Goal: Task Accomplishment & Management: Complete application form

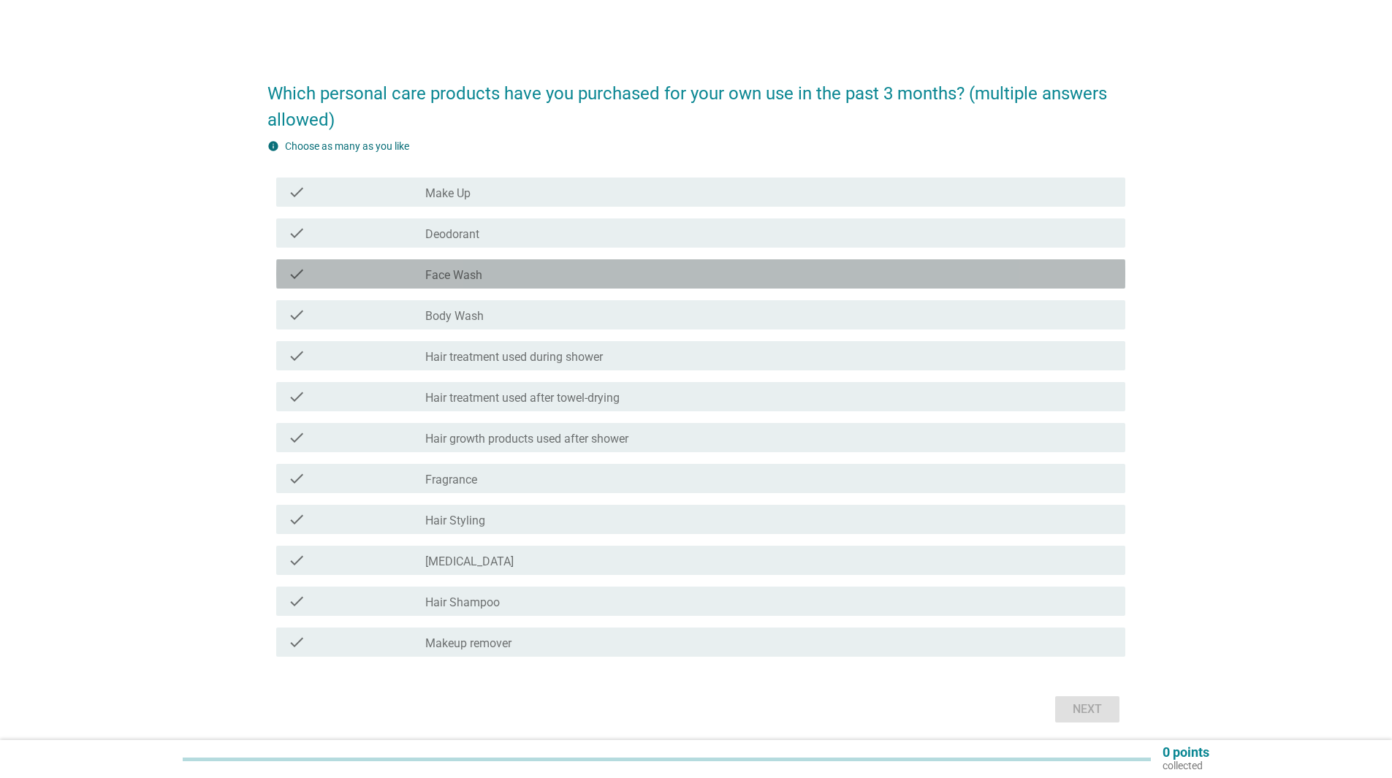
click at [493, 273] on div "check_box_outline_blank Face Wash" at bounding box center [769, 274] width 688 height 18
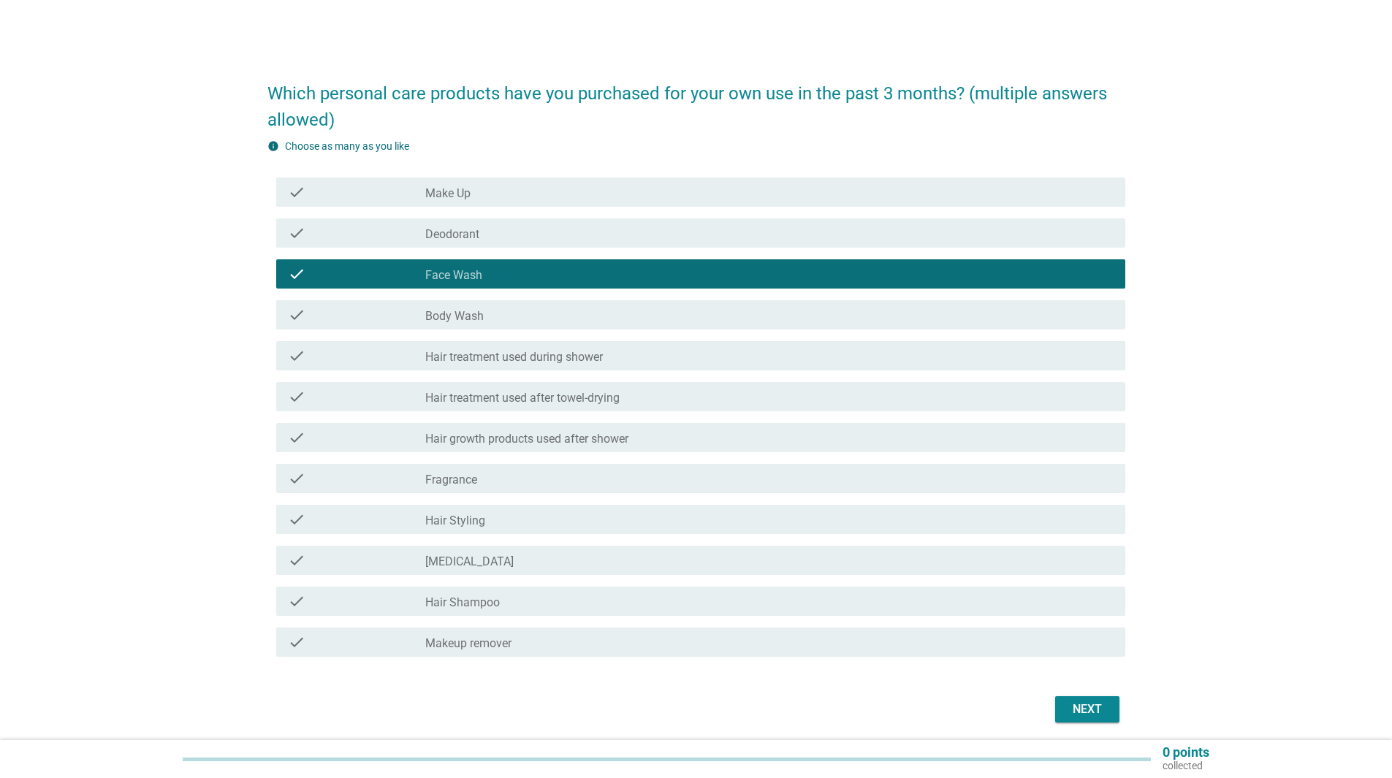
click at [511, 318] on div "check_box_outline_blank Body Wash" at bounding box center [769, 315] width 688 height 18
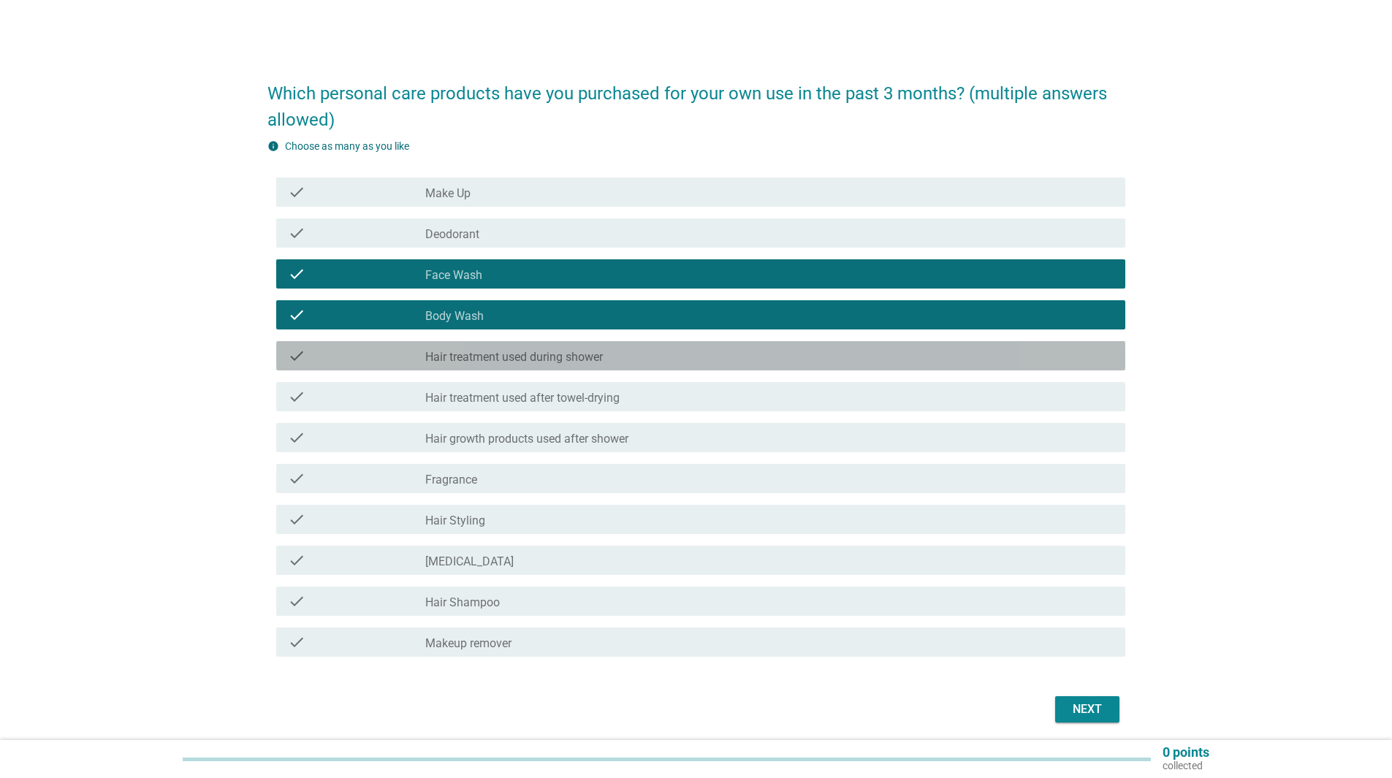
click at [572, 357] on label "Hair treatment used during shower" at bounding box center [514, 357] width 178 height 15
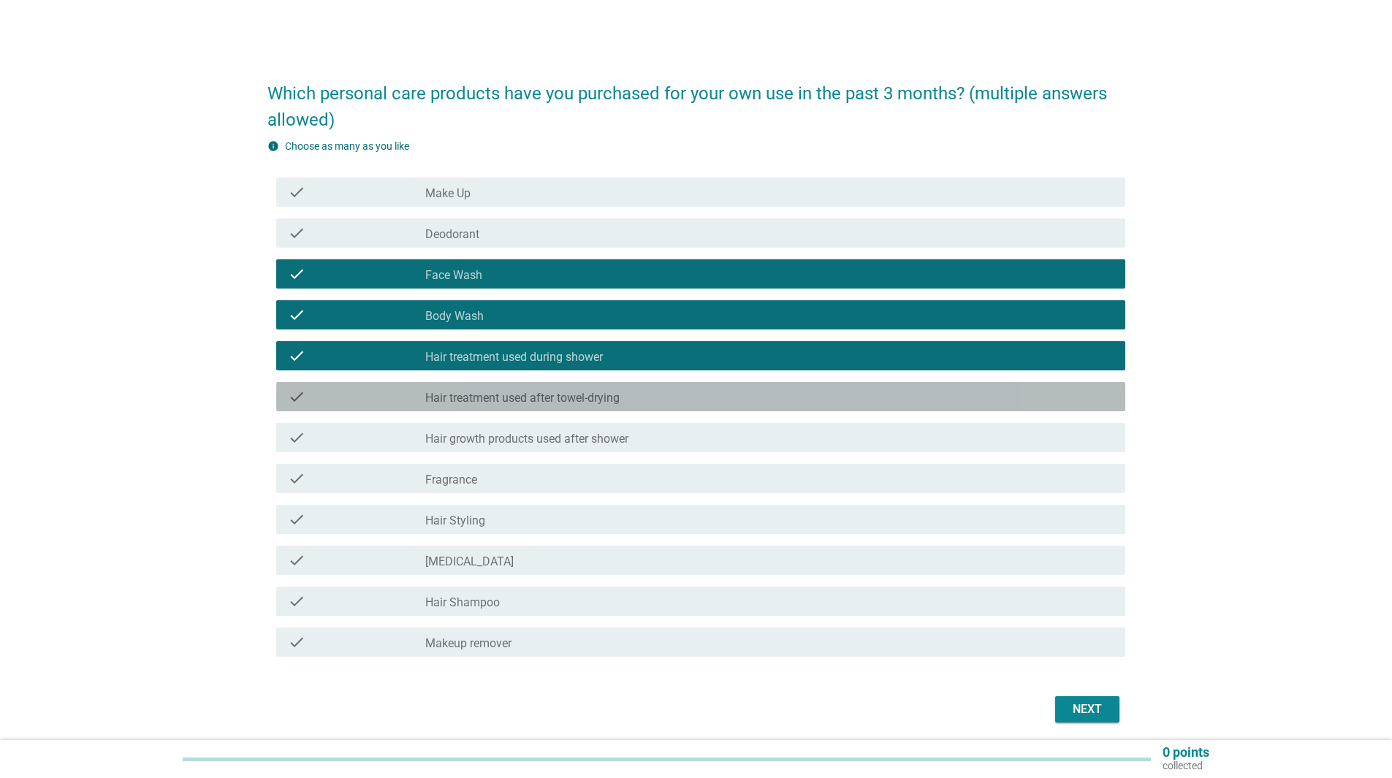
click at [598, 404] on label "Hair treatment used after towel-drying" at bounding box center [522, 398] width 194 height 15
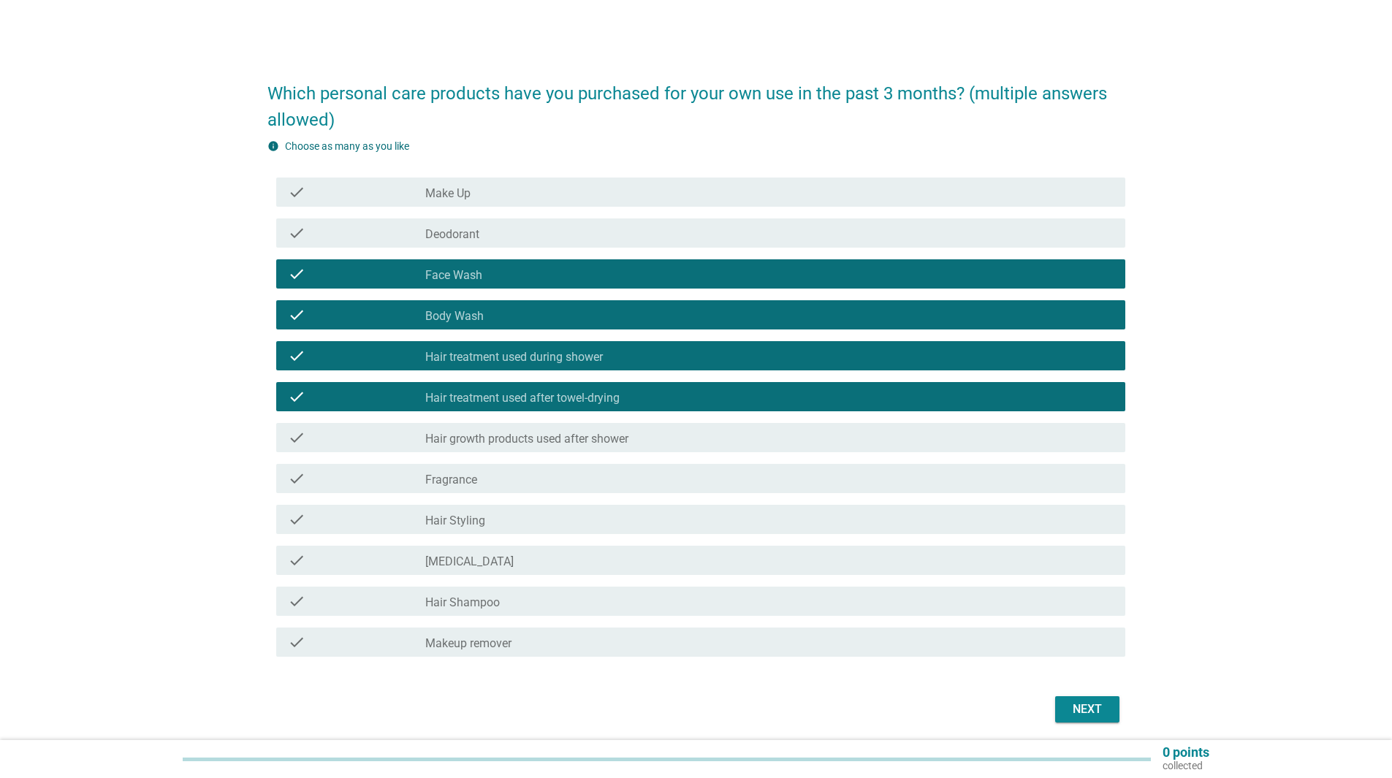
click at [633, 484] on div "check_box_outline_blank Fragrance" at bounding box center [769, 479] width 688 height 18
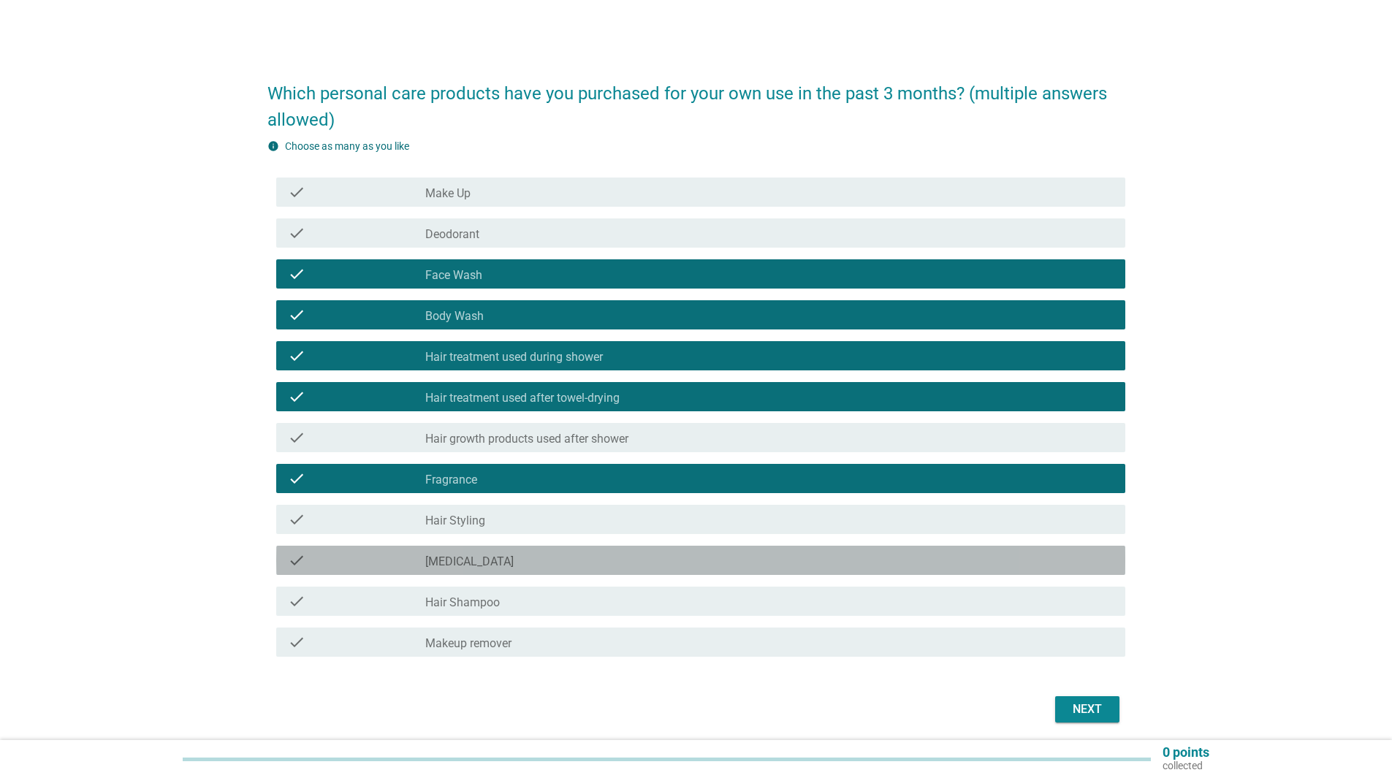
click at [668, 567] on div "check_box_outline_blank Skin Care" at bounding box center [769, 561] width 688 height 18
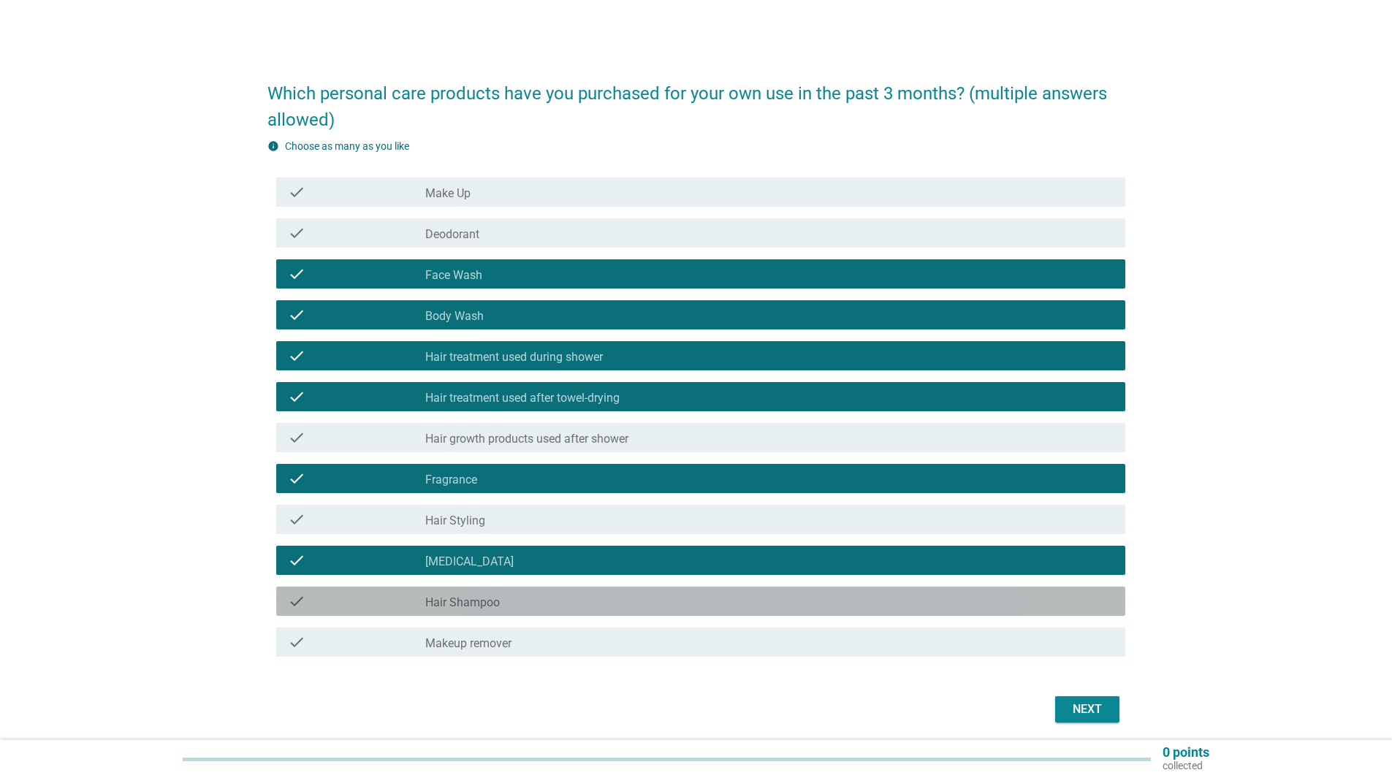
click at [696, 604] on div "check_box_outline_blank Hair Shampoo" at bounding box center [769, 602] width 688 height 18
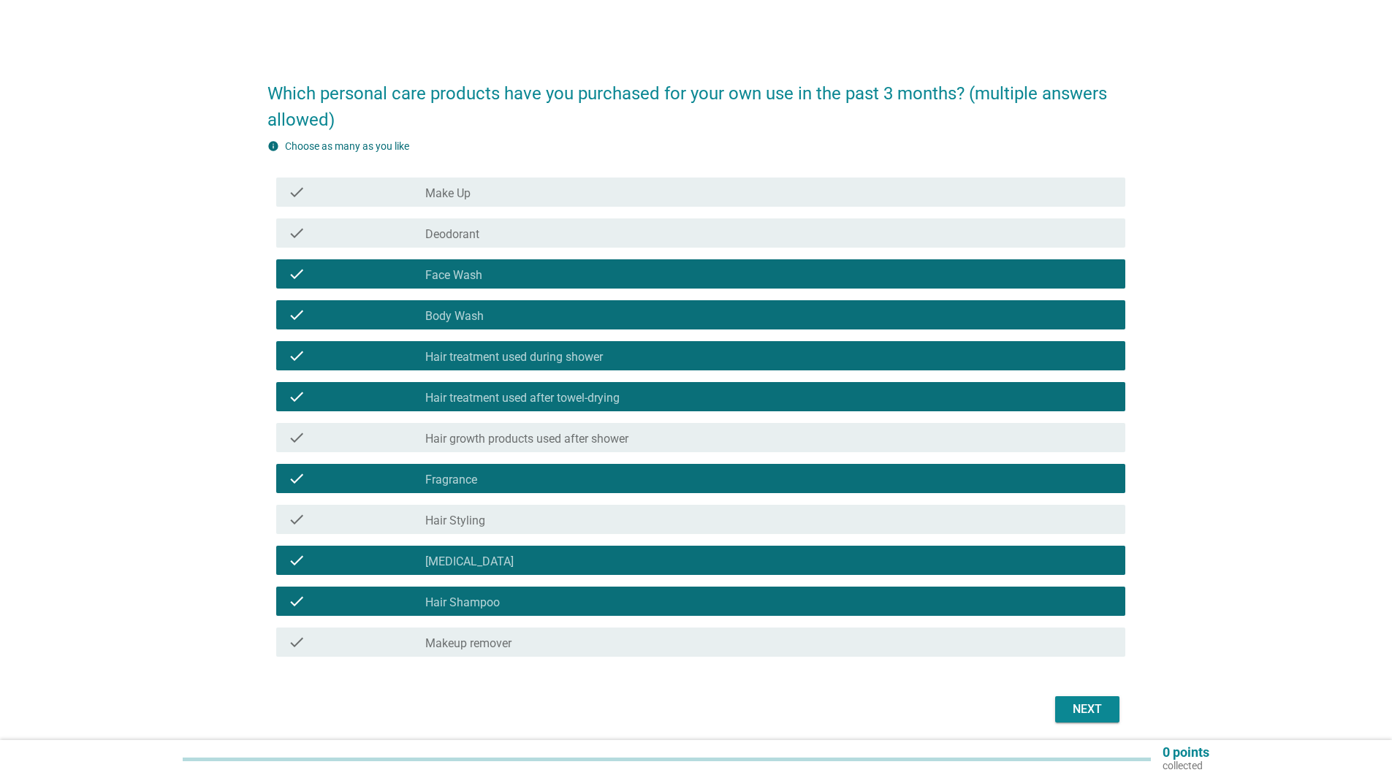
click at [1070, 693] on div "Next" at bounding box center [696, 709] width 858 height 35
click at [1079, 699] on button "Next" at bounding box center [1087, 709] width 64 height 26
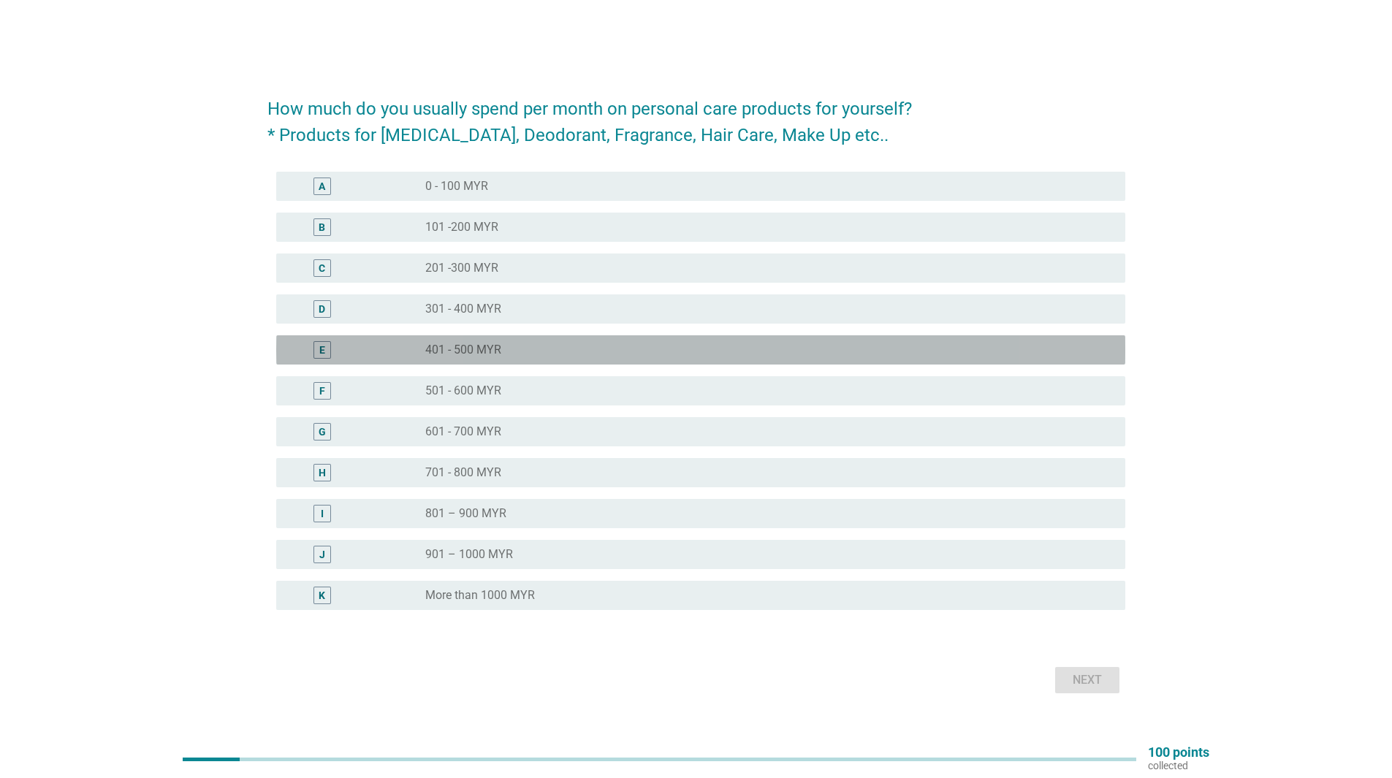
click at [674, 358] on div "radio_button_unchecked 401 - 500 MYR" at bounding box center [769, 350] width 688 height 18
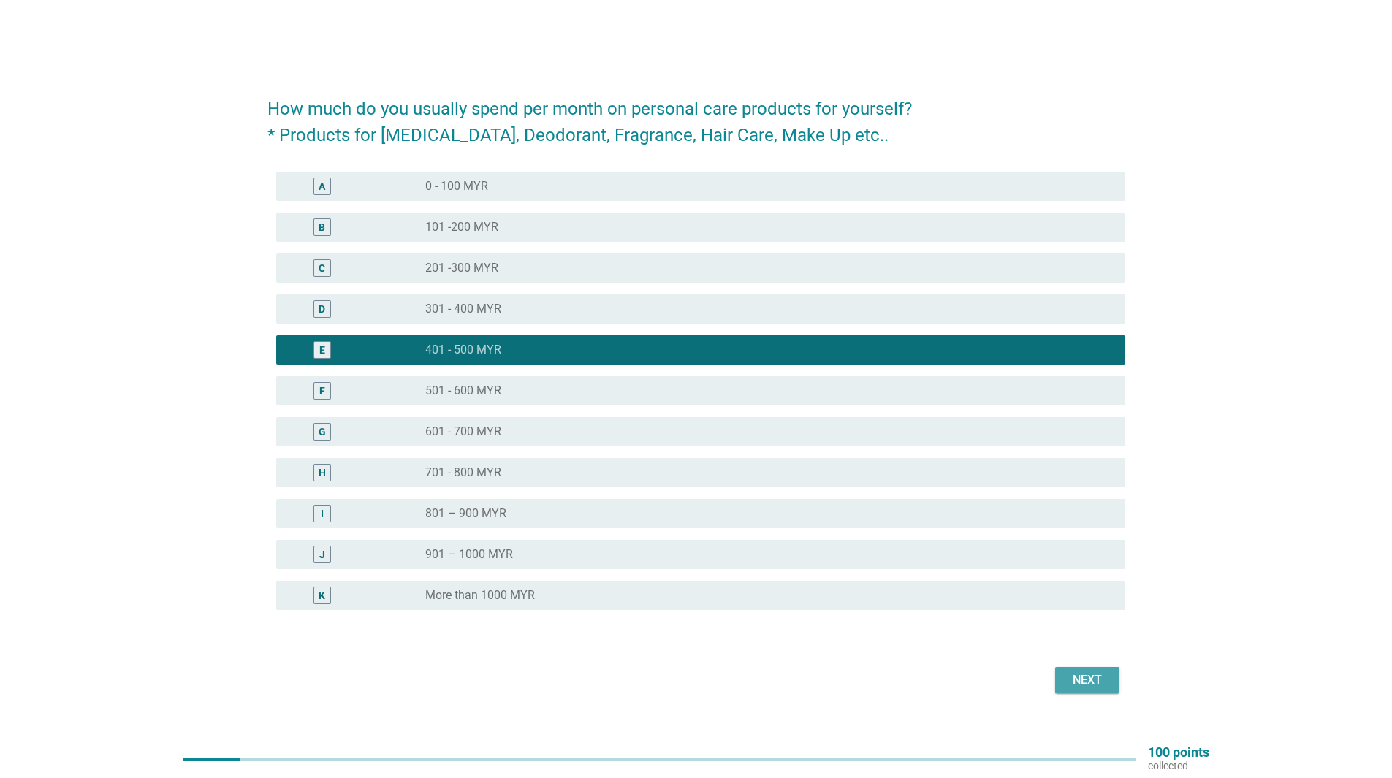
click at [1078, 677] on div "Next" at bounding box center [1087, 680] width 41 height 18
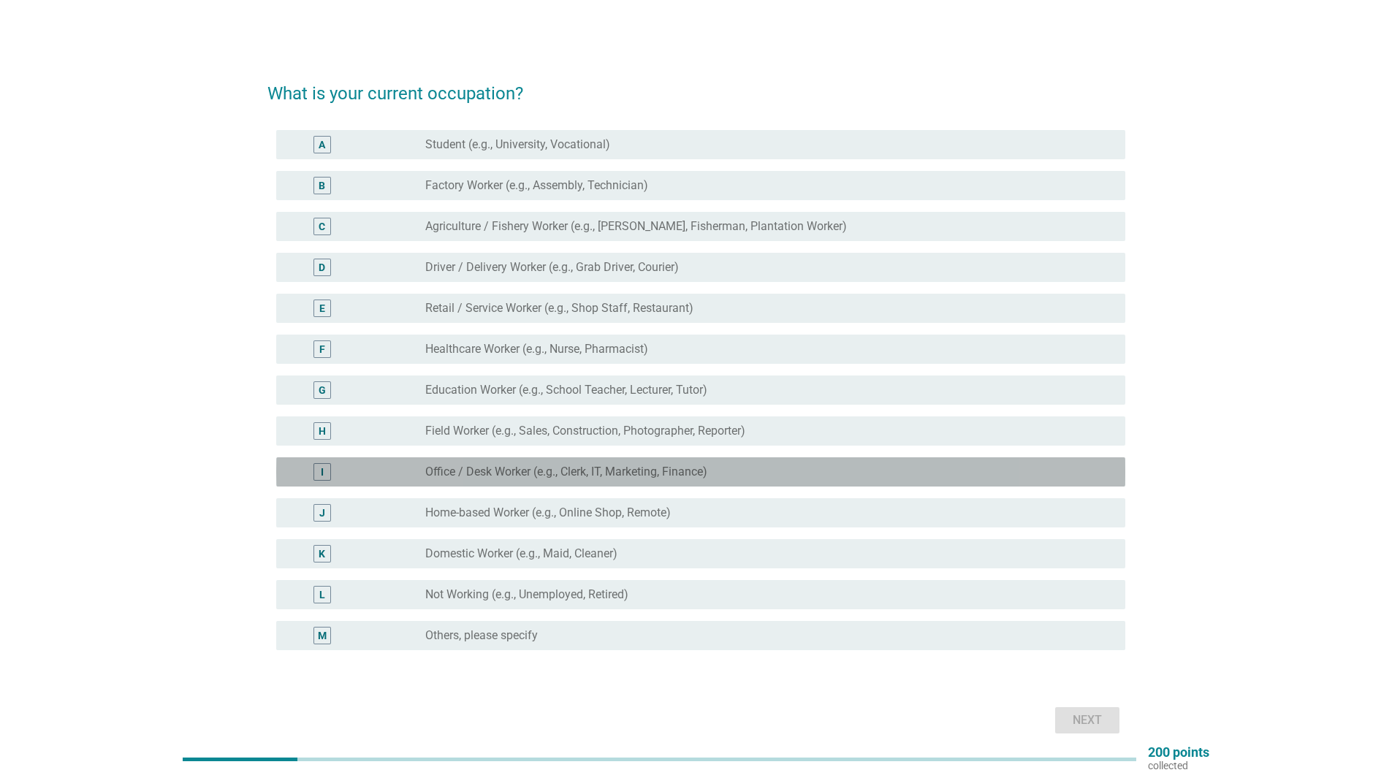
click at [766, 466] on div "radio_button_unchecked Office / Desk Worker (e.g., Clerk, IT, Marketing, Financ…" at bounding box center [763, 472] width 677 height 15
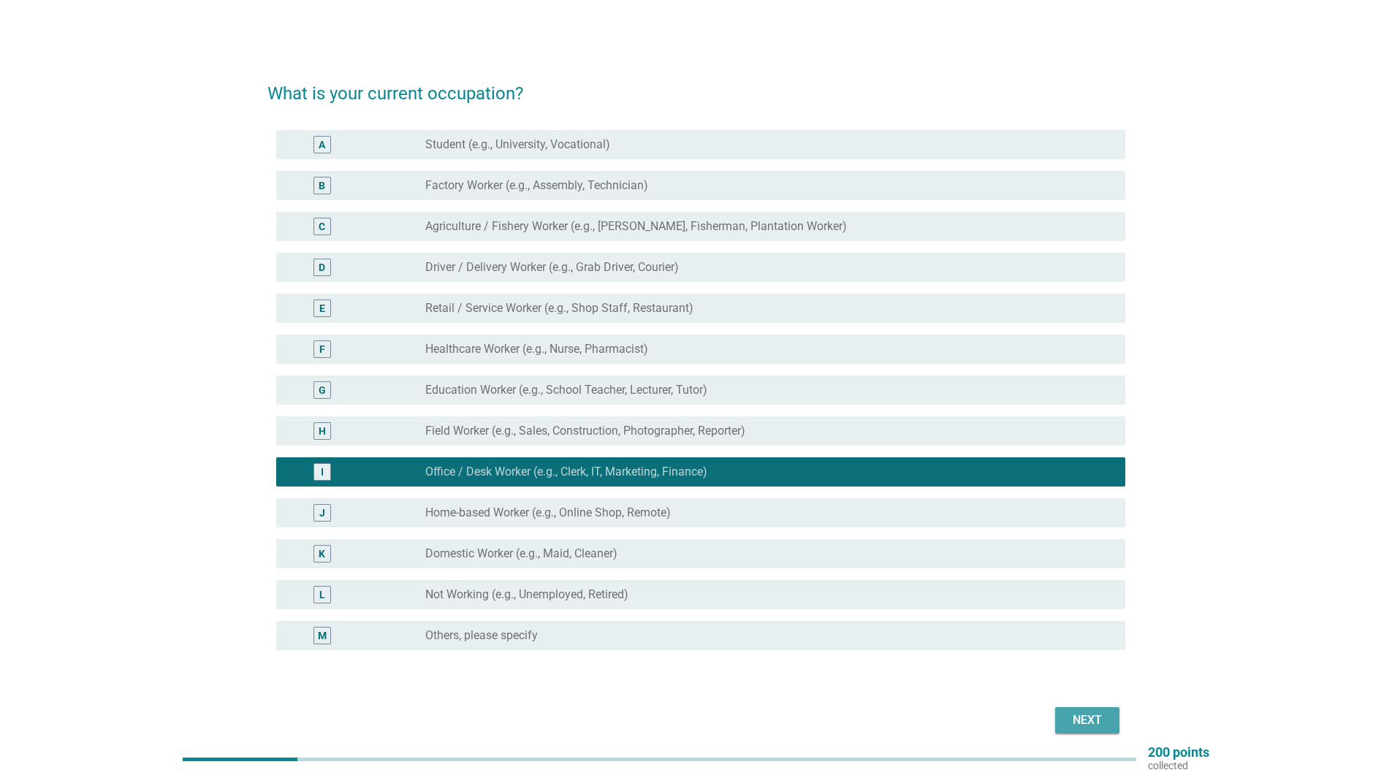
click at [1100, 723] on div "Next" at bounding box center [1087, 721] width 41 height 18
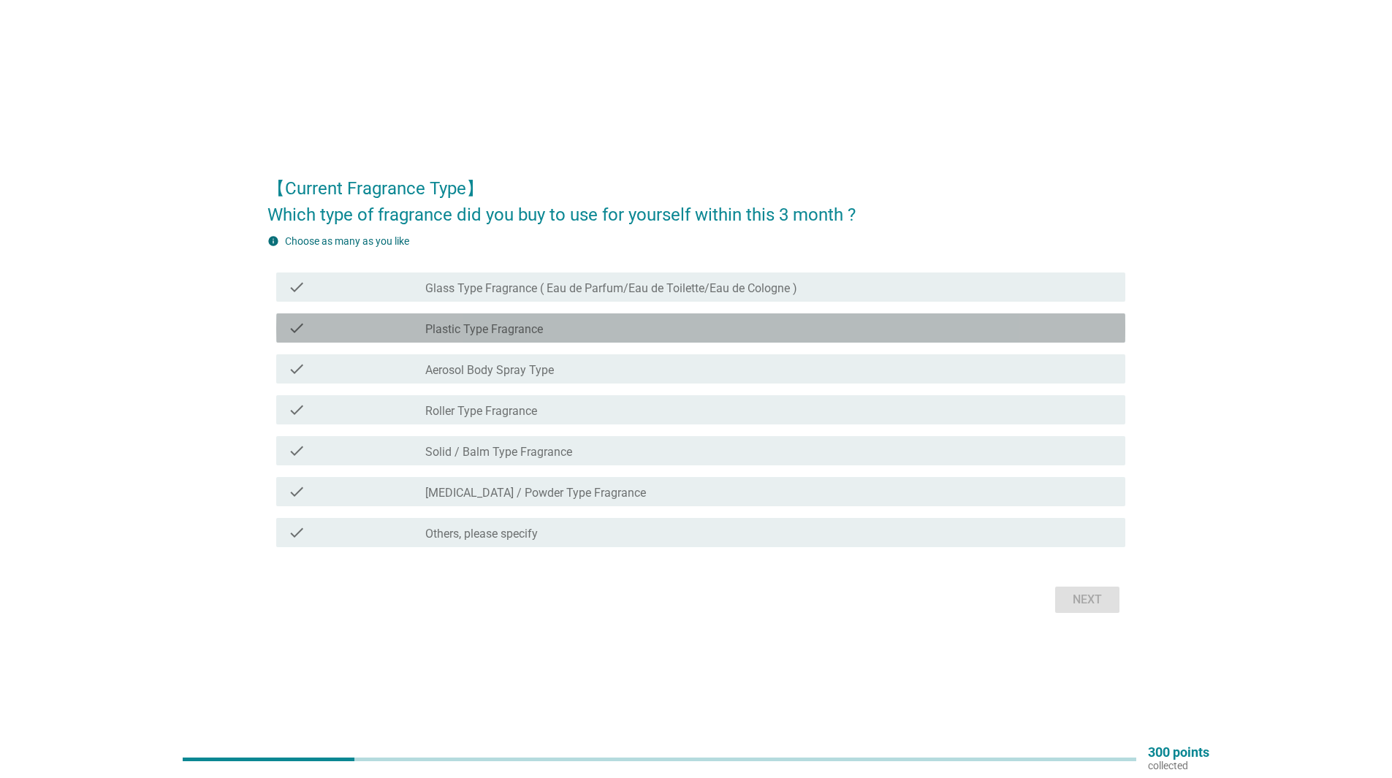
click at [707, 323] on div "check_box_outline_blank Plastic Type Fragrance" at bounding box center [769, 328] width 688 height 18
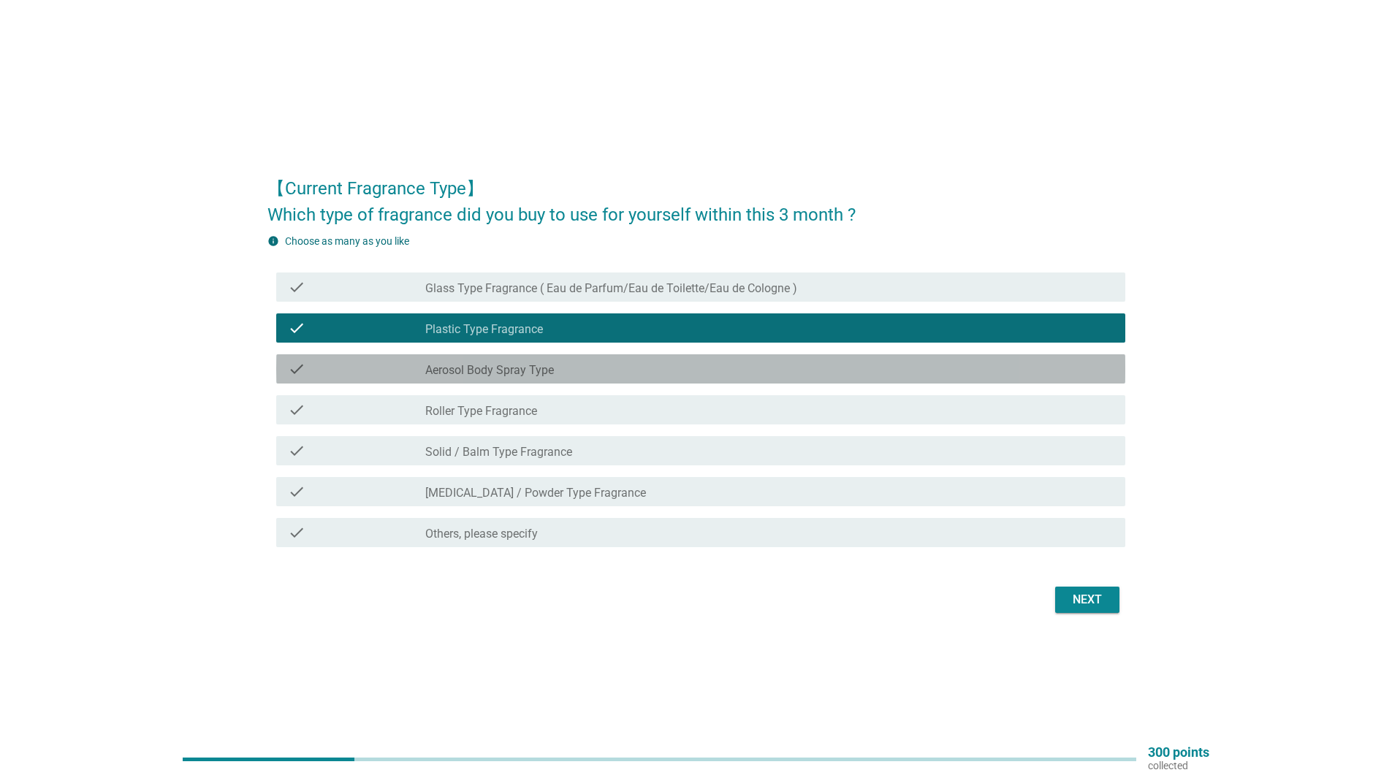
click at [720, 360] on div "check_box_outline_blank Aerosol Body Spray Type" at bounding box center [769, 369] width 688 height 18
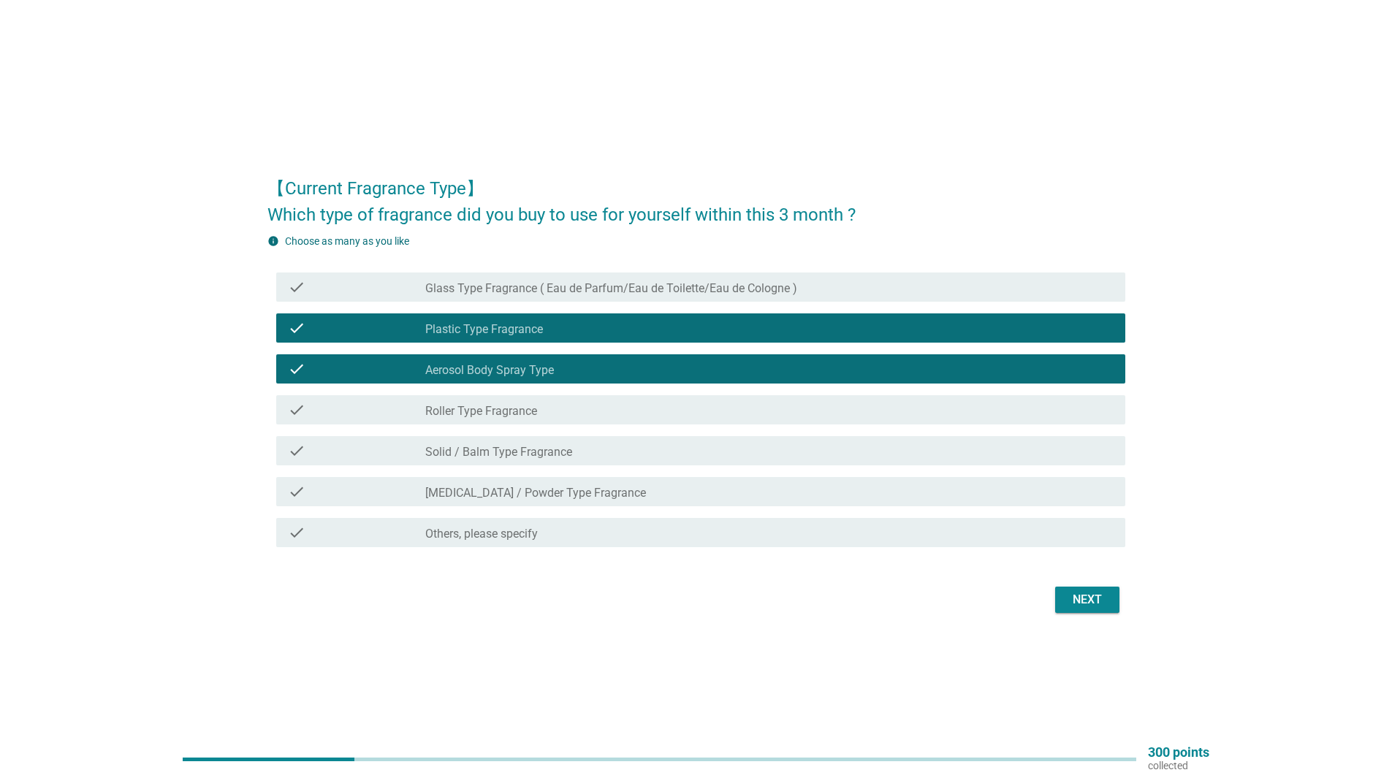
click at [745, 427] on div "check check_box_outline_blank Roller Type Fragrance" at bounding box center [696, 409] width 858 height 41
click at [788, 465] on div "check check_box_outline_blank Solid / Balm Type Fragrance" at bounding box center [700, 450] width 849 height 29
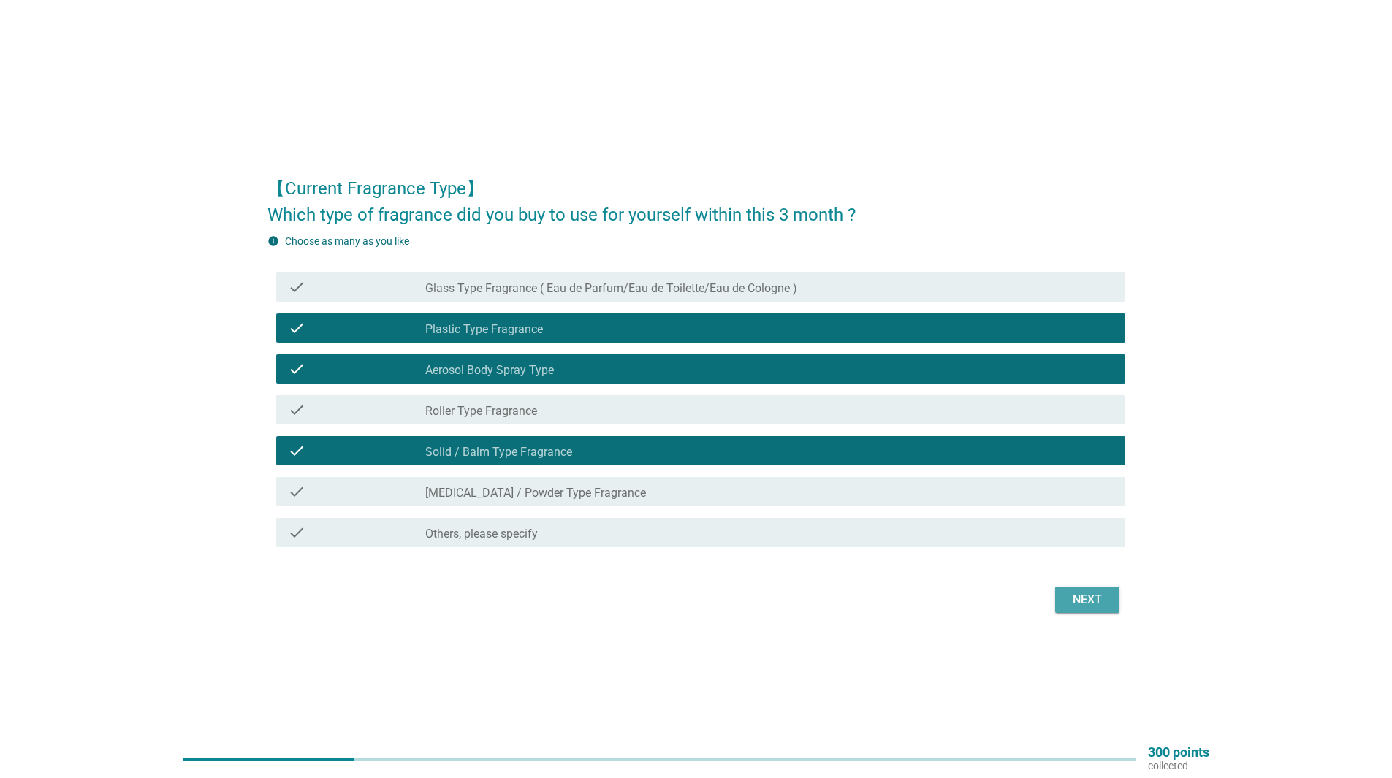
click at [1090, 603] on div "Next" at bounding box center [1087, 600] width 41 height 18
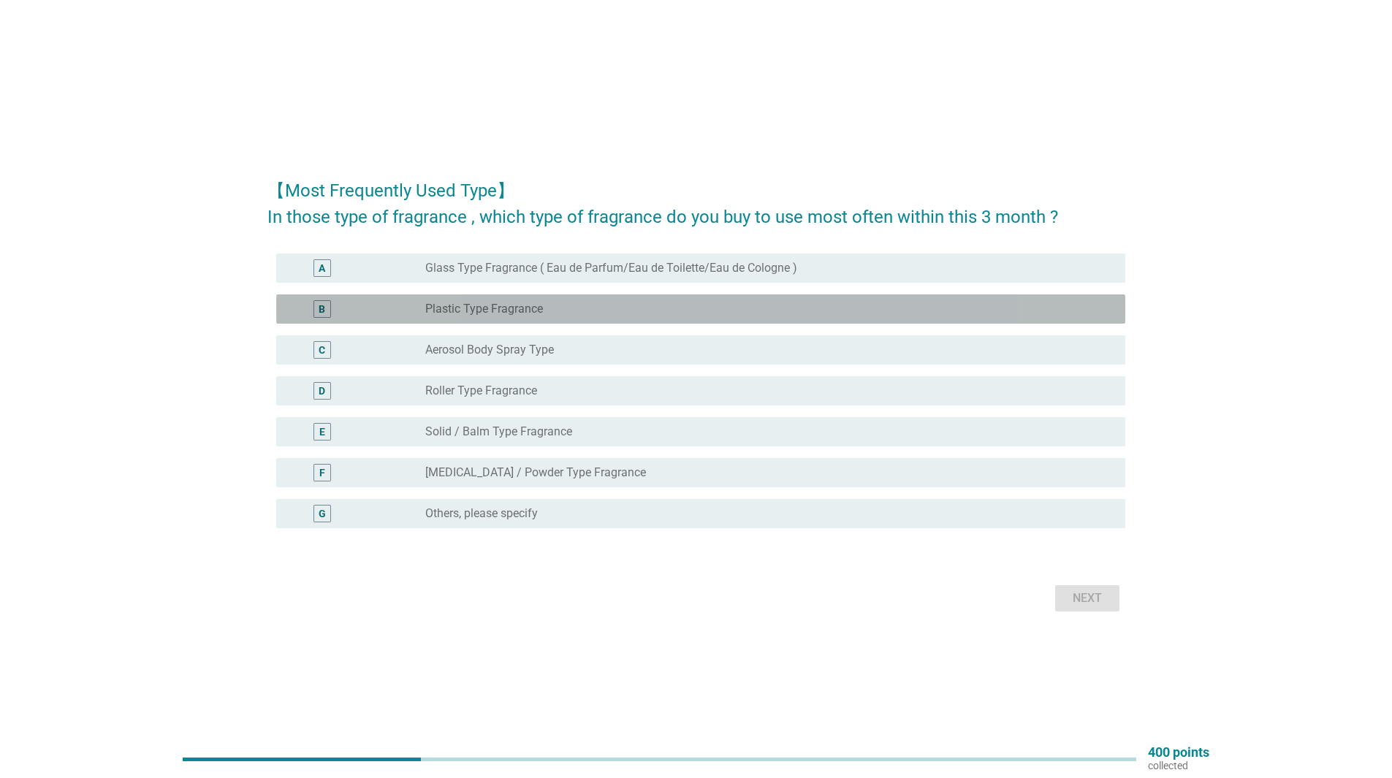
click at [797, 310] on div "radio_button_unchecked Plastic Type Fragrance" at bounding box center [763, 309] width 677 height 15
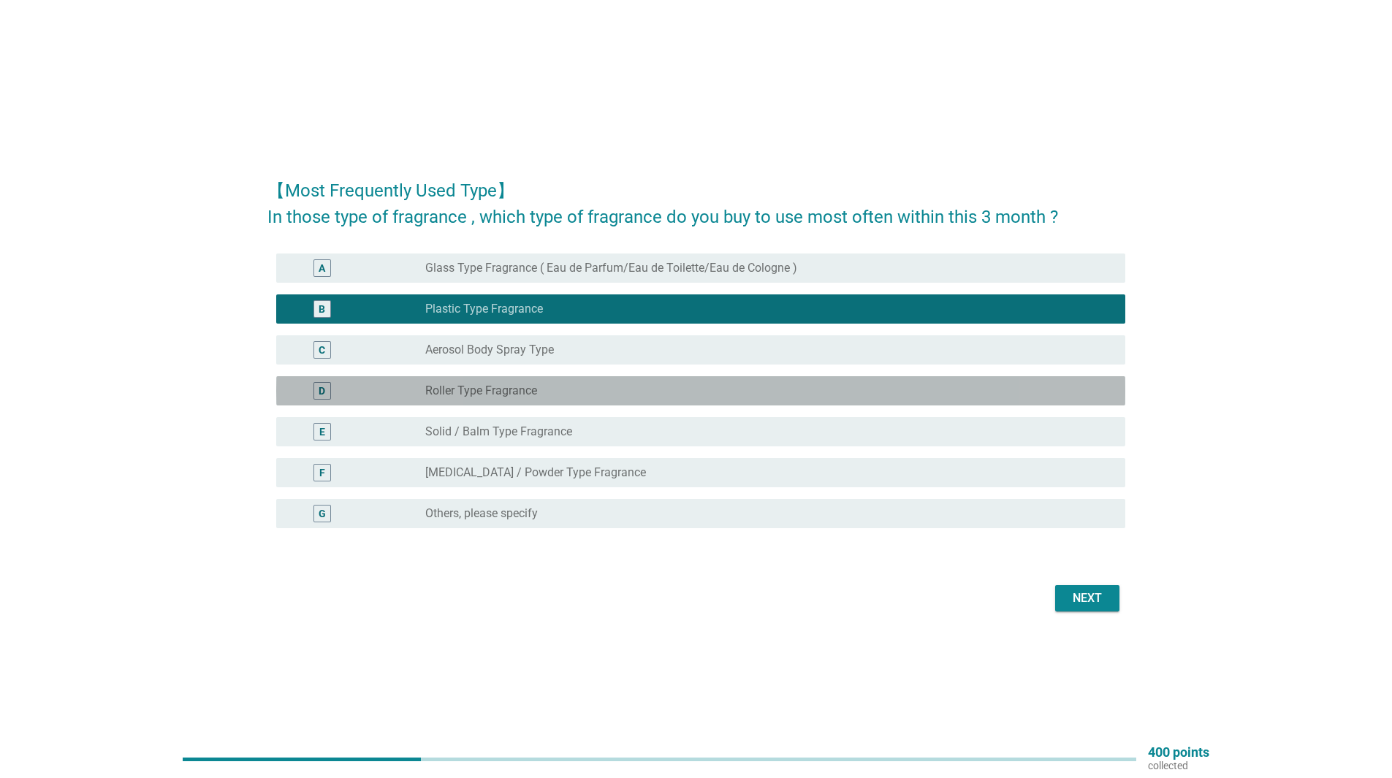
click at [804, 399] on div "radio_button_unchecked Roller Type Fragrance" at bounding box center [769, 391] width 688 height 18
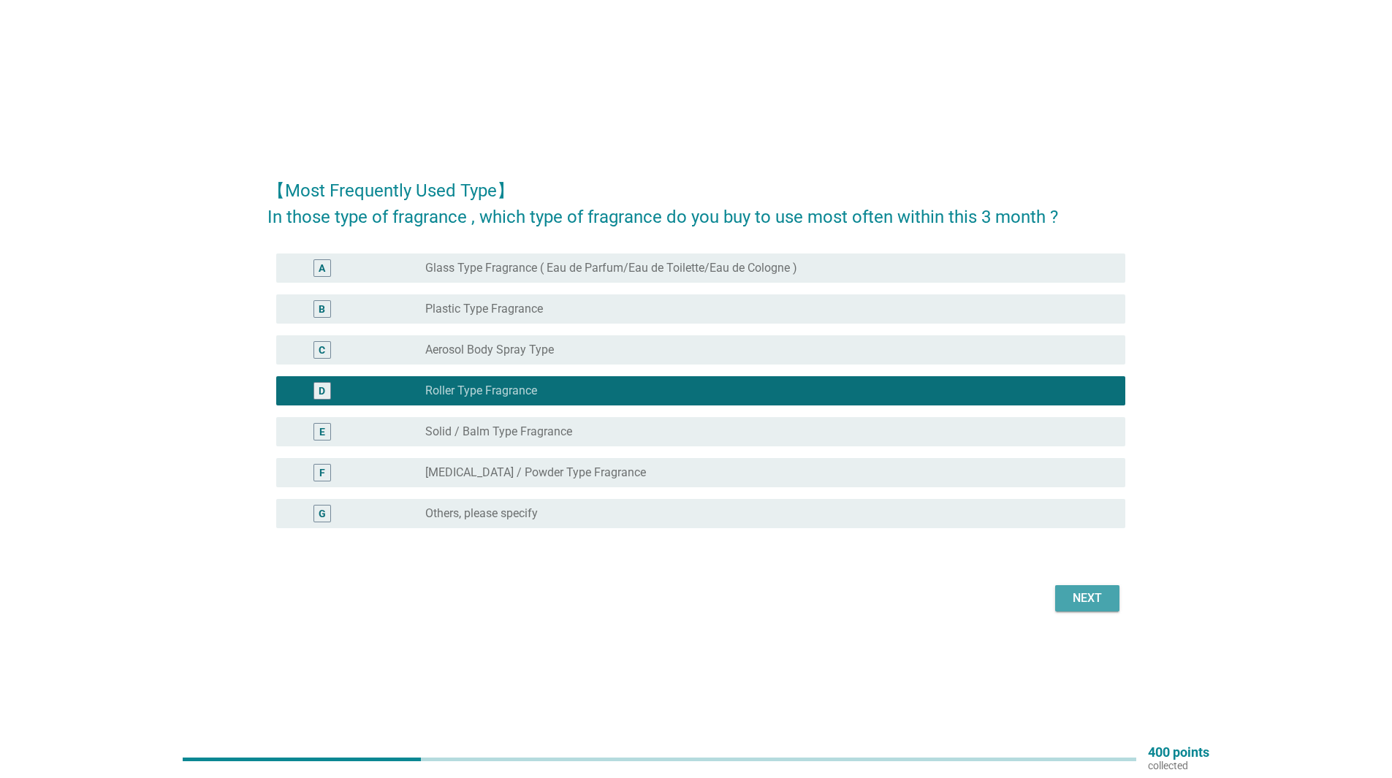
click at [1085, 593] on div "Next" at bounding box center [1087, 599] width 41 height 18
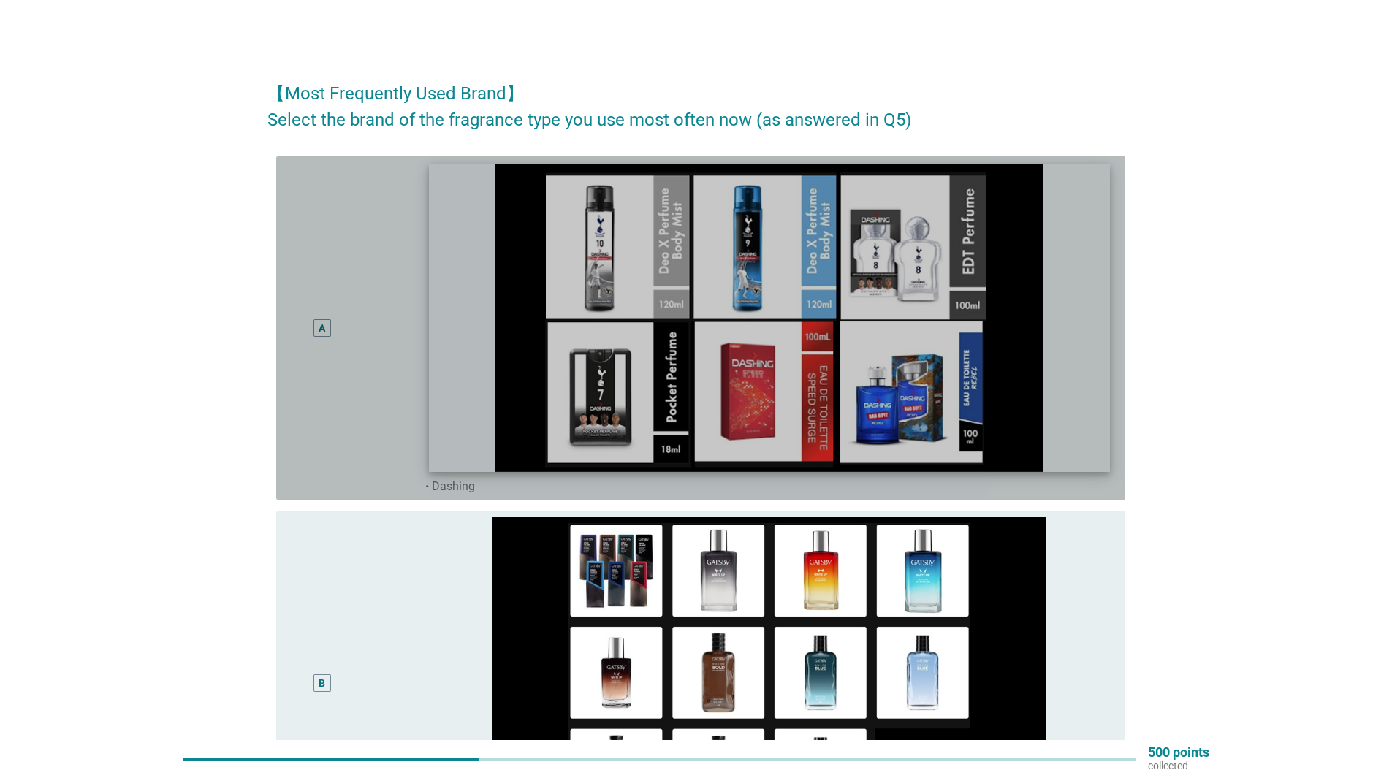
click at [924, 297] on img at bounding box center [769, 318] width 681 height 308
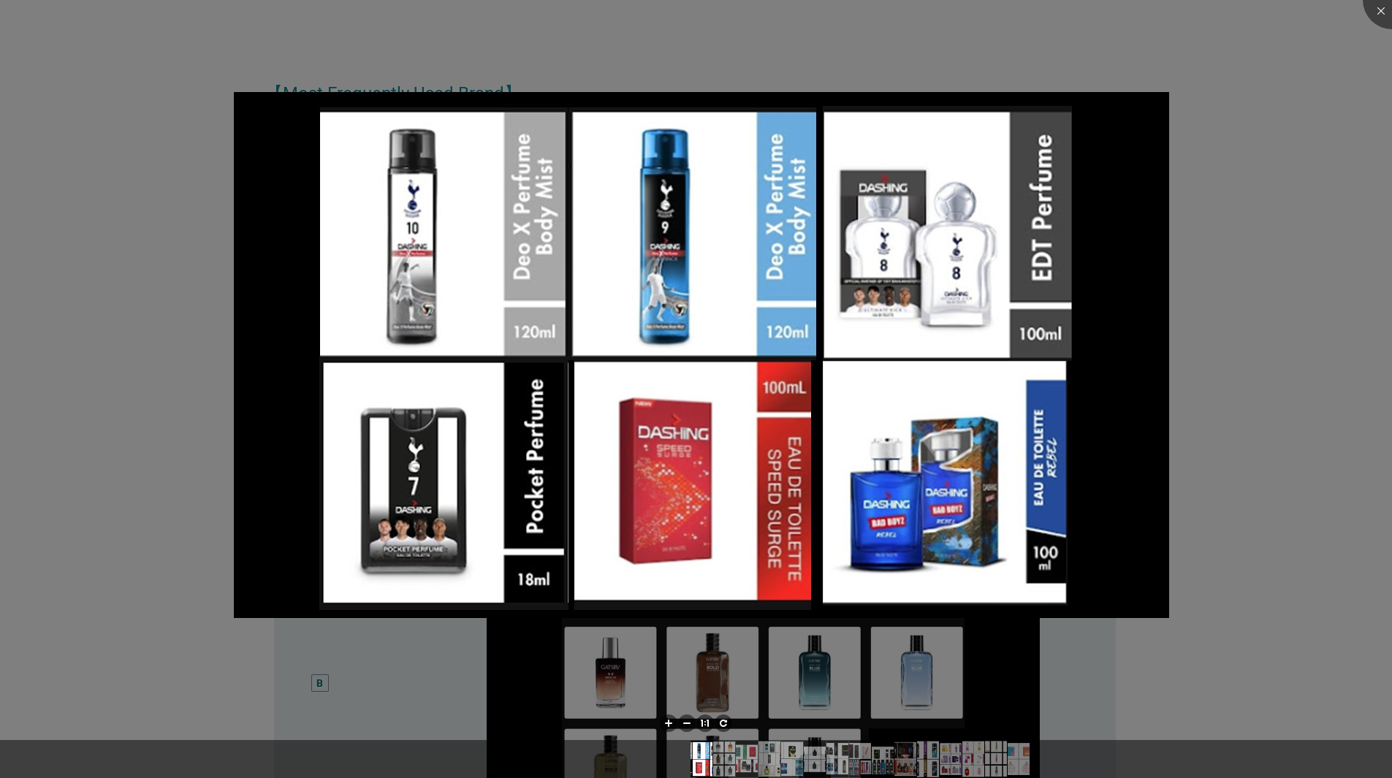
click at [1331, 334] on div at bounding box center [696, 389] width 1392 height 778
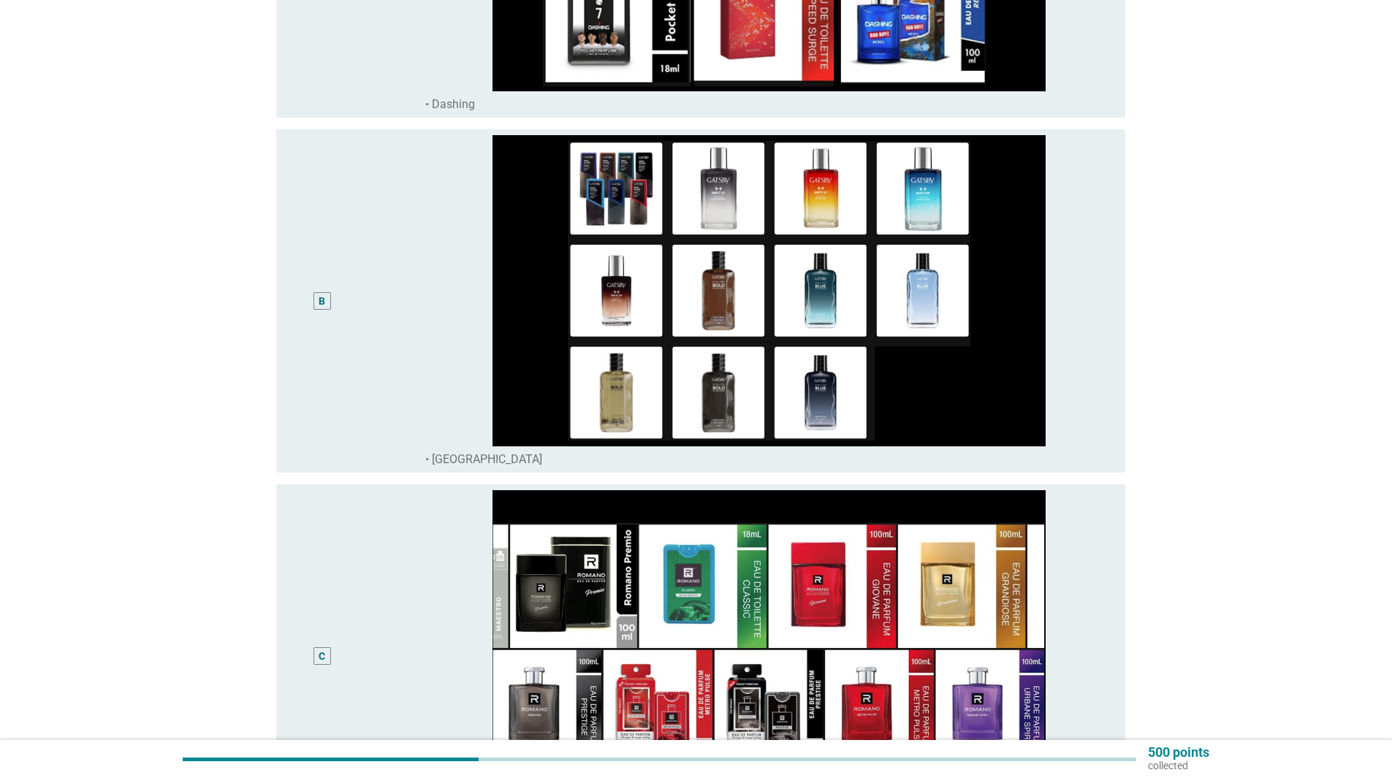
scroll to position [388, 0]
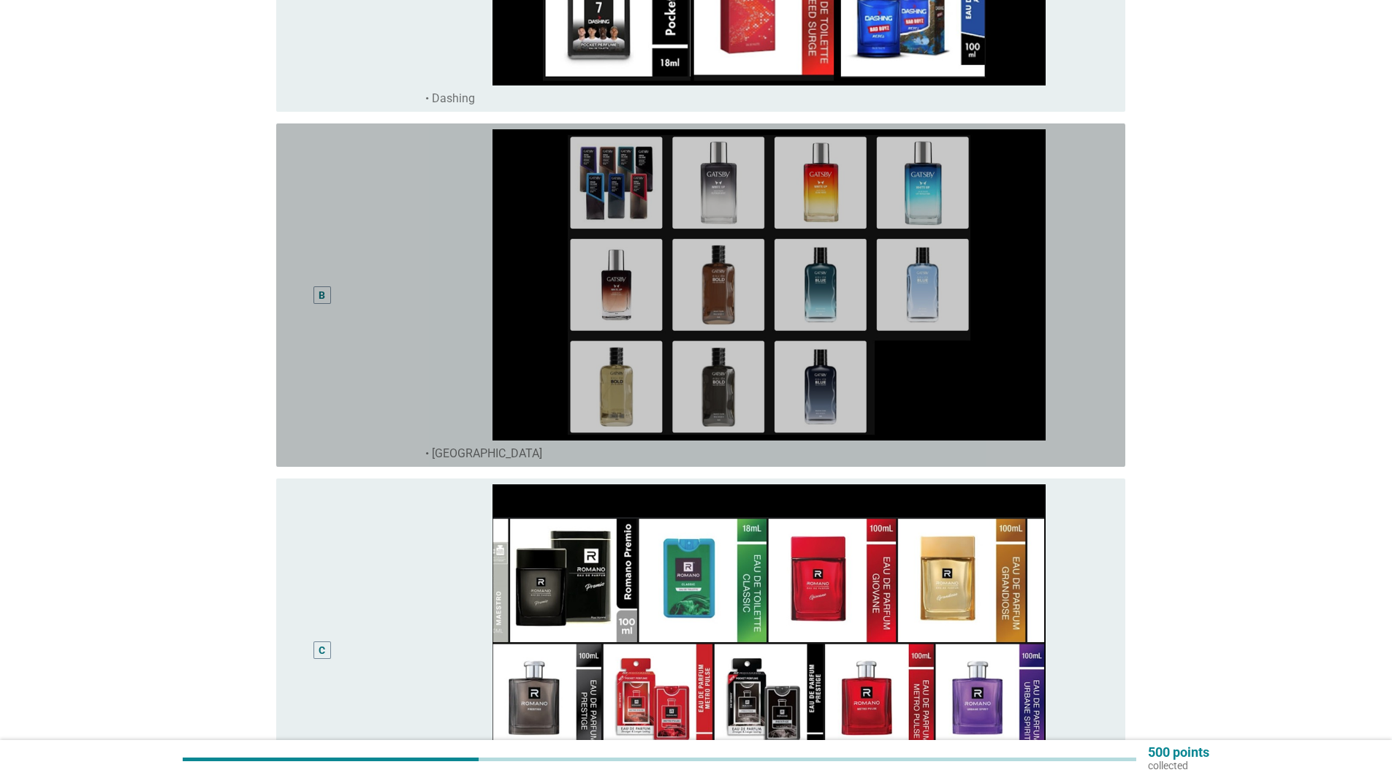
click at [321, 297] on div "B" at bounding box center [322, 295] width 7 height 15
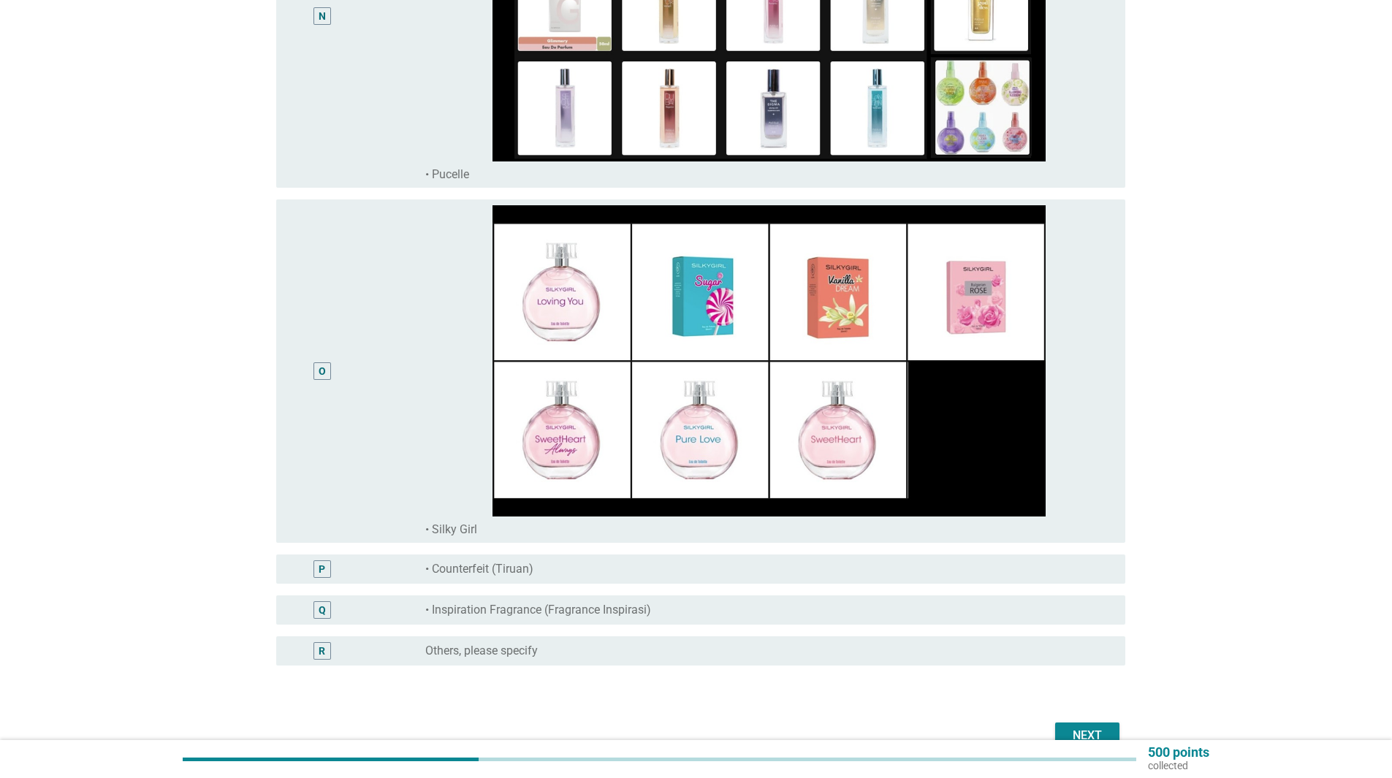
scroll to position [5007, 0]
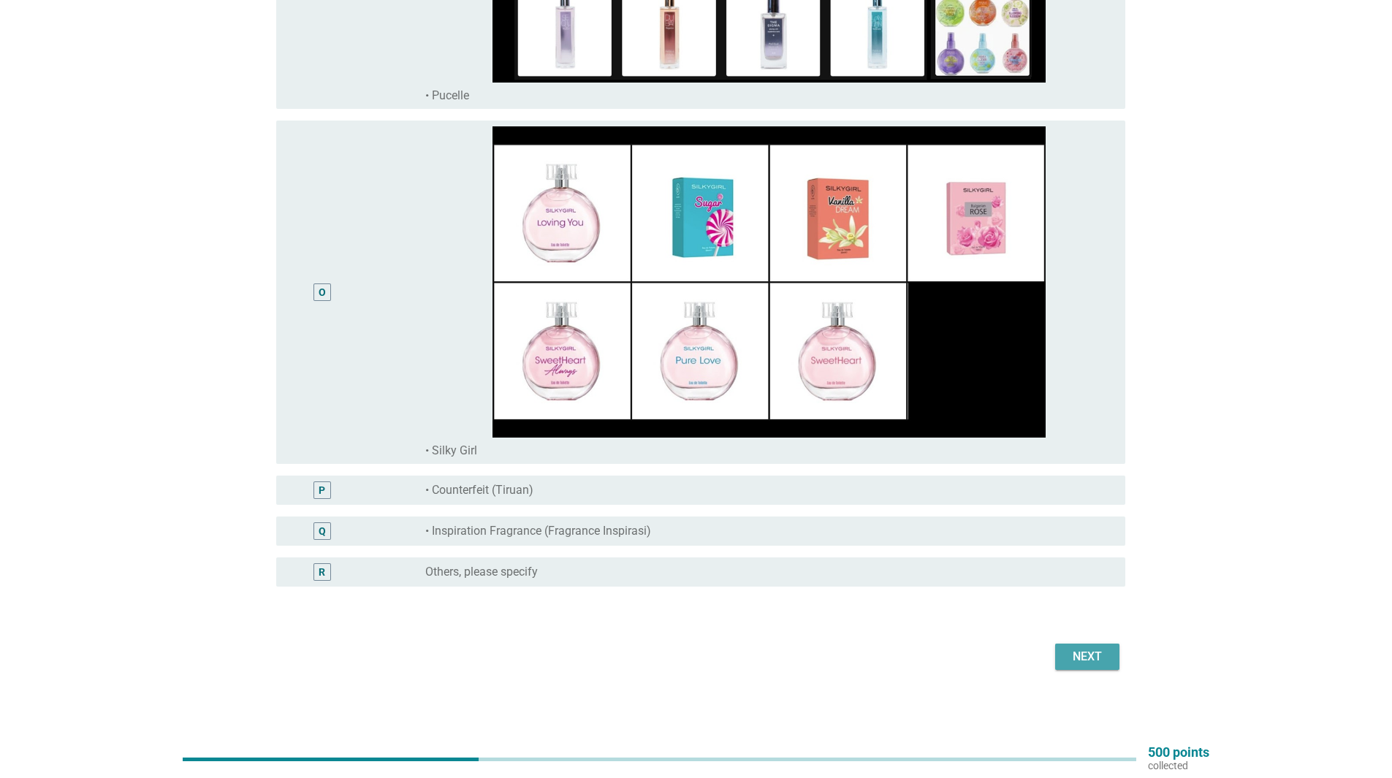
click at [1095, 655] on div "Next" at bounding box center [1087, 657] width 41 height 18
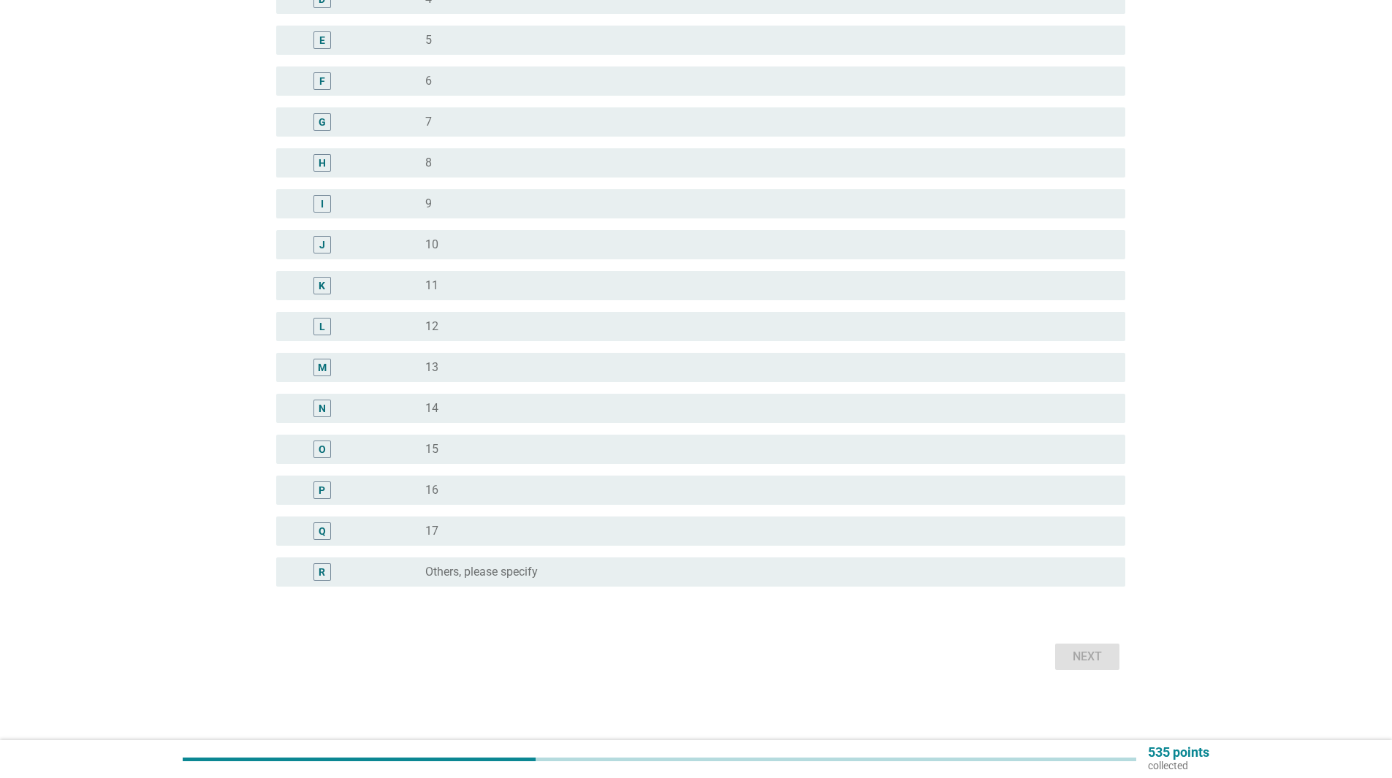
scroll to position [0, 0]
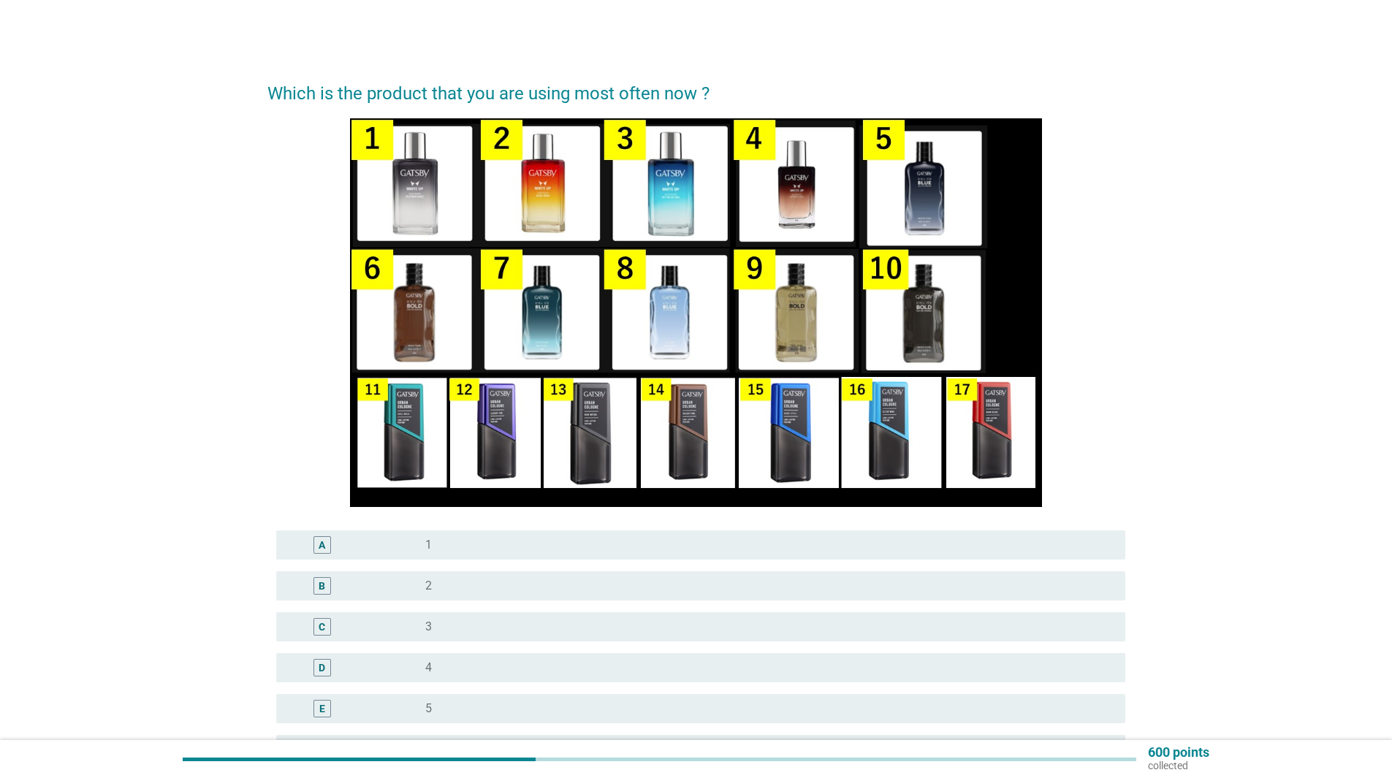
click at [614, 546] on div "radio_button_unchecked 1" at bounding box center [763, 545] width 677 height 15
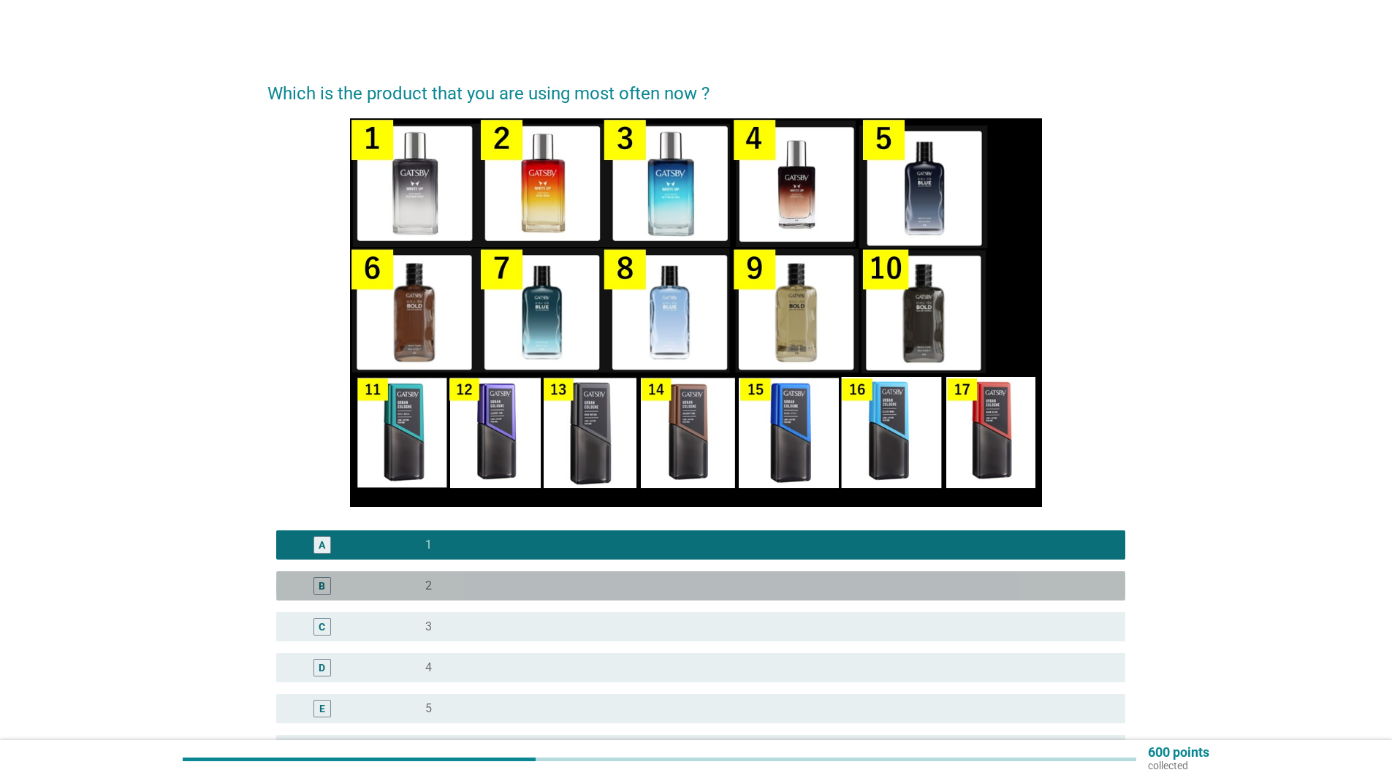
click at [634, 590] on div "radio_button_unchecked 2" at bounding box center [763, 586] width 677 height 15
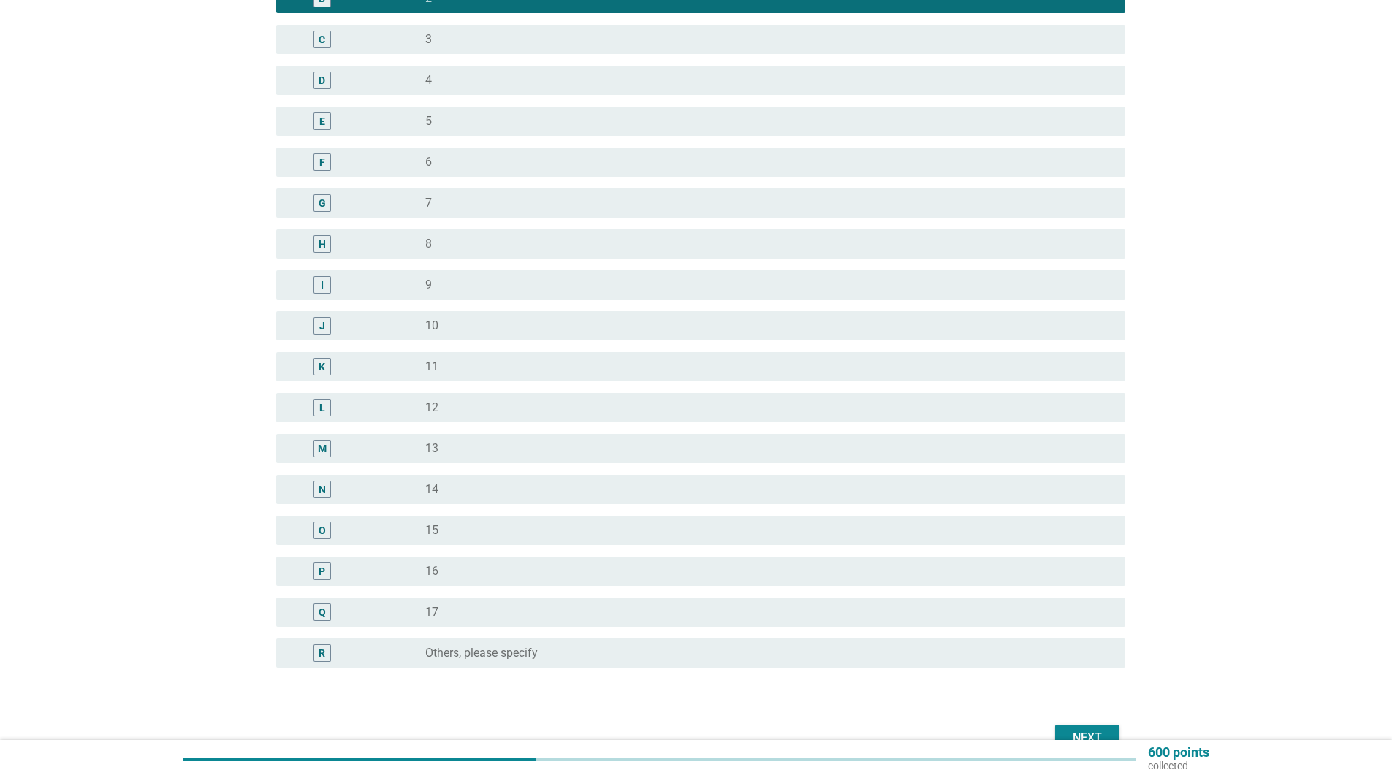
scroll to position [595, 0]
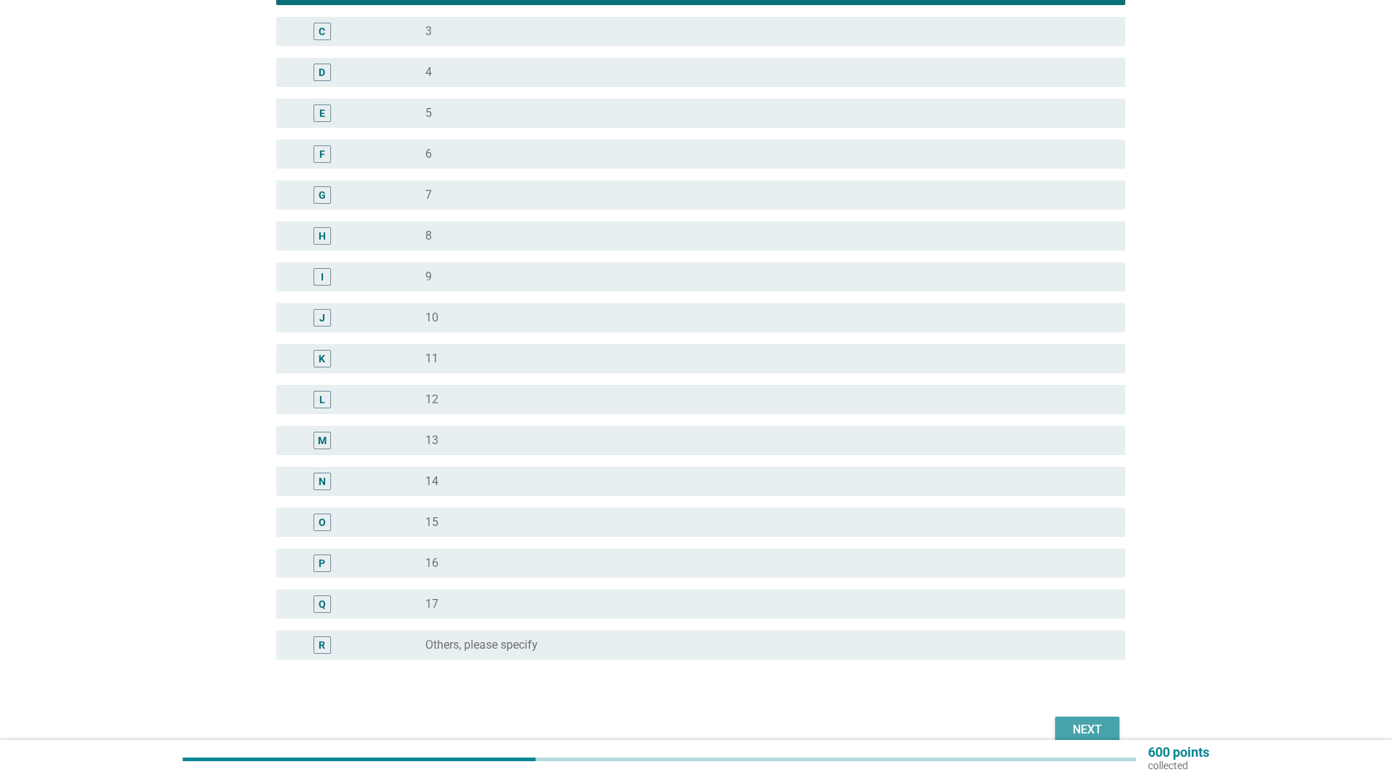
click at [1099, 737] on div "Next" at bounding box center [1087, 730] width 41 height 18
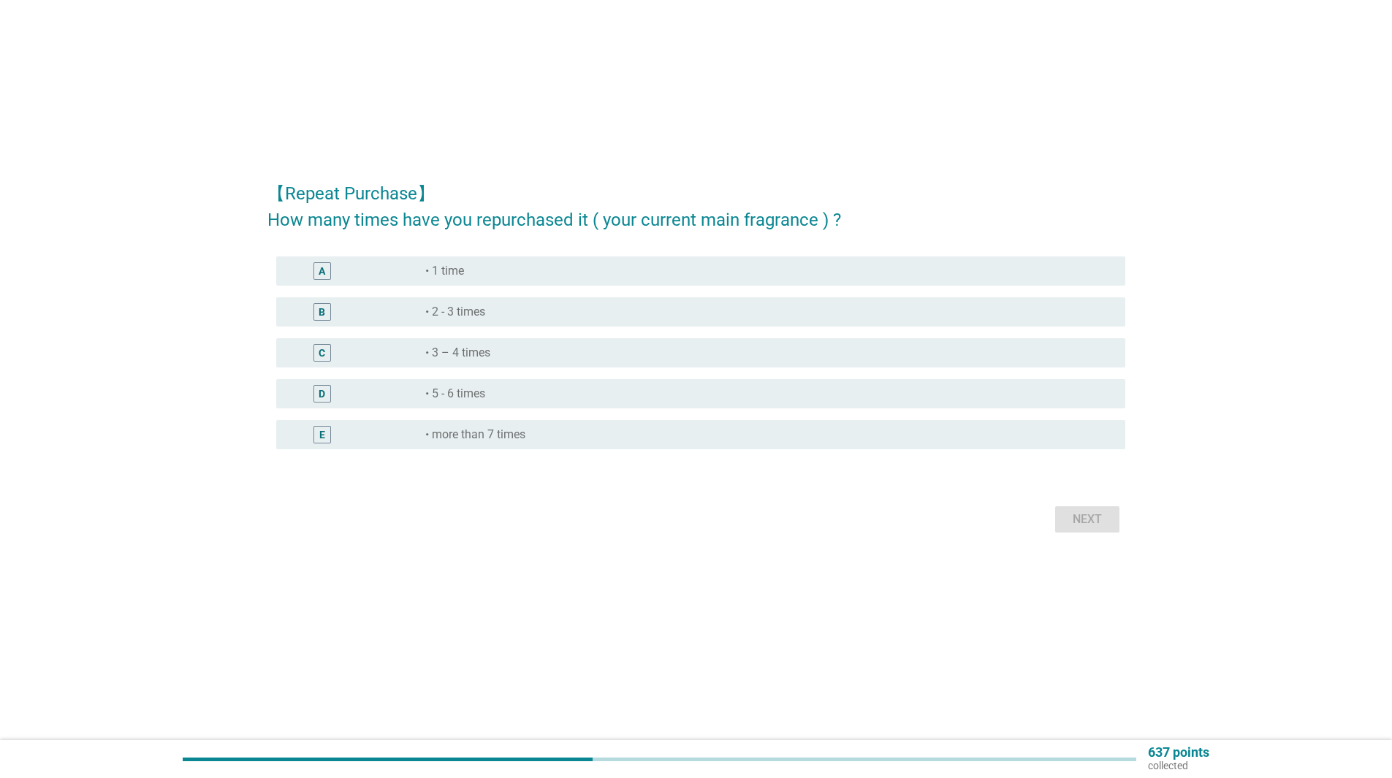
scroll to position [0, 0]
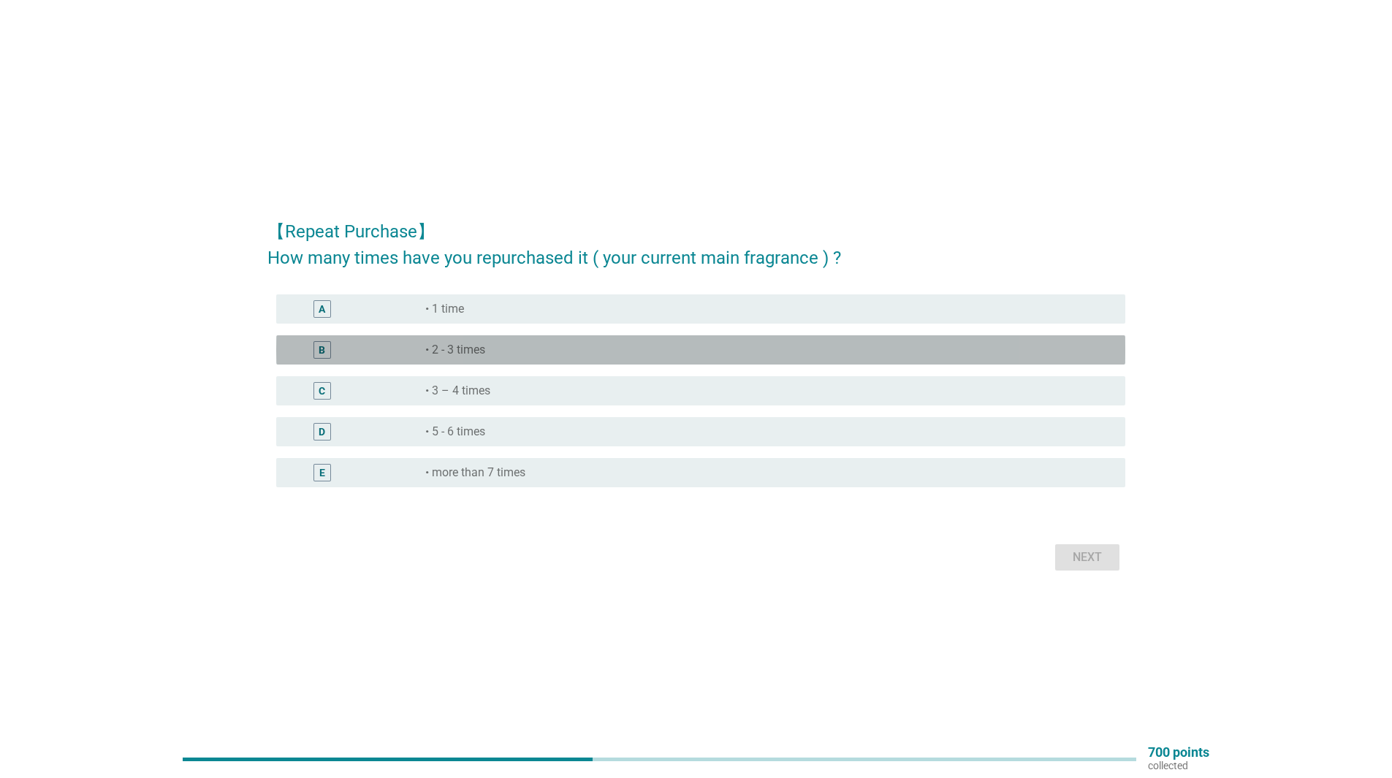
click at [815, 356] on div "radio_button_unchecked • 2 - 3 times" at bounding box center [763, 350] width 677 height 15
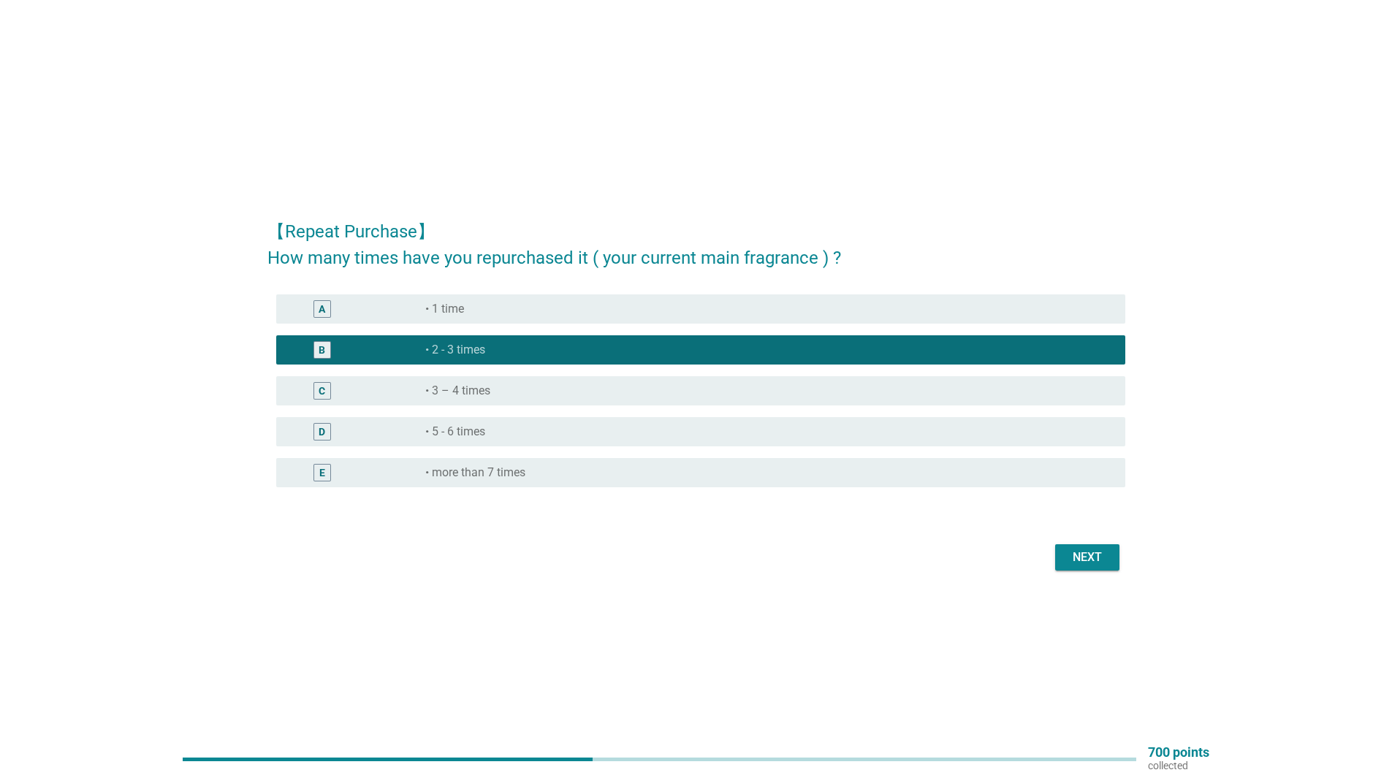
click at [1084, 566] on button "Next" at bounding box center [1087, 557] width 64 height 26
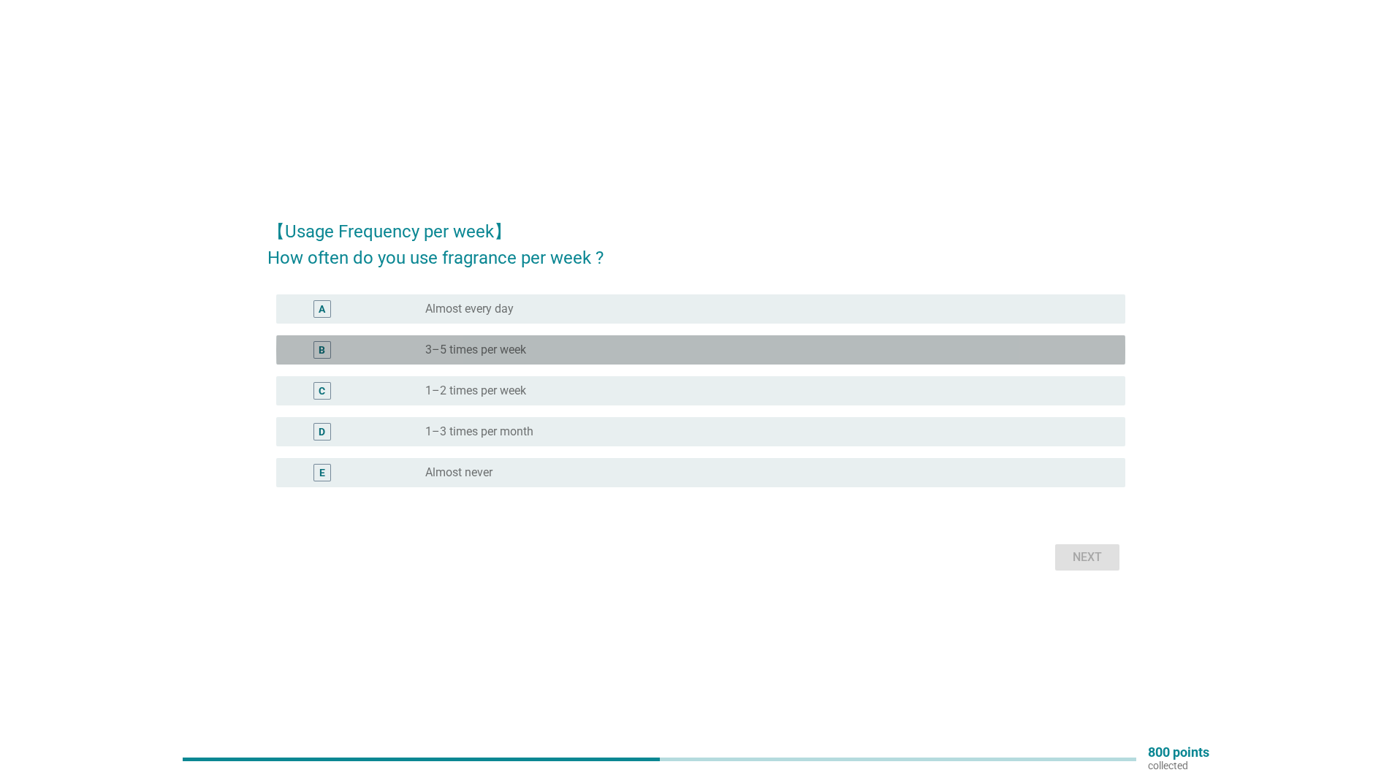
click at [921, 356] on div "radio_button_unchecked 3–5 times per week" at bounding box center [763, 350] width 677 height 15
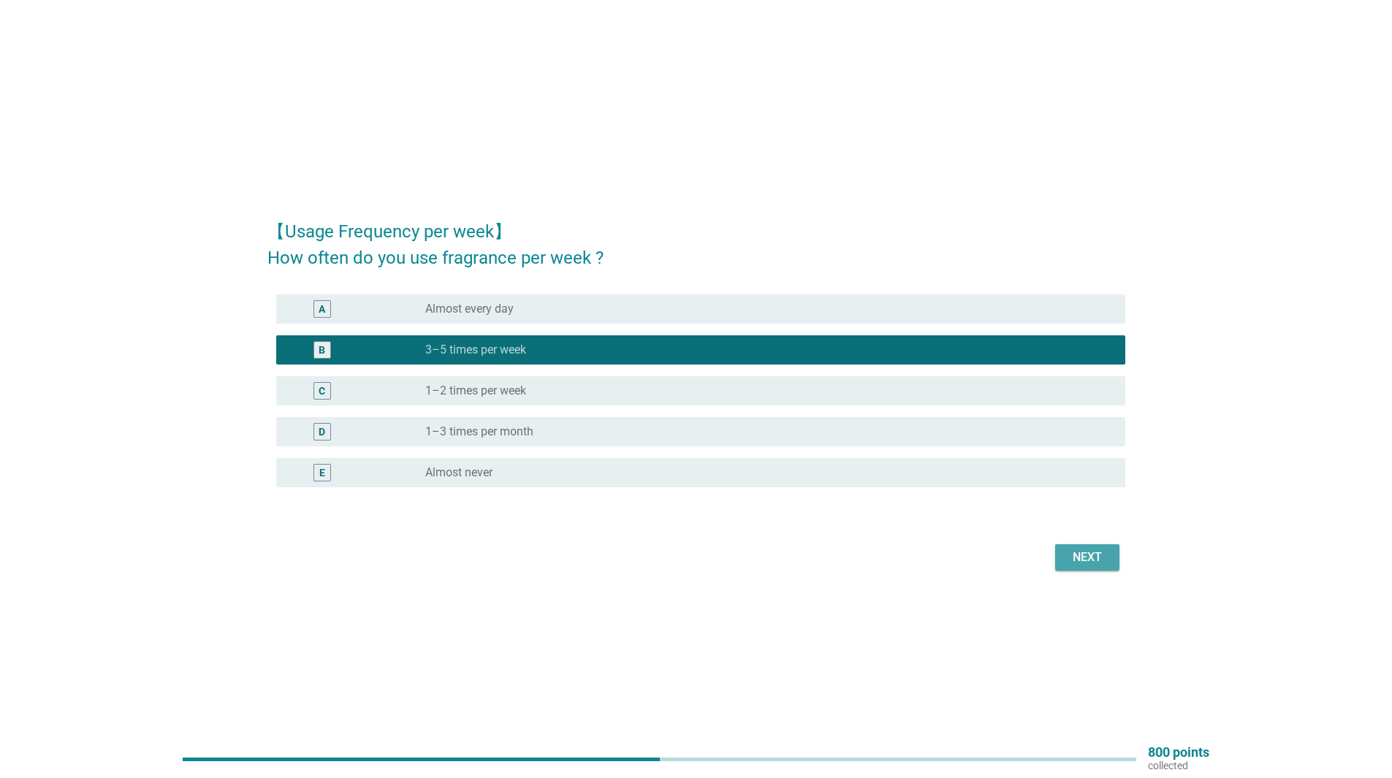
click at [1100, 564] on div "Next" at bounding box center [1087, 558] width 41 height 18
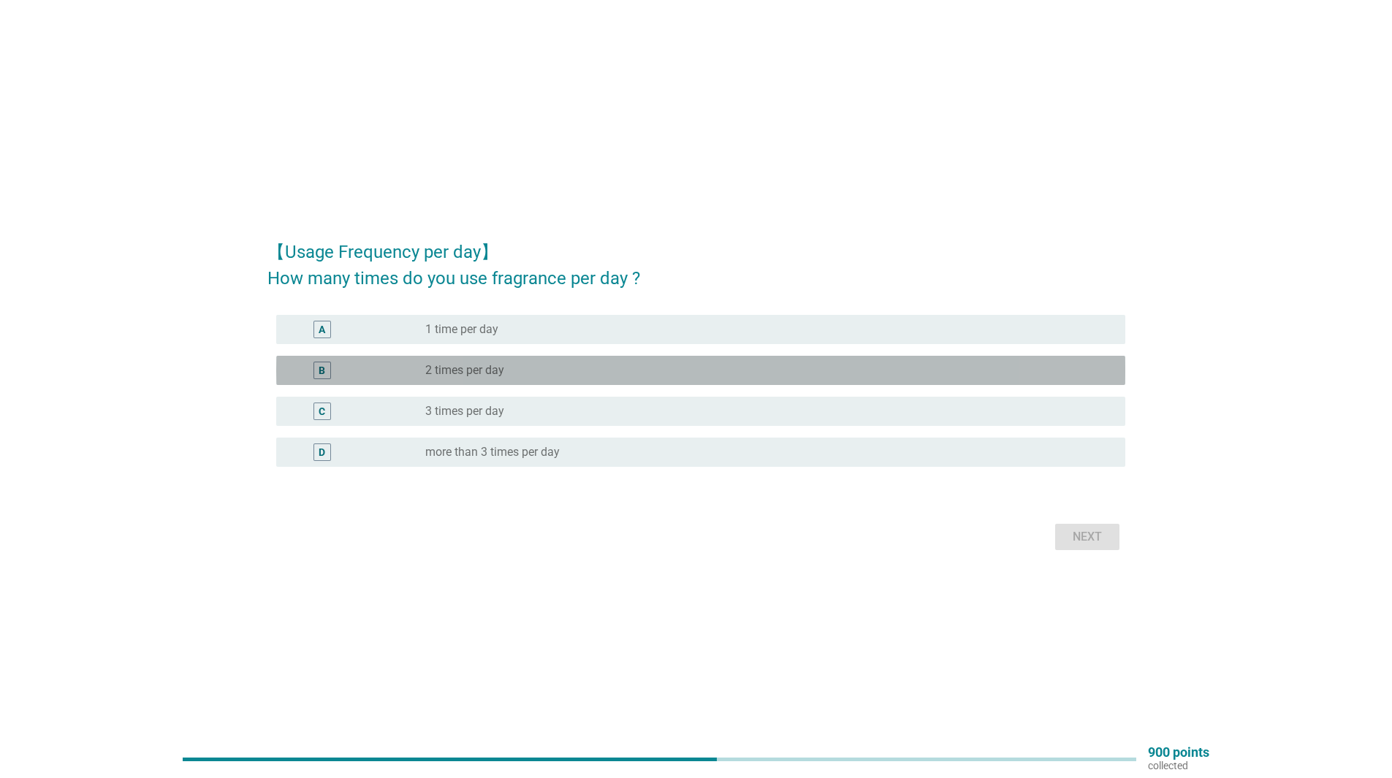
click at [967, 378] on div "radio_button_unchecked 2 times per day" at bounding box center [769, 371] width 688 height 18
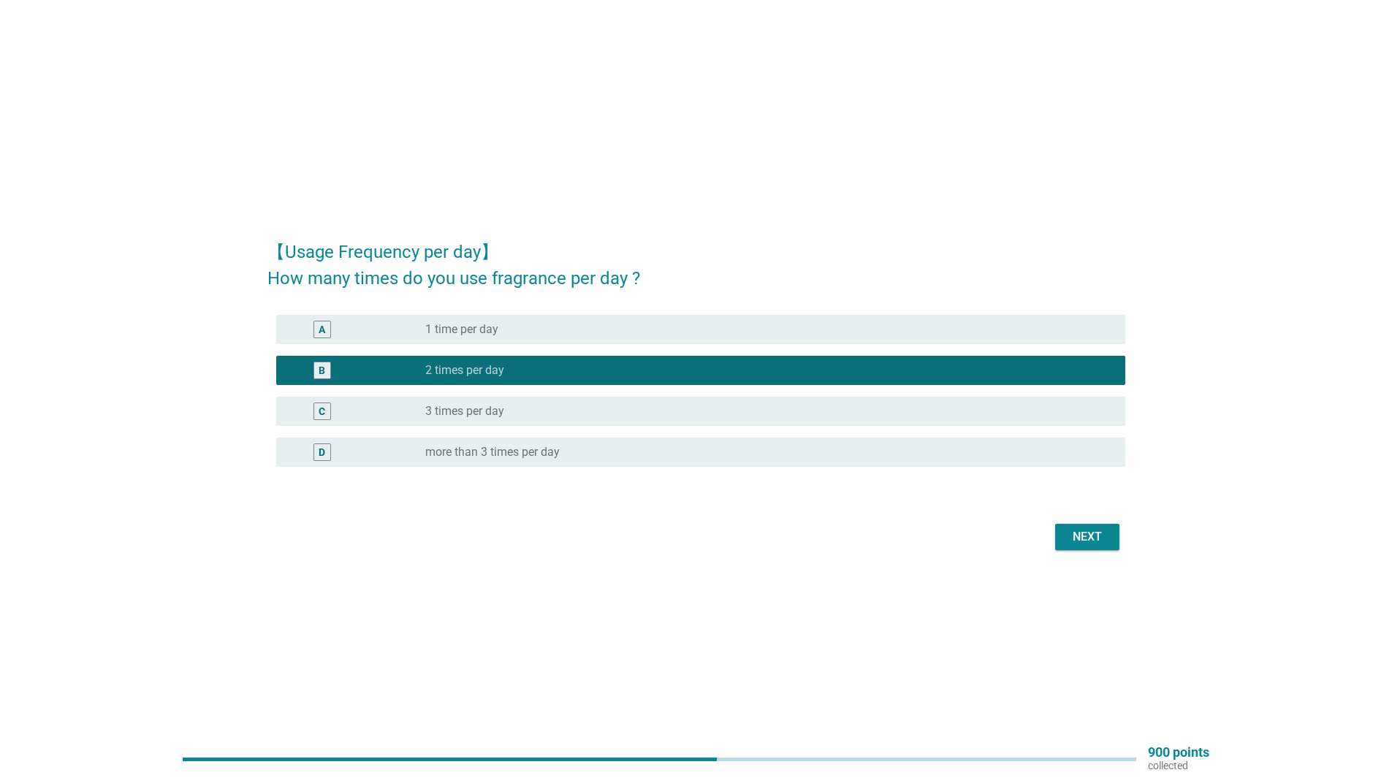
click at [1088, 533] on div "Next" at bounding box center [1087, 537] width 41 height 18
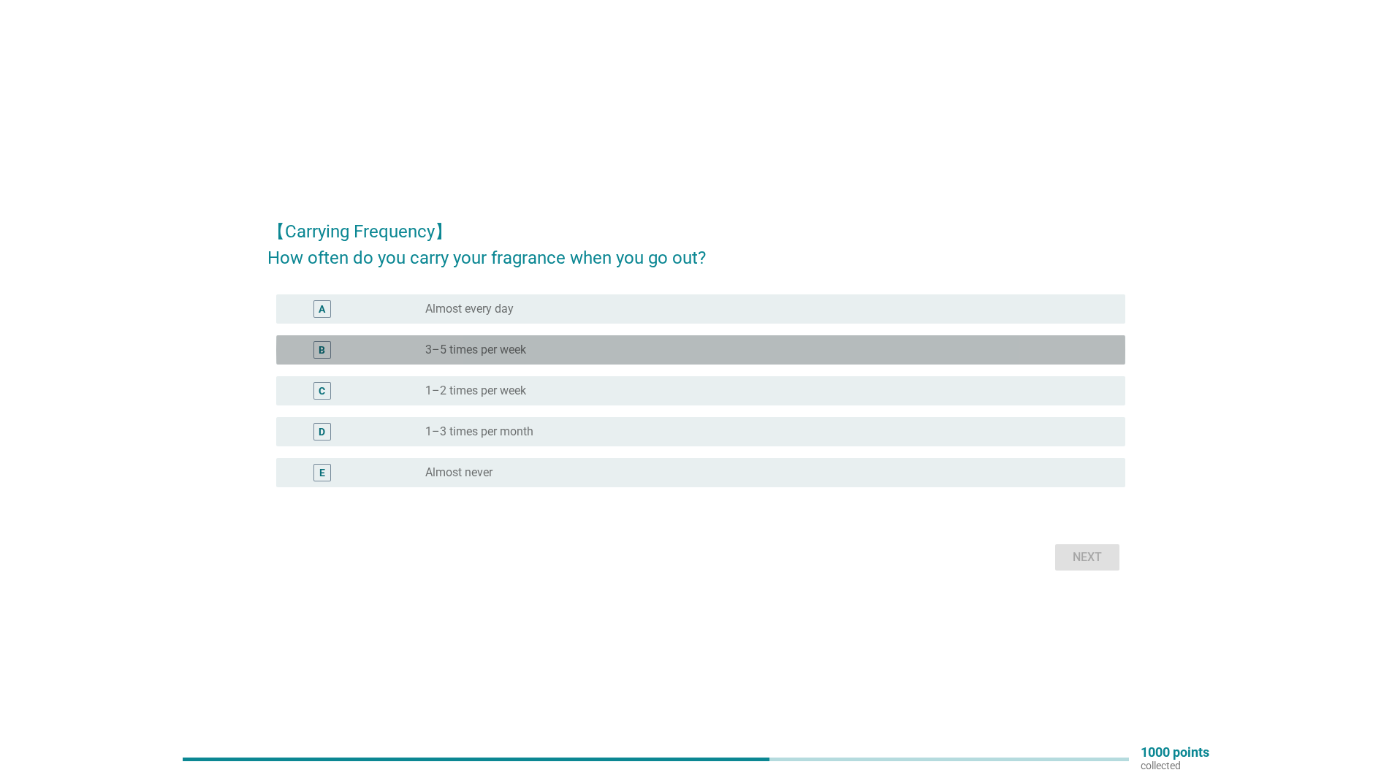
click at [969, 358] on div "radio_button_unchecked 3–5 times per week" at bounding box center [769, 350] width 688 height 18
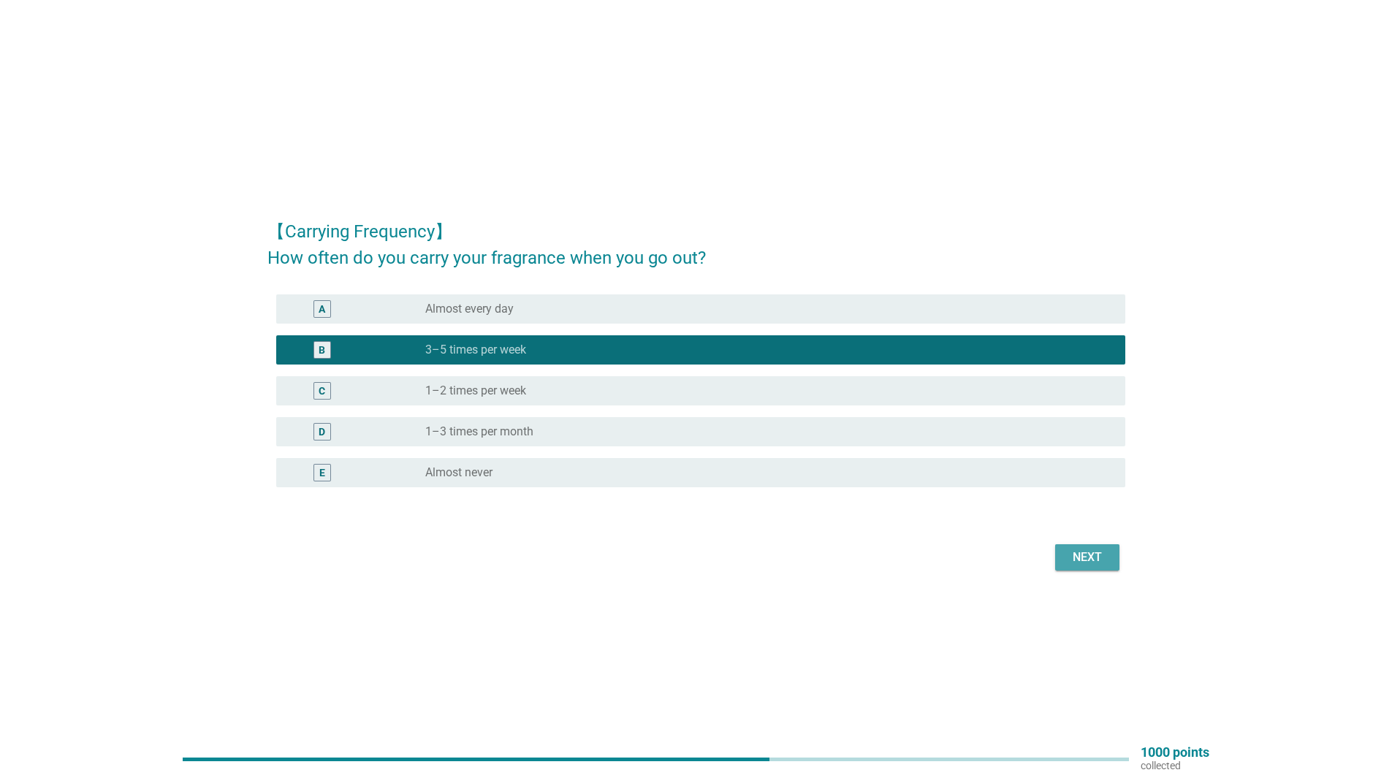
click at [1074, 549] on div "Next" at bounding box center [1087, 558] width 41 height 18
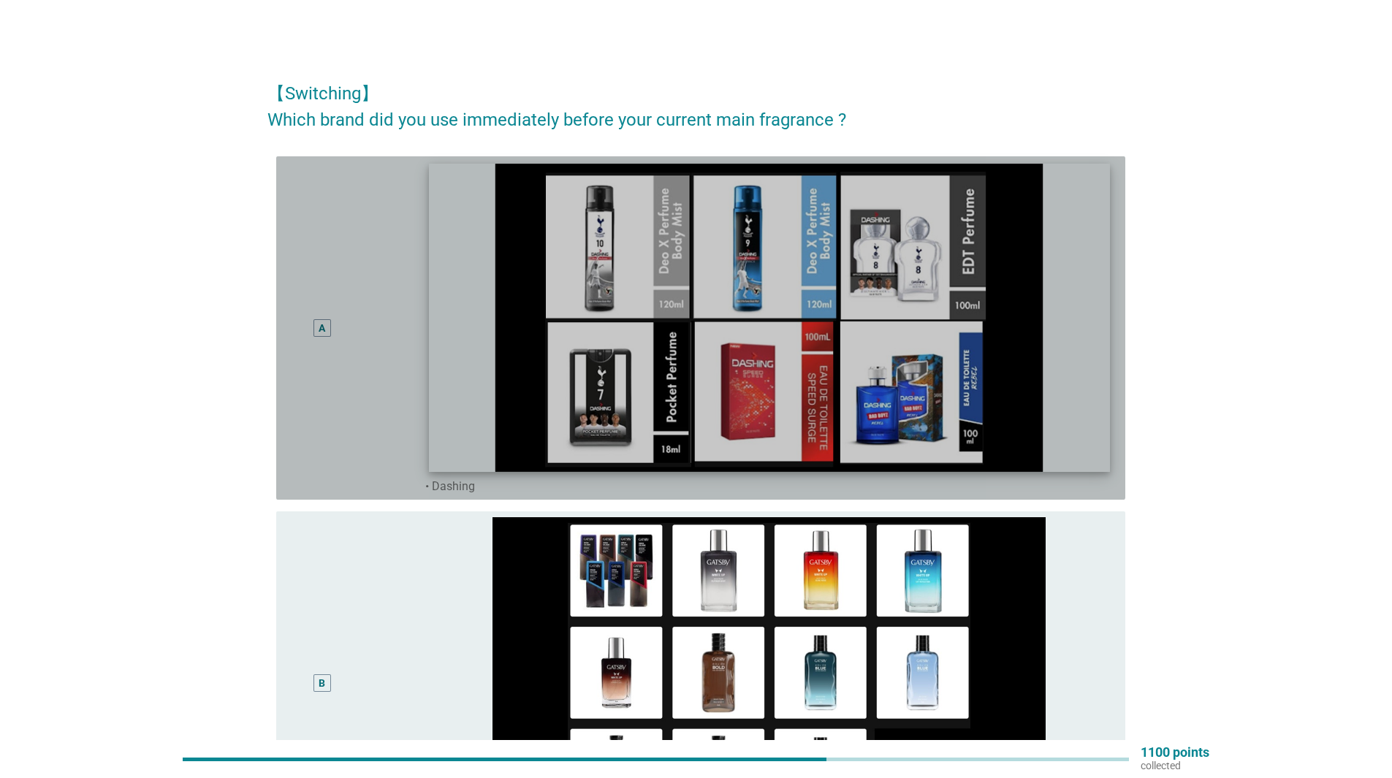
click at [887, 324] on img at bounding box center [769, 318] width 681 height 308
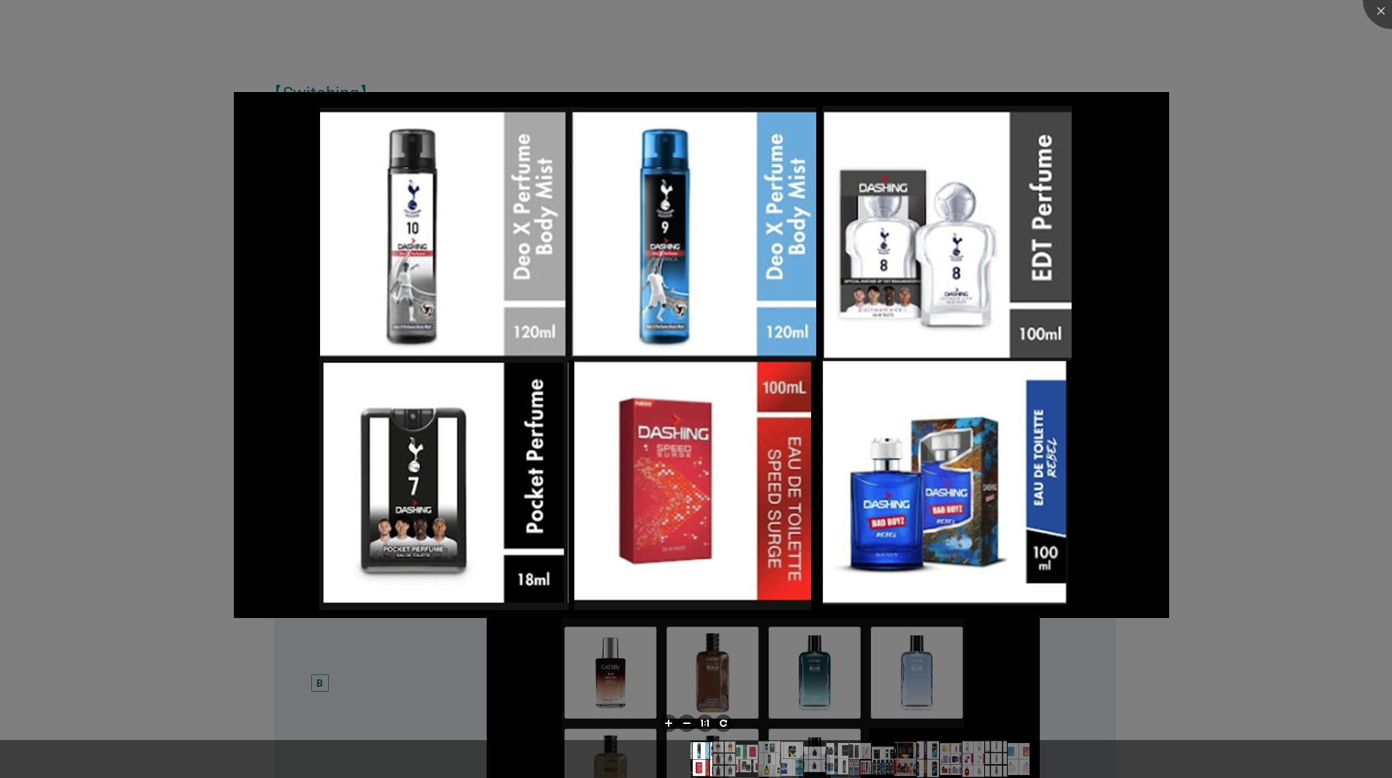
click at [1302, 310] on div at bounding box center [696, 389] width 1392 height 778
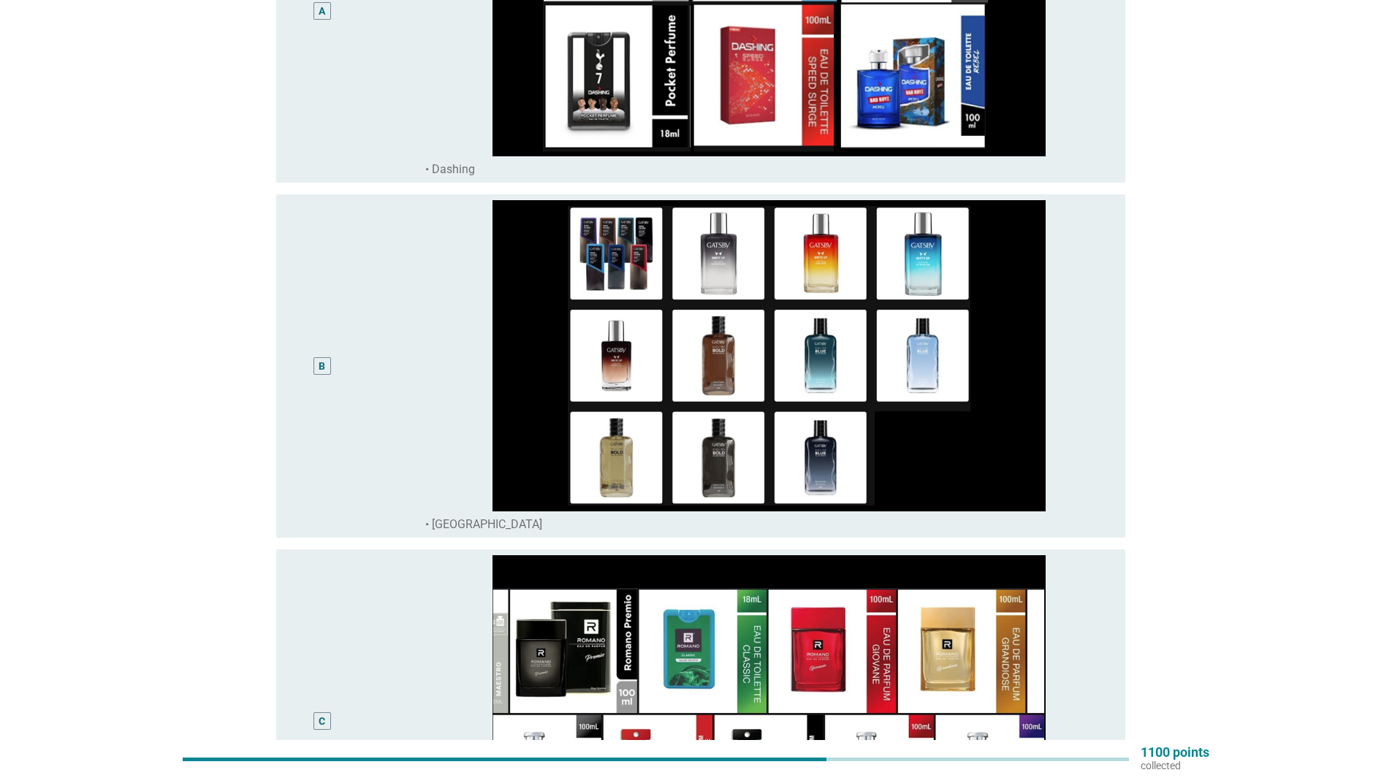
scroll to position [328, 0]
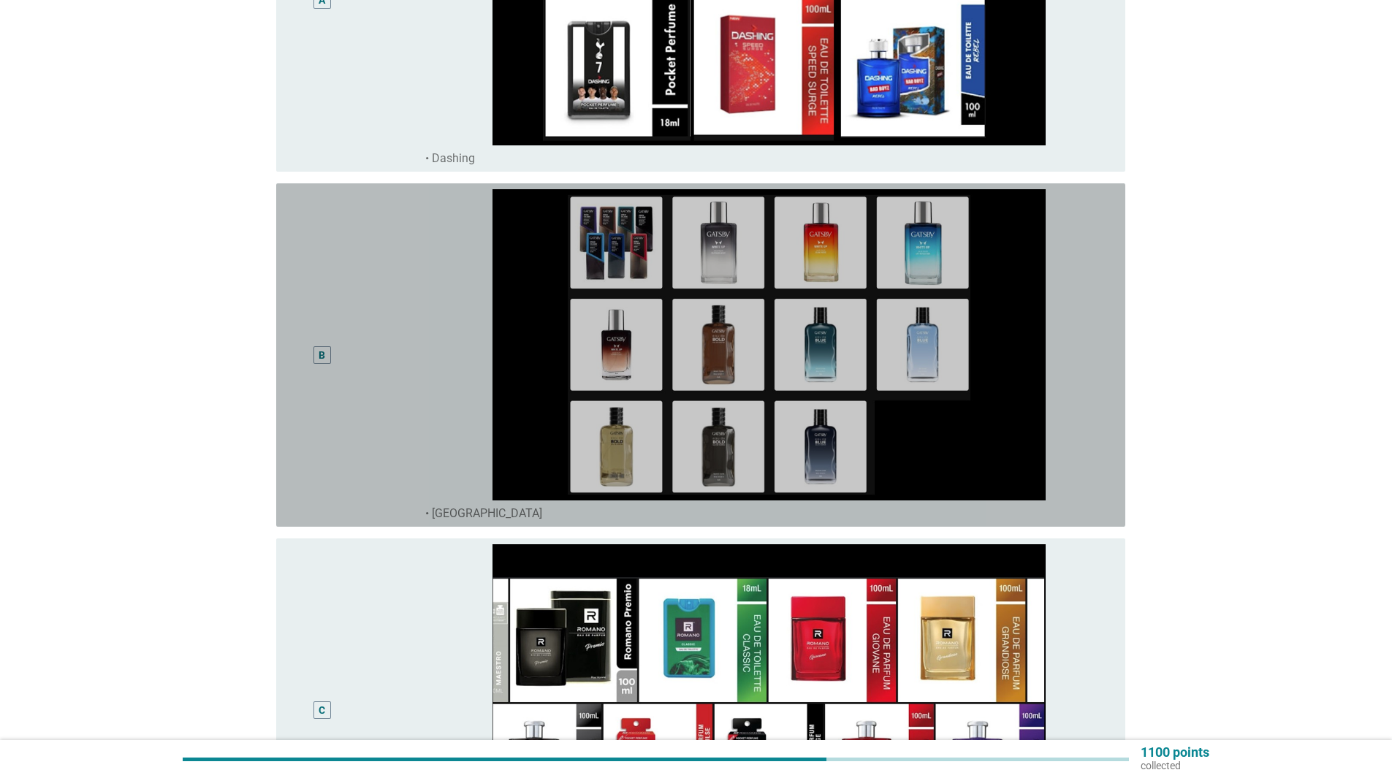
click at [314, 357] on div "B" at bounding box center [322, 355] width 18 height 18
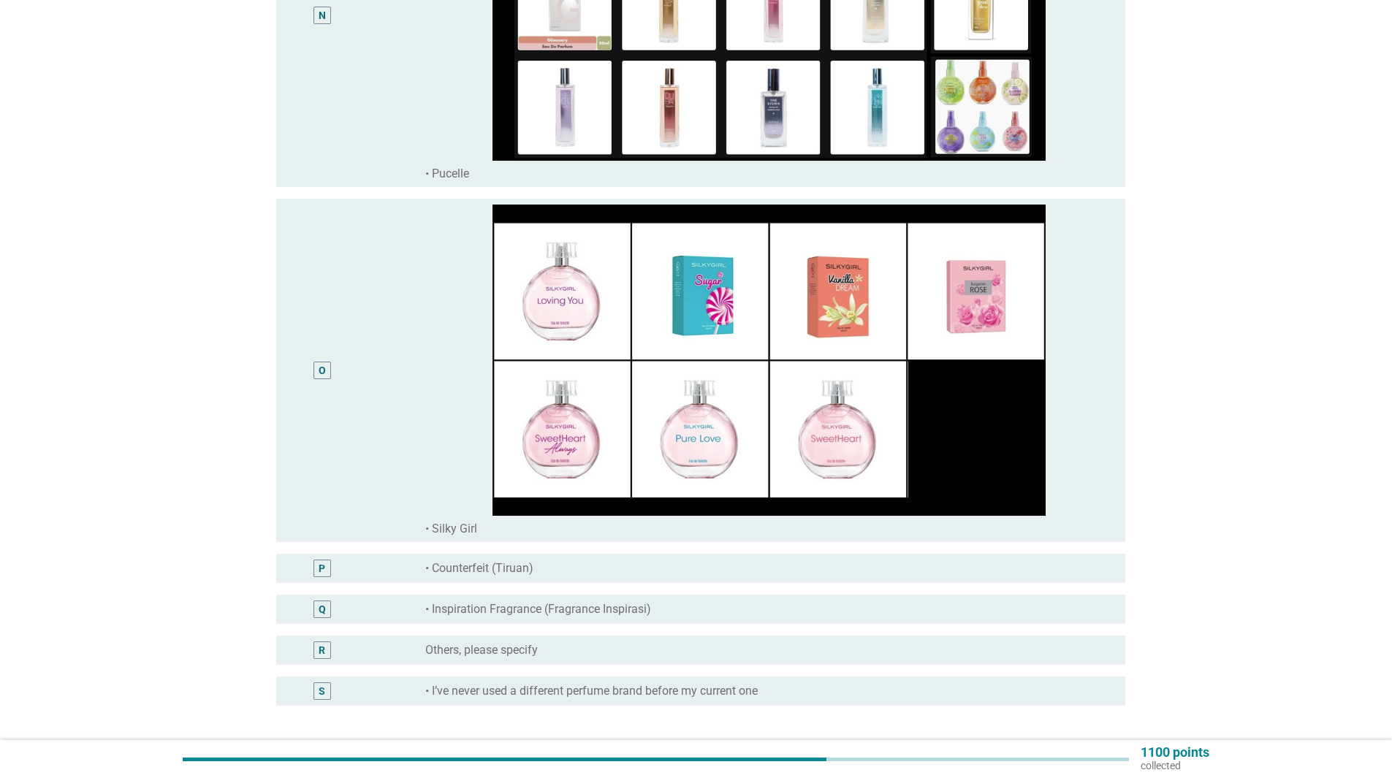
scroll to position [5048, 0]
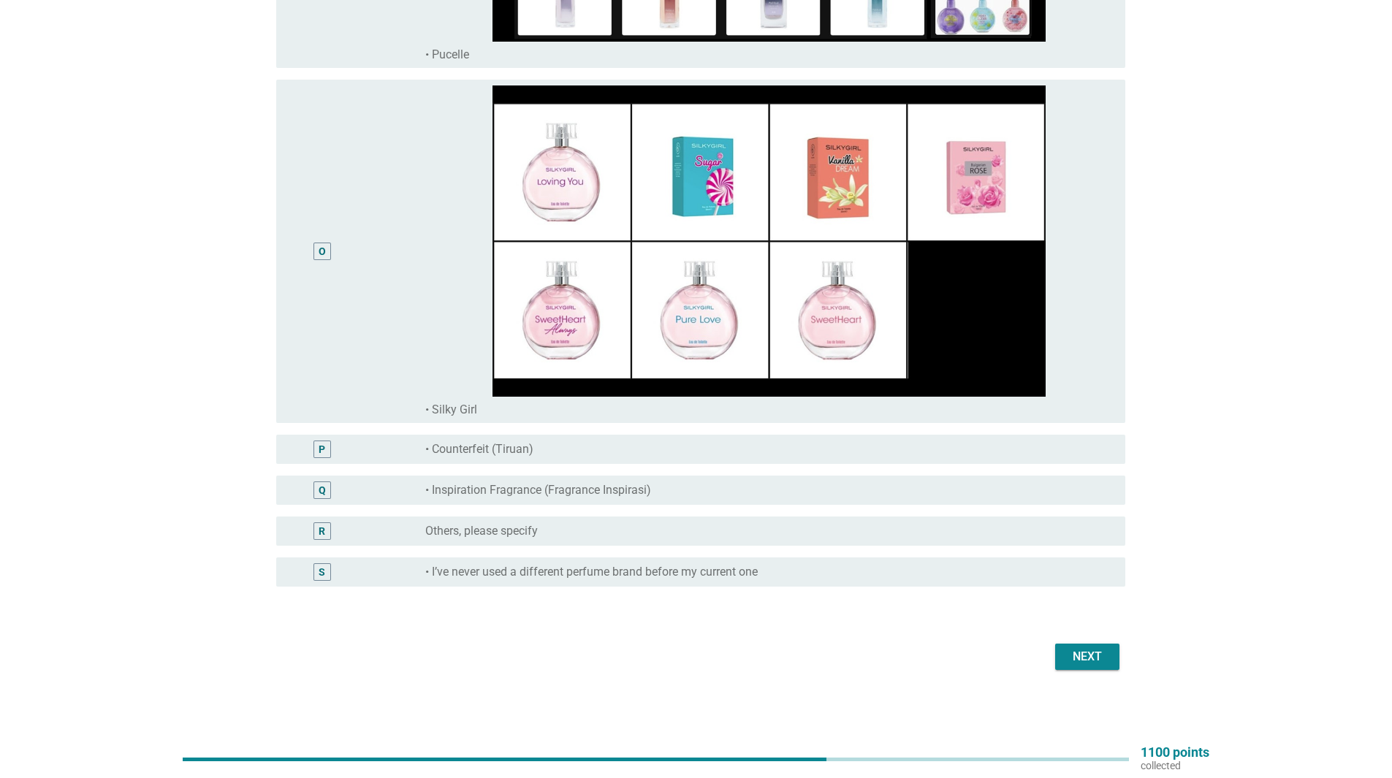
click at [1089, 647] on button "Next" at bounding box center [1087, 657] width 64 height 26
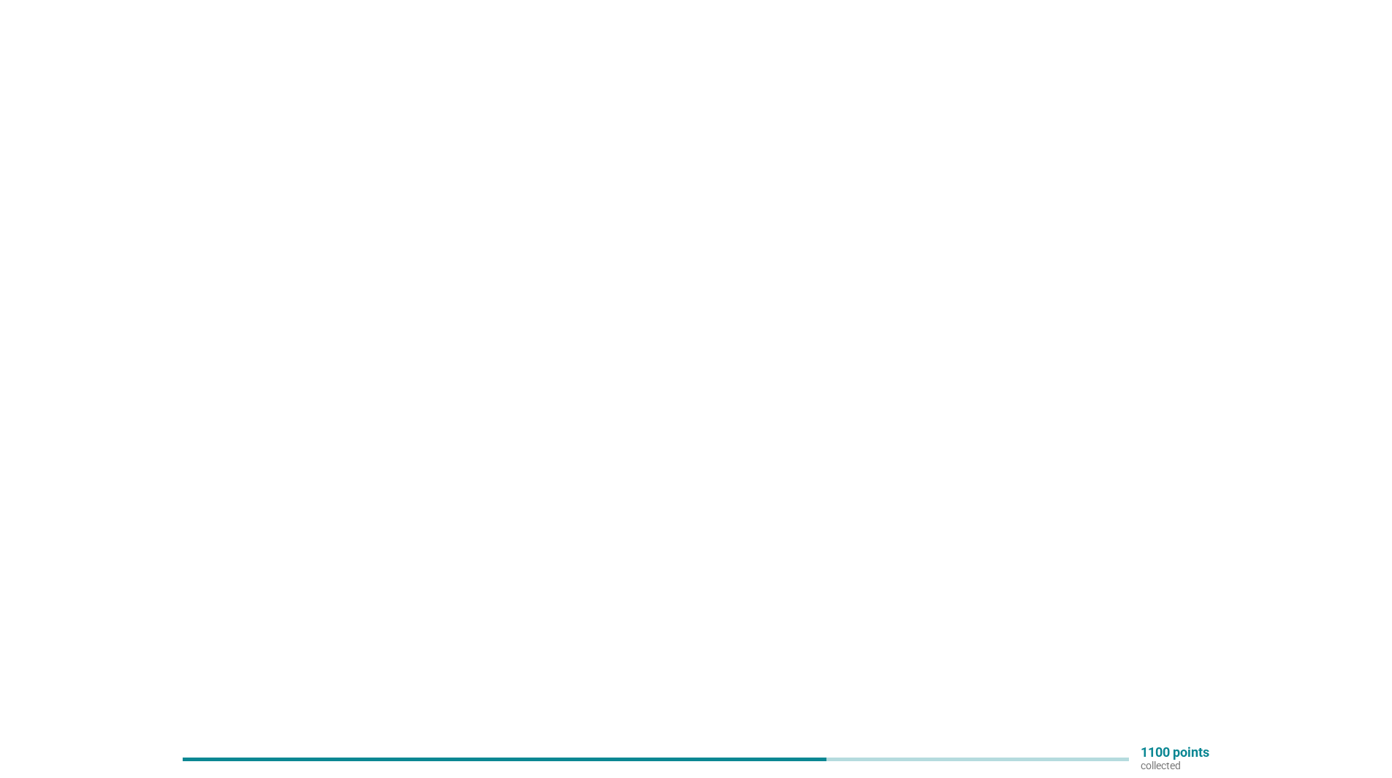
scroll to position [0, 0]
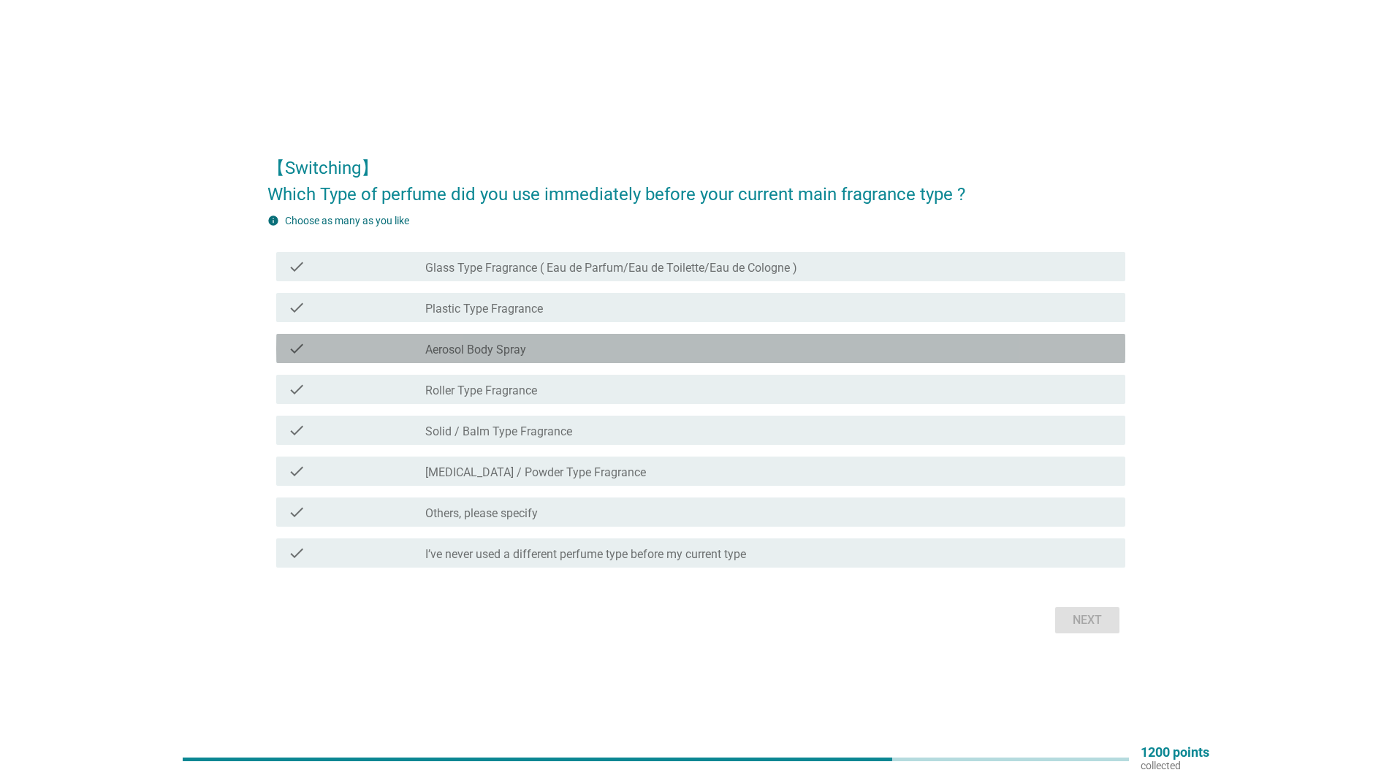
click at [510, 349] on label "Aerosol Body Spray" at bounding box center [475, 350] width 101 height 15
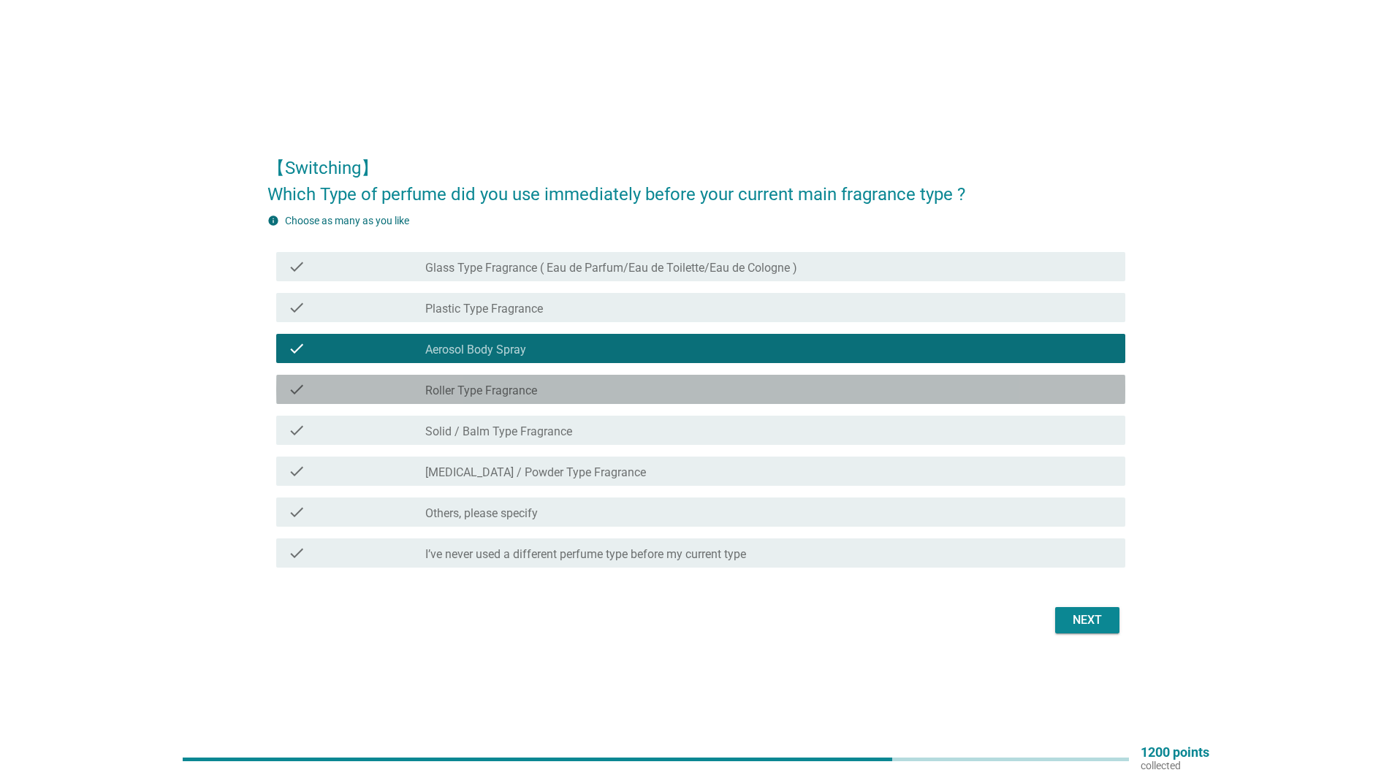
click at [528, 387] on label "Roller Type Fragrance" at bounding box center [481, 391] width 112 height 15
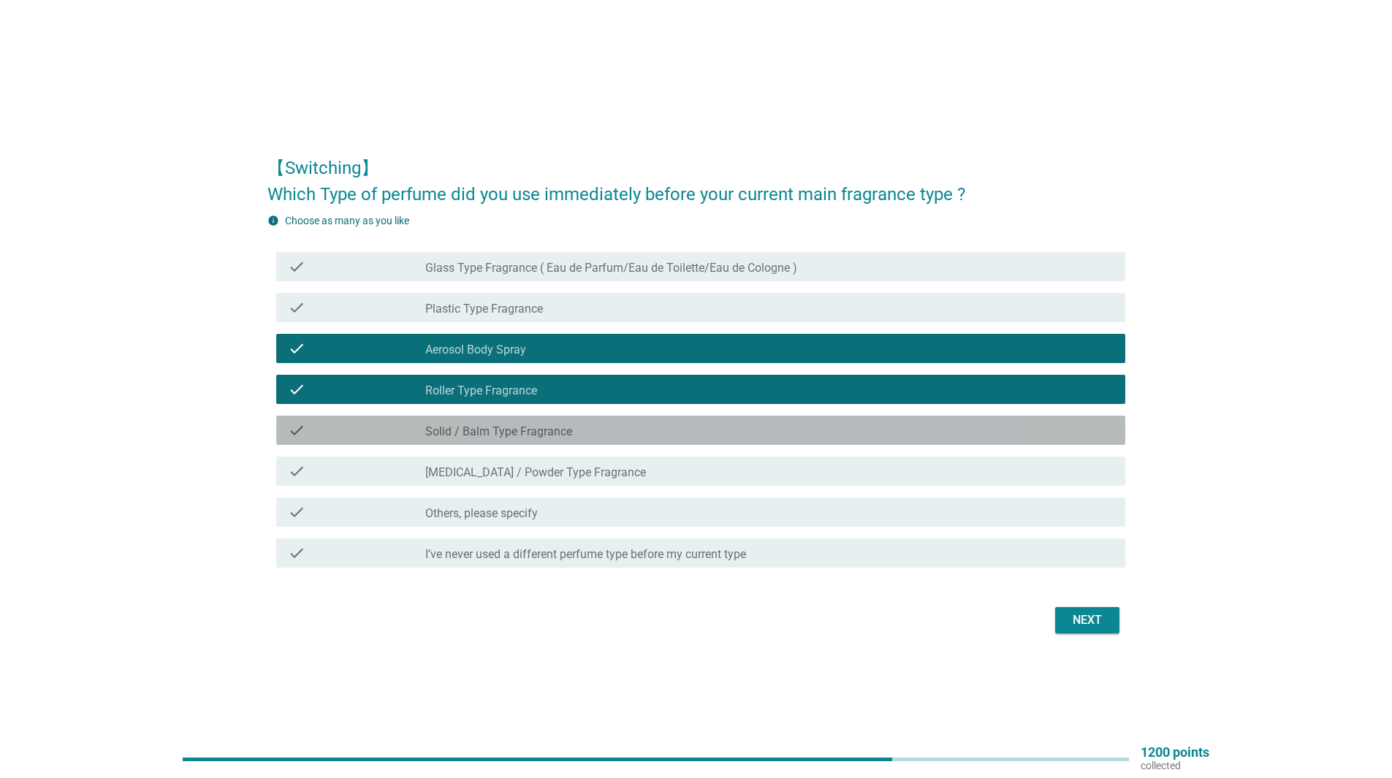
click at [552, 433] on label "Solid / Balm Type Fragrance" at bounding box center [498, 432] width 147 height 15
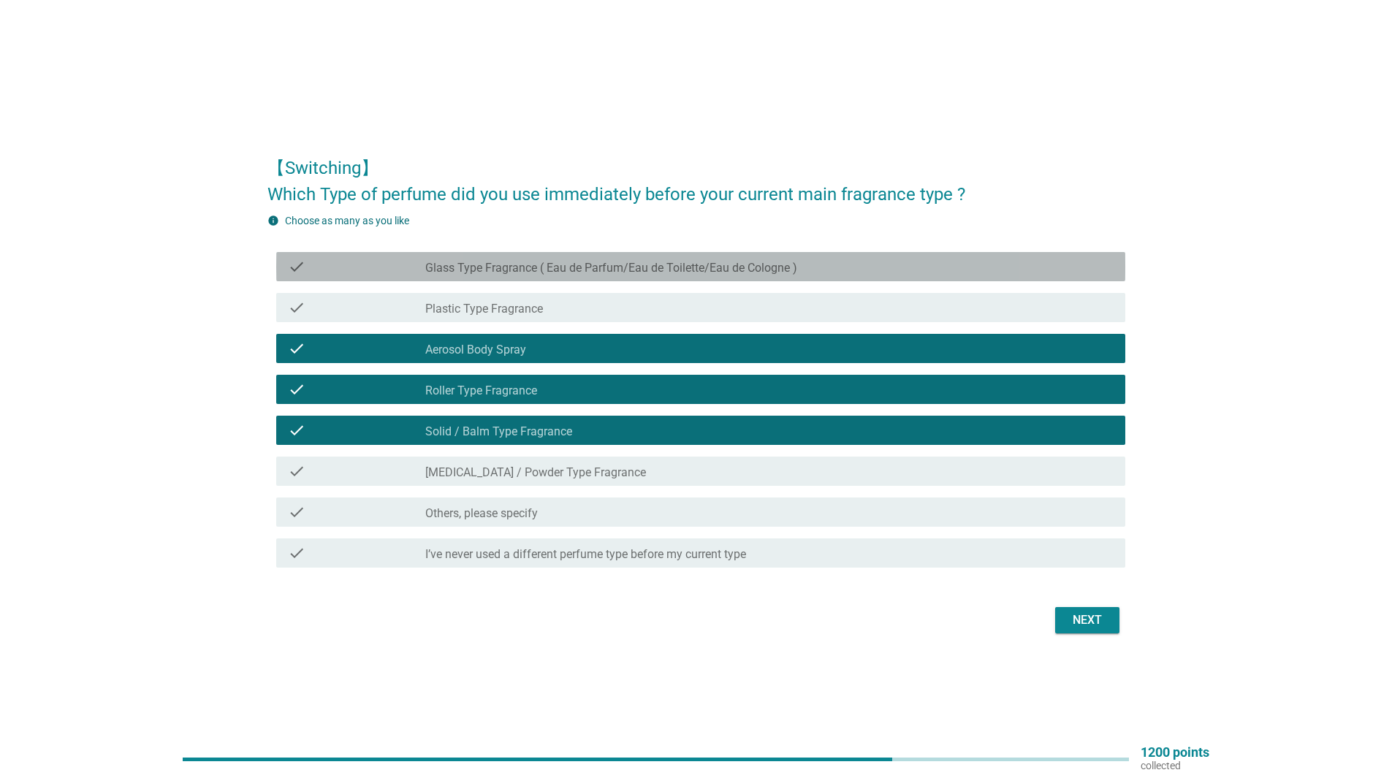
click at [692, 267] on label "Glass Type Fragrance ( Eau de Parfum/Eau de Toilette/Eau de Cologne )" at bounding box center [611, 268] width 372 height 15
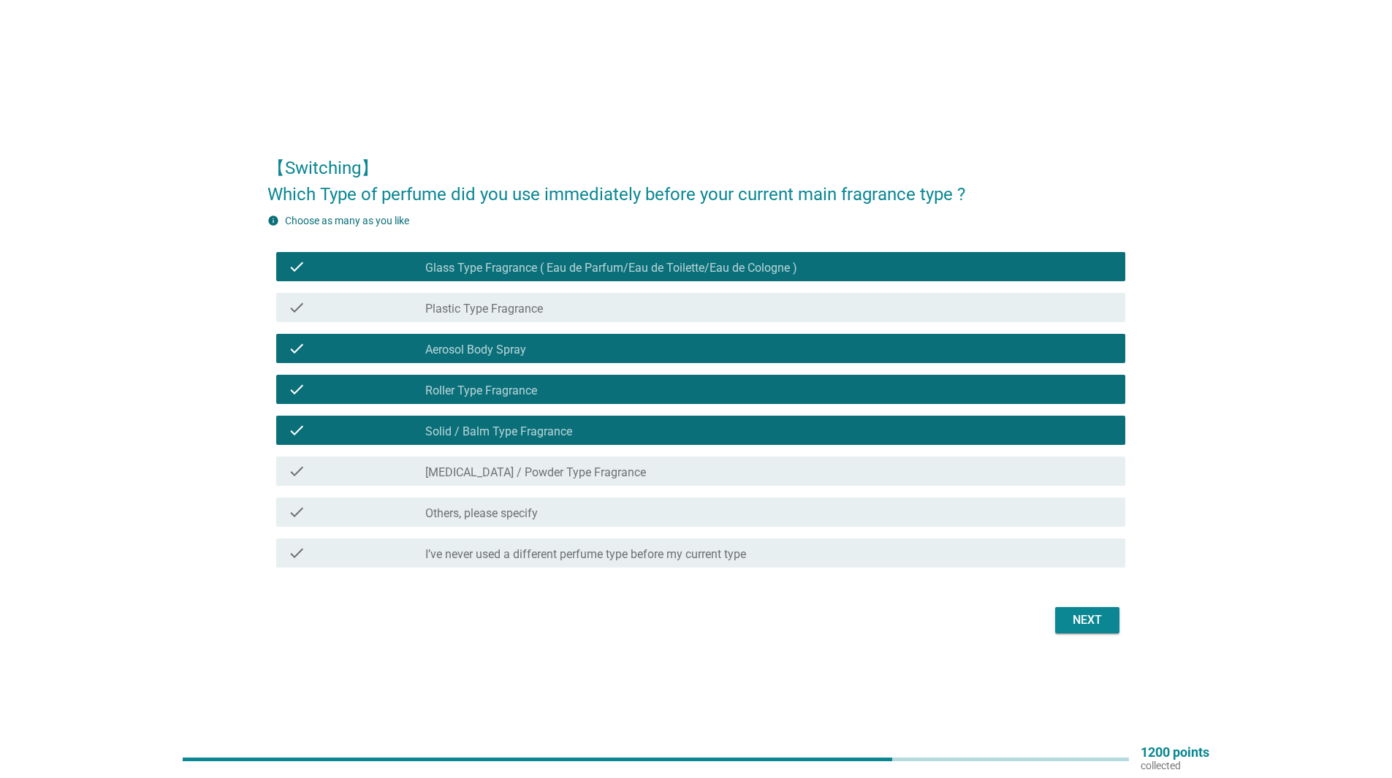
click at [692, 267] on label "Glass Type Fragrance ( Eau de Parfum/Eau de Toilette/Eau de Cologne )" at bounding box center [611, 268] width 372 height 15
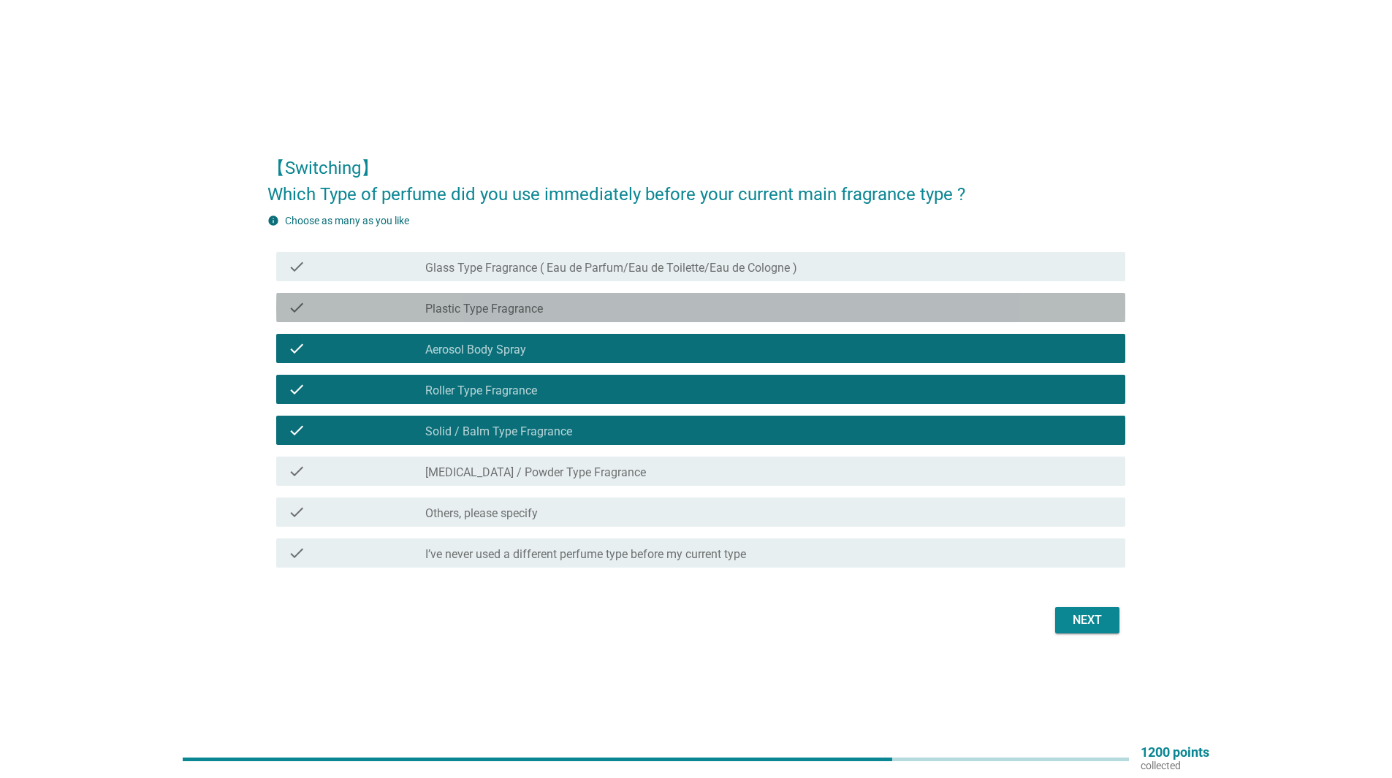
click at [710, 300] on div "check_box_outline_blank Plastic Type Fragrance" at bounding box center [769, 308] width 688 height 18
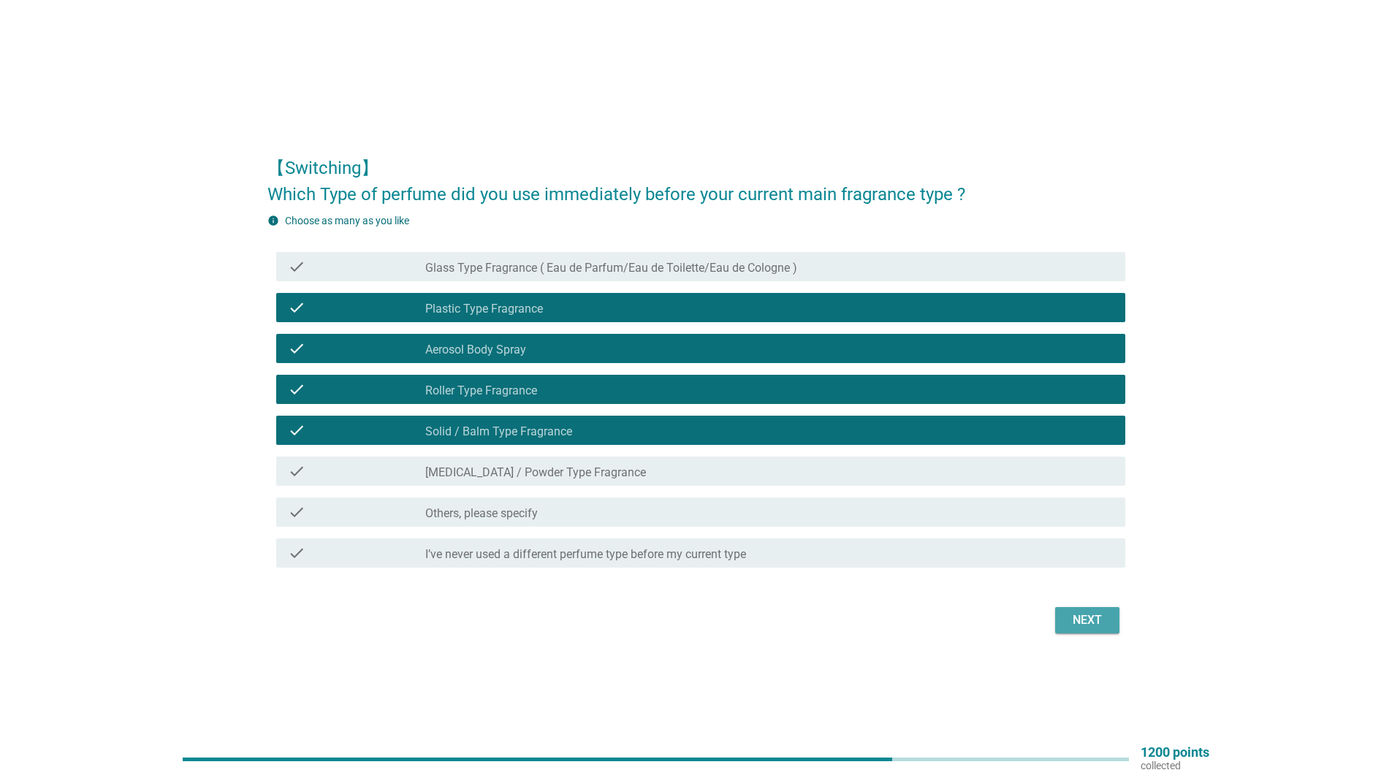
click at [1087, 619] on div "Next" at bounding box center [1087, 621] width 41 height 18
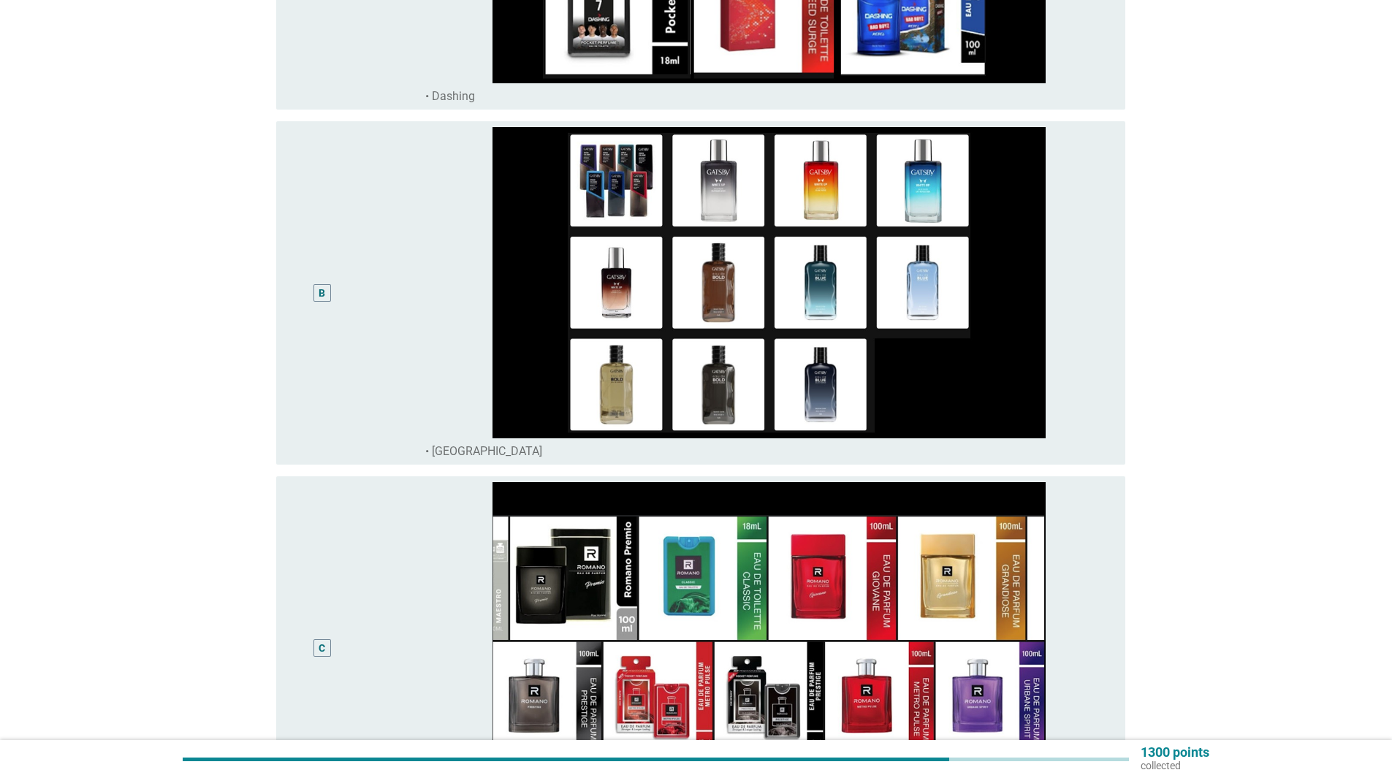
scroll to position [396, 0]
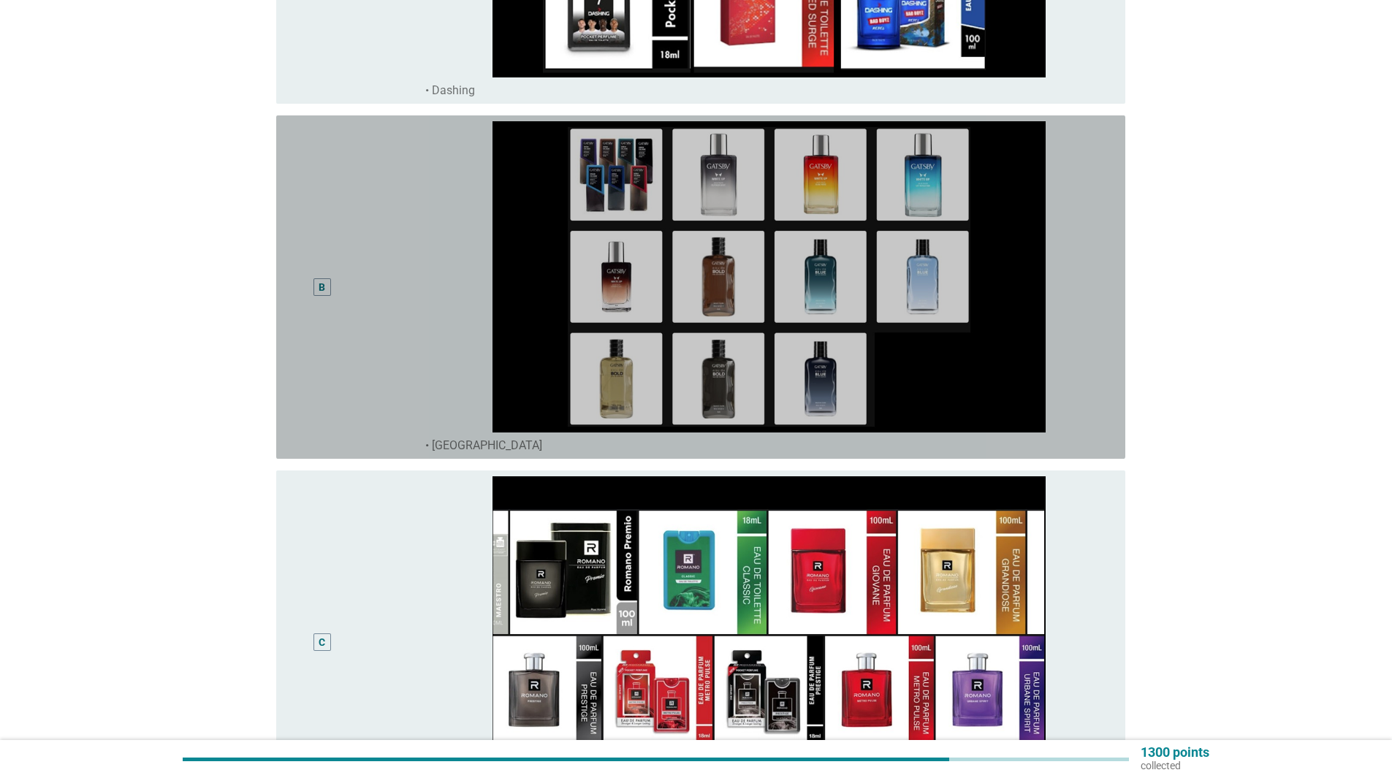
click at [324, 281] on div "B" at bounding box center [322, 287] width 7 height 15
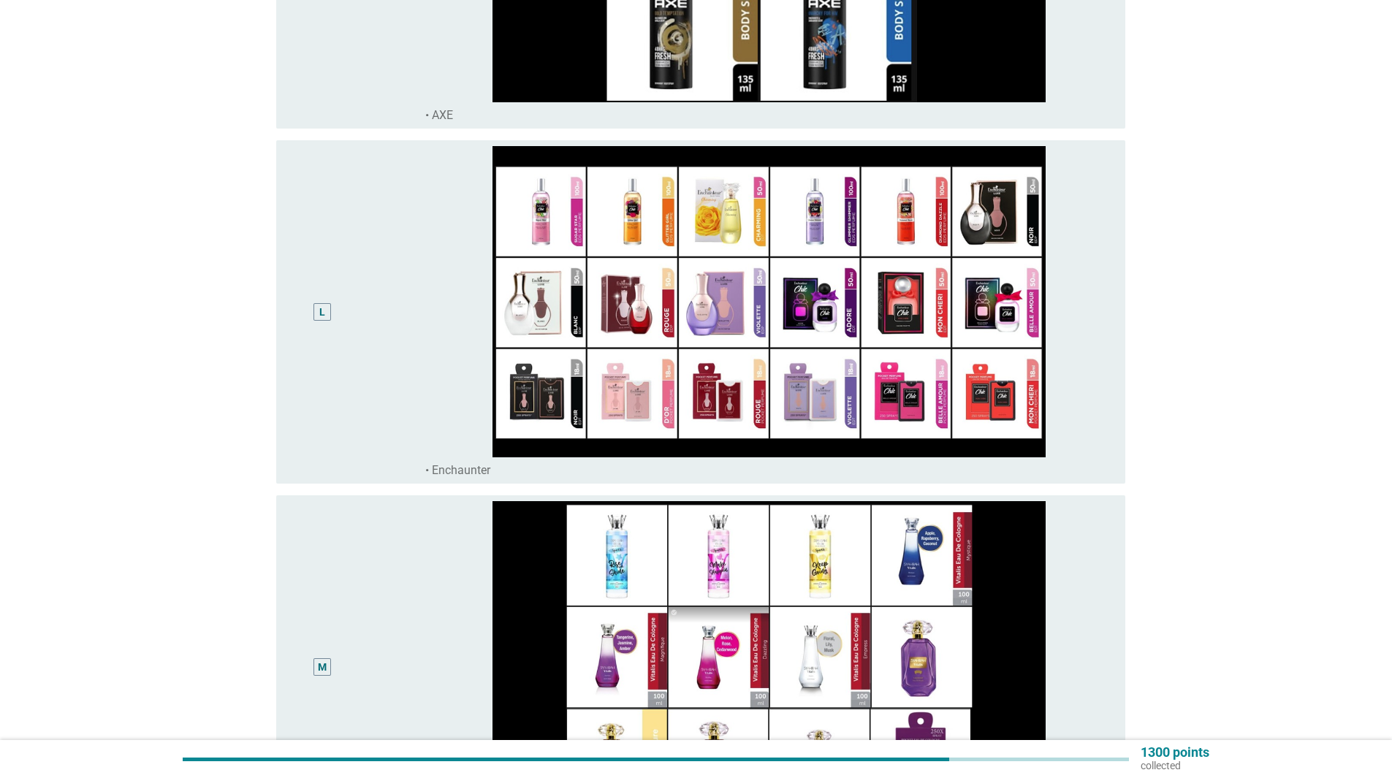
scroll to position [5048, 0]
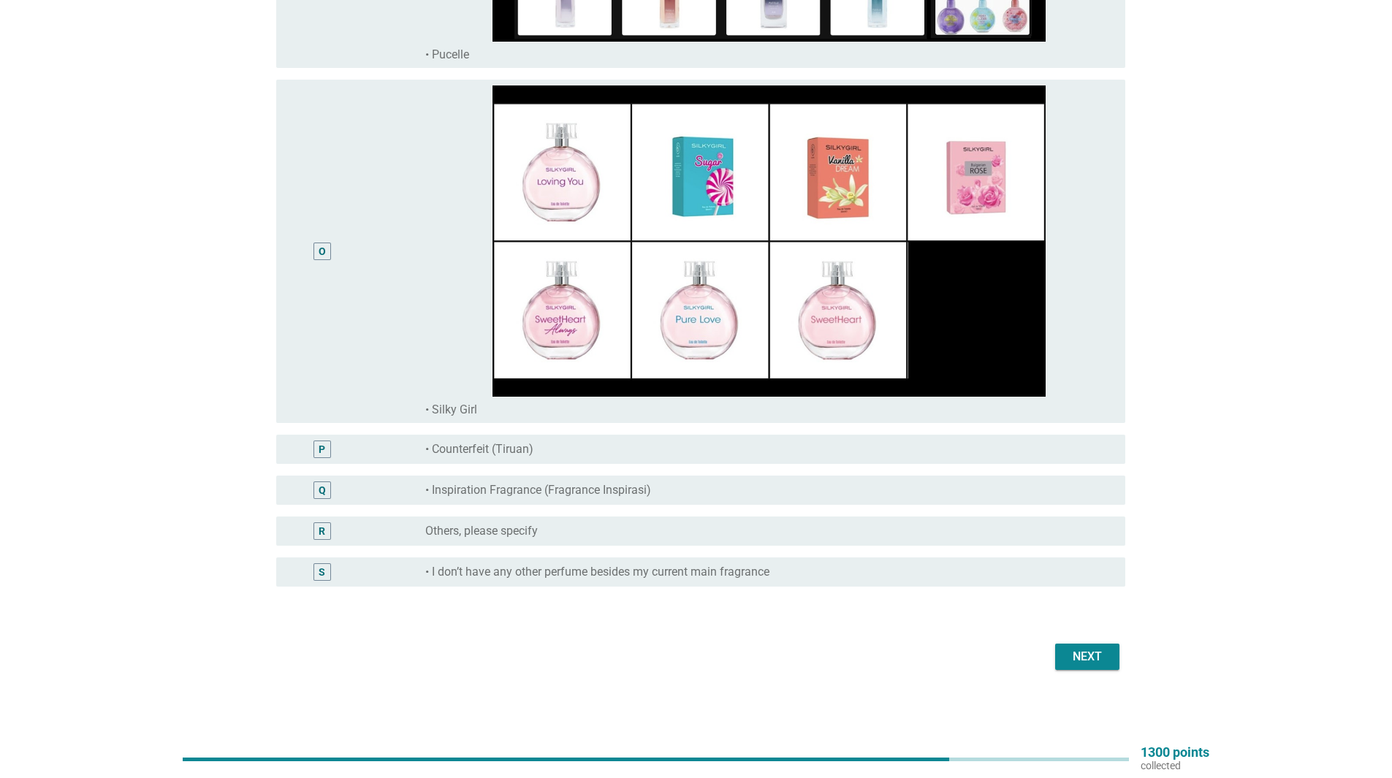
click at [1100, 660] on div "Next" at bounding box center [1087, 657] width 41 height 18
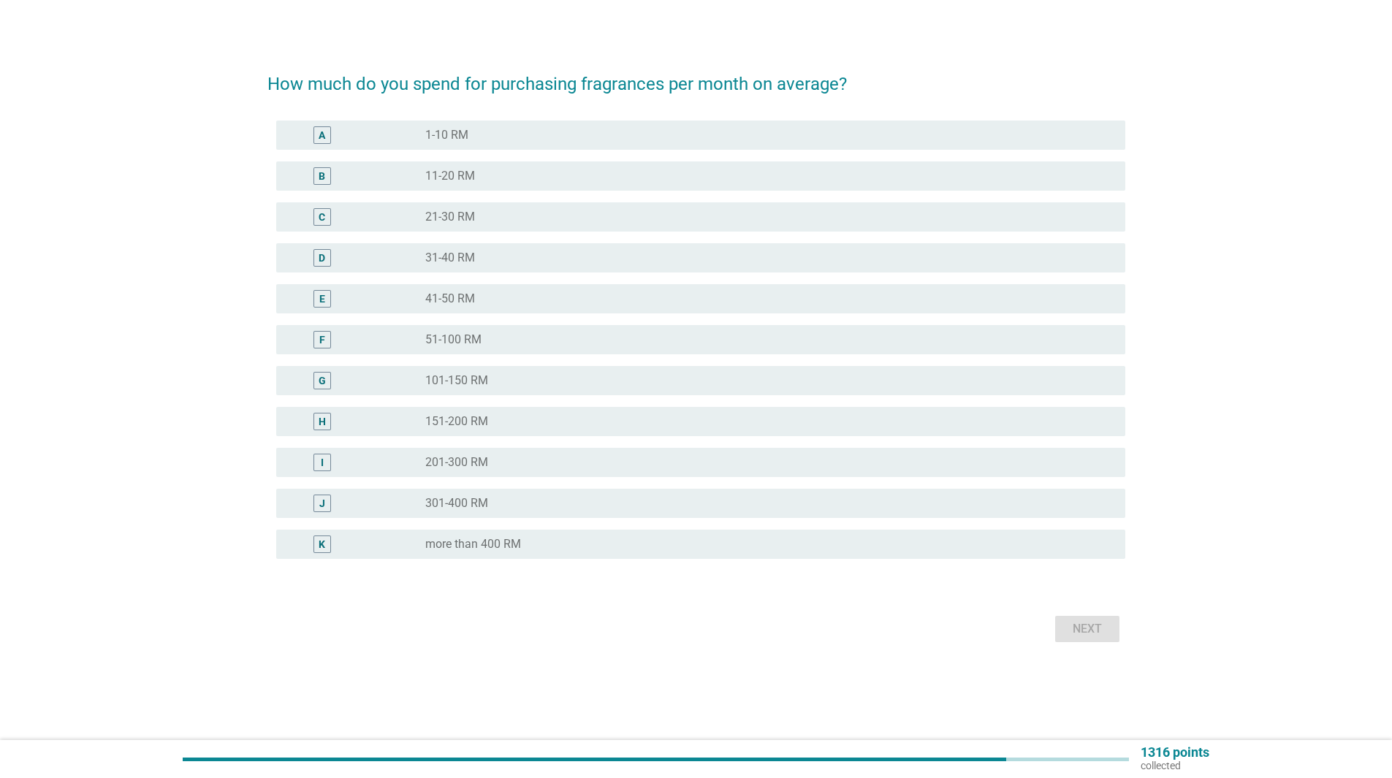
scroll to position [0, 0]
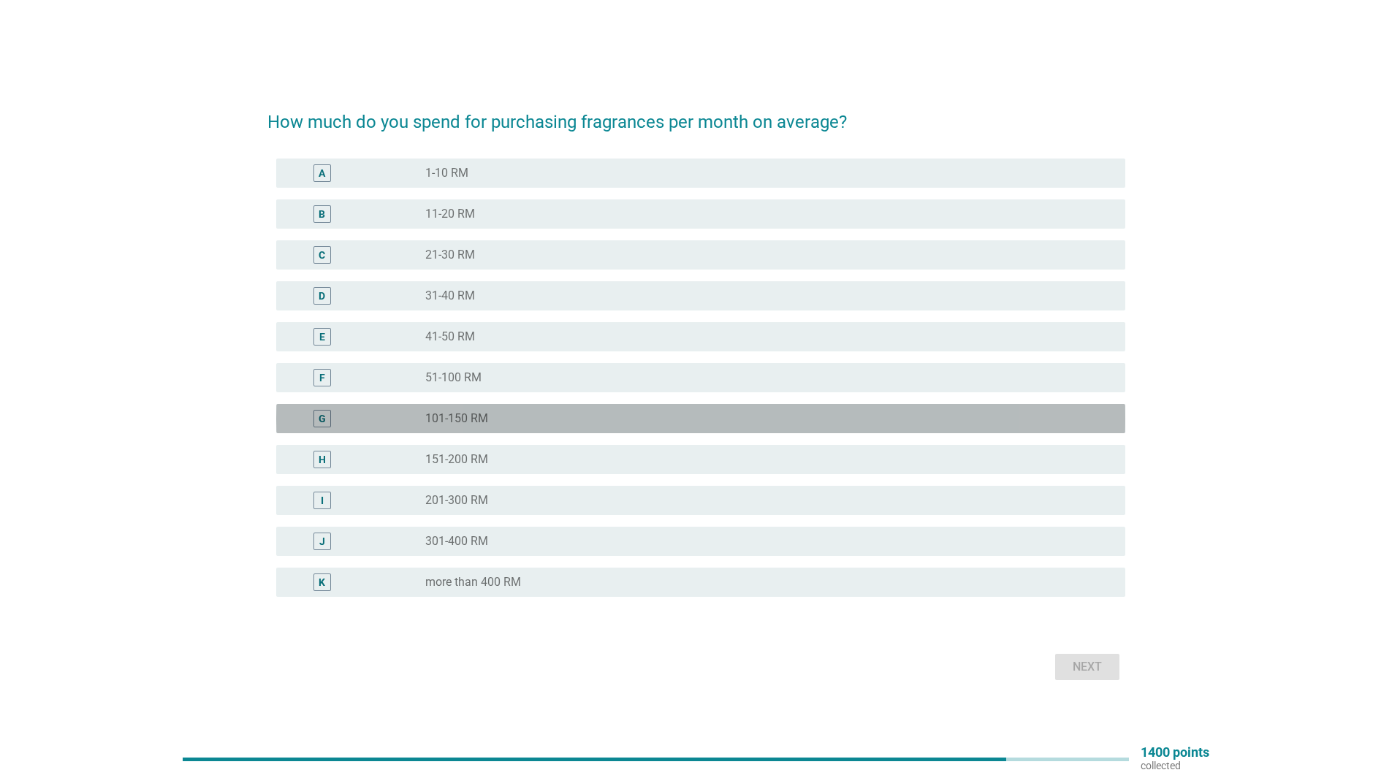
click at [677, 430] on div "G radio_button_unchecked 101-150 RM" at bounding box center [700, 418] width 849 height 29
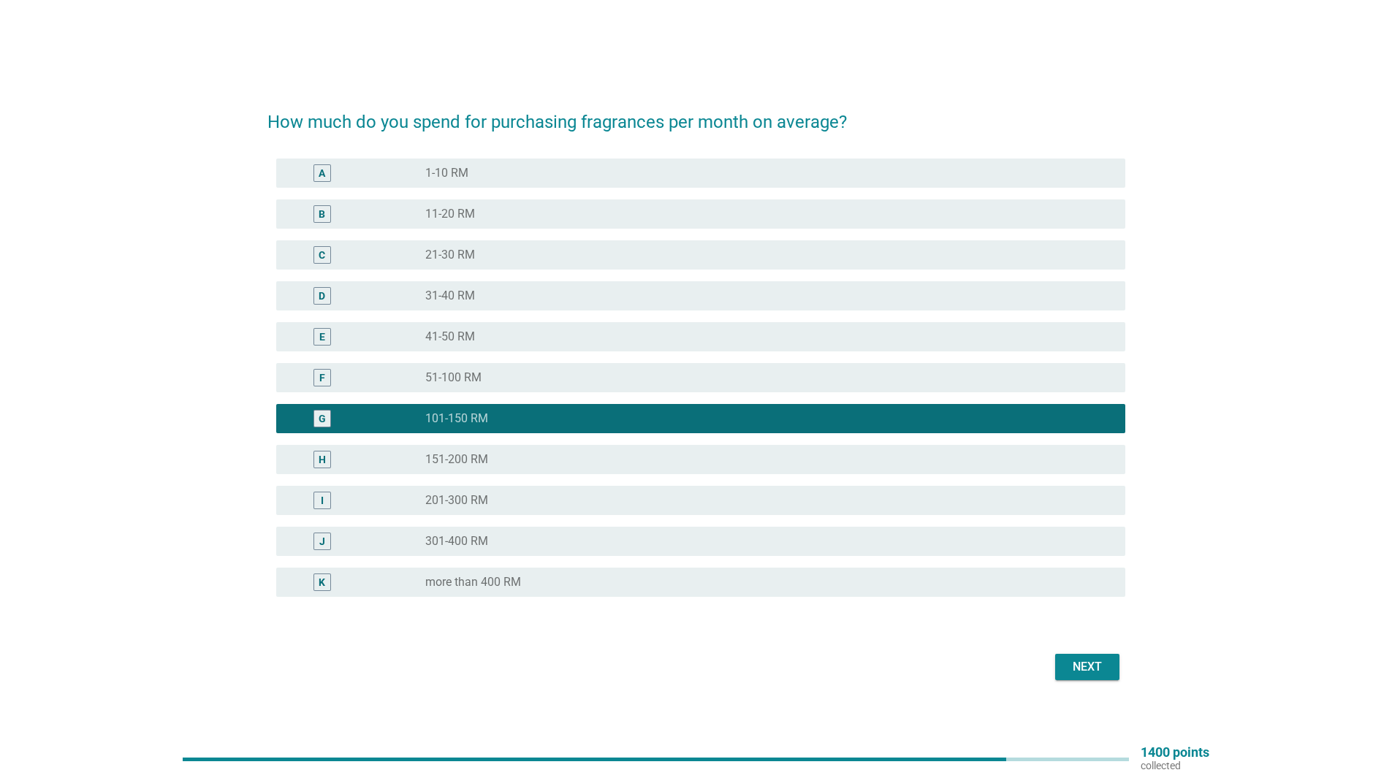
click at [1089, 666] on div "Next" at bounding box center [1087, 667] width 41 height 18
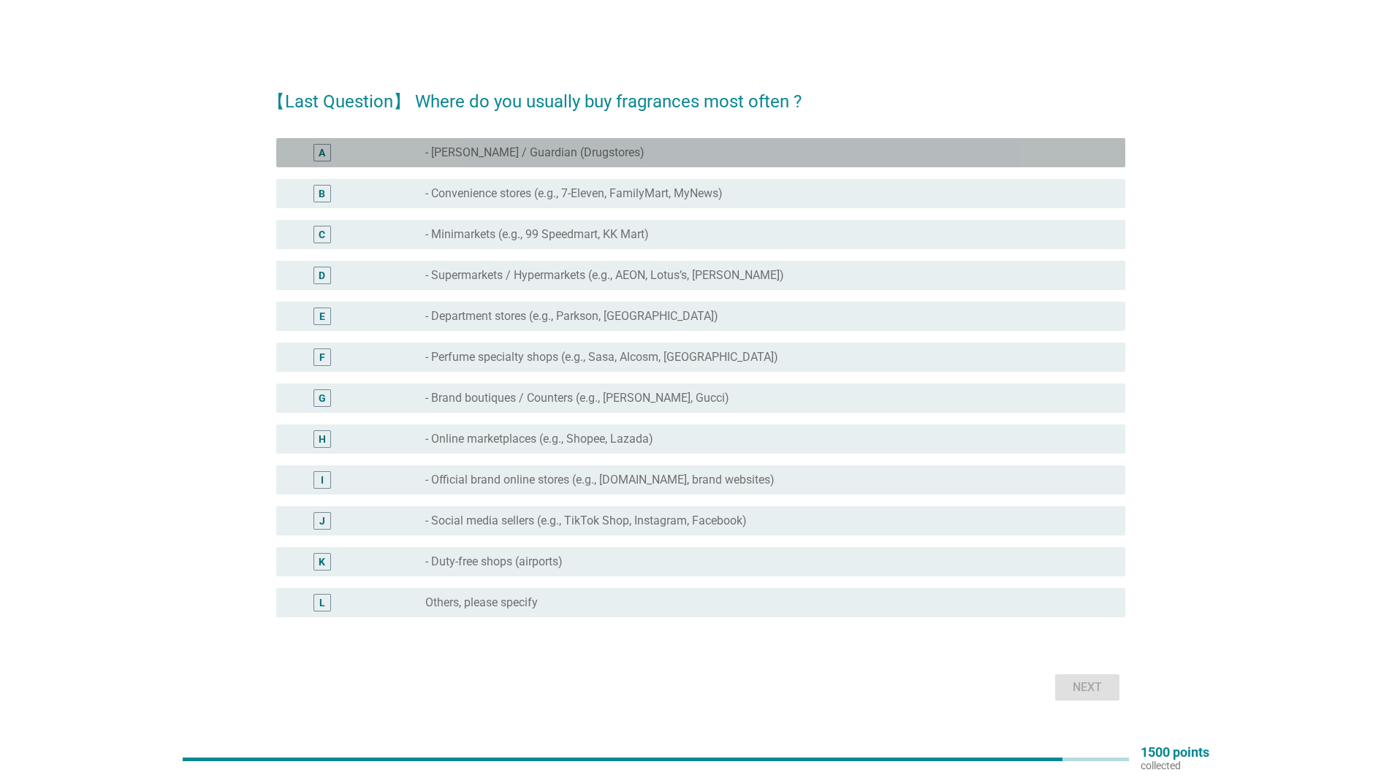
click at [658, 162] on div "A radio_button_unchecked - Watsons / Guardian (Drugstores)" at bounding box center [700, 152] width 849 height 29
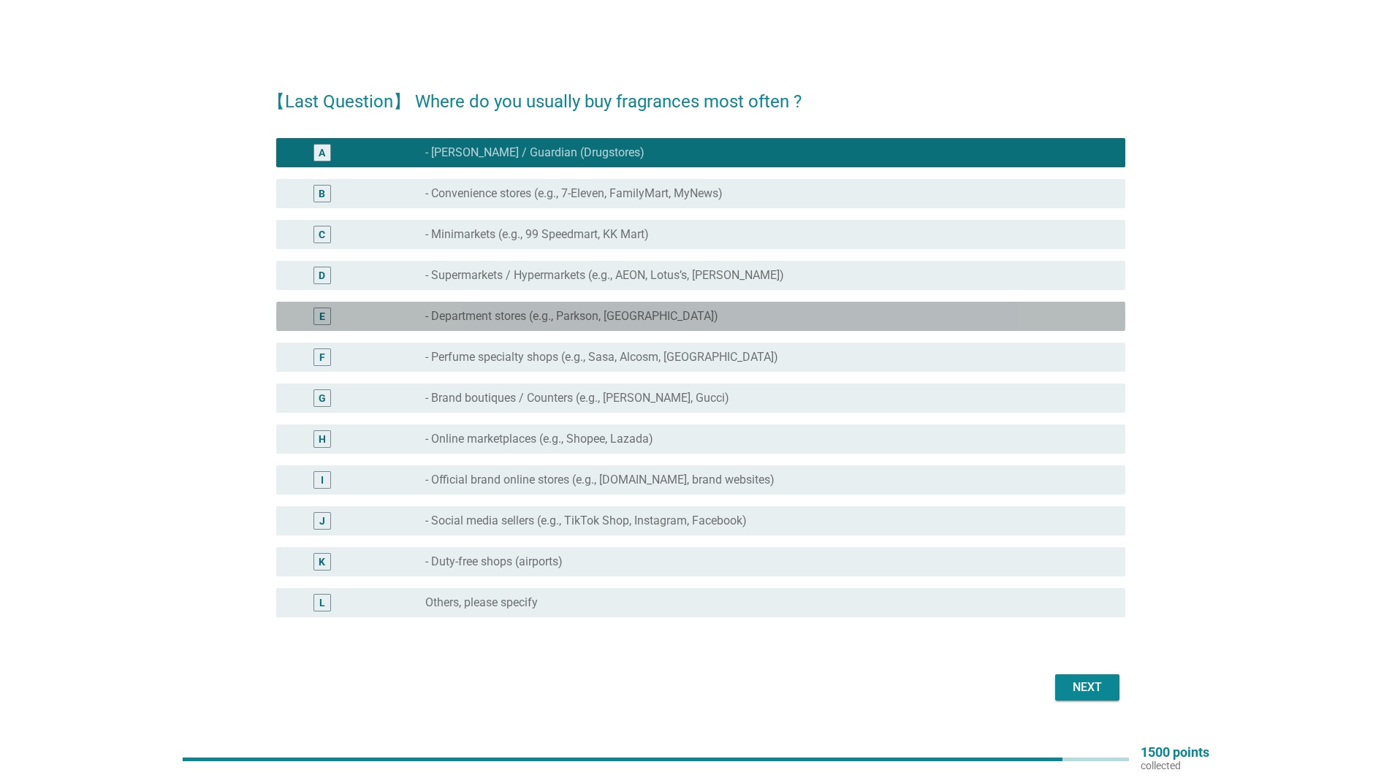
click at [685, 321] on div "radio_button_unchecked - Department stores (e.g., Parkson, Isetan)" at bounding box center [763, 316] width 677 height 15
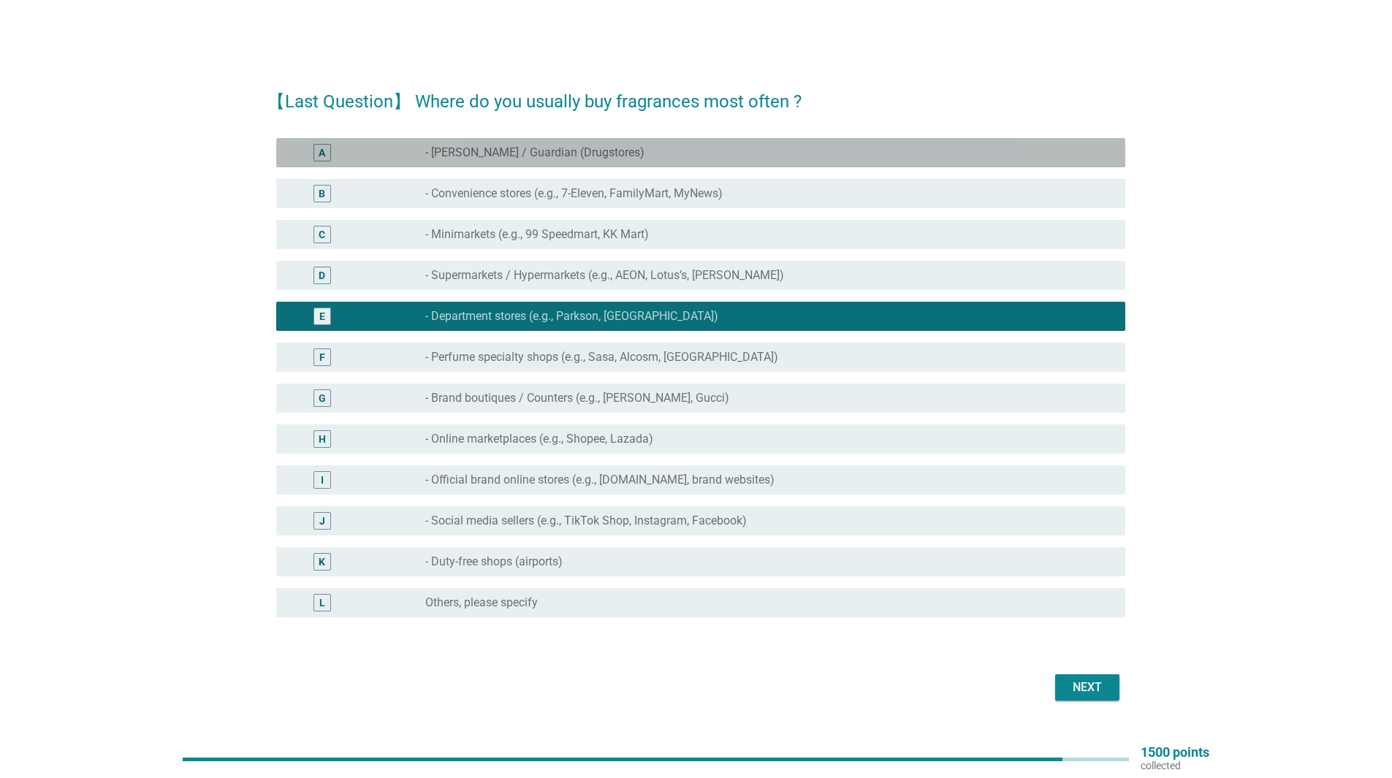
click at [674, 149] on div "radio_button_unchecked - Watsons / Guardian (Drugstores)" at bounding box center [763, 152] width 677 height 15
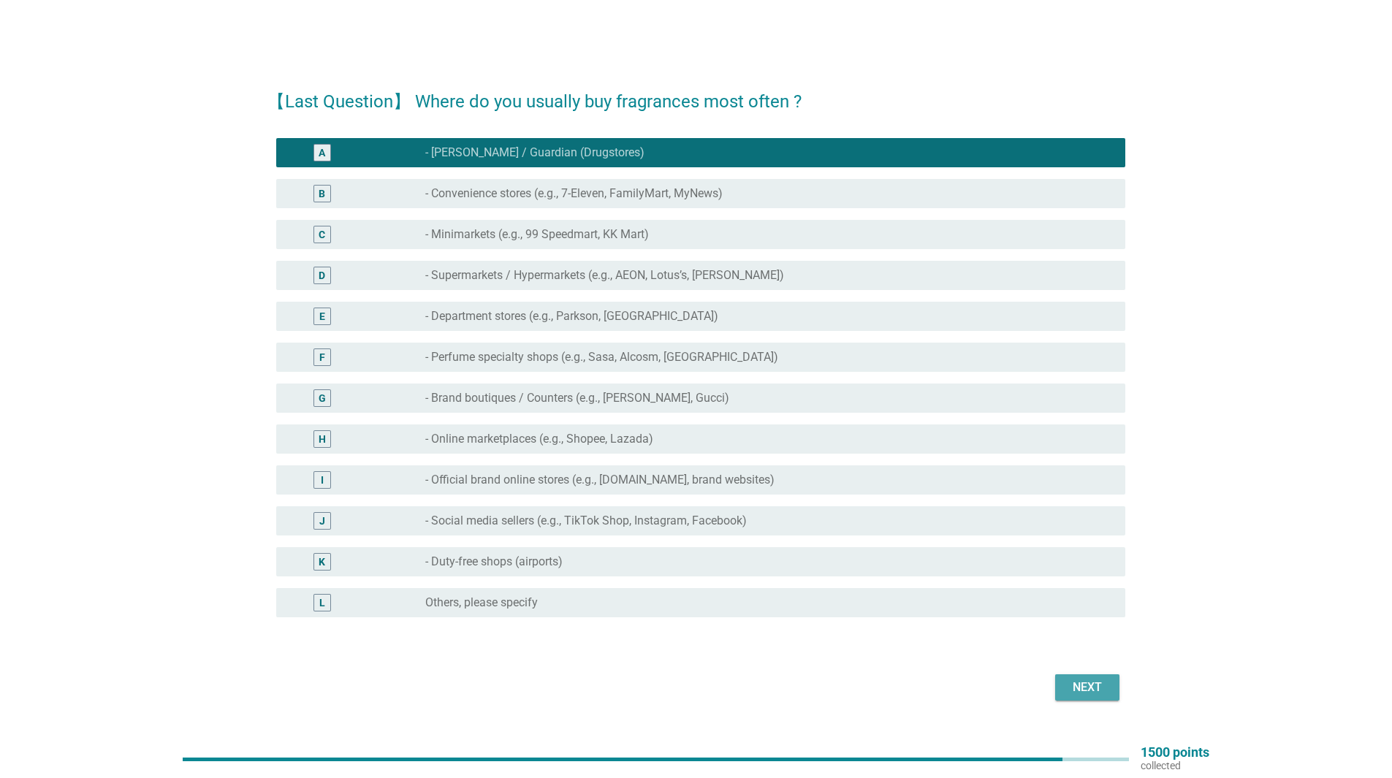
click at [1095, 693] on div "Next" at bounding box center [1087, 688] width 41 height 18
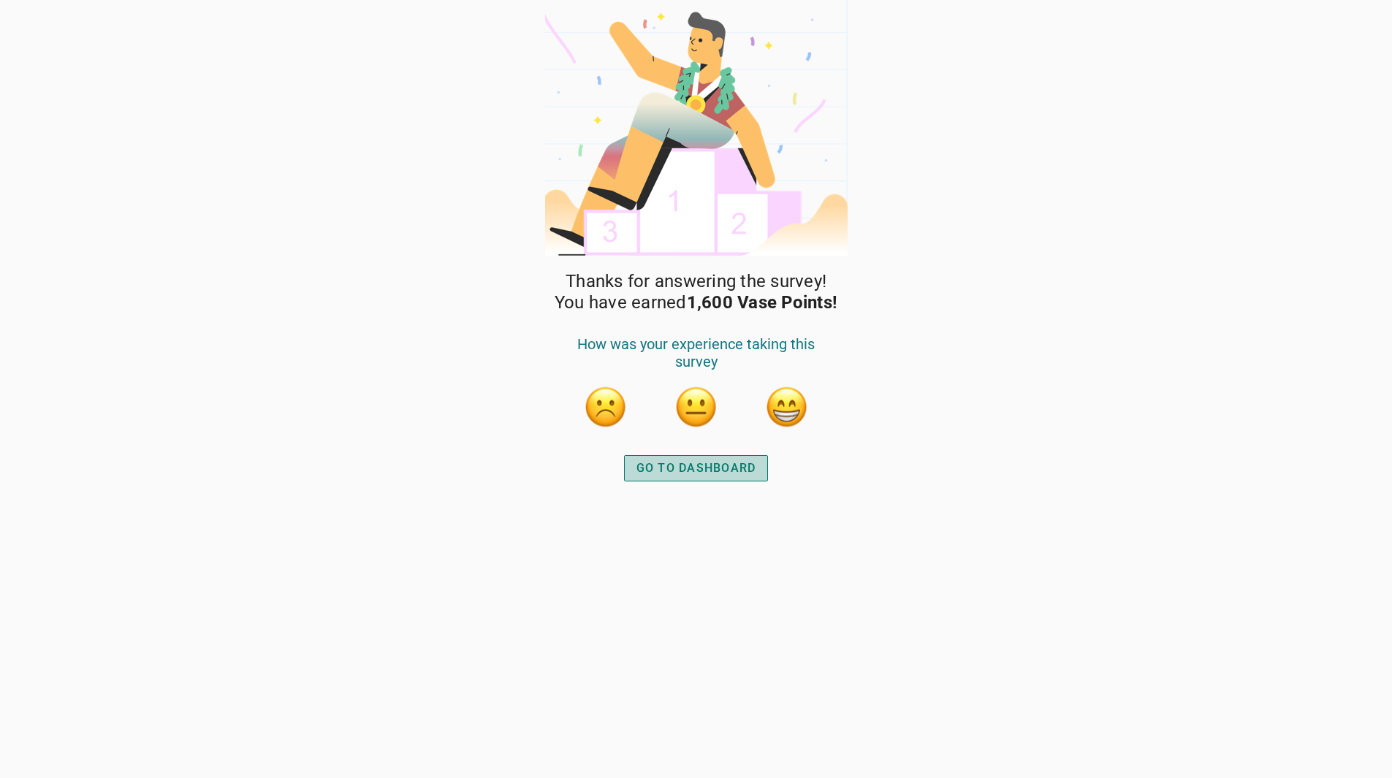
click at [731, 466] on div "GO TO DASHBOARD" at bounding box center [696, 469] width 120 height 18
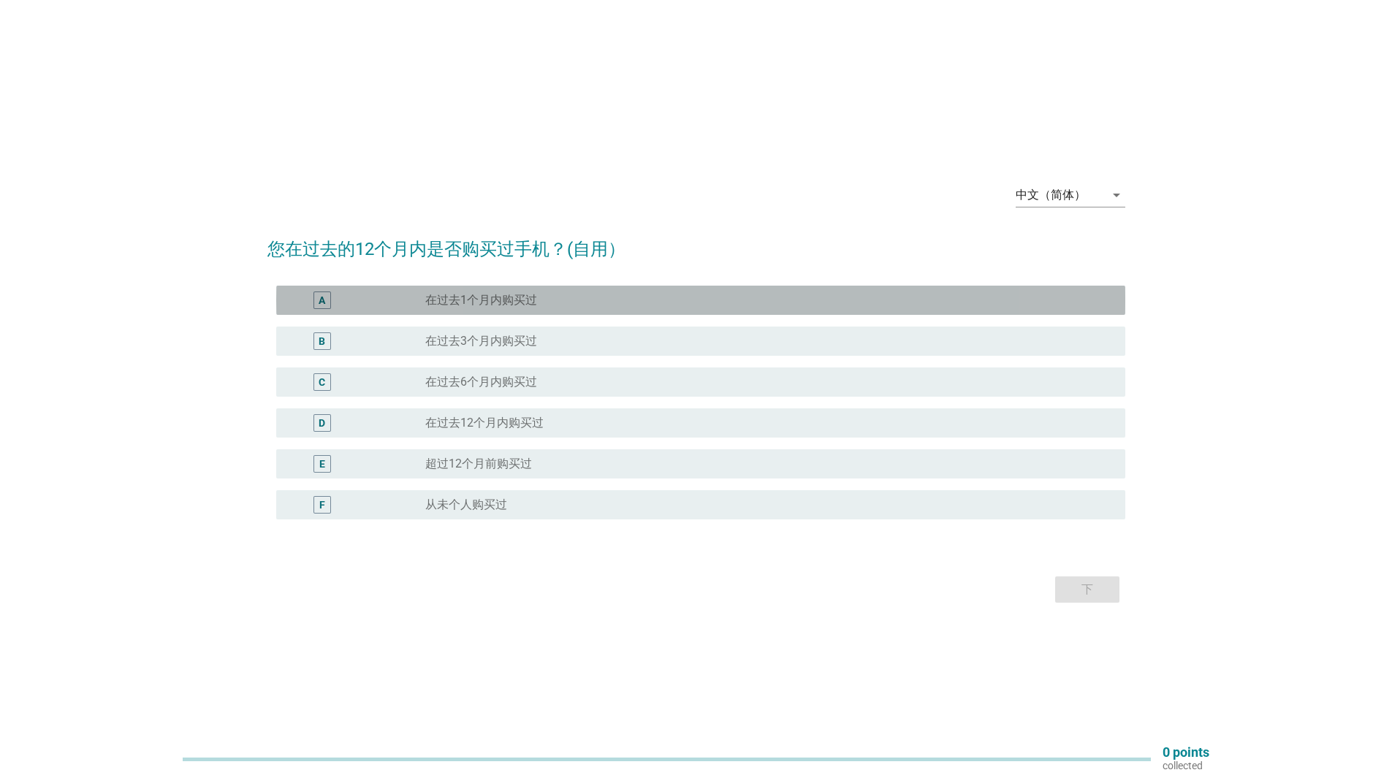
click at [582, 294] on div "radio_button_unchecked 在过去1个月内购买过" at bounding box center [763, 300] width 677 height 15
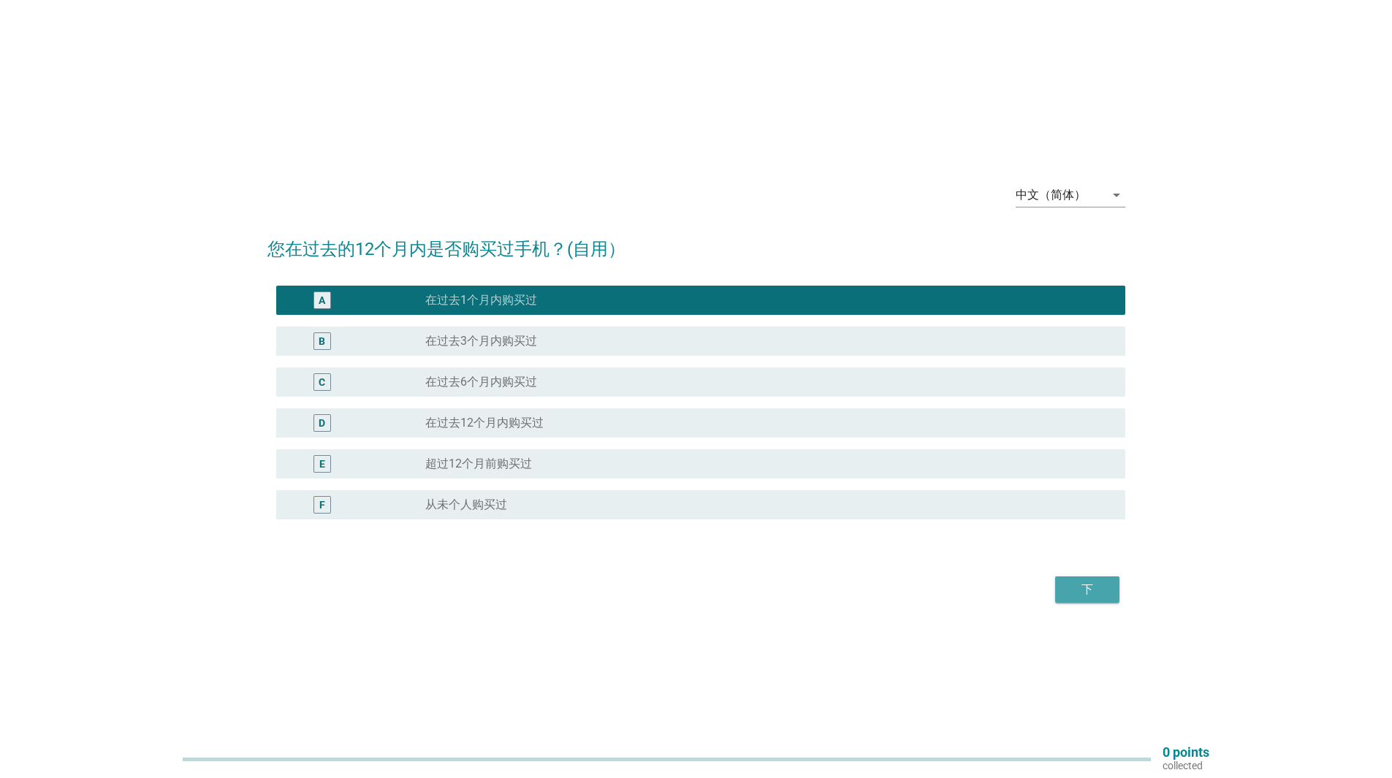
click at [1089, 586] on div "下" at bounding box center [1087, 590] width 41 height 18
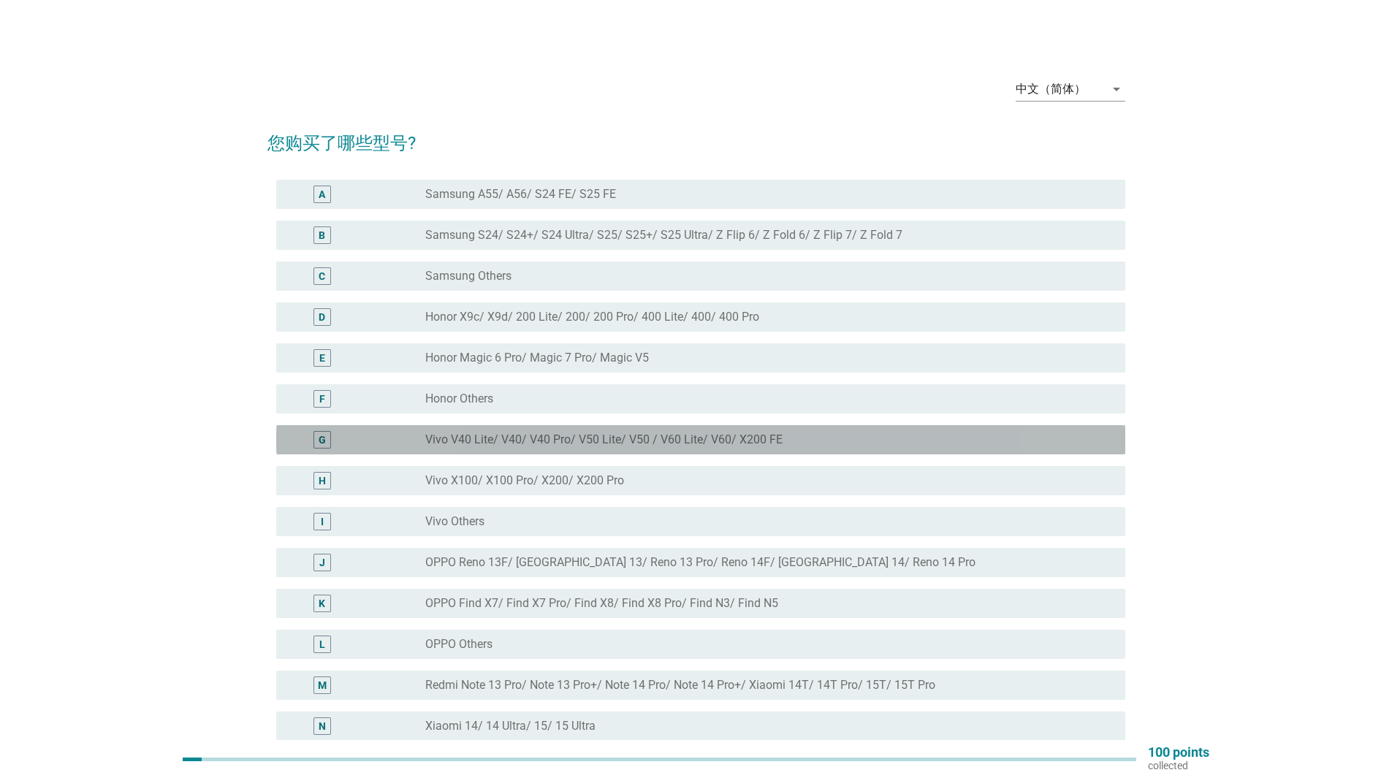
click at [755, 427] on div "G radio_button_unchecked Vivo V40 Lite/ V40/ V40 Pro/ V50 Lite/ V50 / V60 Lite/…" at bounding box center [700, 439] width 849 height 29
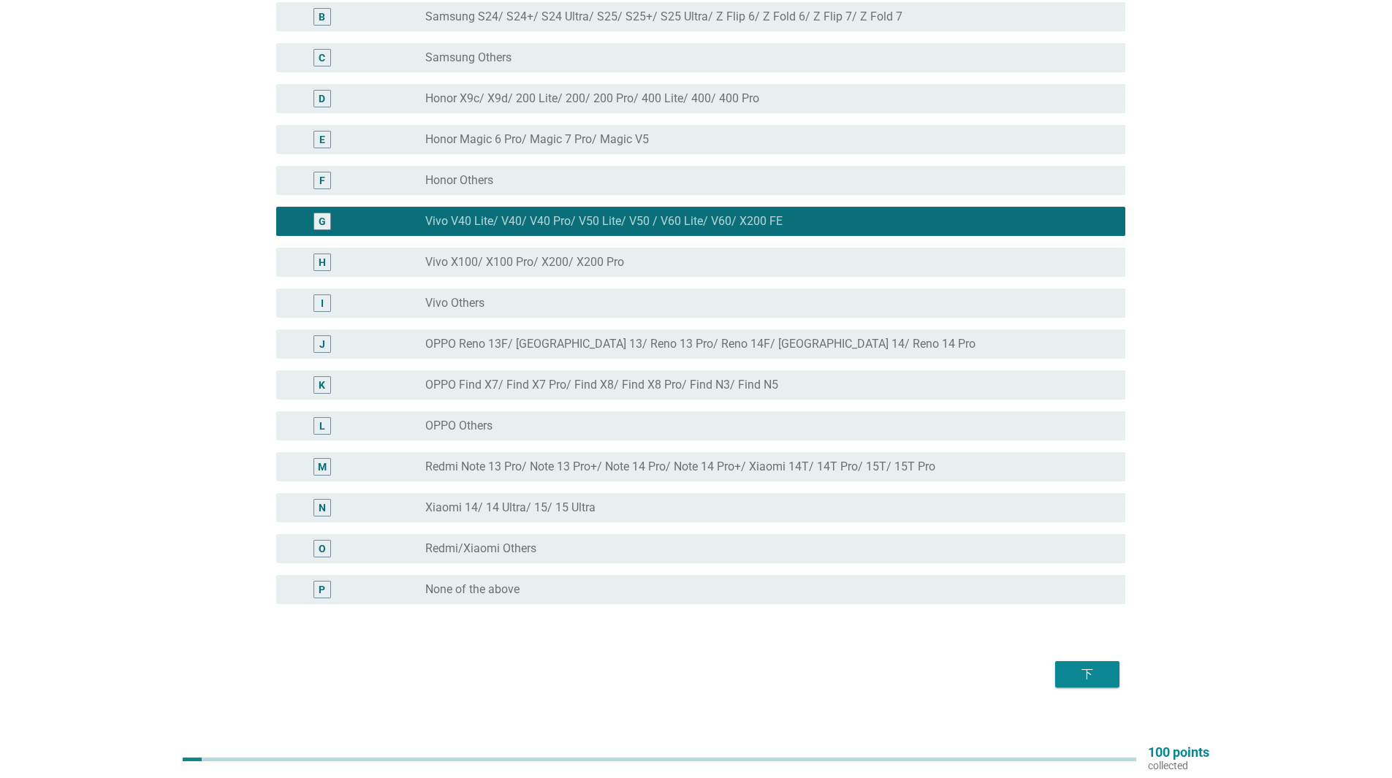
scroll to position [236, 0]
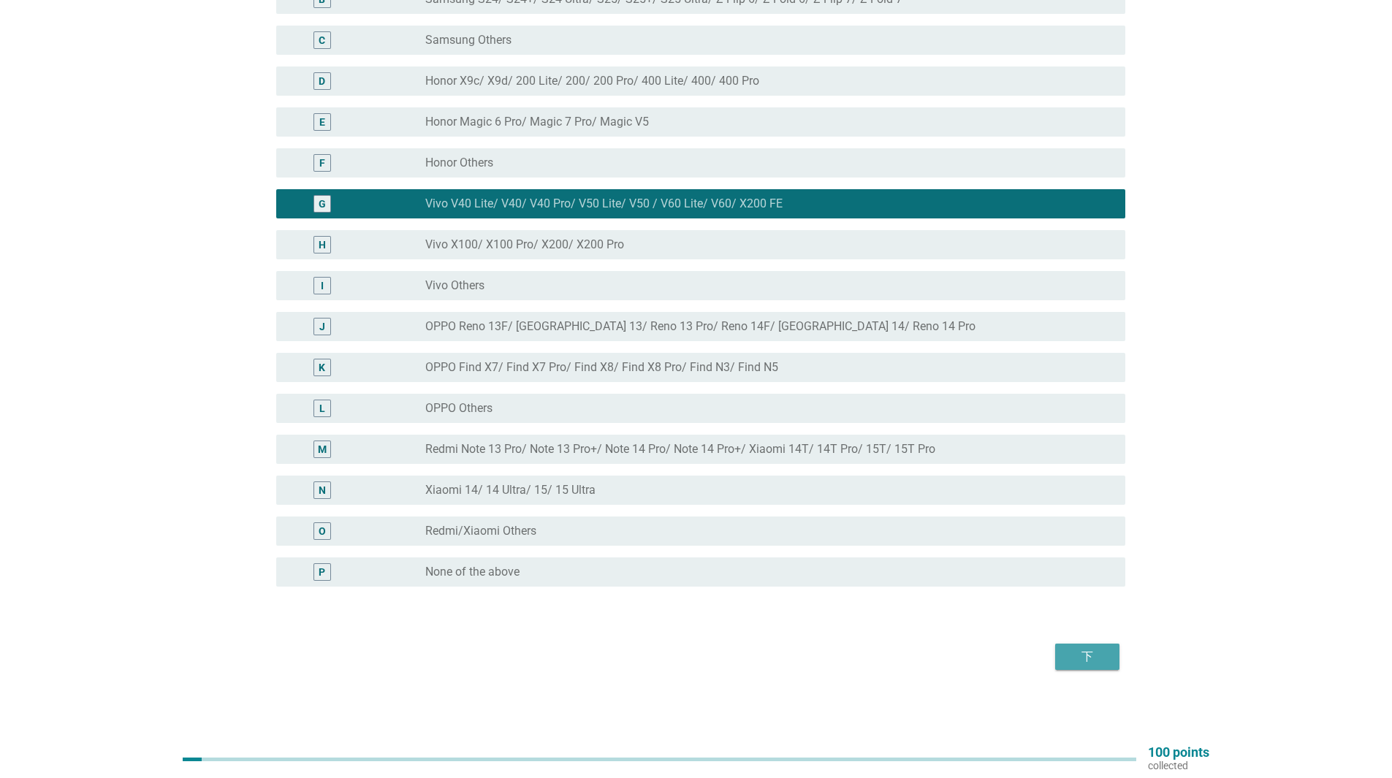
click at [1107, 657] on div "下" at bounding box center [1087, 657] width 41 height 18
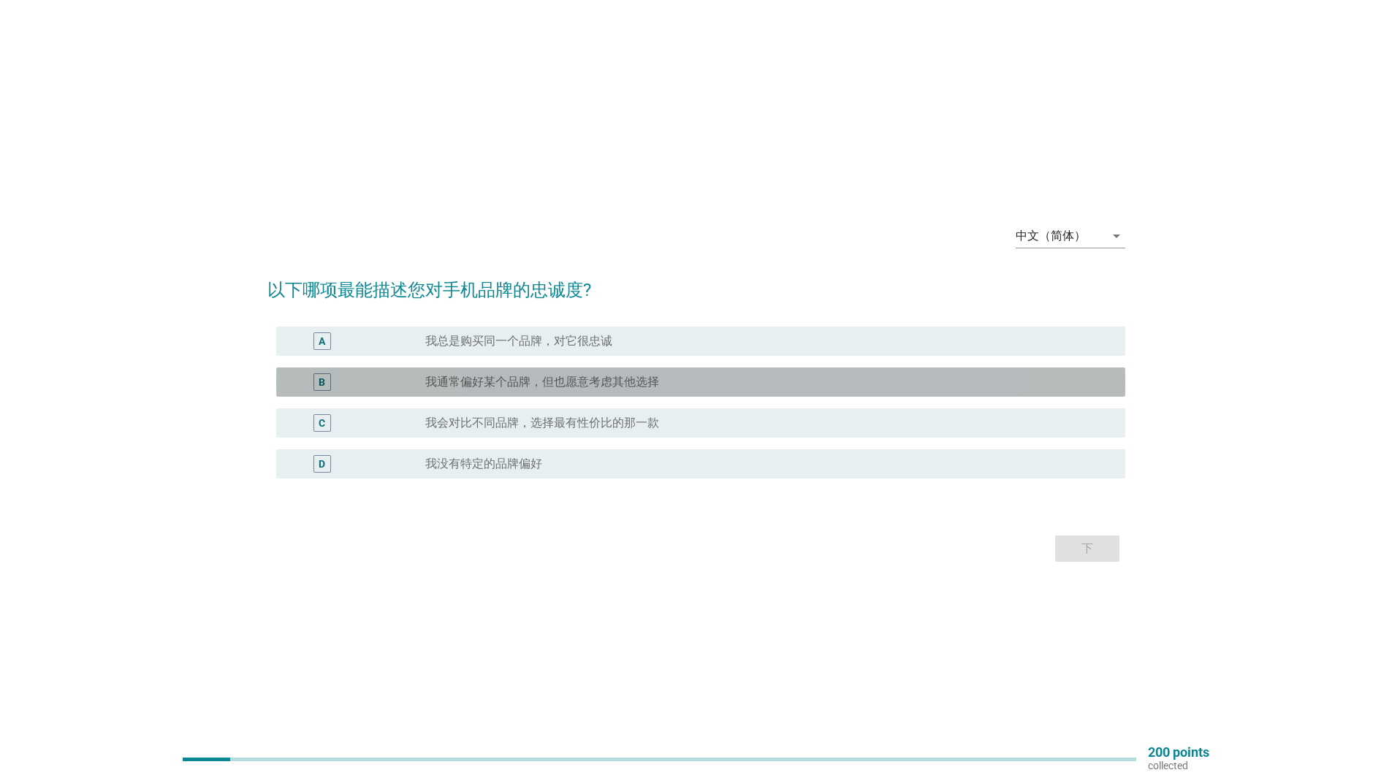
click at [468, 387] on label "我通常偏好某个品牌，但也愿意考虑其他选择" at bounding box center [542, 382] width 234 height 15
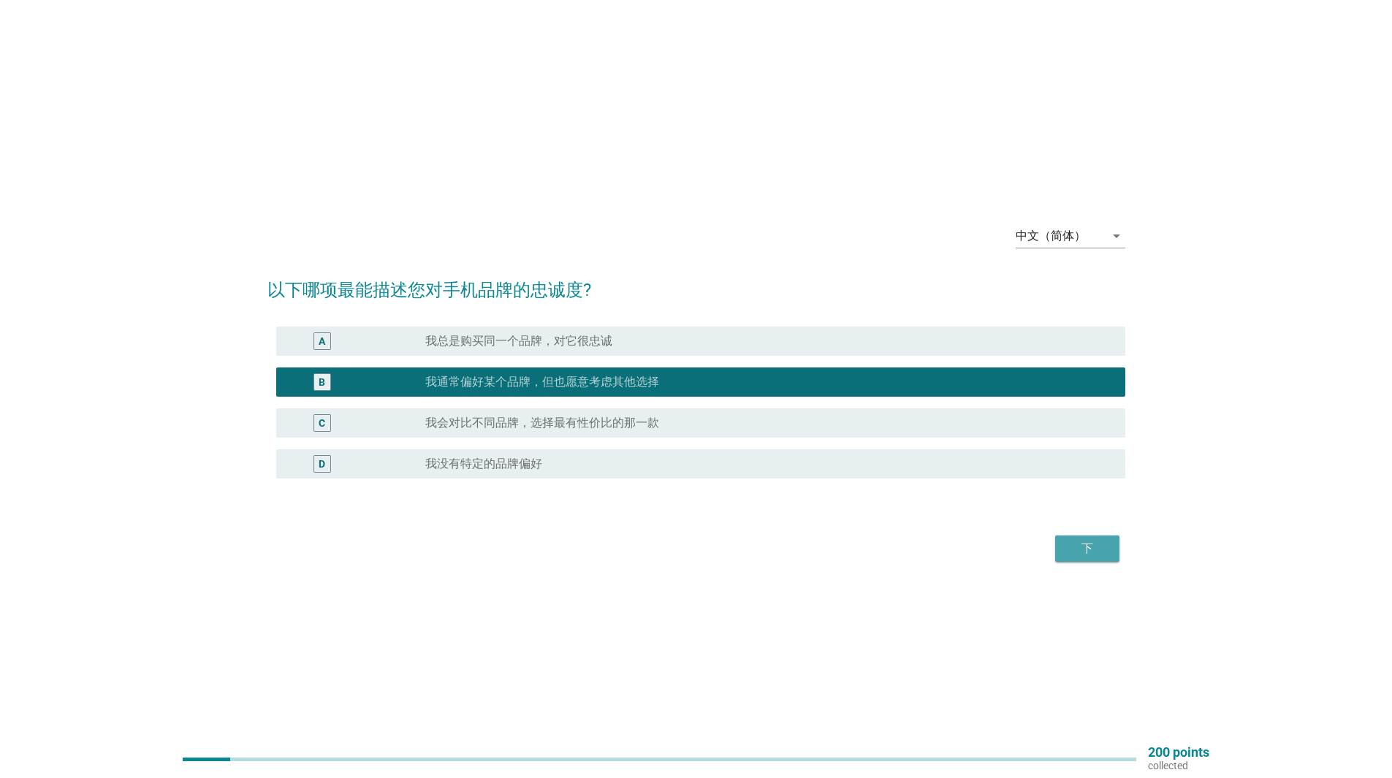
click at [1095, 544] on div "下" at bounding box center [1087, 549] width 41 height 18
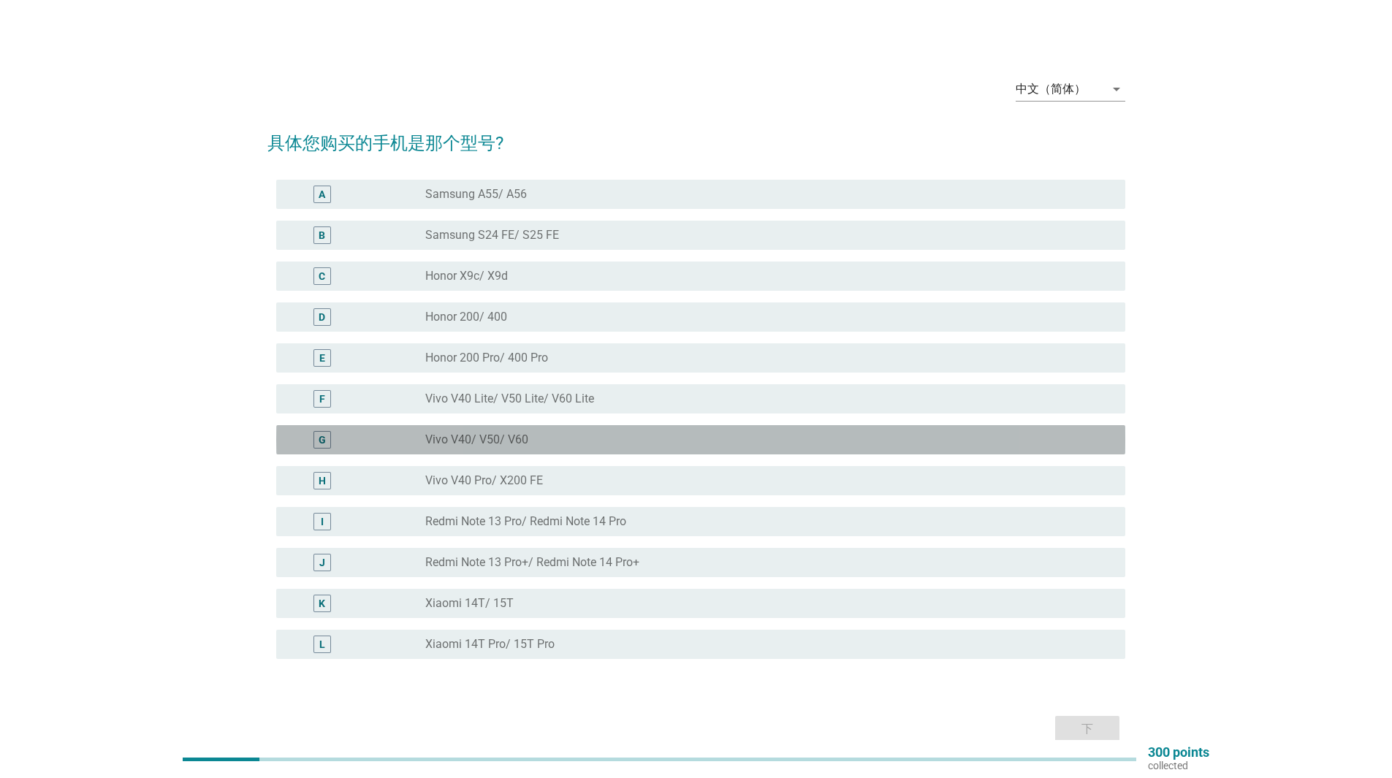
click at [598, 441] on div "radio_button_unchecked Vivo V40/ V50/ V60" at bounding box center [763, 440] width 677 height 15
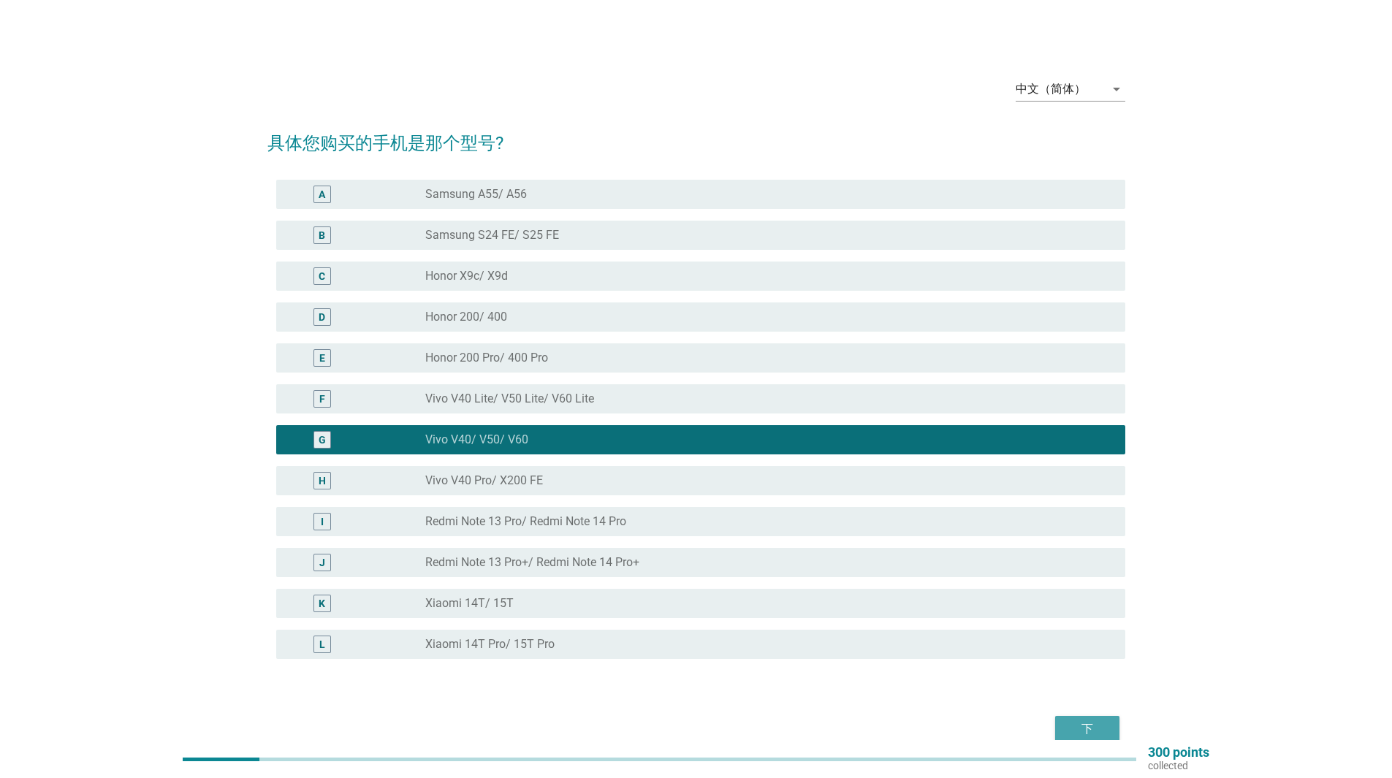
click at [1090, 734] on div "下" at bounding box center [1087, 729] width 41 height 18
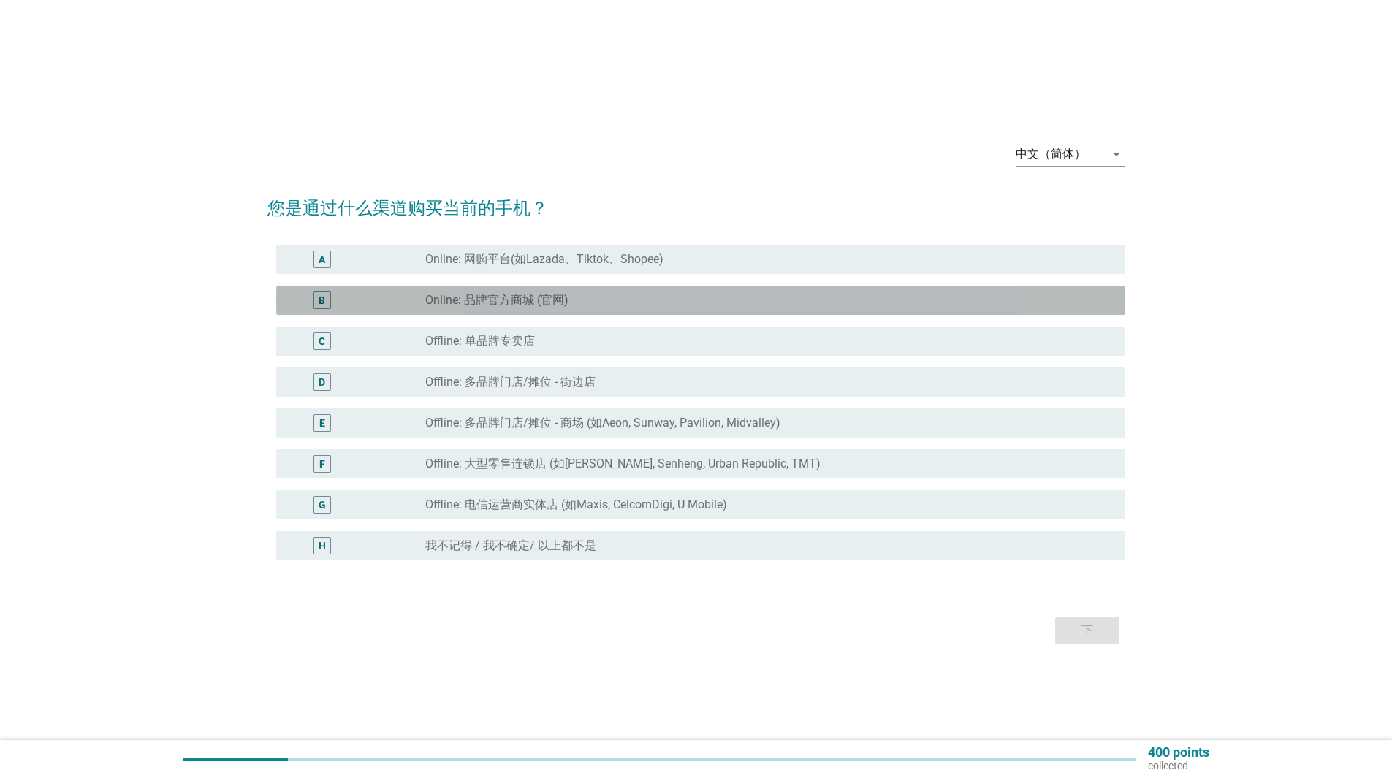
click at [692, 301] on div "radio_button_unchecked Online: 品牌官方商城 (官网)" at bounding box center [763, 300] width 677 height 15
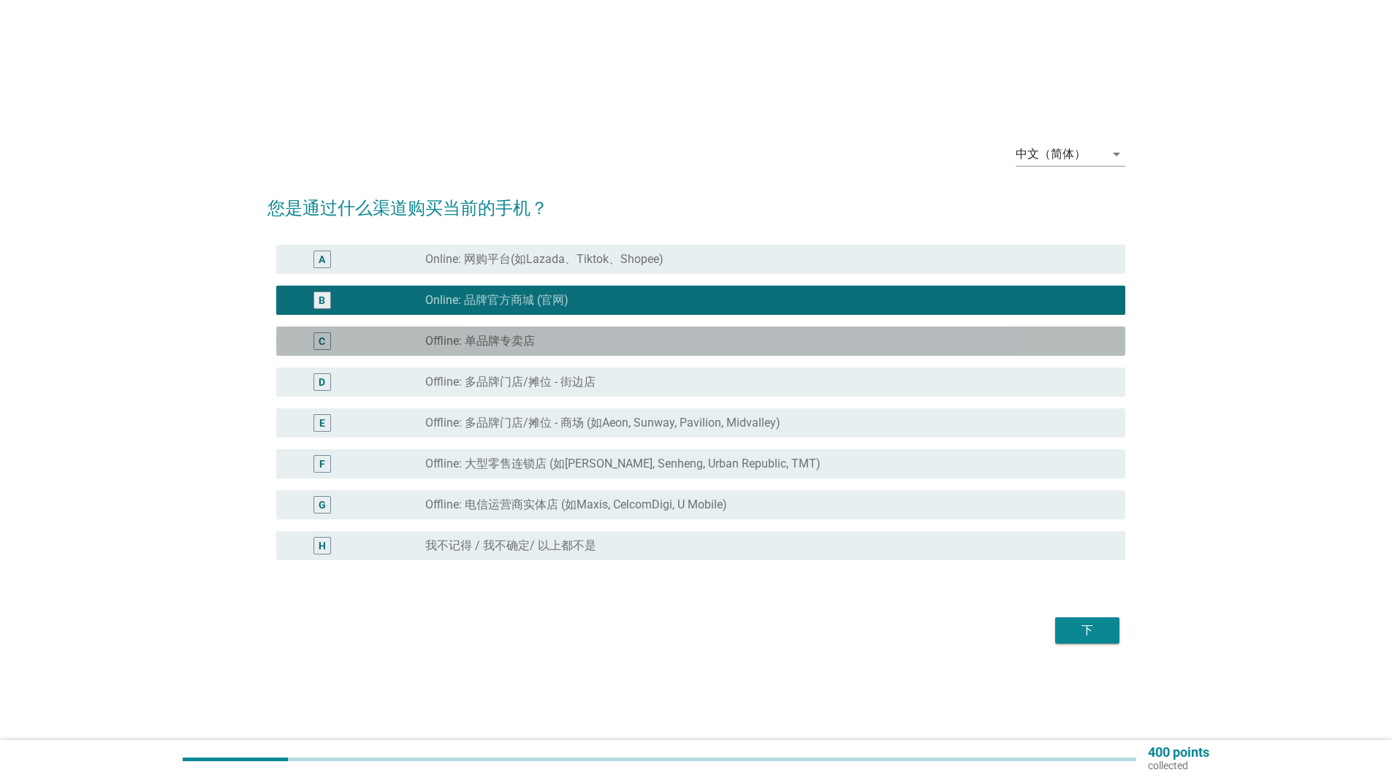
click at [703, 330] on div "C radio_button_unchecked Offline: 单品牌专卖店" at bounding box center [700, 341] width 849 height 29
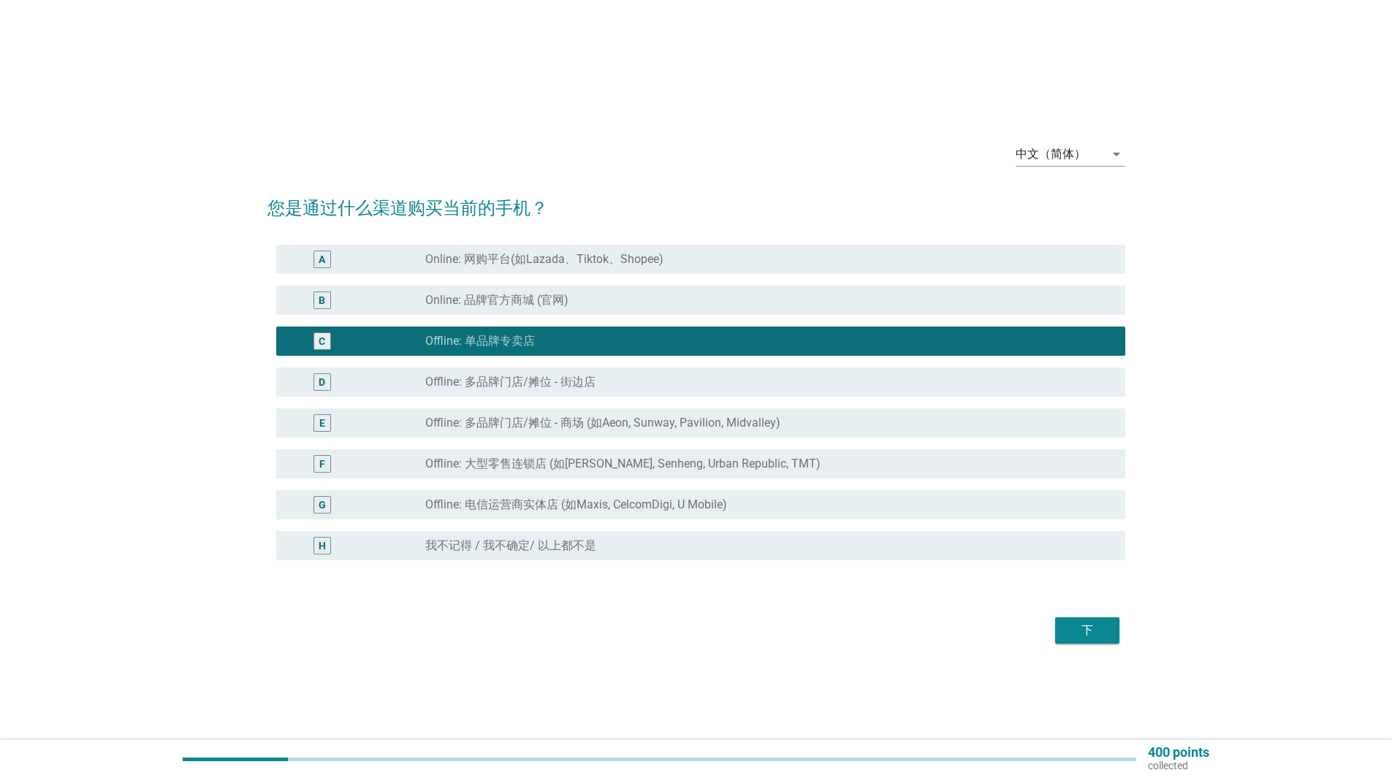
click at [1080, 627] on div "下" at bounding box center [1087, 631] width 41 height 18
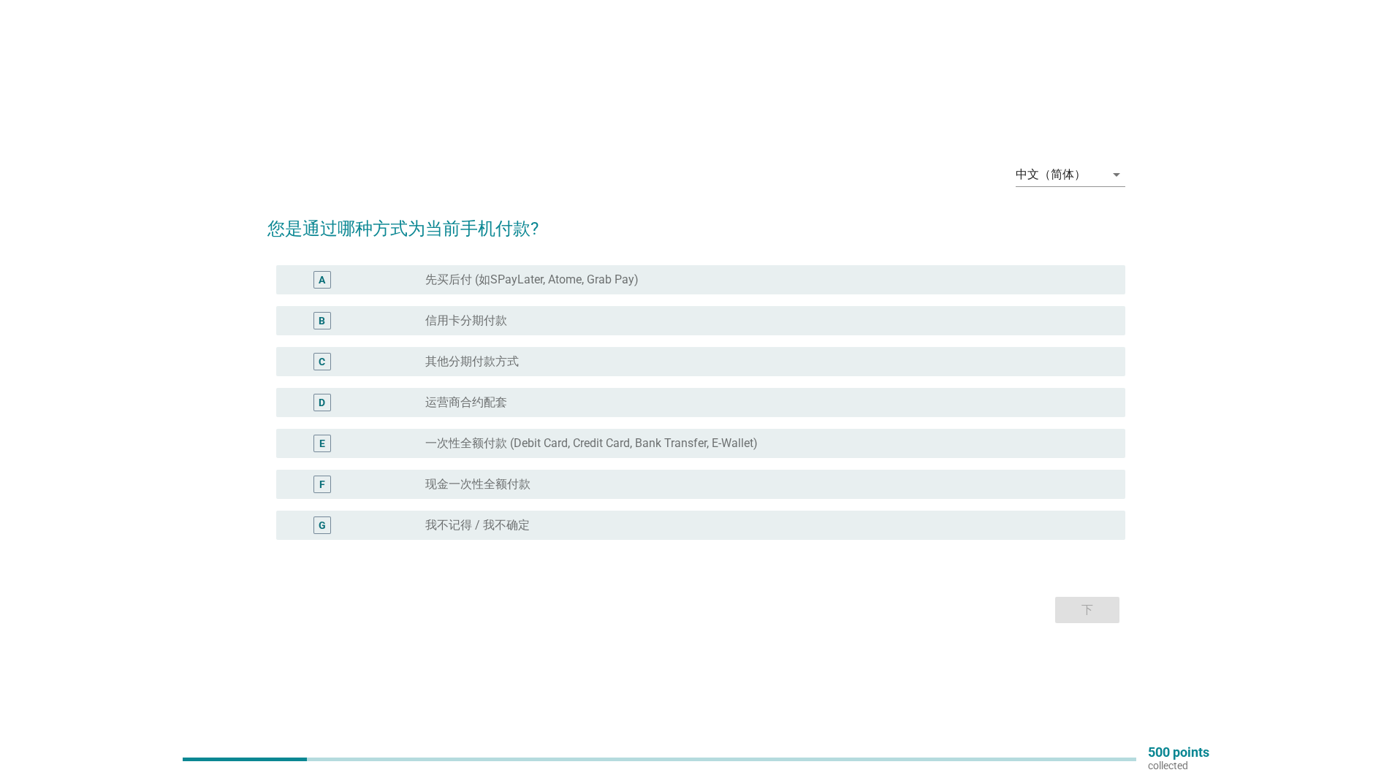
click at [812, 319] on div "radio_button_unchecked 信用卡分期付款" at bounding box center [763, 320] width 677 height 15
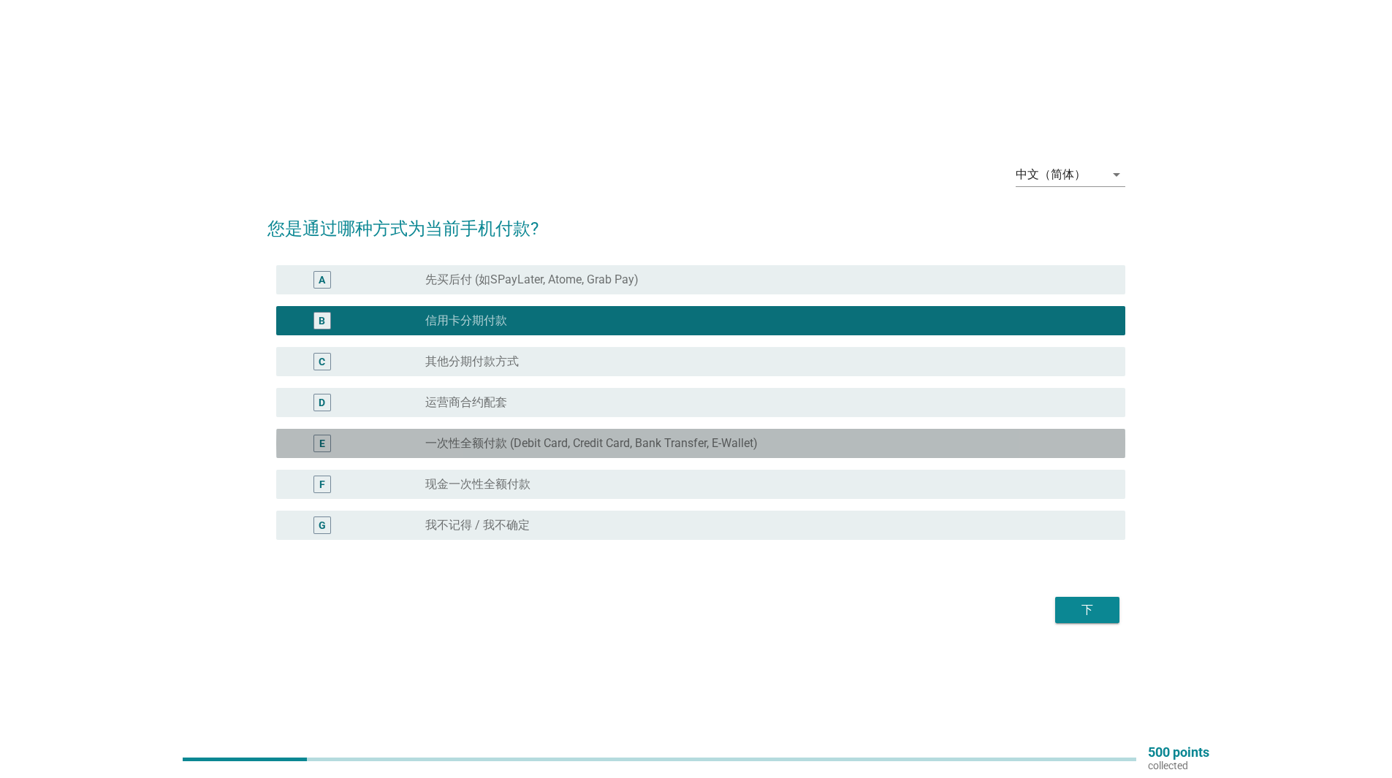
click at [883, 432] on div "E radio_button_unchecked 一次性全额付款 (Debit Card, Credit Card, Bank Transfer, E-Wal…" at bounding box center [700, 443] width 849 height 29
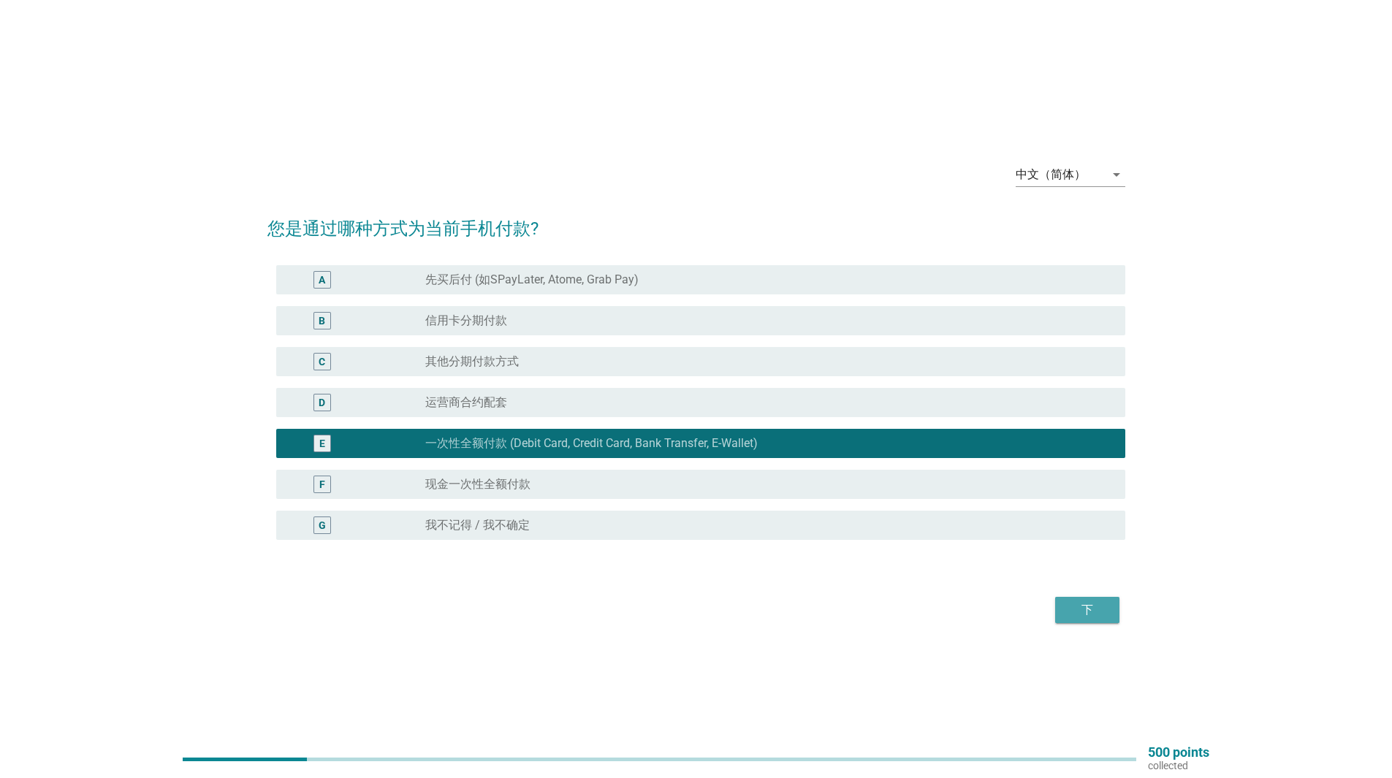
click at [1087, 603] on div "下" at bounding box center [1087, 610] width 41 height 18
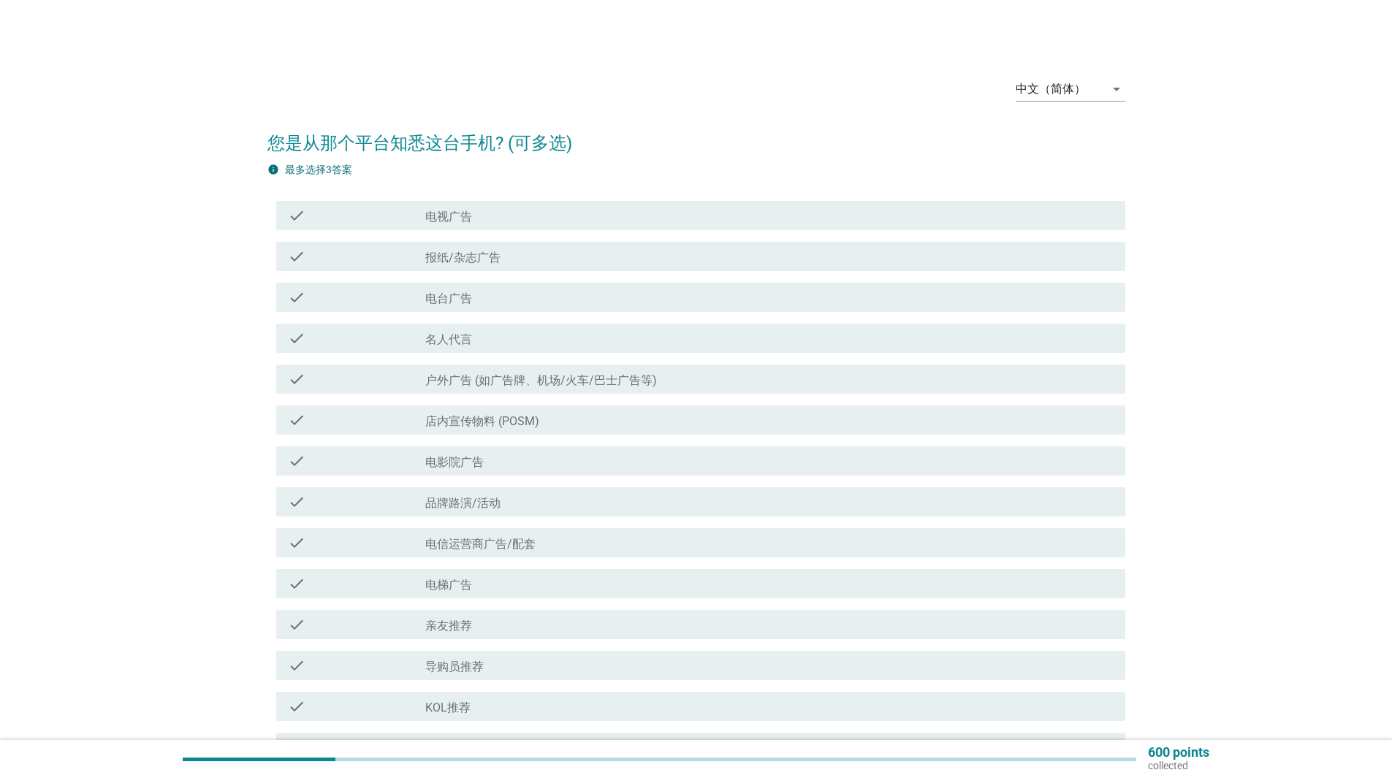
click at [693, 221] on div "check_box_outline_blank 电视广告" at bounding box center [769, 216] width 688 height 18
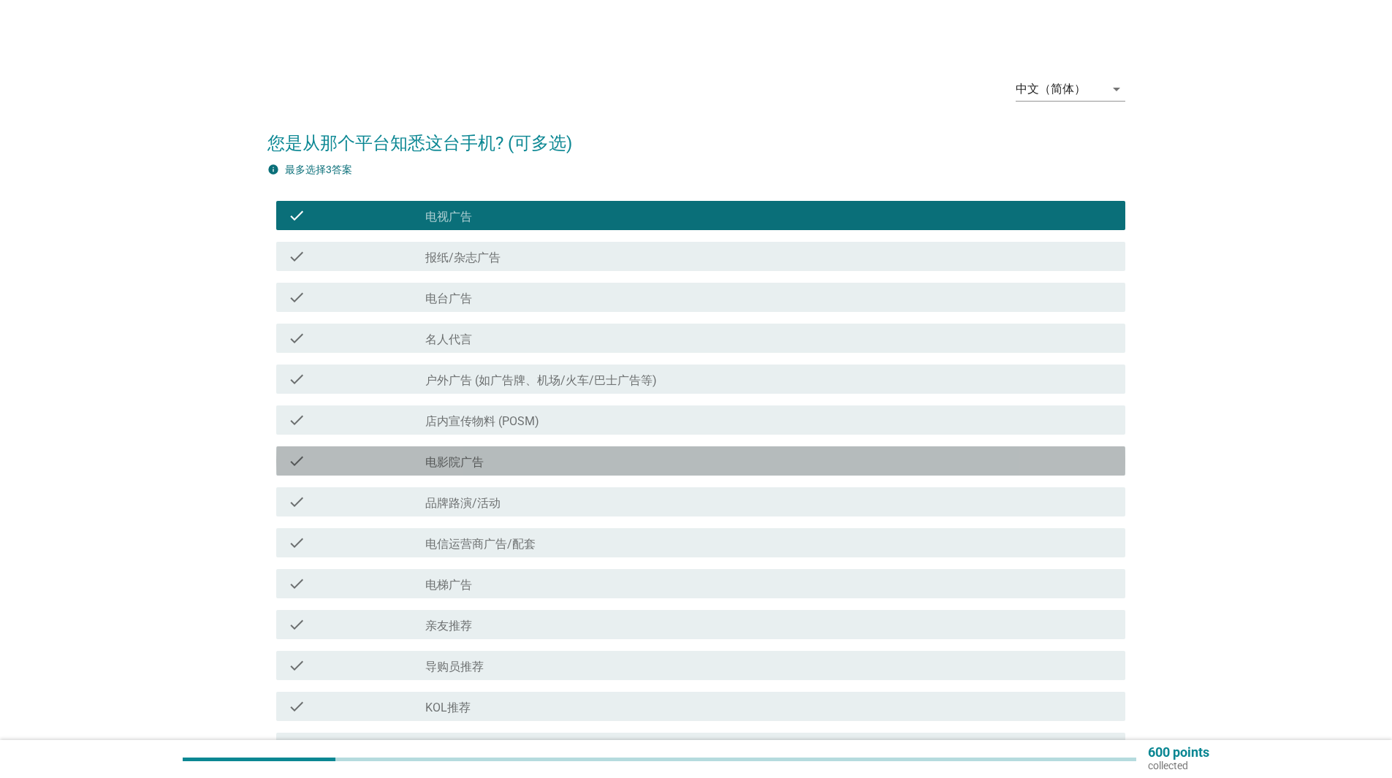
click at [726, 463] on div "check_box_outline_blank 电影院广告" at bounding box center [769, 461] width 688 height 18
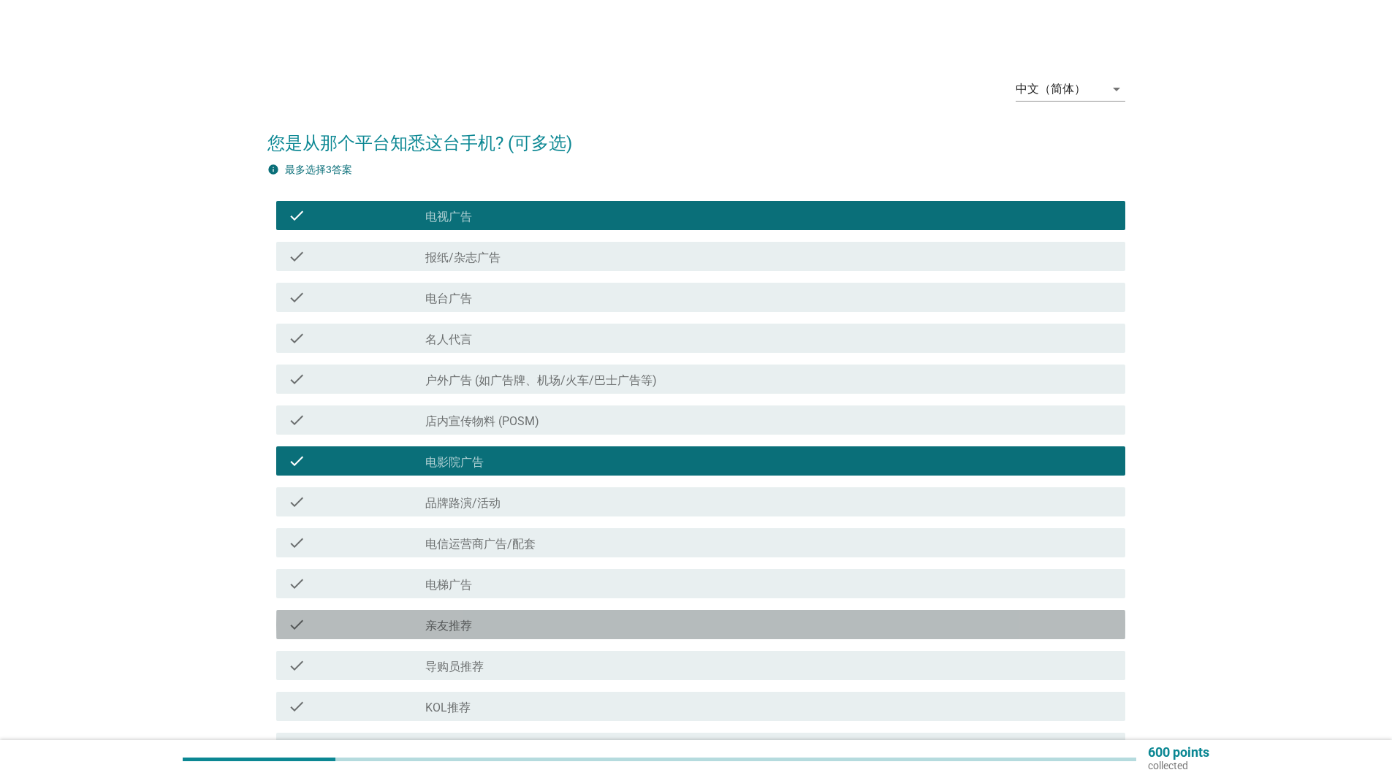
click at [779, 627] on div "check_box_outline_blank 亲友推荐" at bounding box center [769, 625] width 688 height 18
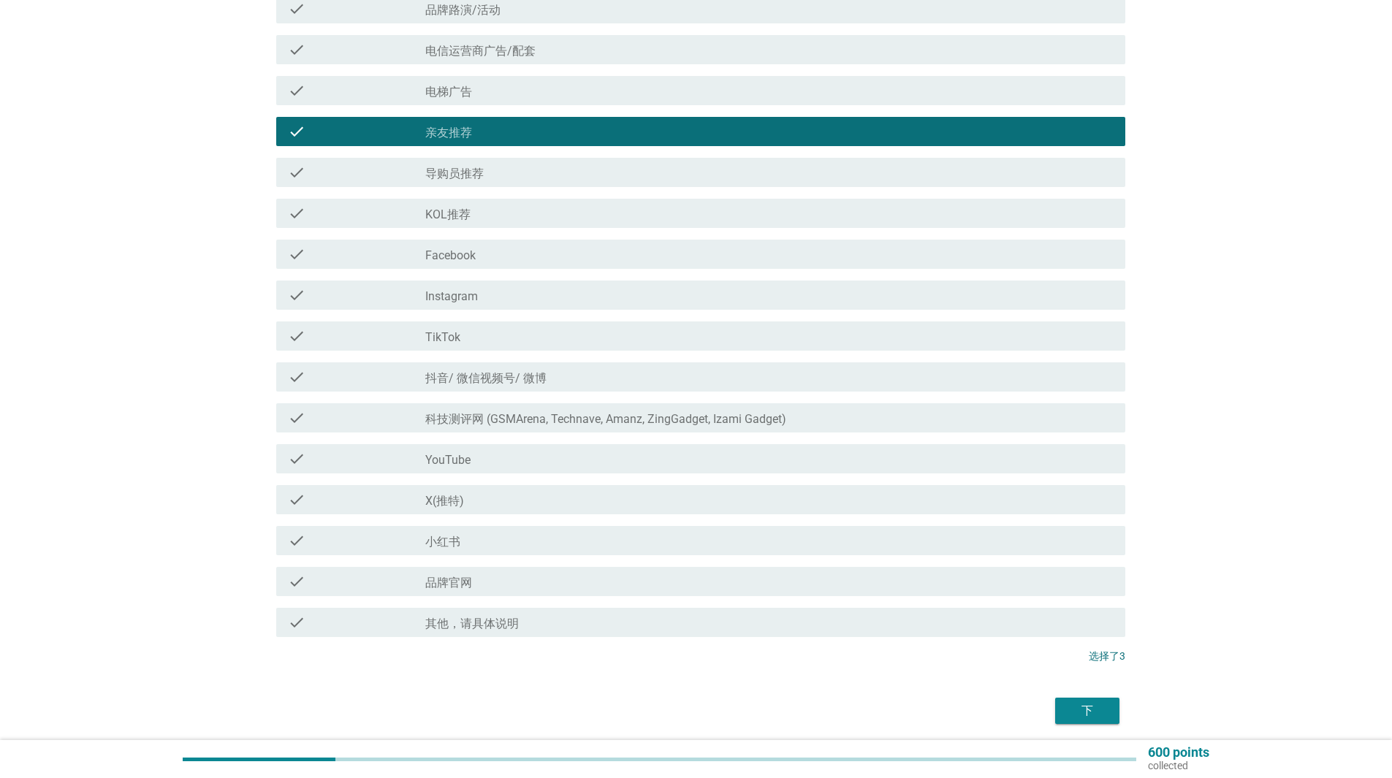
scroll to position [520, 0]
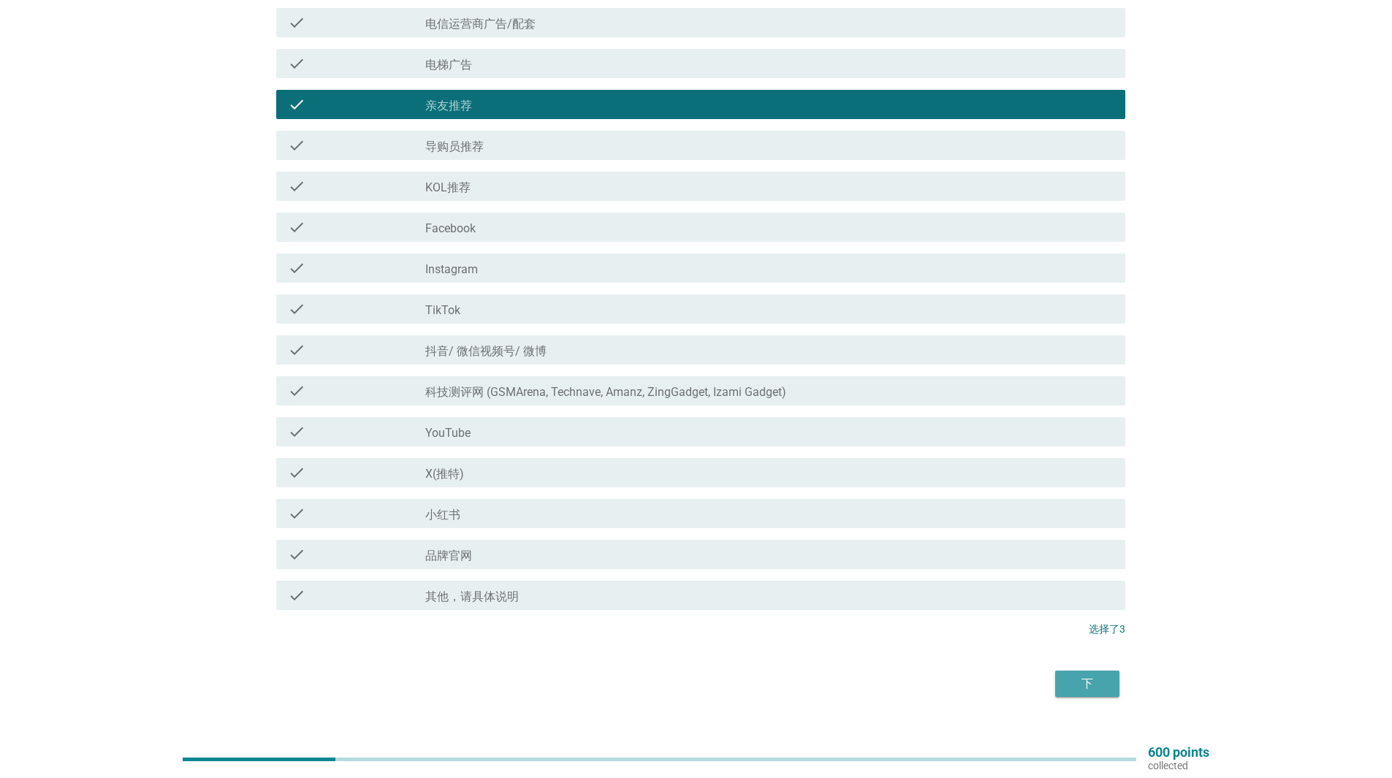
click at [1078, 680] on div "下" at bounding box center [1087, 684] width 41 height 18
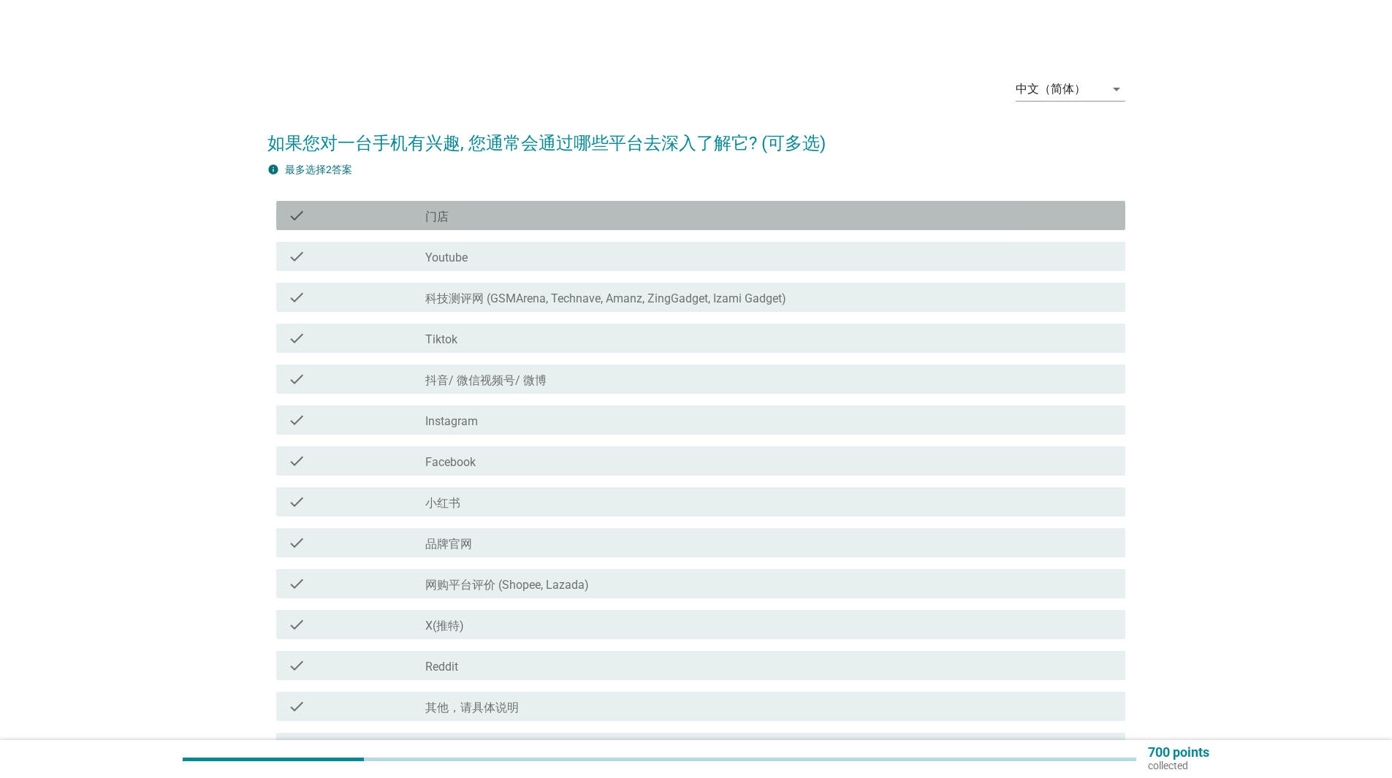
click at [571, 225] on div "check check_box_outline_blank 门店" at bounding box center [700, 215] width 849 height 29
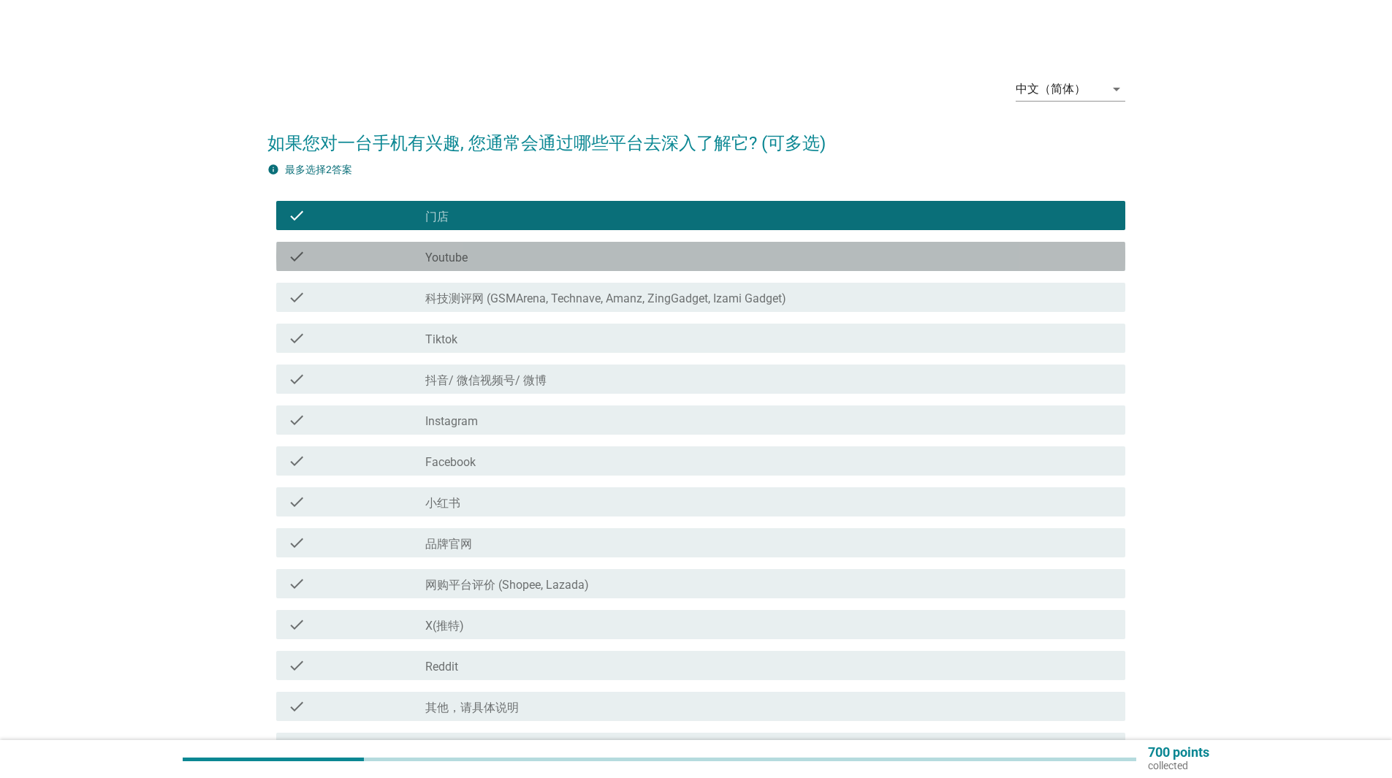
click at [553, 256] on div "check_box_outline_blank Youtube" at bounding box center [769, 257] width 688 height 18
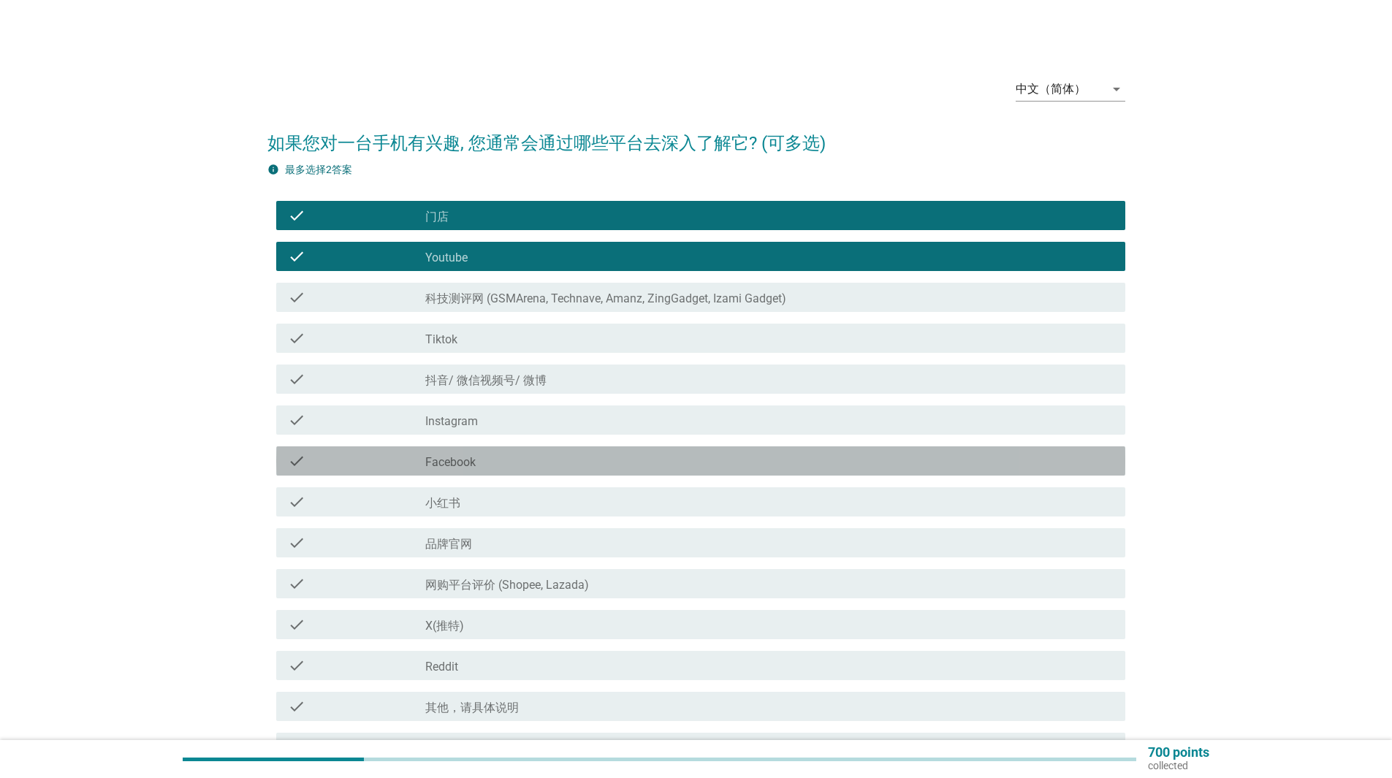
click at [499, 457] on div "check_box_outline_blank Facebook" at bounding box center [769, 461] width 688 height 18
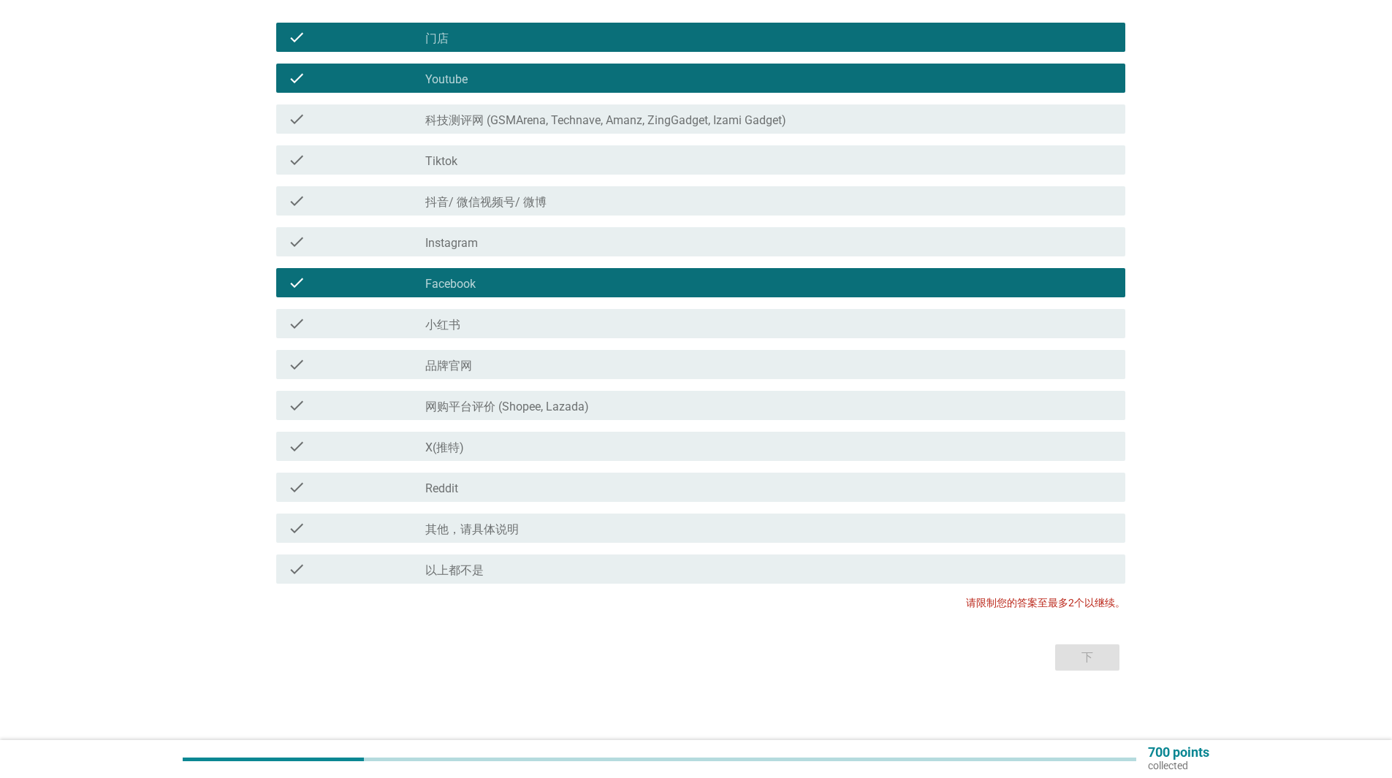
scroll to position [179, 0]
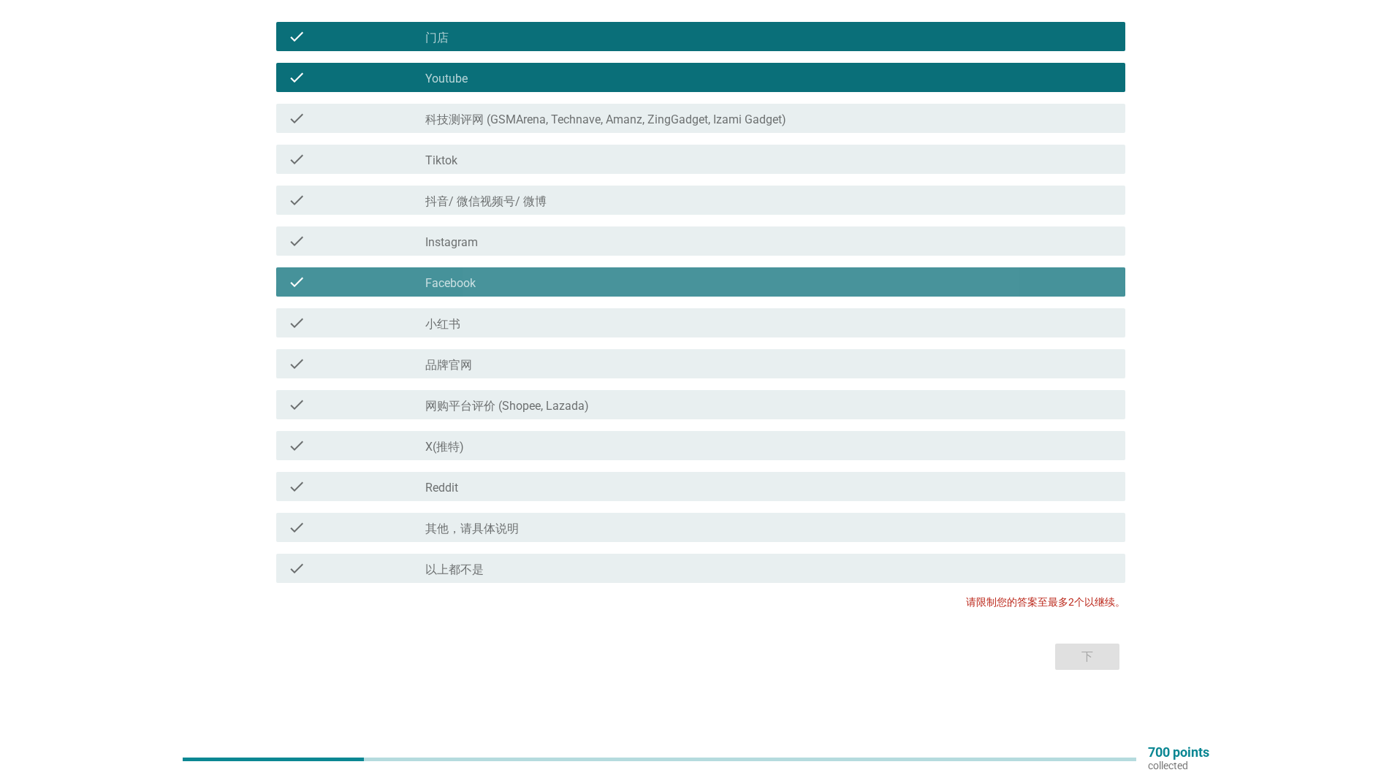
click at [647, 279] on div "check_box_outline_blank Facebook" at bounding box center [769, 282] width 688 height 18
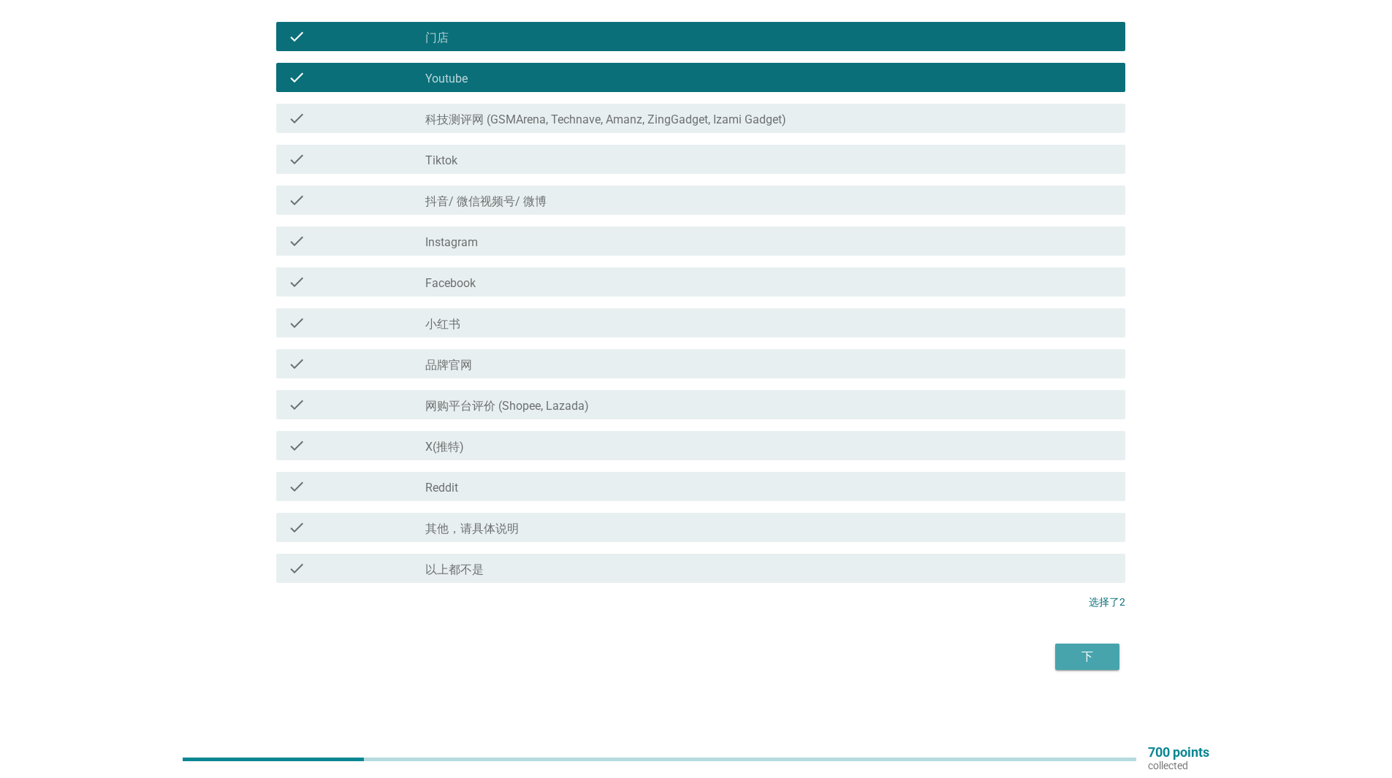
click at [1081, 661] on div "下" at bounding box center [1087, 657] width 41 height 18
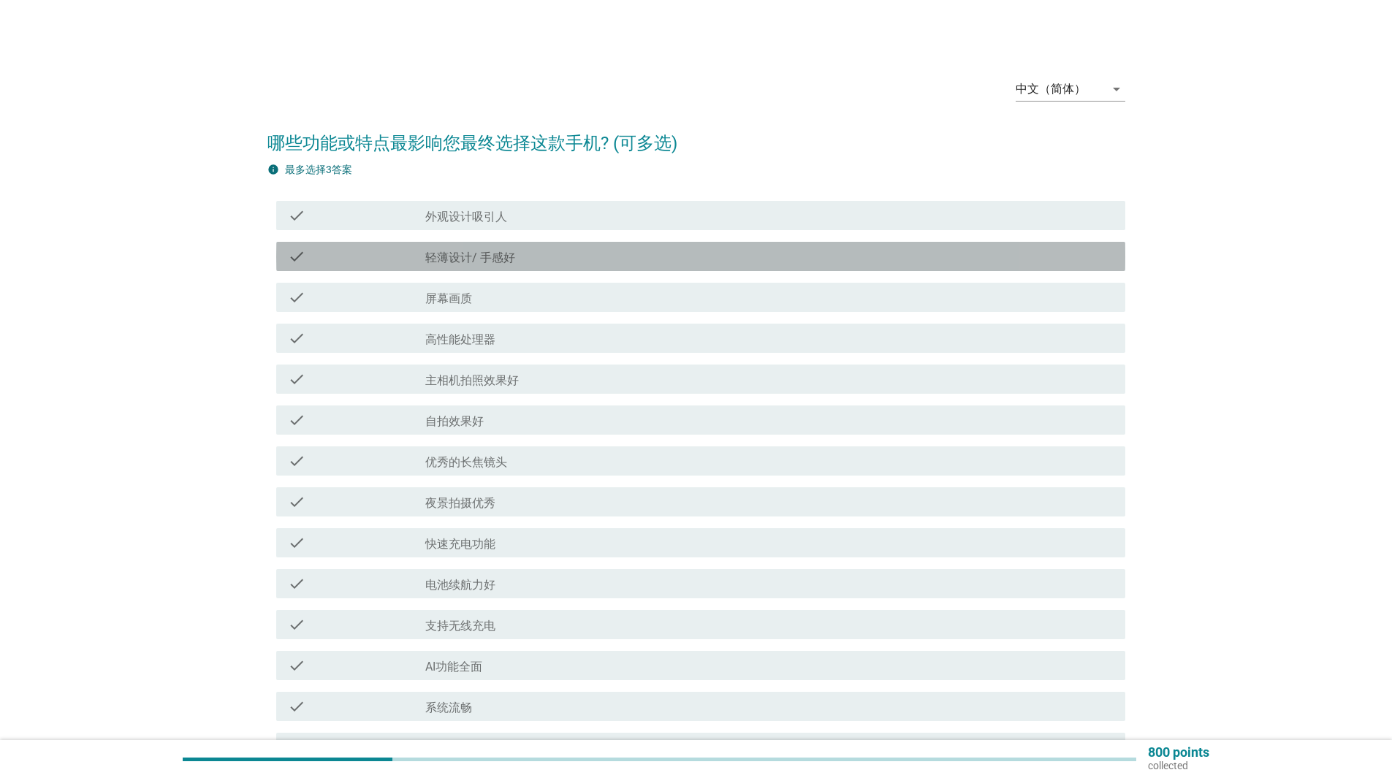
click at [545, 257] on div "check_box_outline_blank 轻薄设计/ 手感好" at bounding box center [769, 257] width 688 height 18
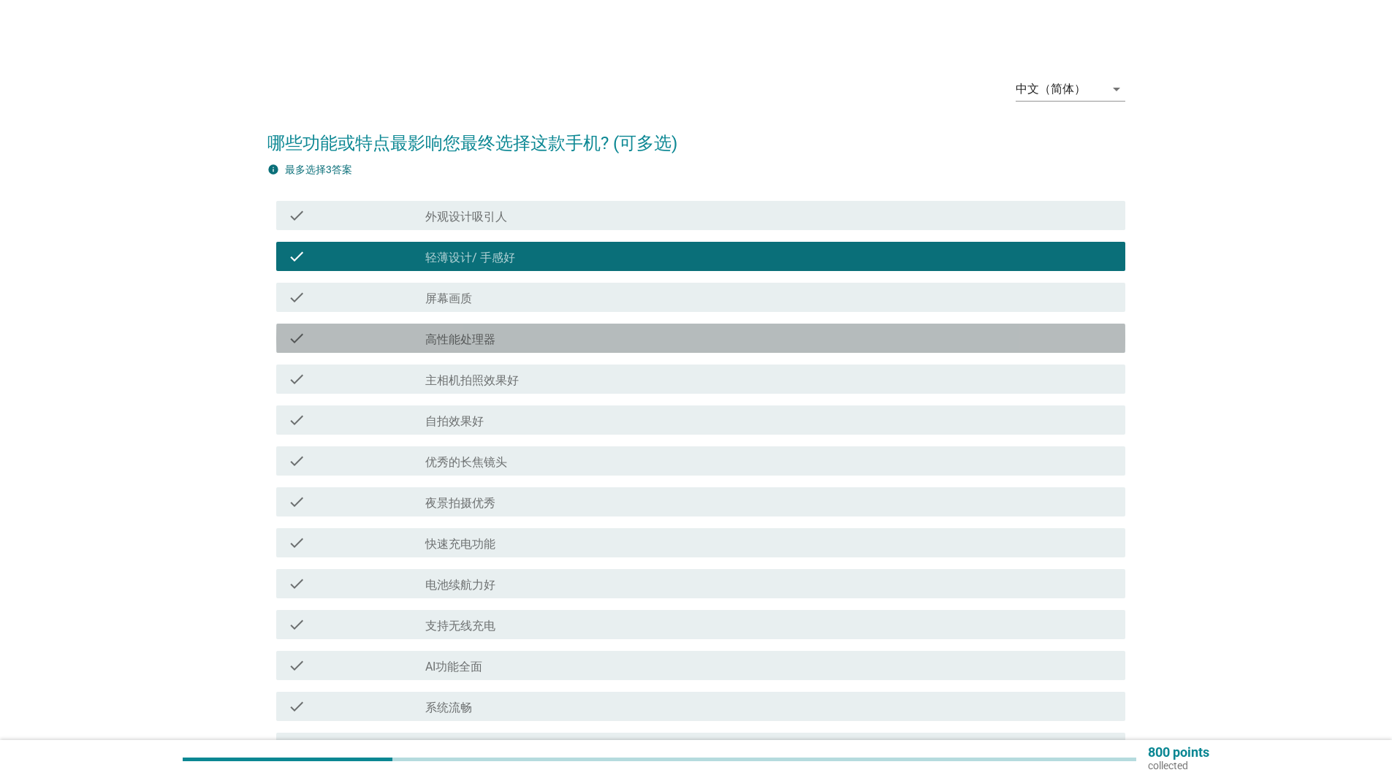
click at [530, 340] on div "check_box_outline_blank 高性能处理器" at bounding box center [769, 339] width 688 height 18
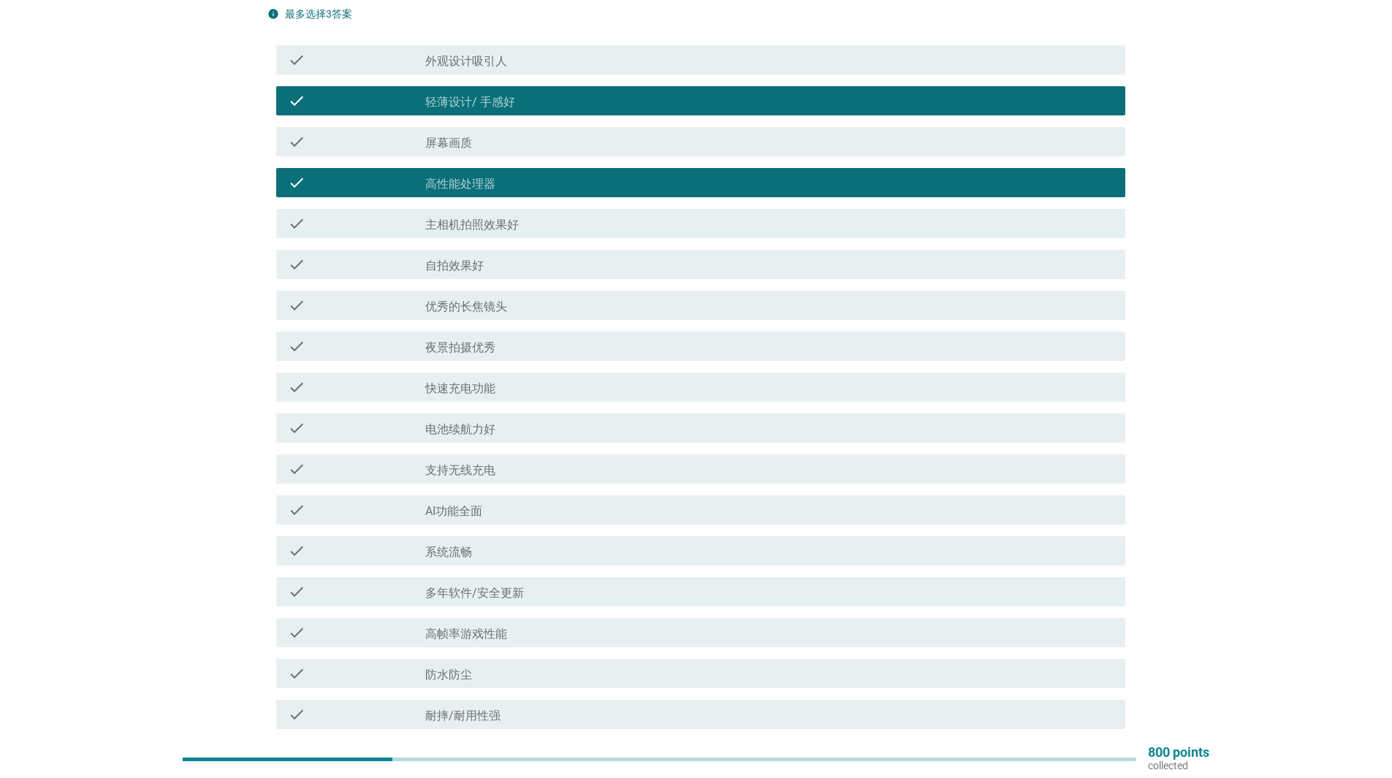
scroll to position [153, 0]
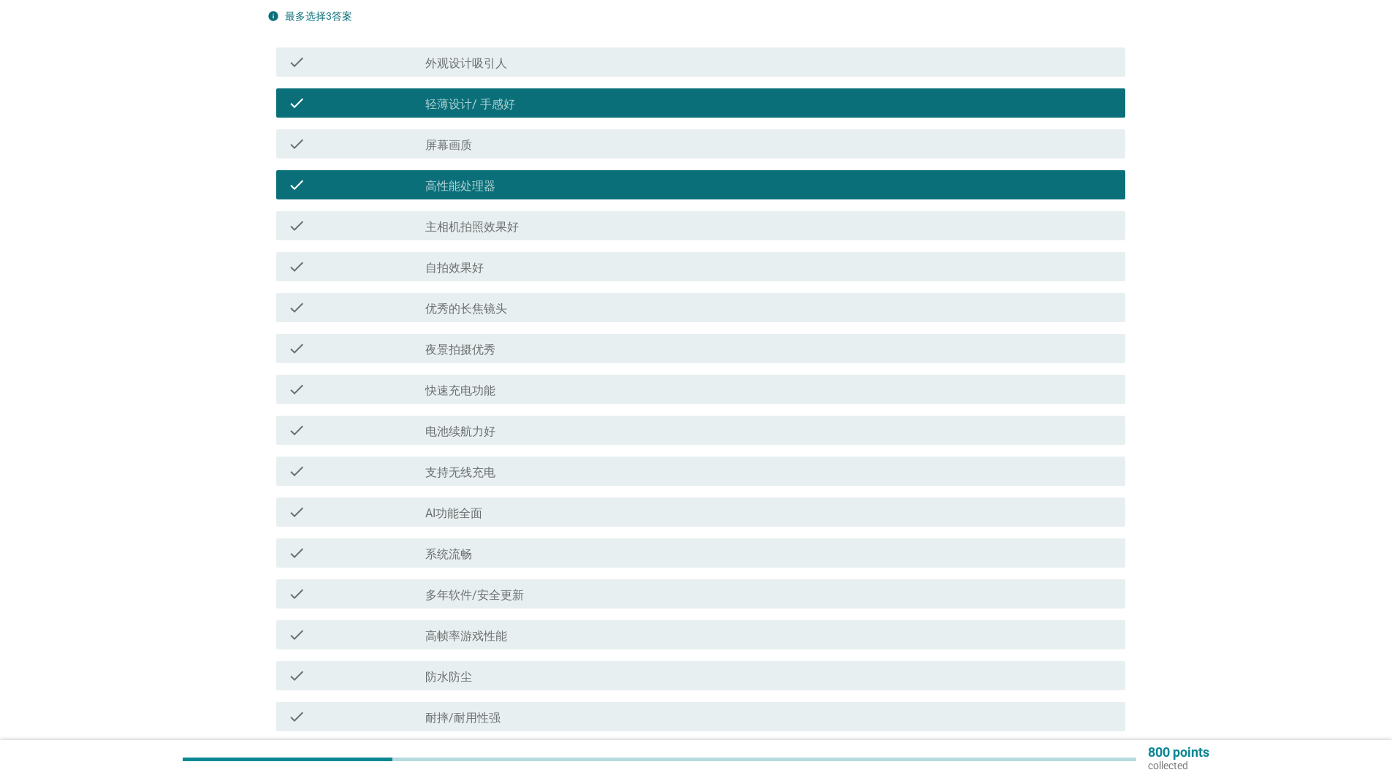
click at [498, 226] on label "主相机拍照效果好" at bounding box center [472, 227] width 94 height 15
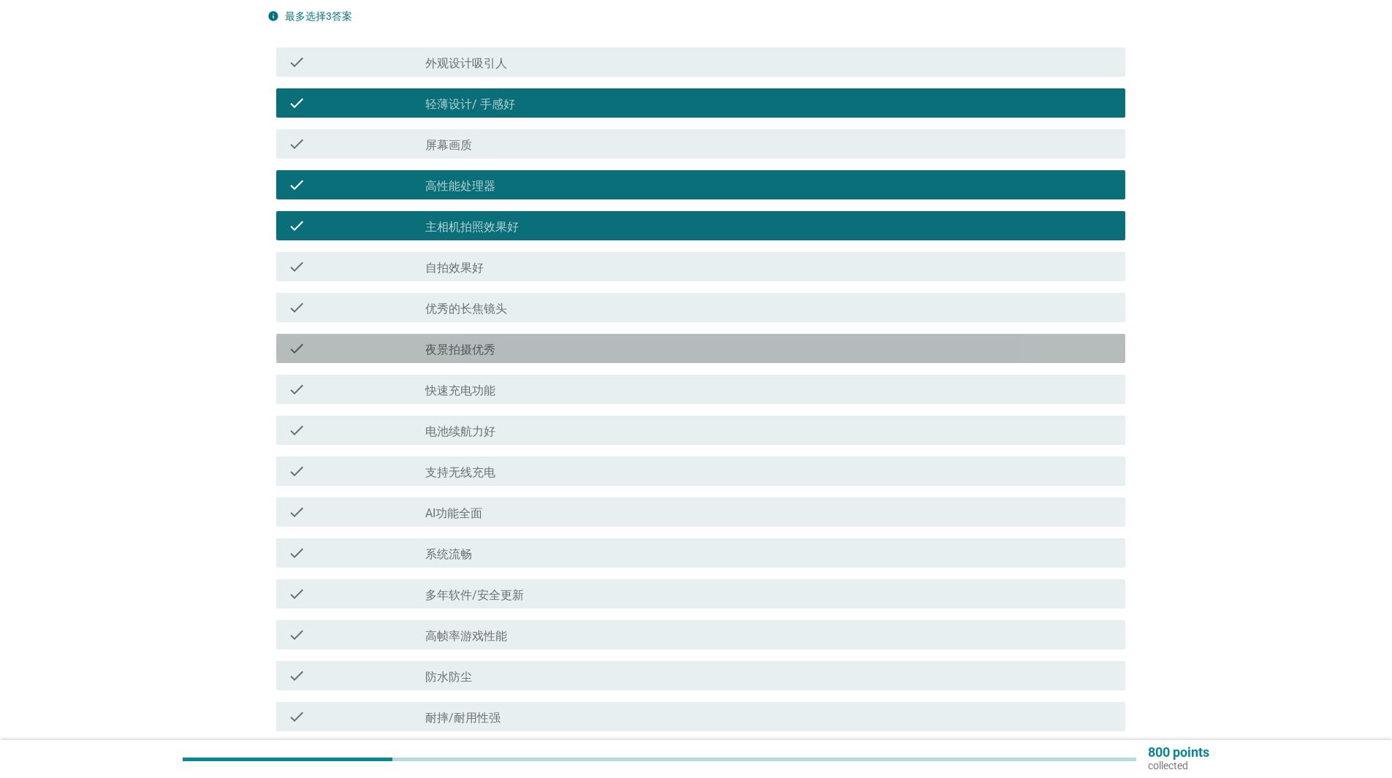
click at [510, 346] on div "check_box_outline_blank 夜景拍摄优秀" at bounding box center [769, 349] width 688 height 18
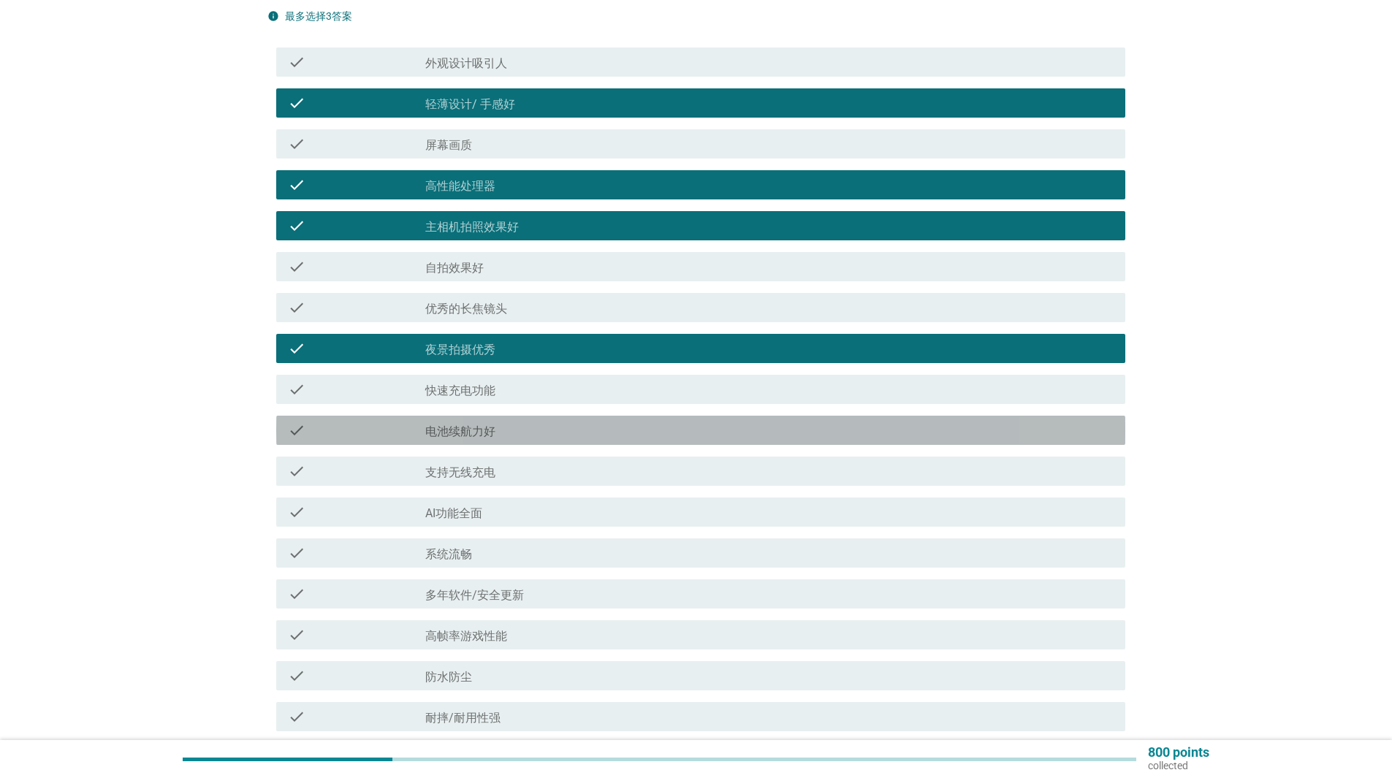
click at [521, 432] on div "check_box_outline_blank 电池续航力好" at bounding box center [769, 431] width 688 height 18
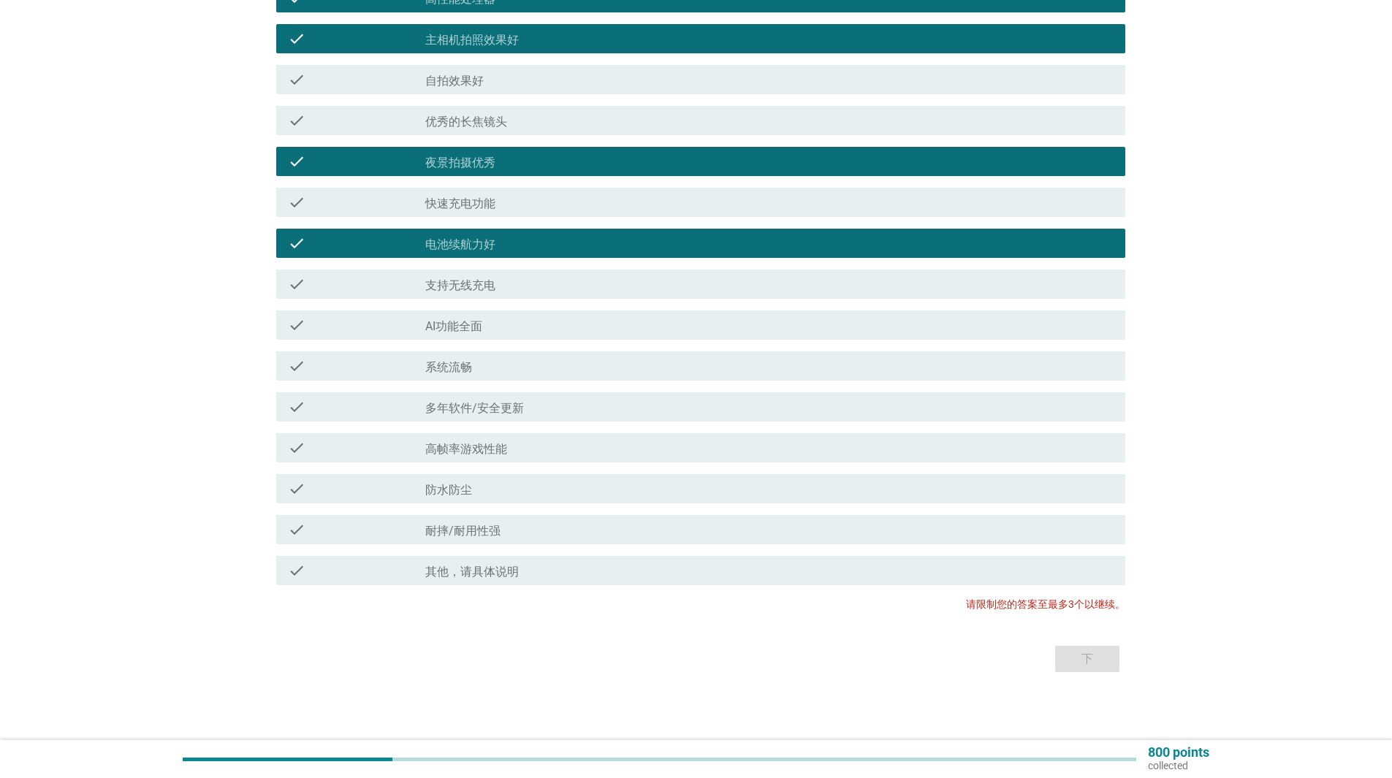
scroll to position [343, 0]
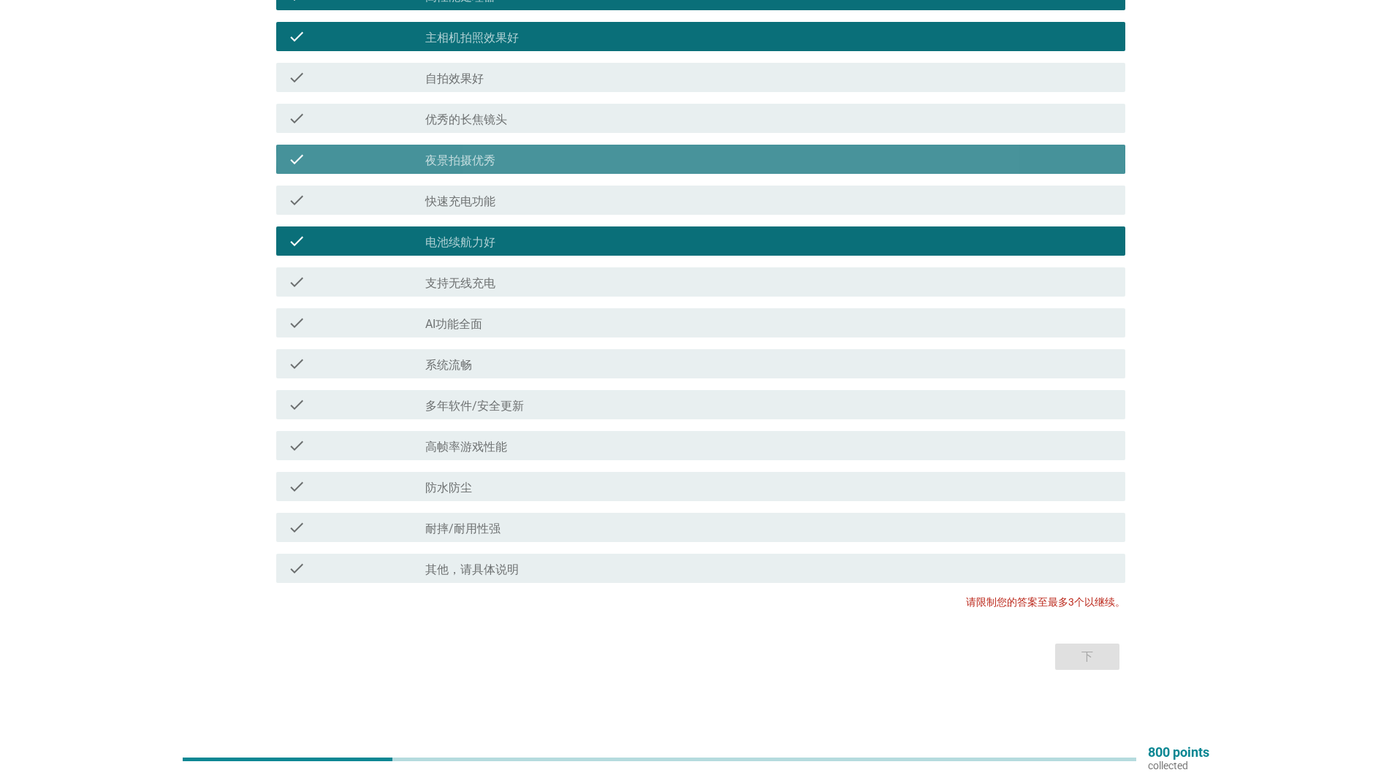
click at [888, 164] on div "check_box_outline_blank 夜景拍摄优秀" at bounding box center [769, 160] width 688 height 18
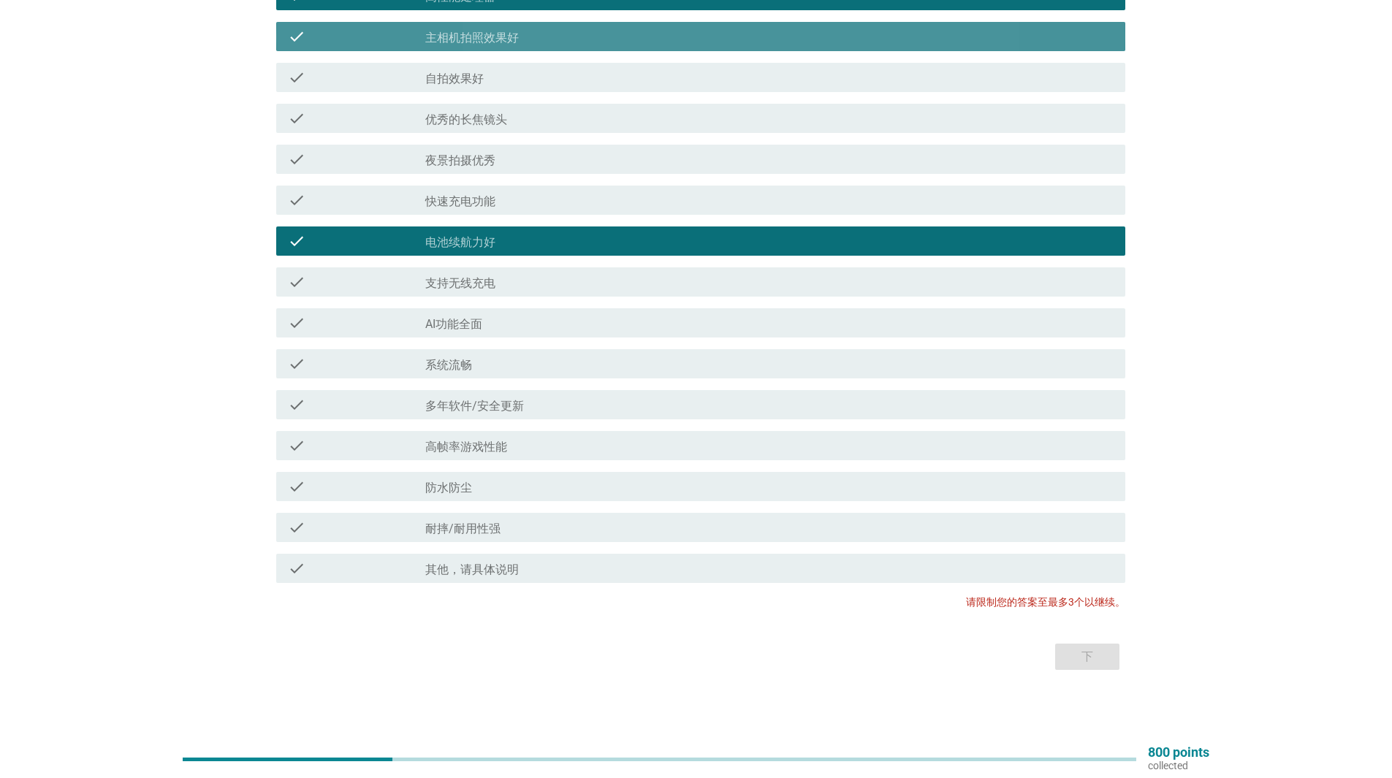
click at [837, 37] on div "check_box 主相机拍照效果好" at bounding box center [769, 37] width 688 height 18
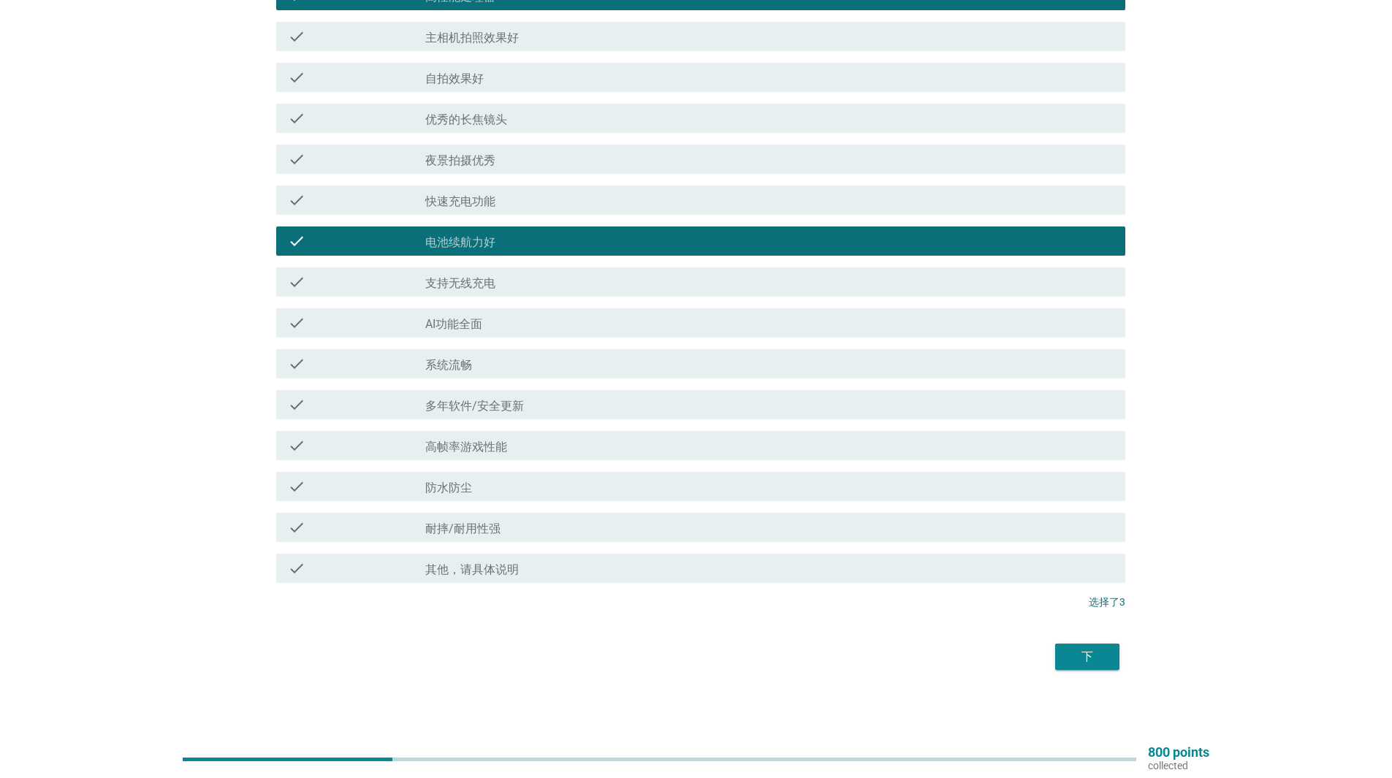
click at [1070, 657] on div "下" at bounding box center [1087, 657] width 41 height 18
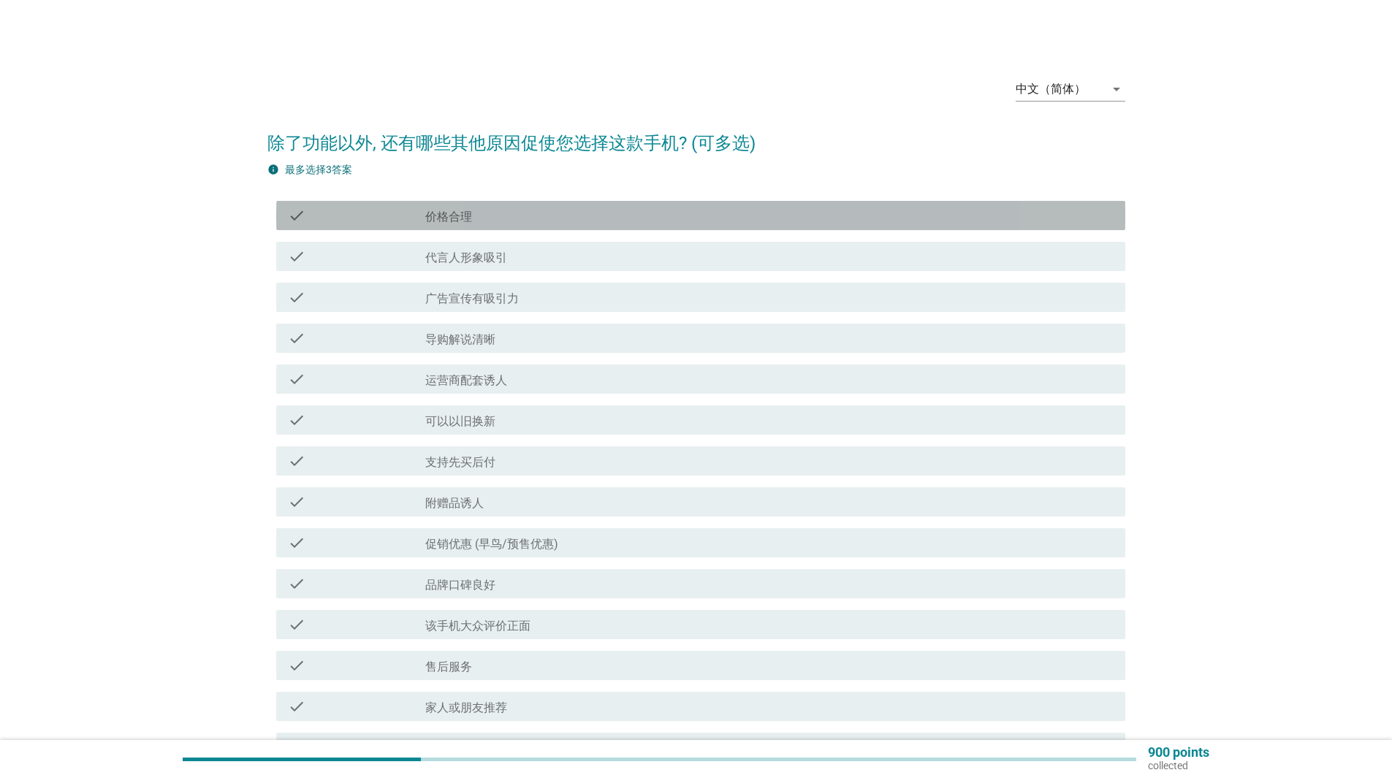
click at [587, 219] on div "check_box_outline_blank 价格合理" at bounding box center [769, 216] width 688 height 18
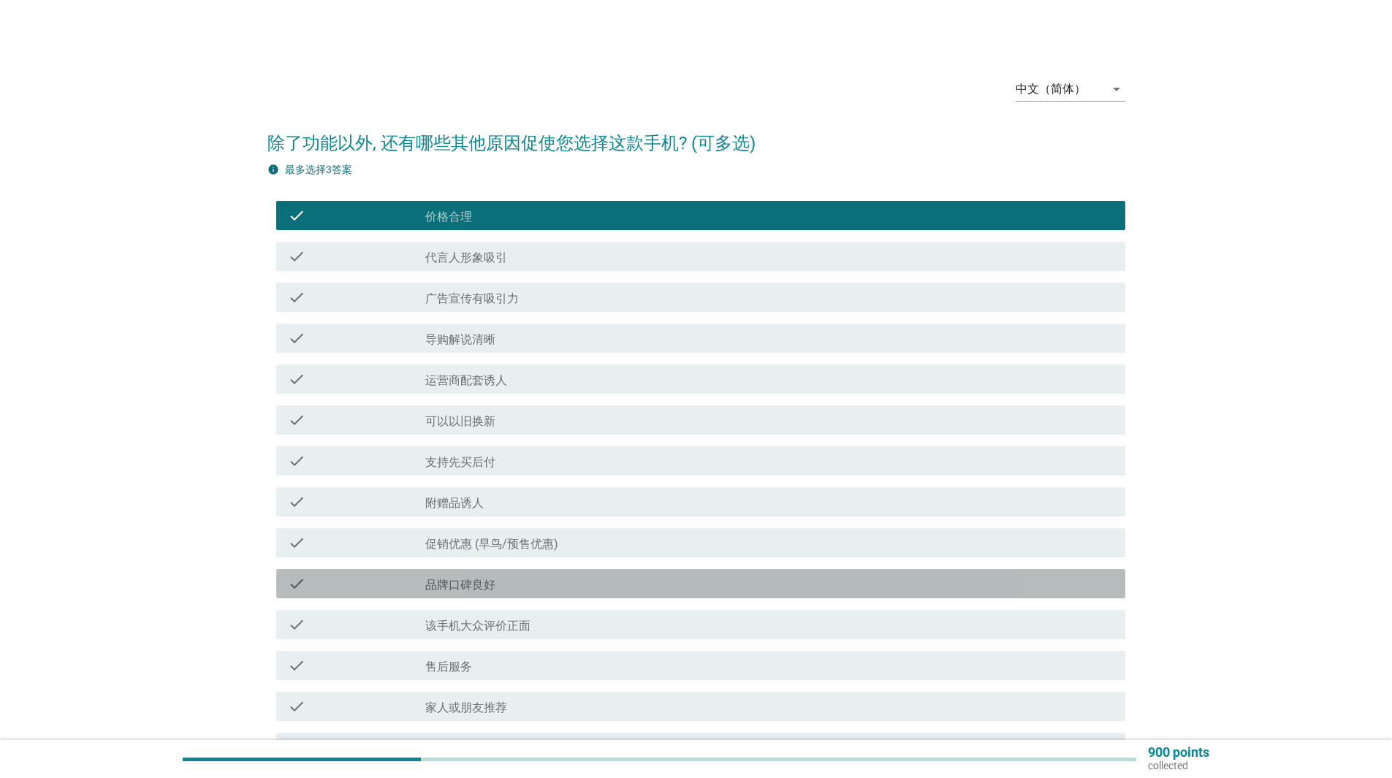
click at [525, 578] on div "check_box_outline_blank 品牌口碑良好" at bounding box center [769, 584] width 688 height 18
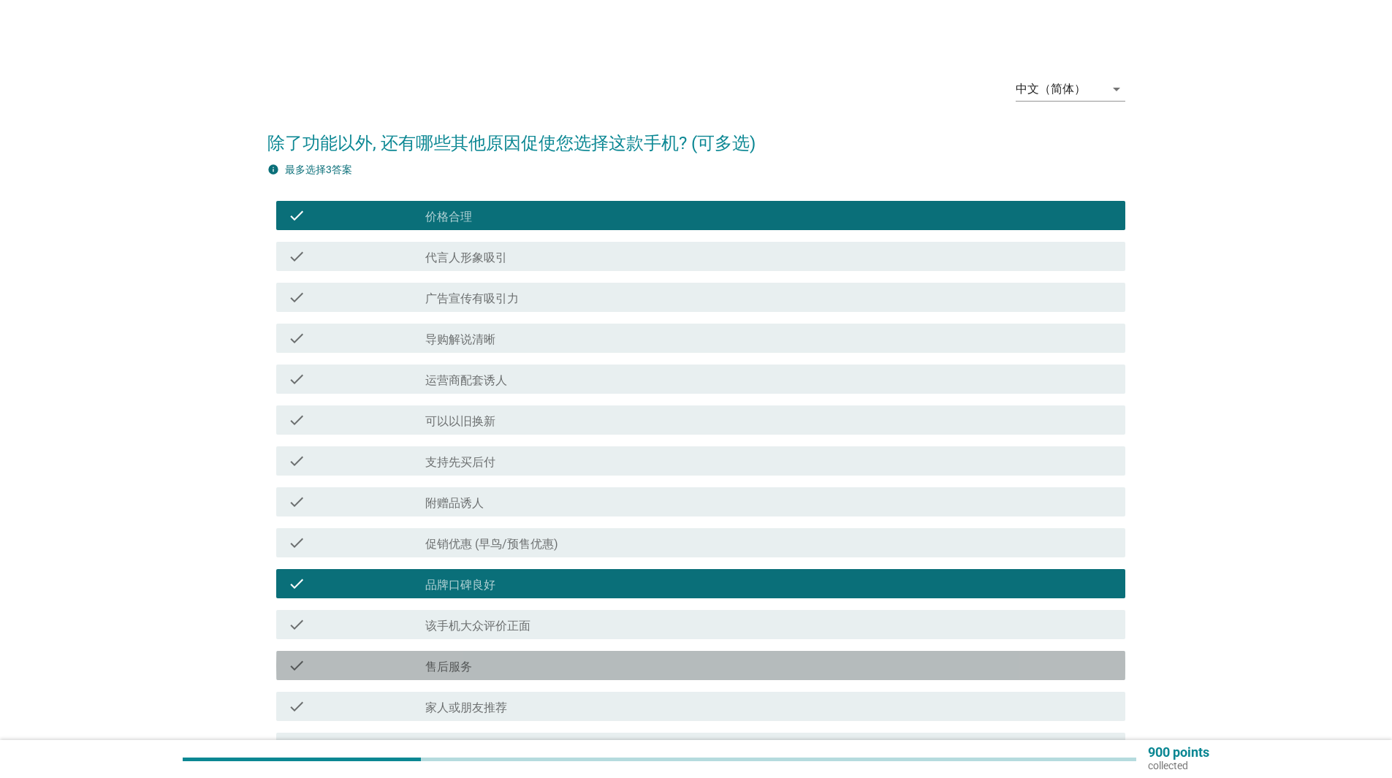
click at [1058, 670] on div "check_box_outline_blank 售后服务" at bounding box center [769, 666] width 688 height 18
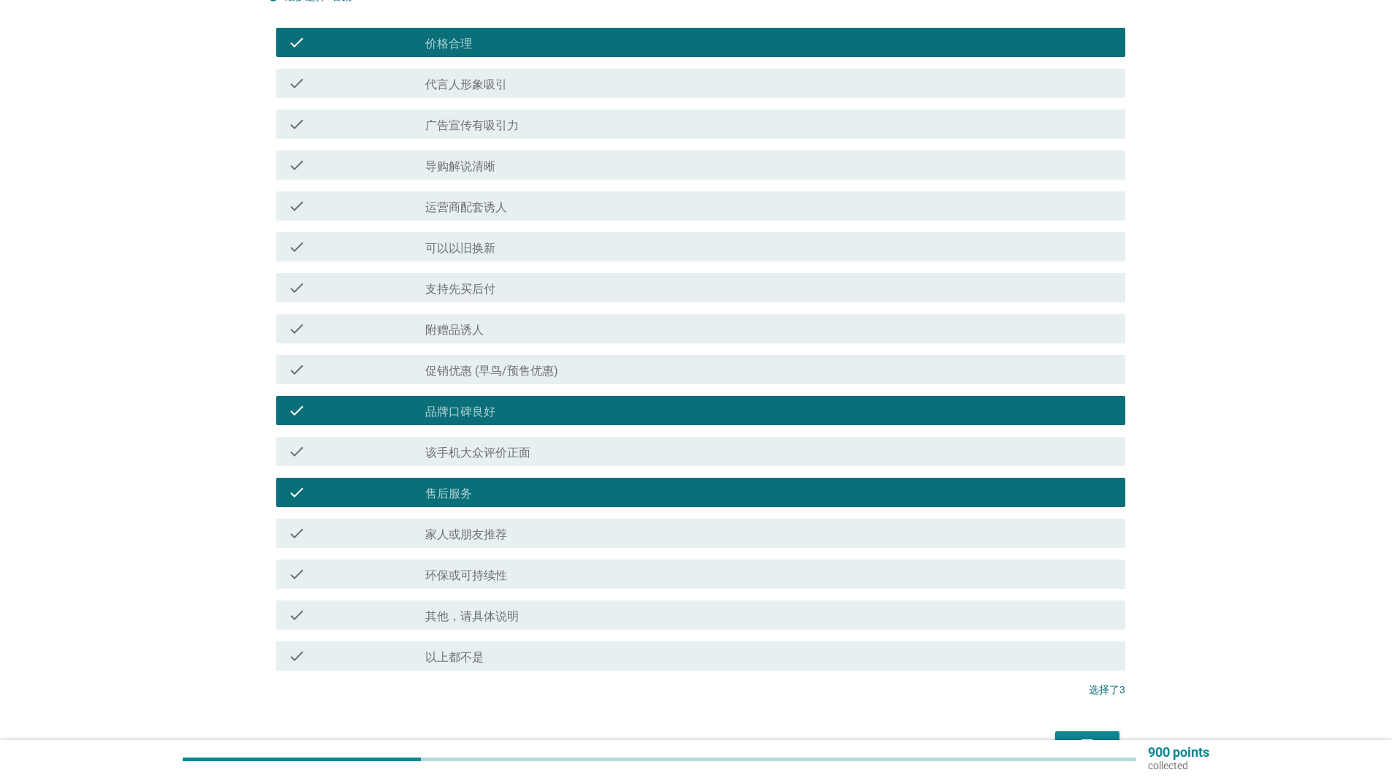
scroll to position [214, 0]
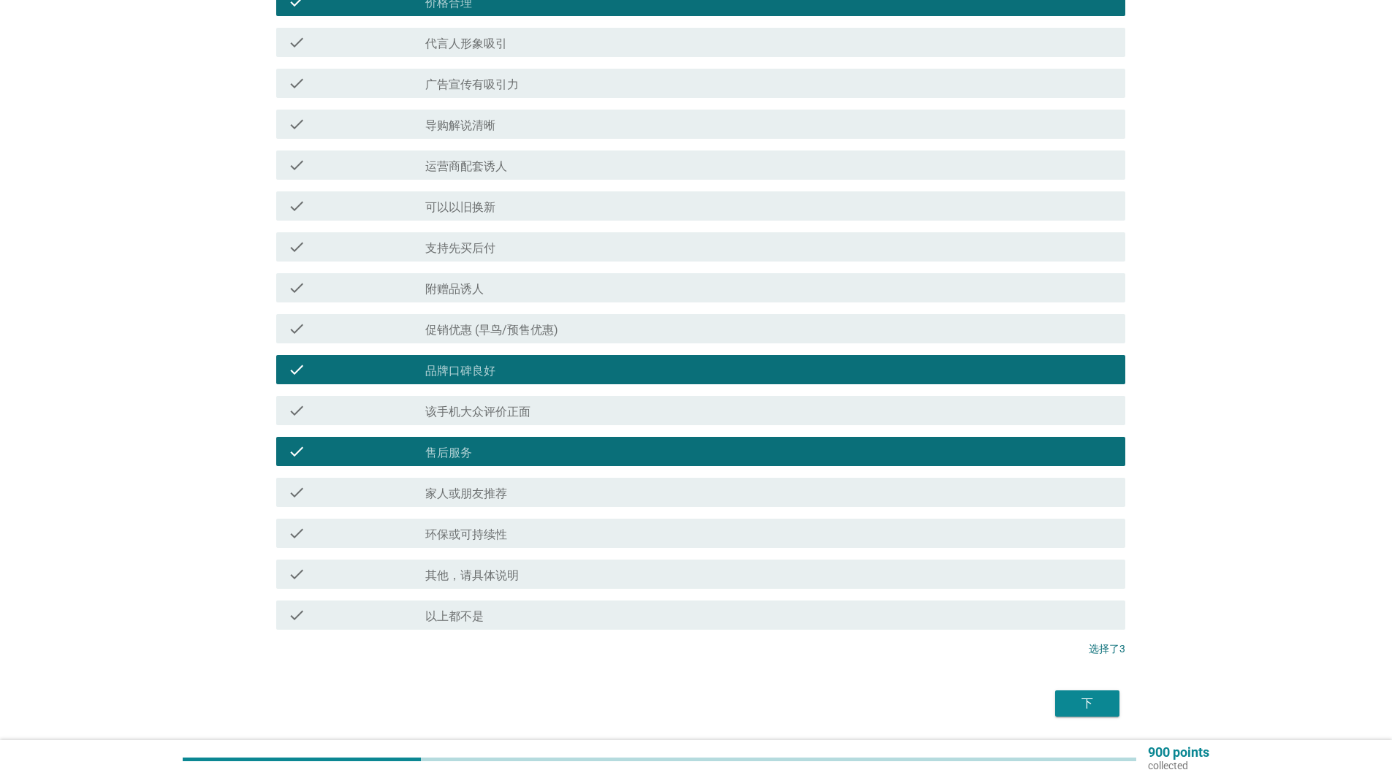
click at [1086, 697] on div "下" at bounding box center [1087, 704] width 41 height 18
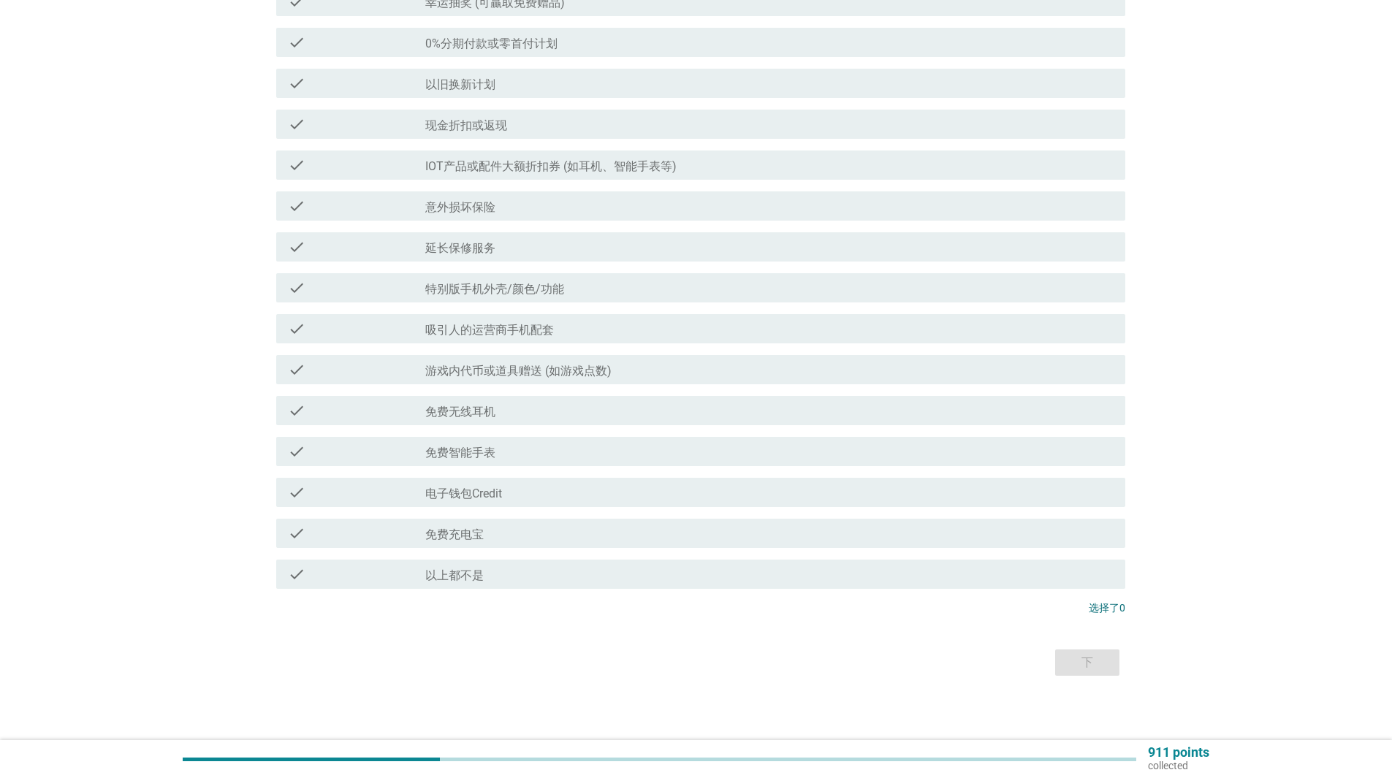
scroll to position [0, 0]
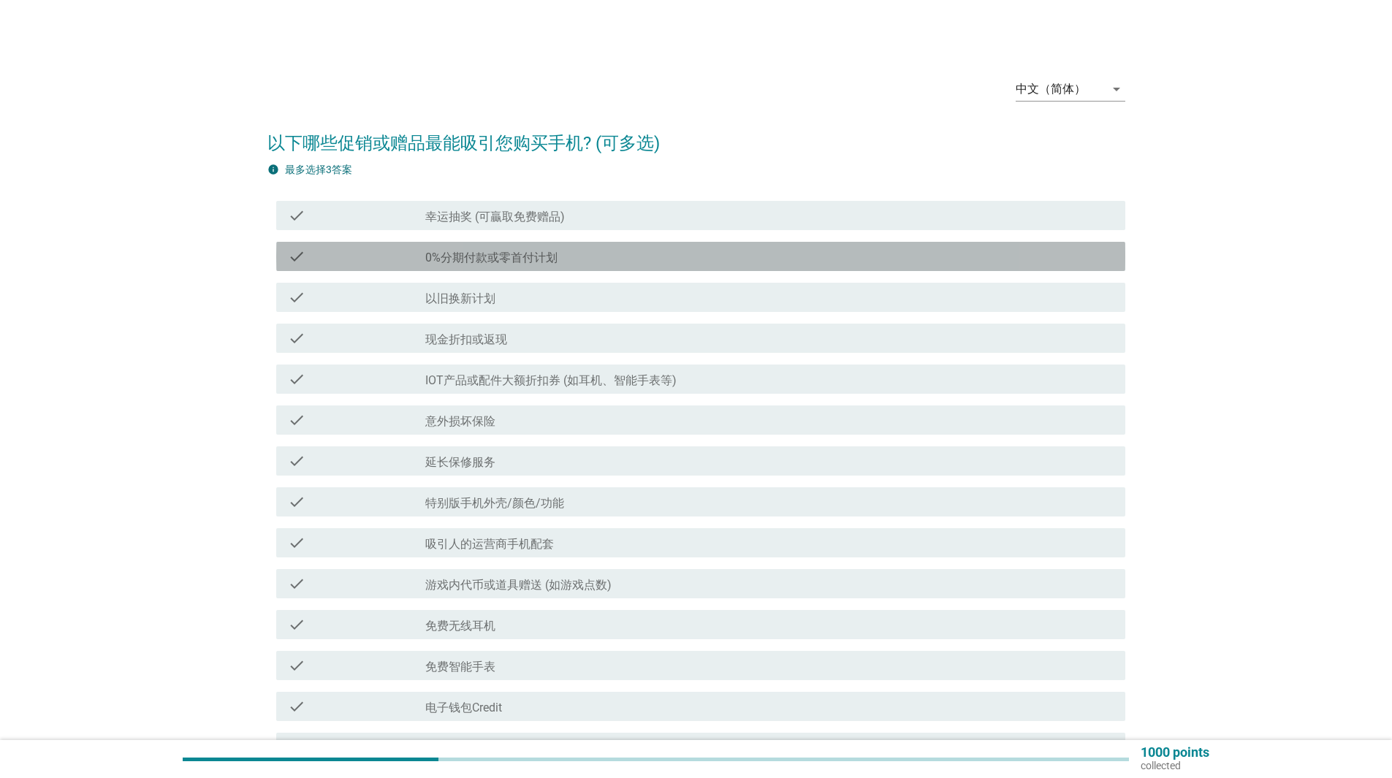
click at [602, 260] on div "check_box_outline_blank 0%分期付款或零首付计划" at bounding box center [769, 257] width 688 height 18
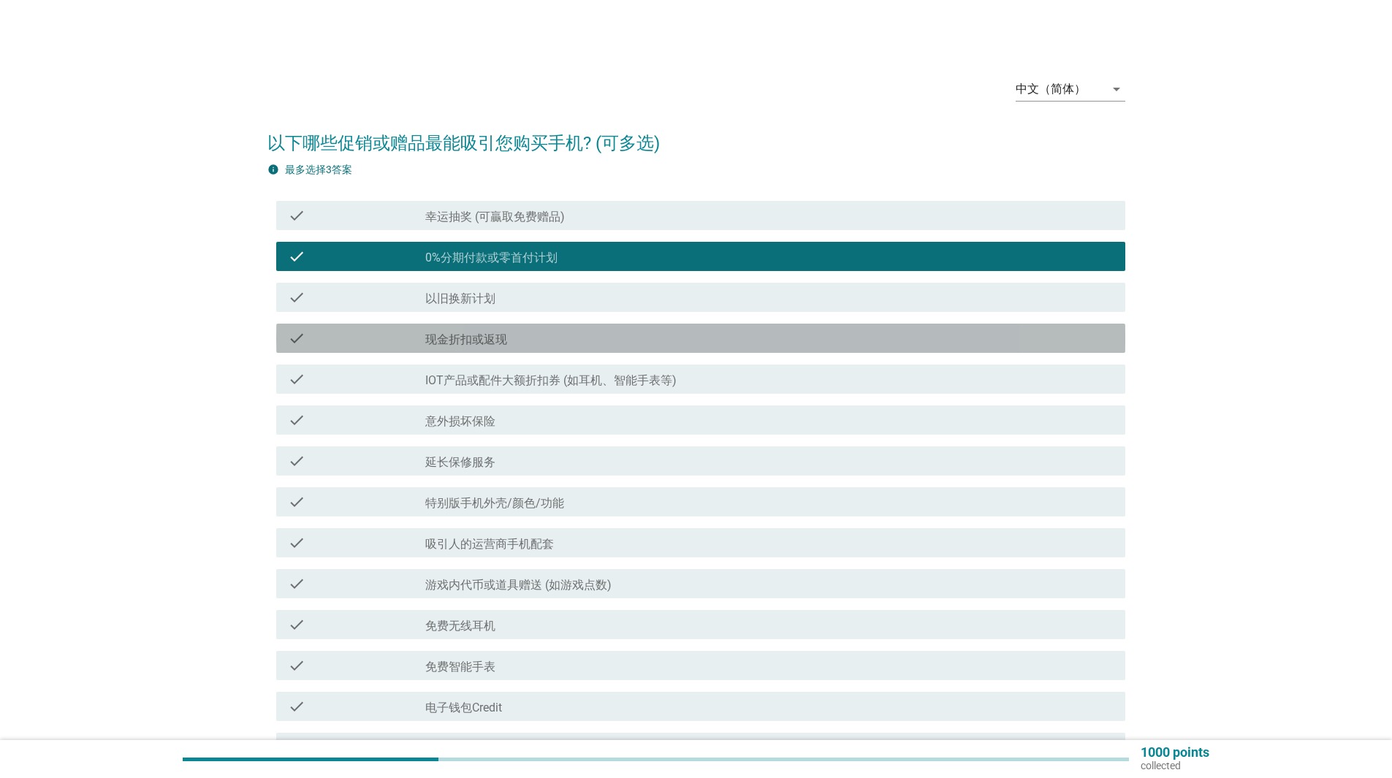
click at [683, 341] on div "check_box_outline_blank 现金折扣或返现" at bounding box center [769, 339] width 688 height 18
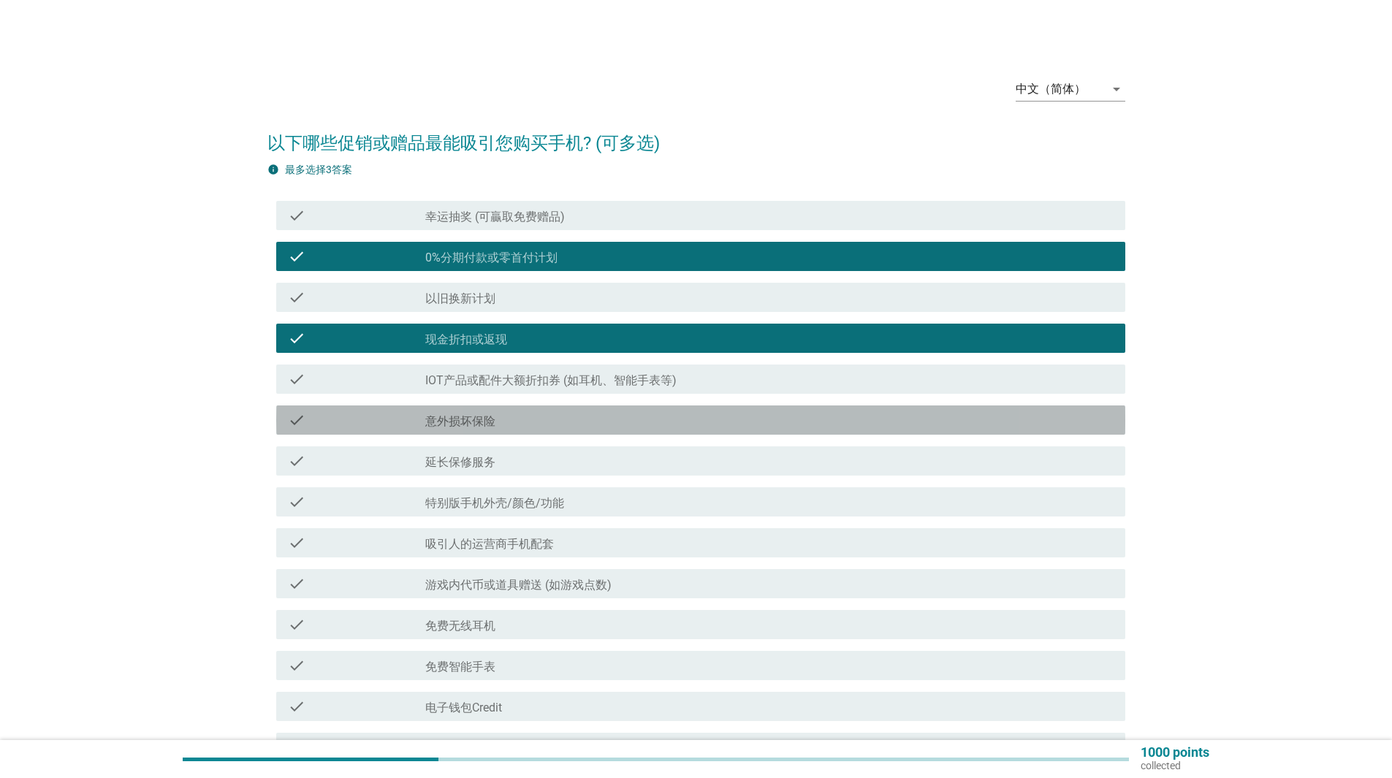
click at [685, 425] on div "check_box_outline_blank 意外损坏保险" at bounding box center [769, 420] width 688 height 18
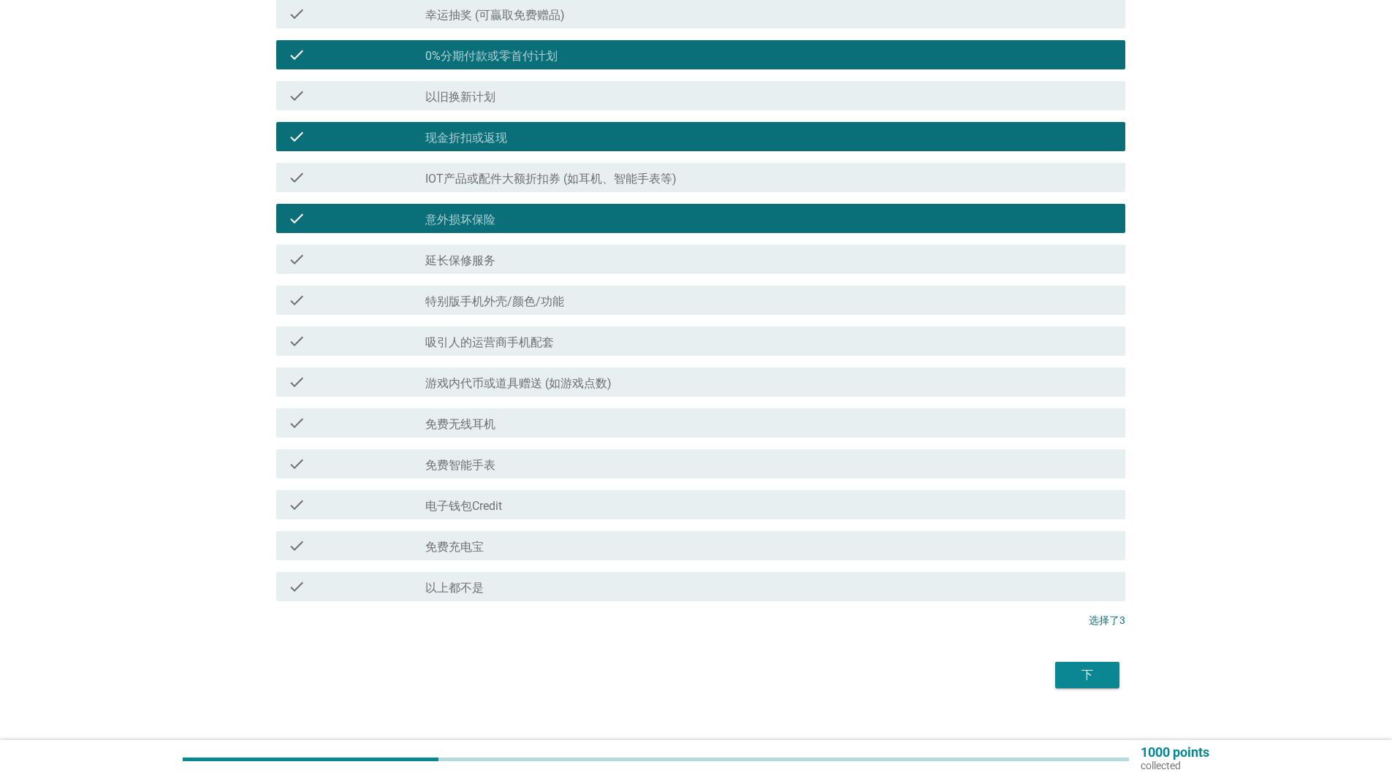
scroll to position [202, 0]
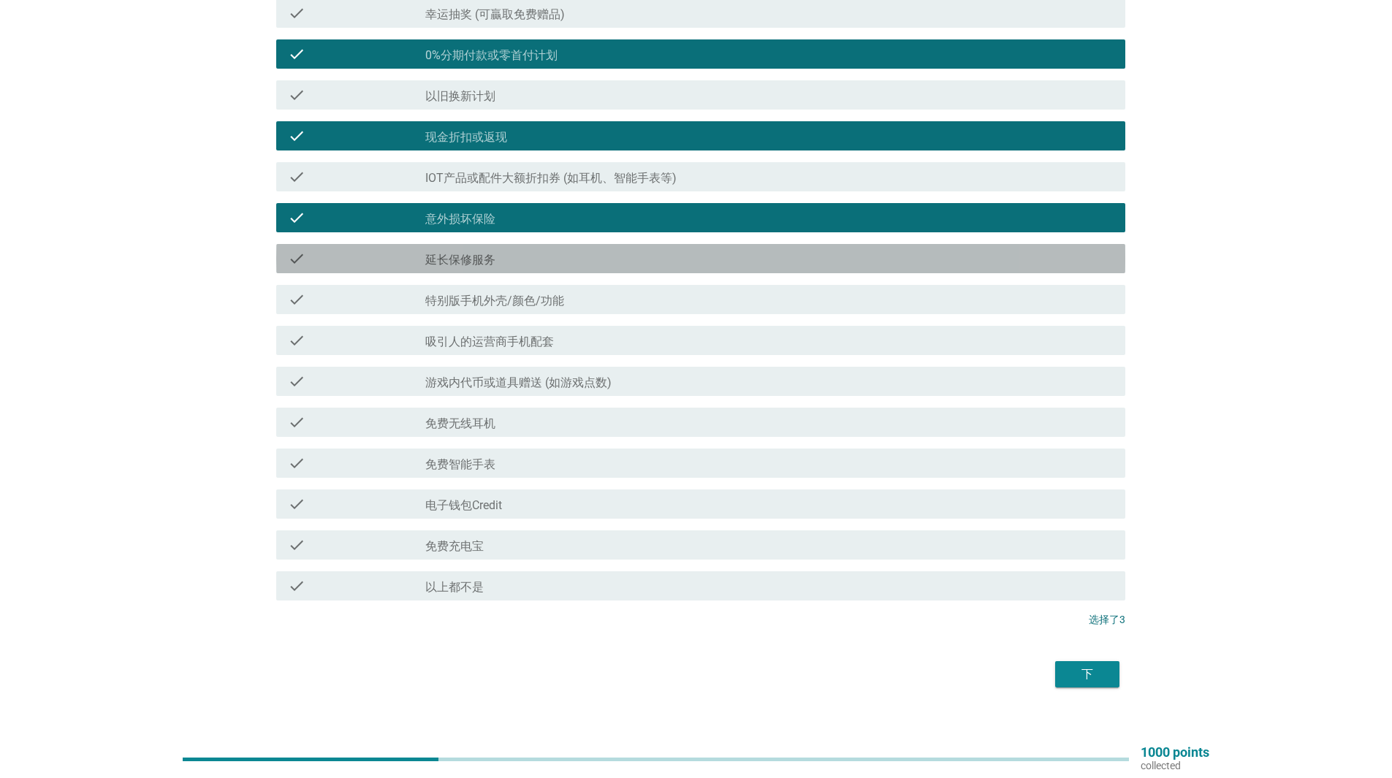
click at [819, 263] on div "check_box_outline_blank 延长保修服务" at bounding box center [769, 259] width 688 height 18
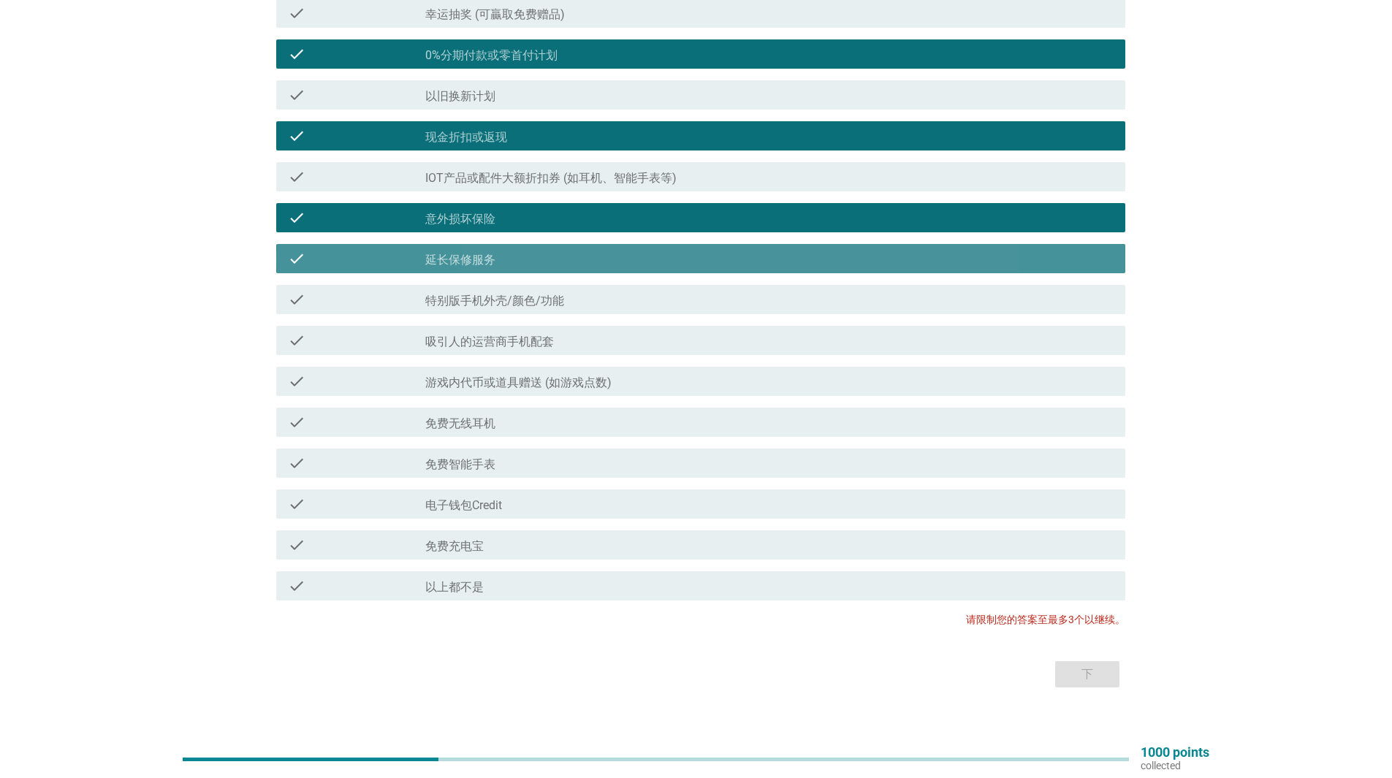
click at [819, 263] on div "check_box_outline_blank 延长保修服务" at bounding box center [769, 259] width 688 height 18
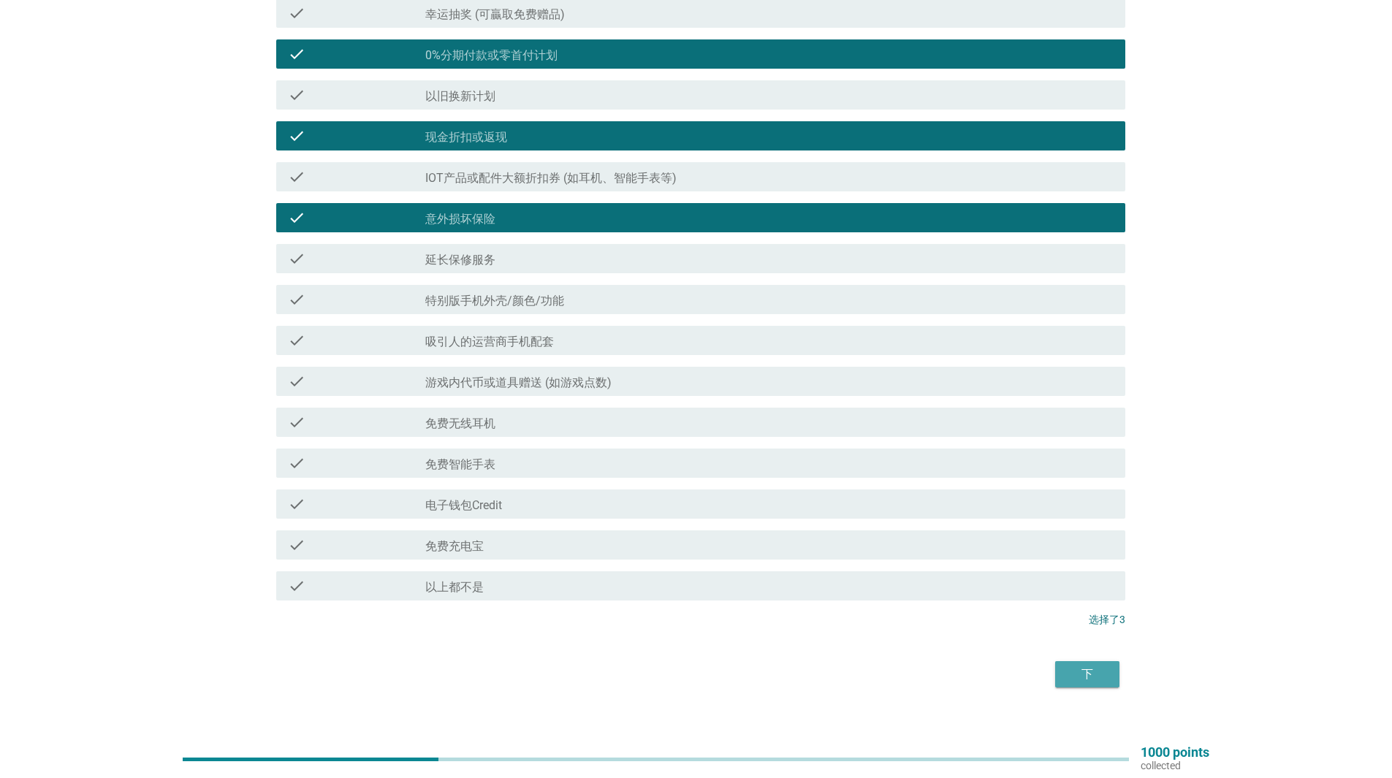
click at [1072, 672] on div "下" at bounding box center [1087, 675] width 41 height 18
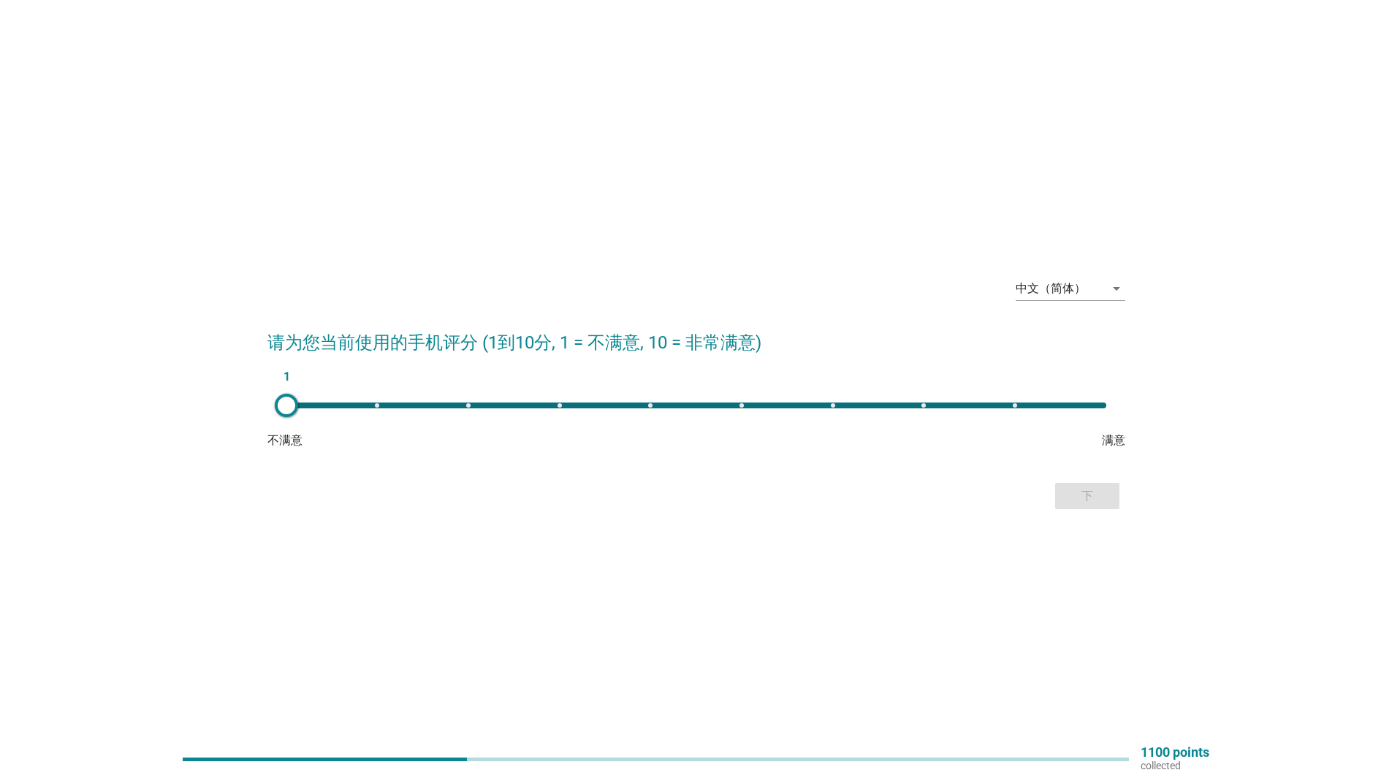
click at [1092, 403] on div "1" at bounding box center [696, 406] width 820 height 6
type input "10"
click at [1092, 403] on div "10" at bounding box center [696, 406] width 820 height 6
click at [1081, 492] on div "下" at bounding box center [1087, 496] width 41 height 18
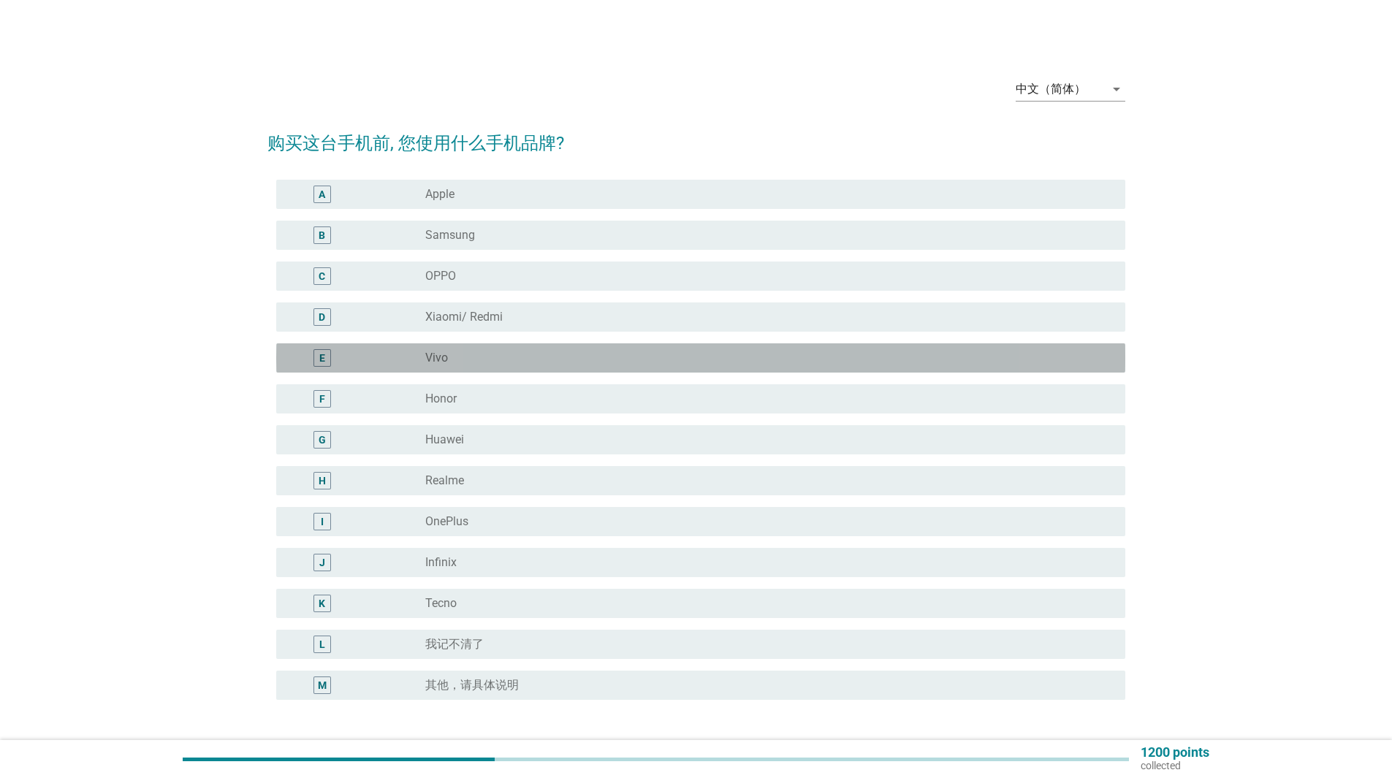
click at [761, 354] on div "radio_button_unchecked Vivo" at bounding box center [763, 358] width 677 height 15
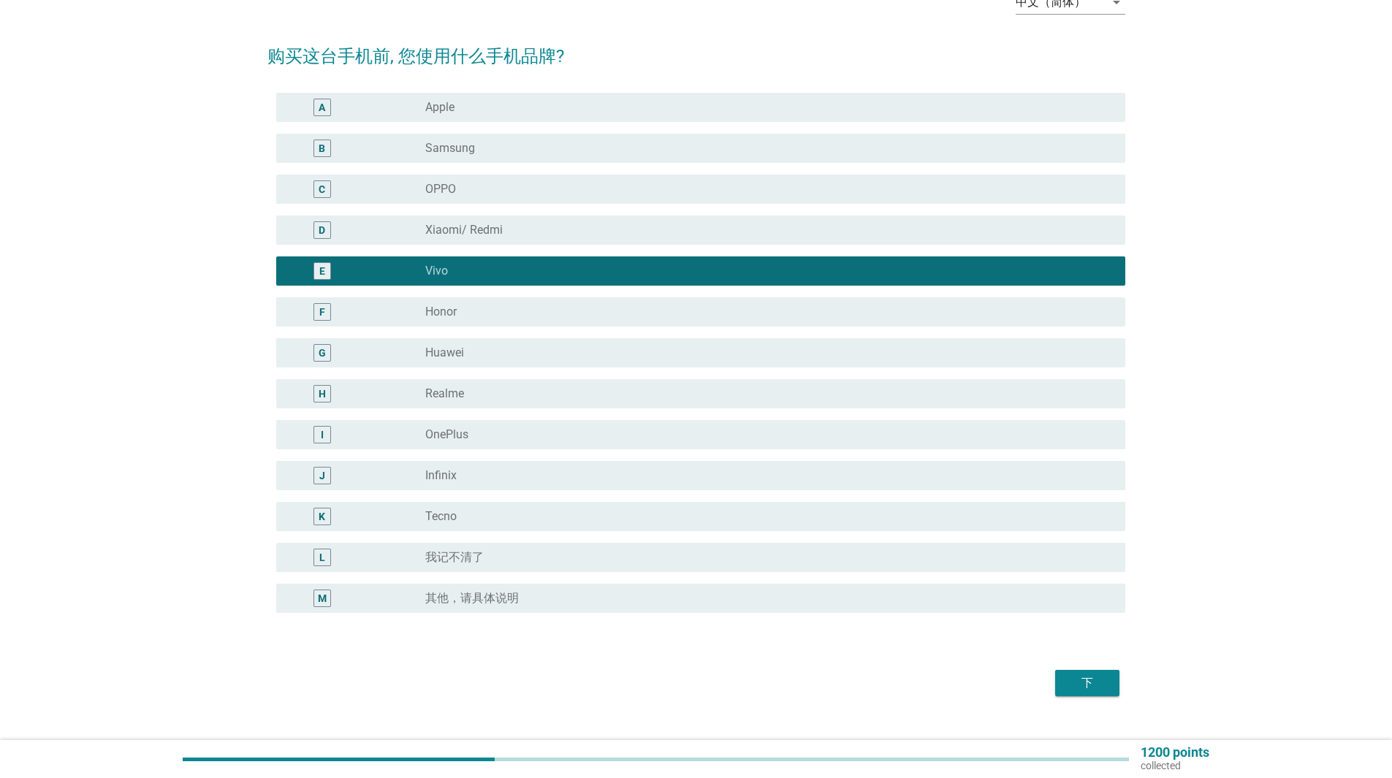
scroll to position [113, 0]
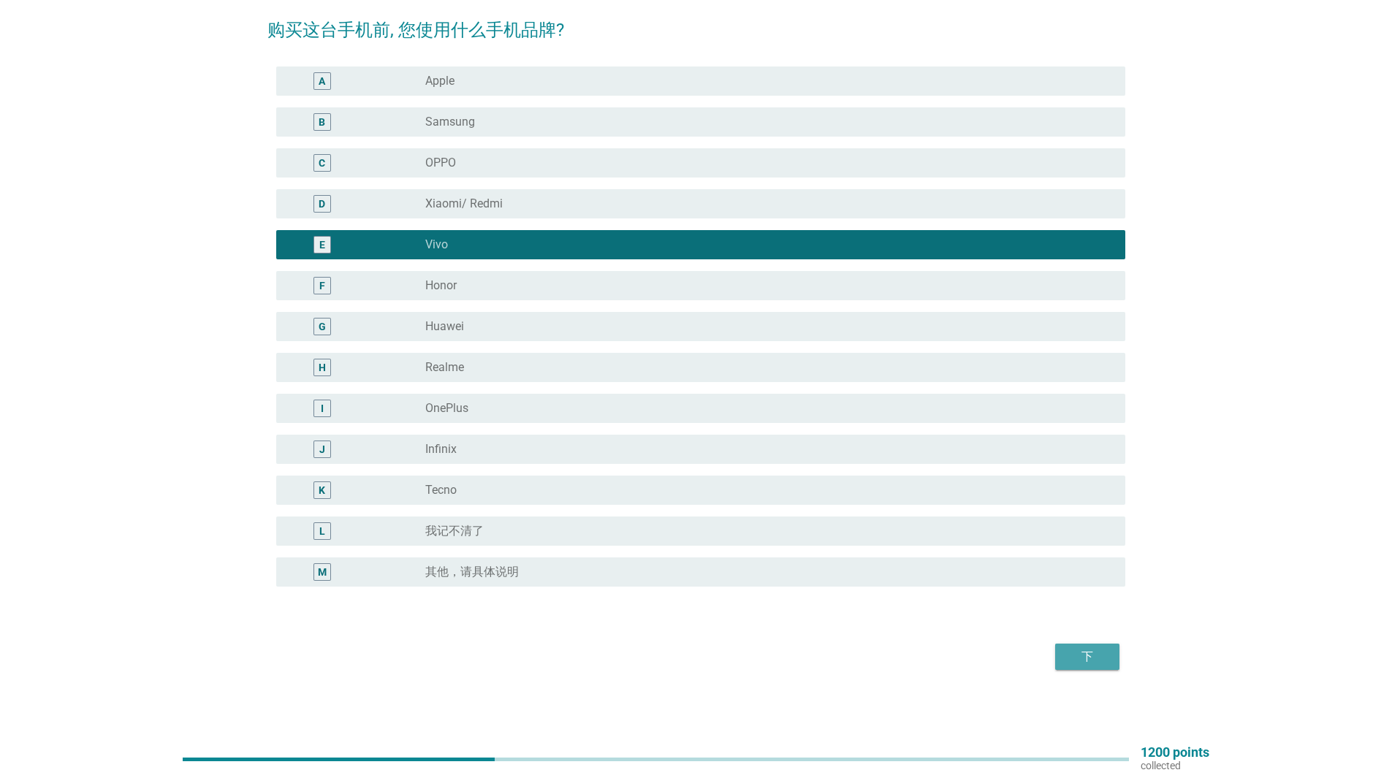
click at [1105, 652] on div "下" at bounding box center [1087, 657] width 41 height 18
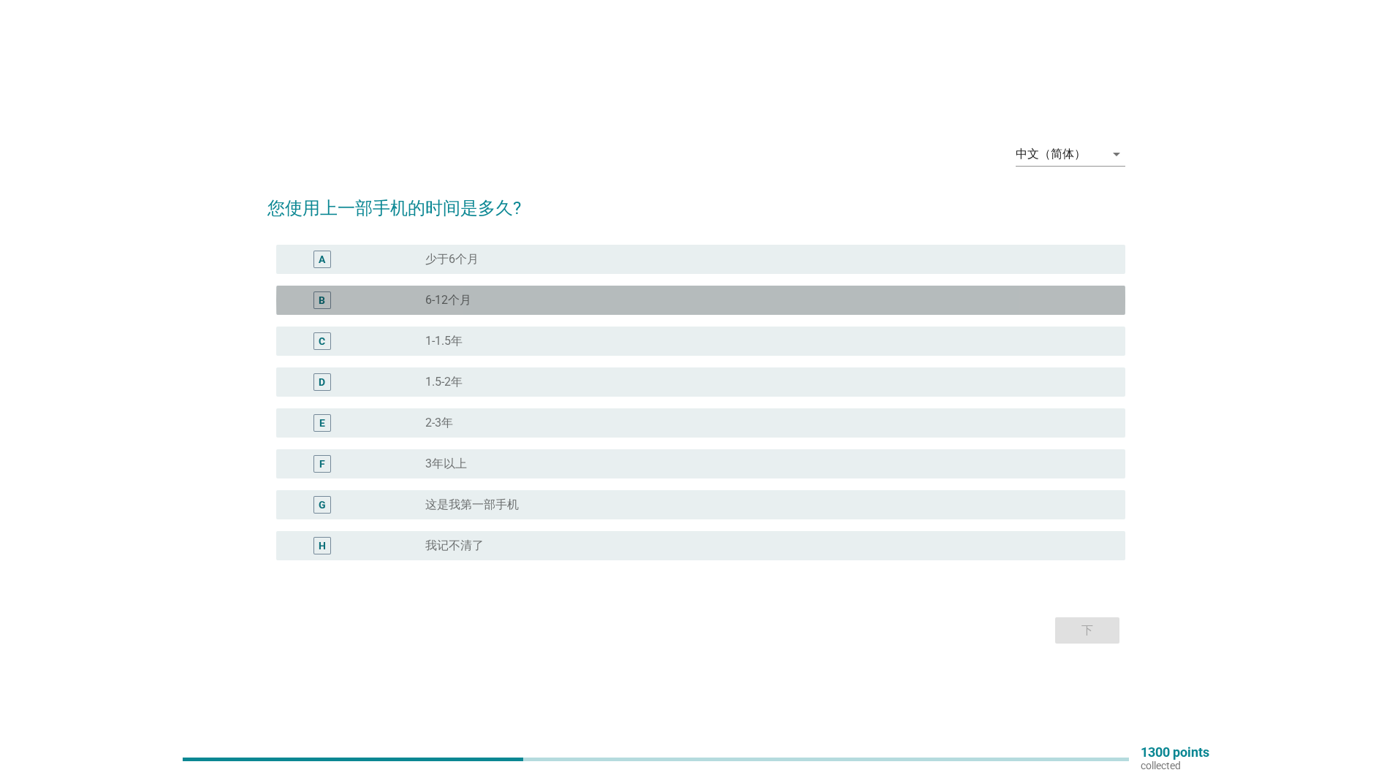
click at [839, 296] on div "radio_button_unchecked 6-12个月" at bounding box center [763, 300] width 677 height 15
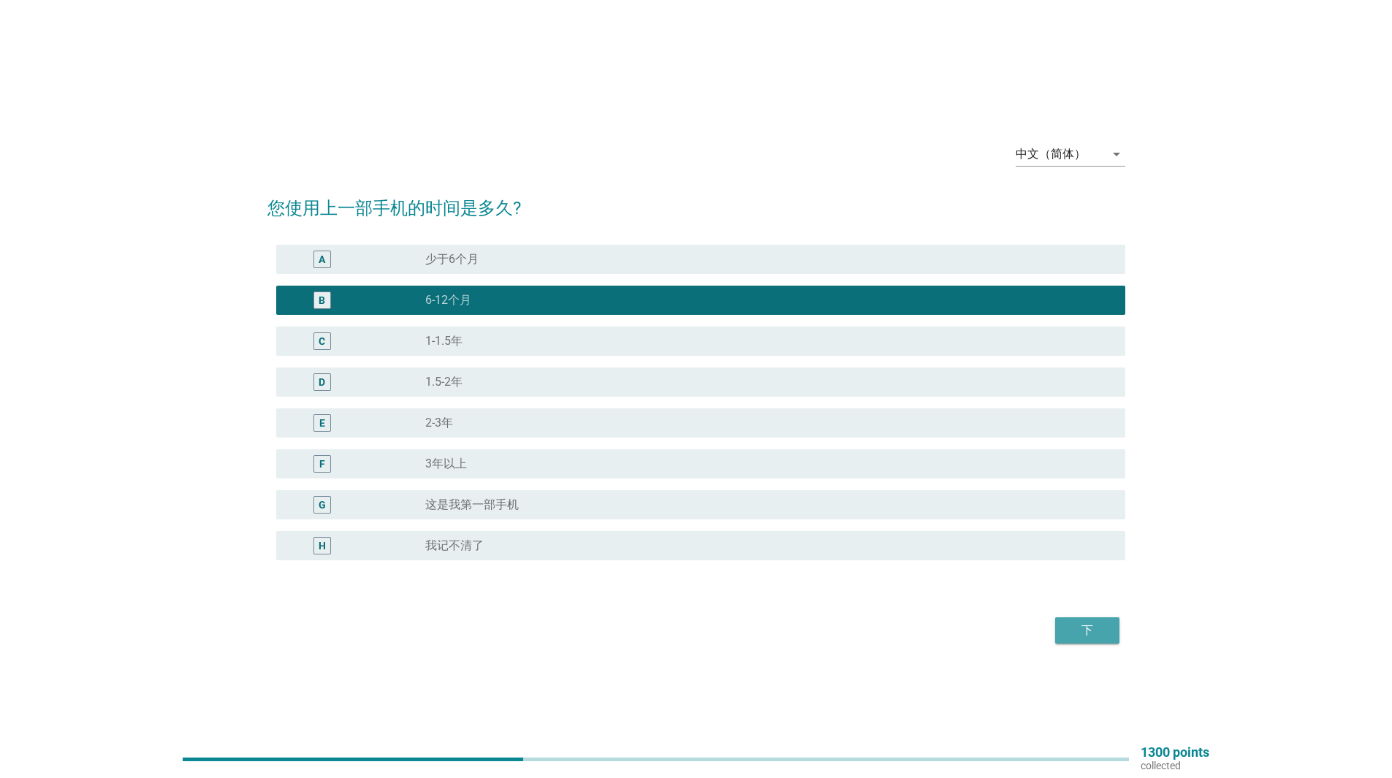
click at [1086, 622] on div "下" at bounding box center [1087, 631] width 41 height 18
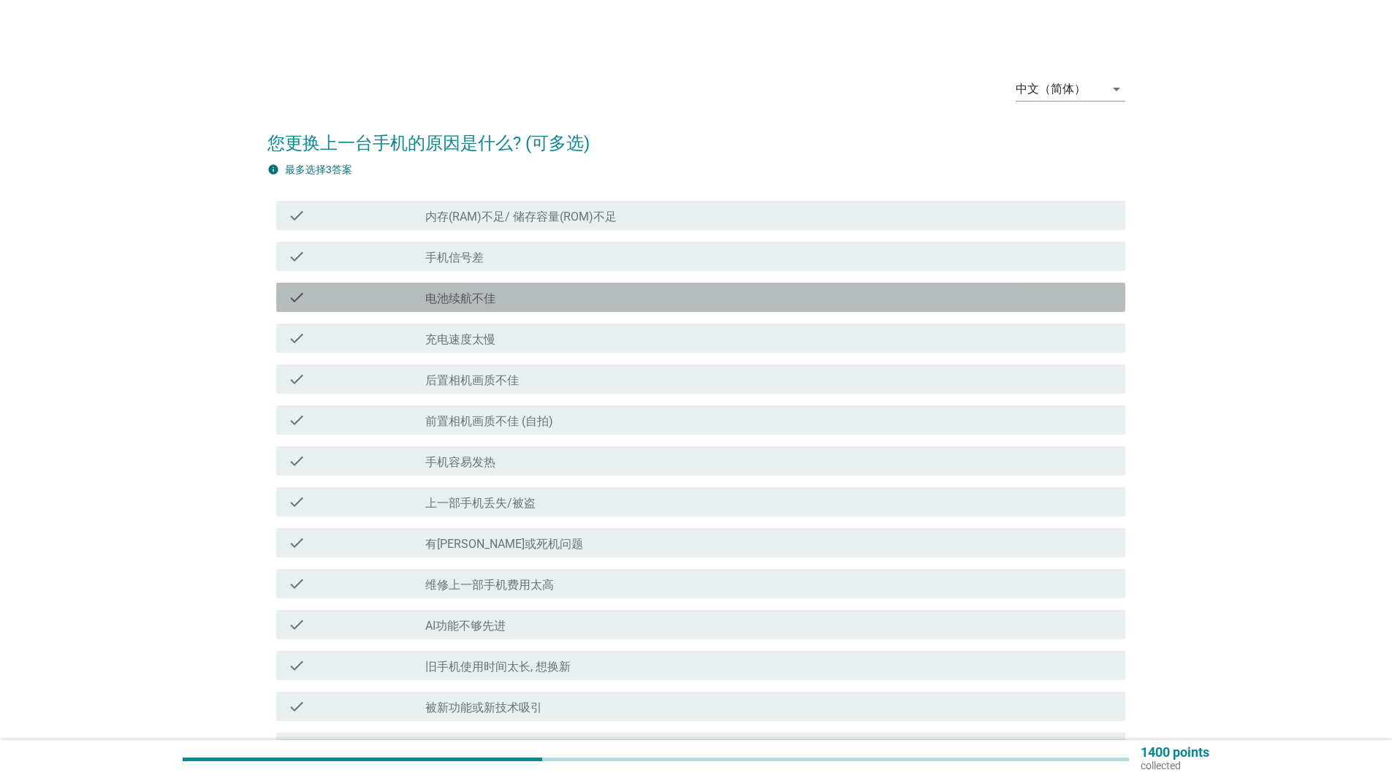
click at [781, 296] on div "check_box_outline_blank 电池续航不佳" at bounding box center [769, 298] width 688 height 18
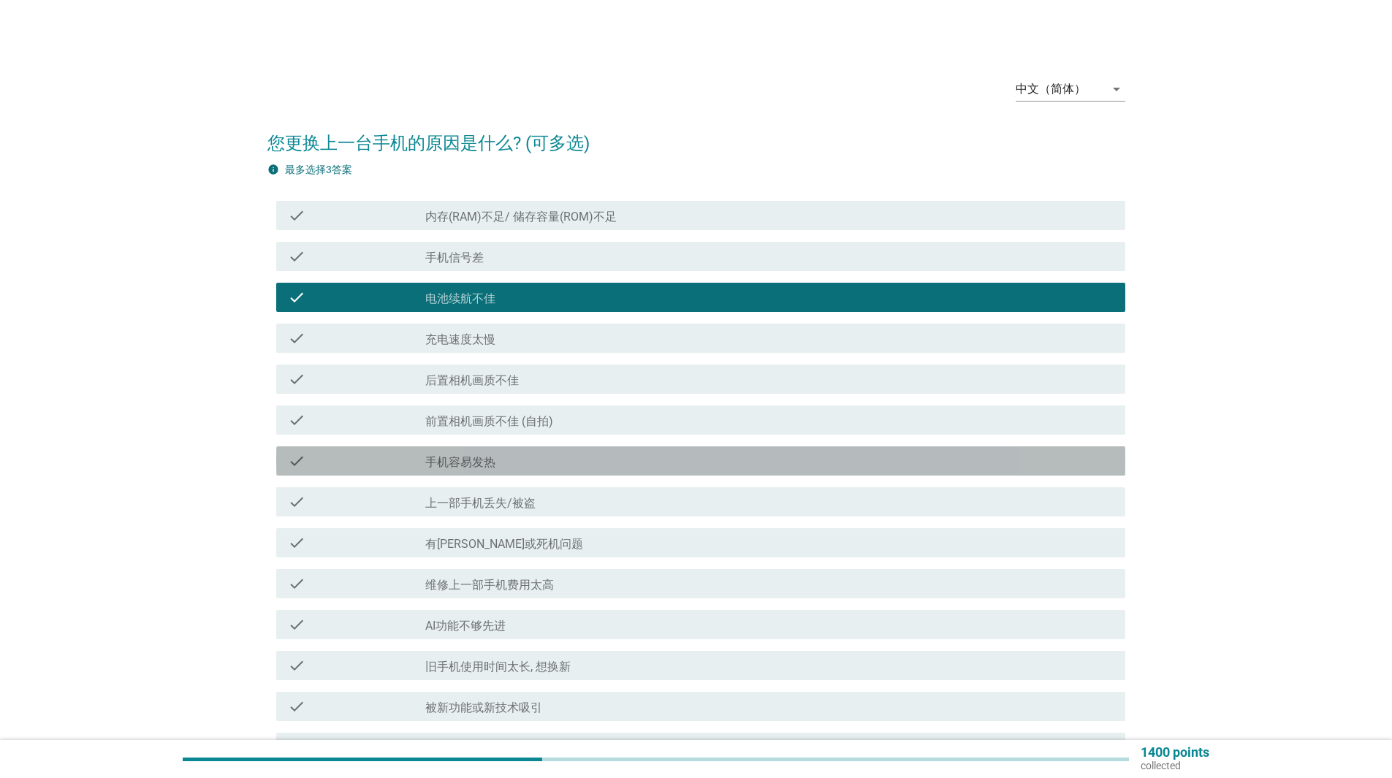
click at [750, 470] on div "check check_box_outline_blank 手机容易发热" at bounding box center [700, 460] width 849 height 29
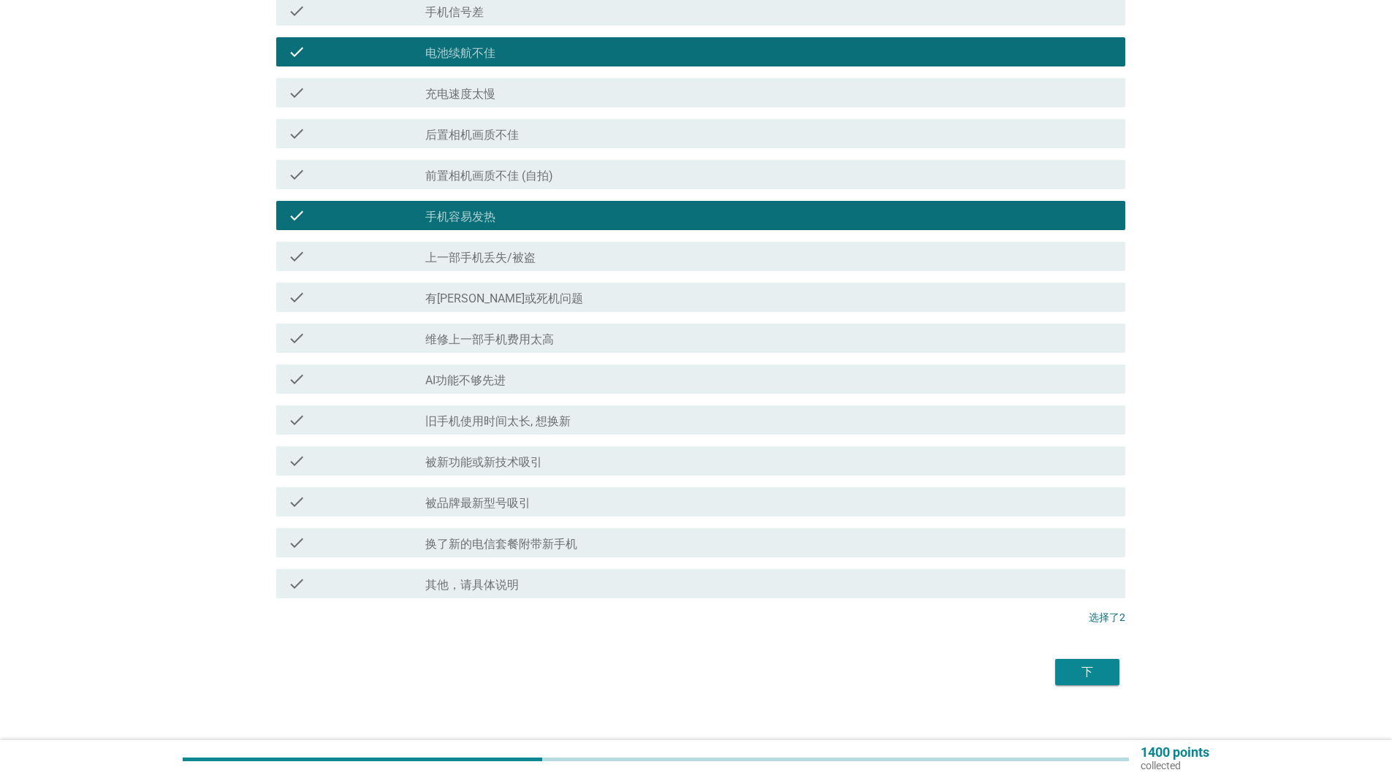
scroll to position [261, 0]
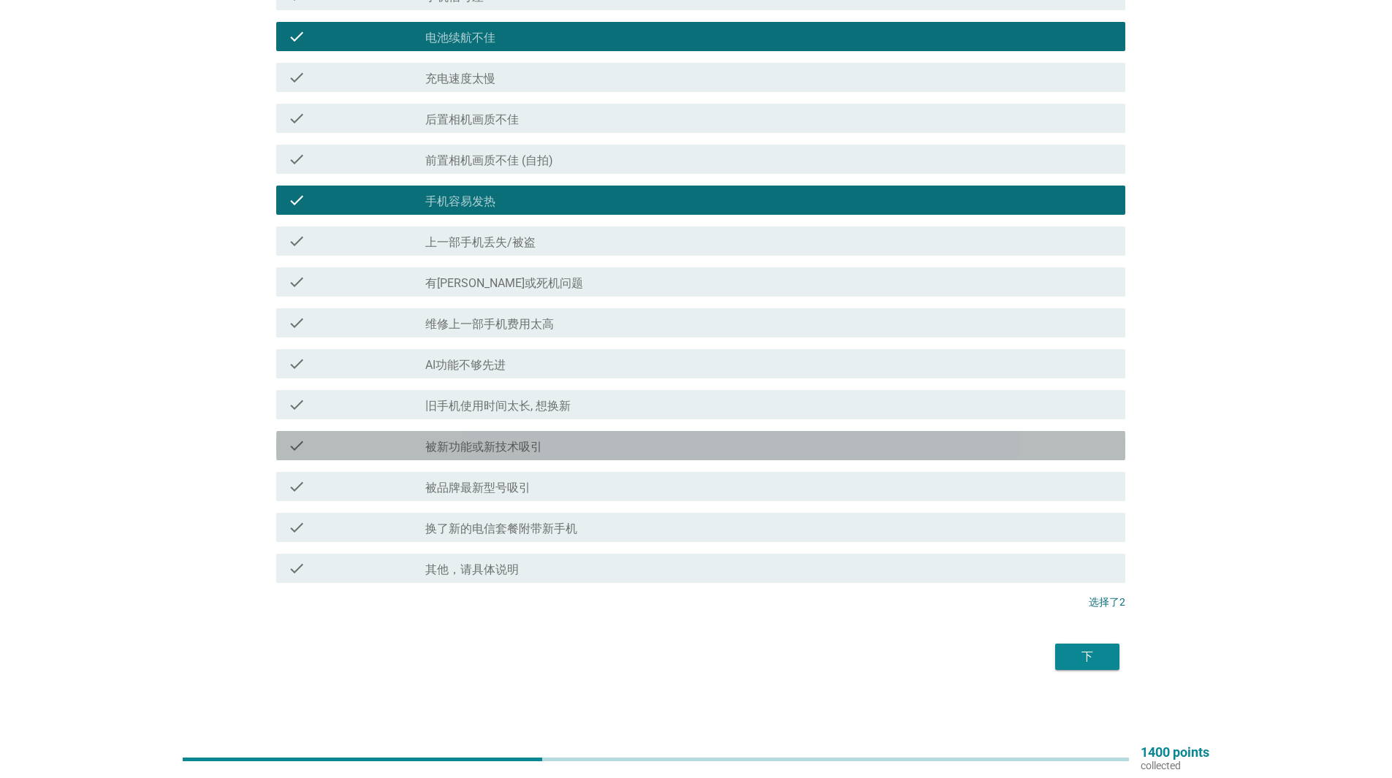
click at [1054, 454] on div "check check_box_outline_blank 被新功能或新技术吸引" at bounding box center [700, 445] width 849 height 29
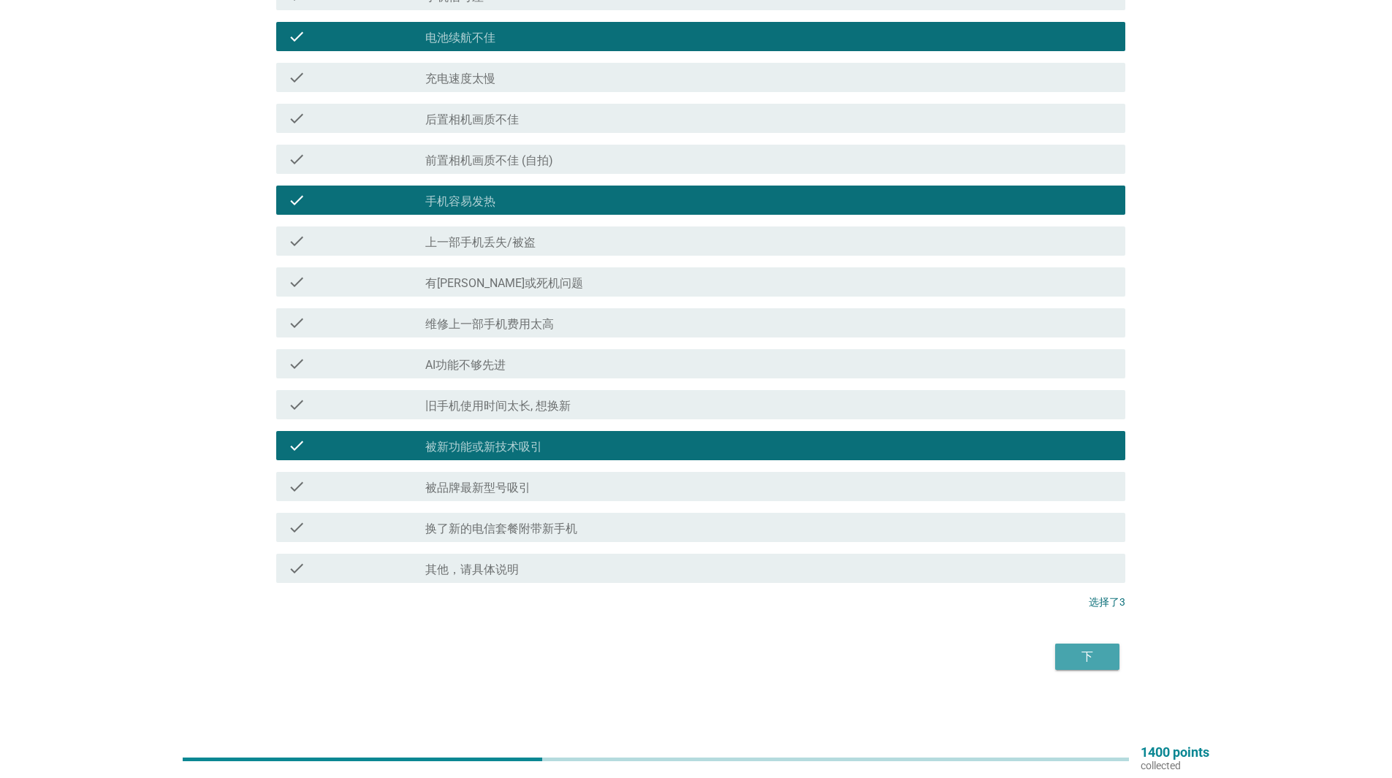
click at [1091, 654] on div "下" at bounding box center [1087, 657] width 41 height 18
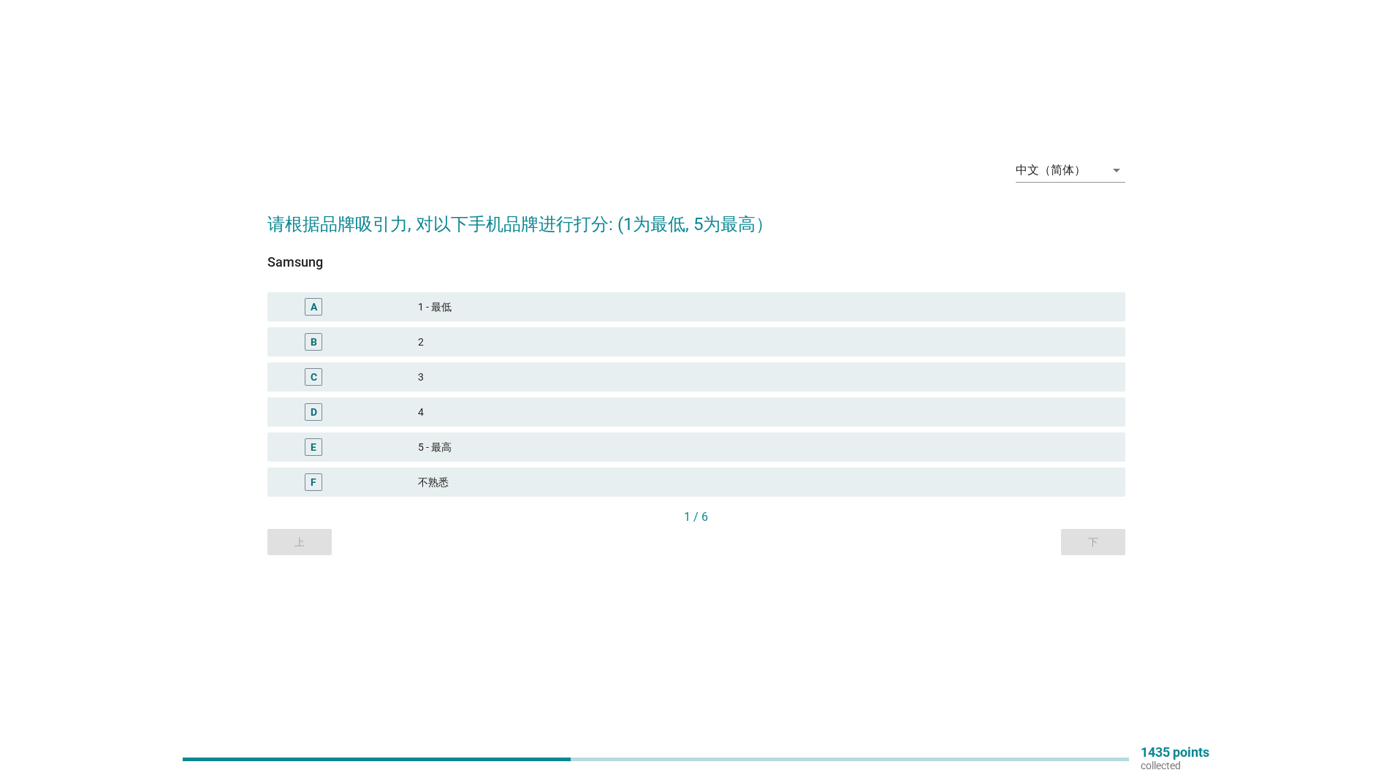
scroll to position [0, 0]
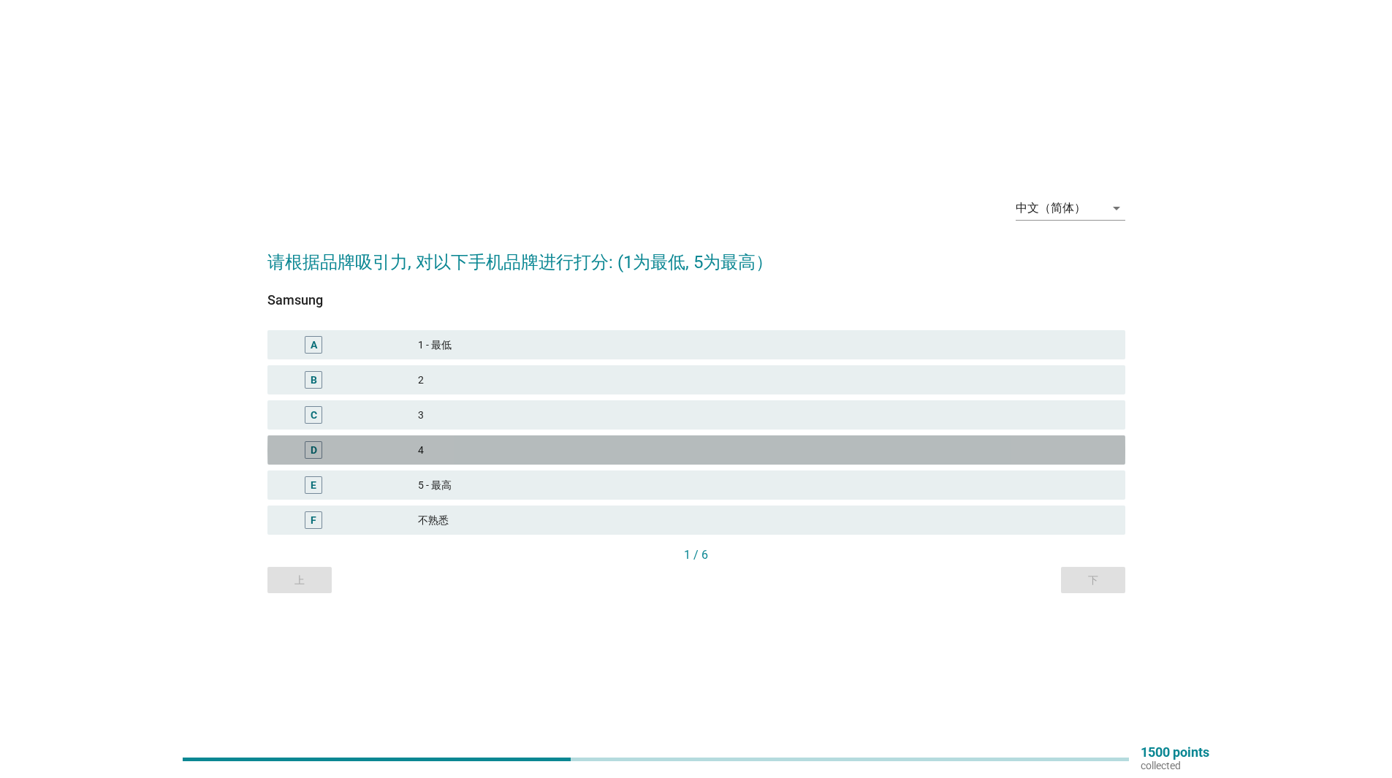
click at [559, 449] on div "4" at bounding box center [766, 450] width 696 height 18
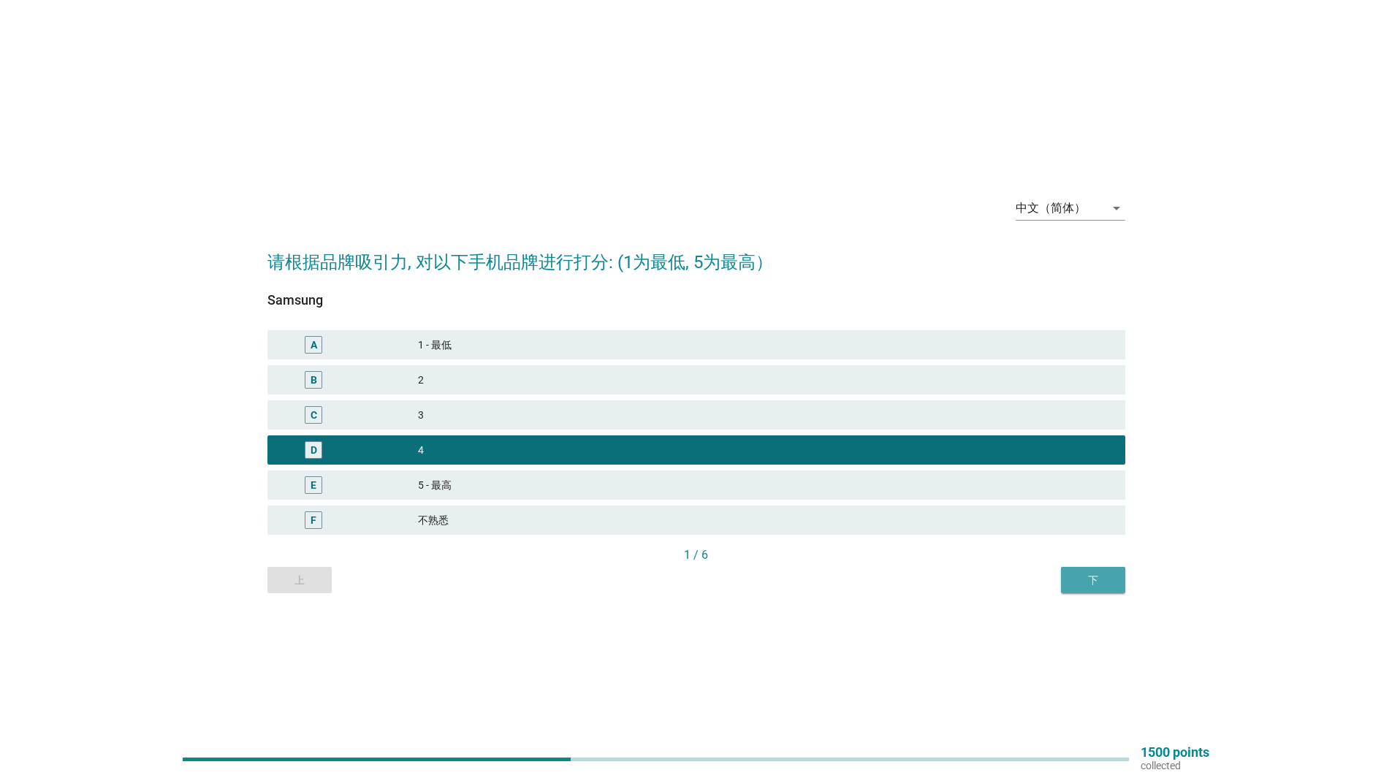
click at [1083, 576] on div "下" at bounding box center [1093, 580] width 41 height 15
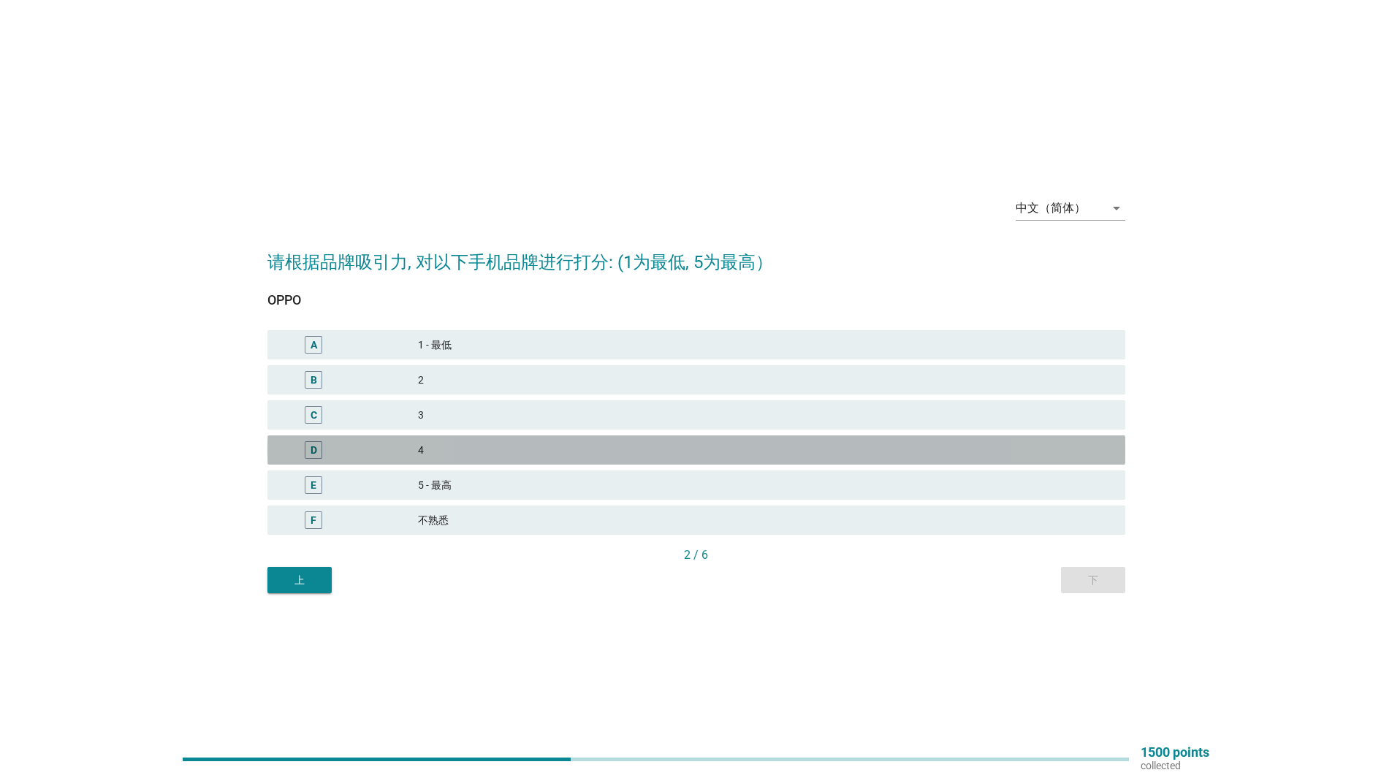
click at [692, 449] on div "4" at bounding box center [766, 450] width 696 height 18
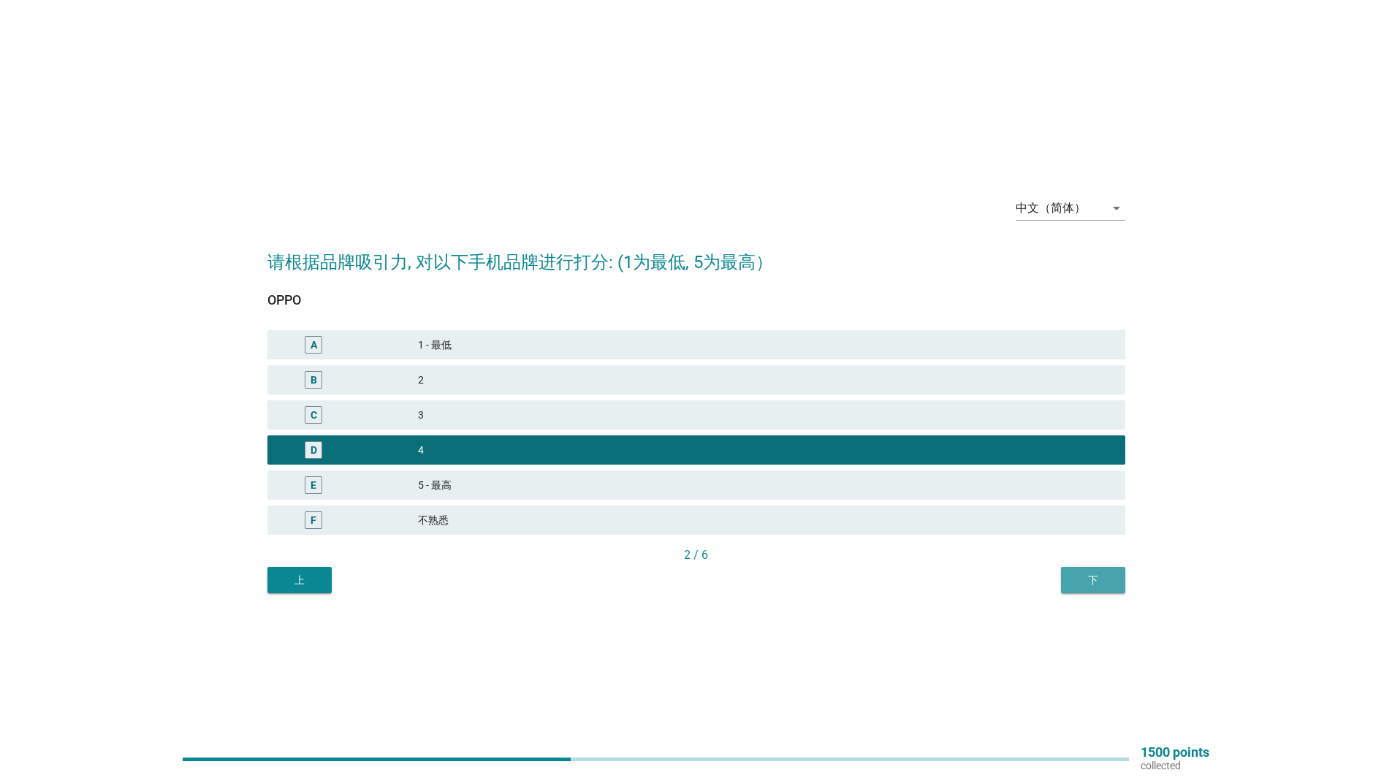
click at [1095, 585] on div "下" at bounding box center [1093, 580] width 41 height 15
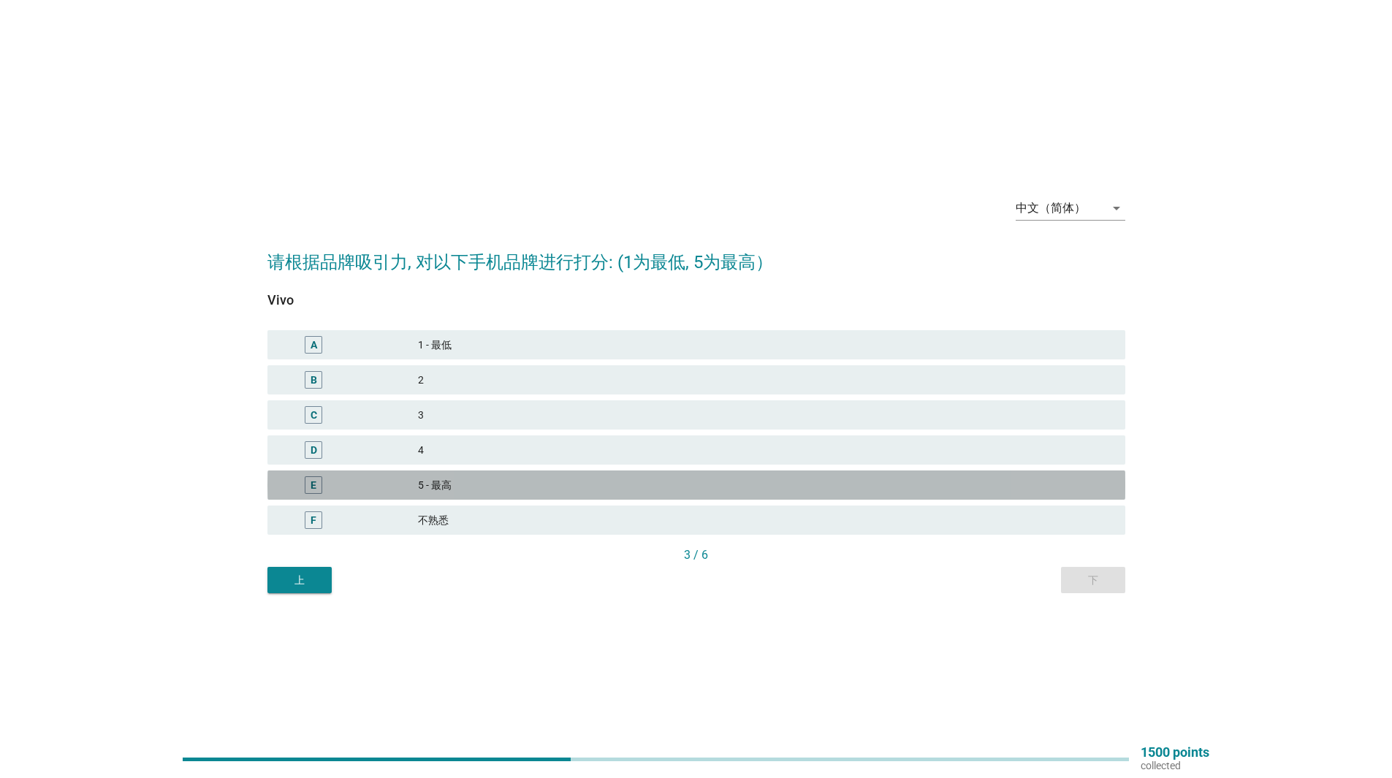
click at [1078, 480] on div "5 - 最高" at bounding box center [766, 485] width 696 height 18
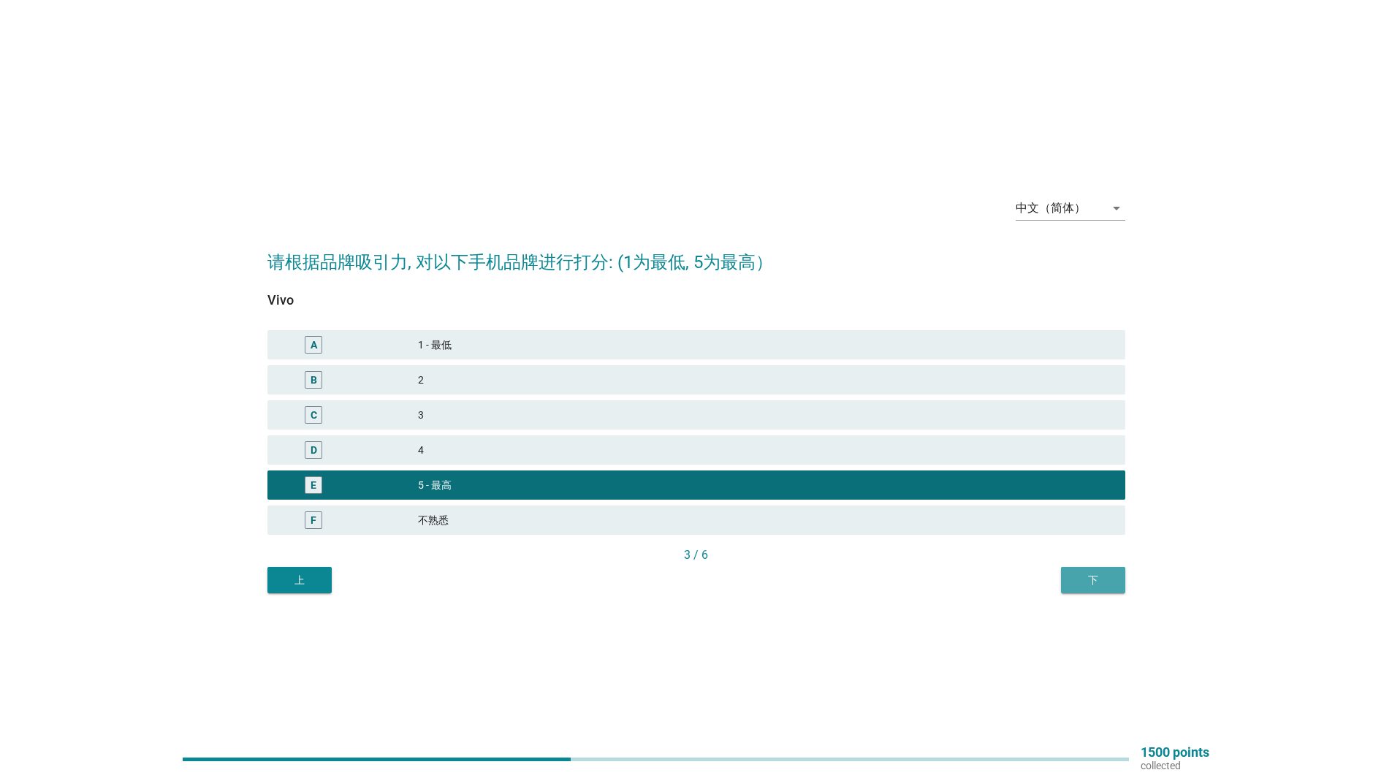
click at [1089, 580] on div "下" at bounding box center [1093, 580] width 41 height 15
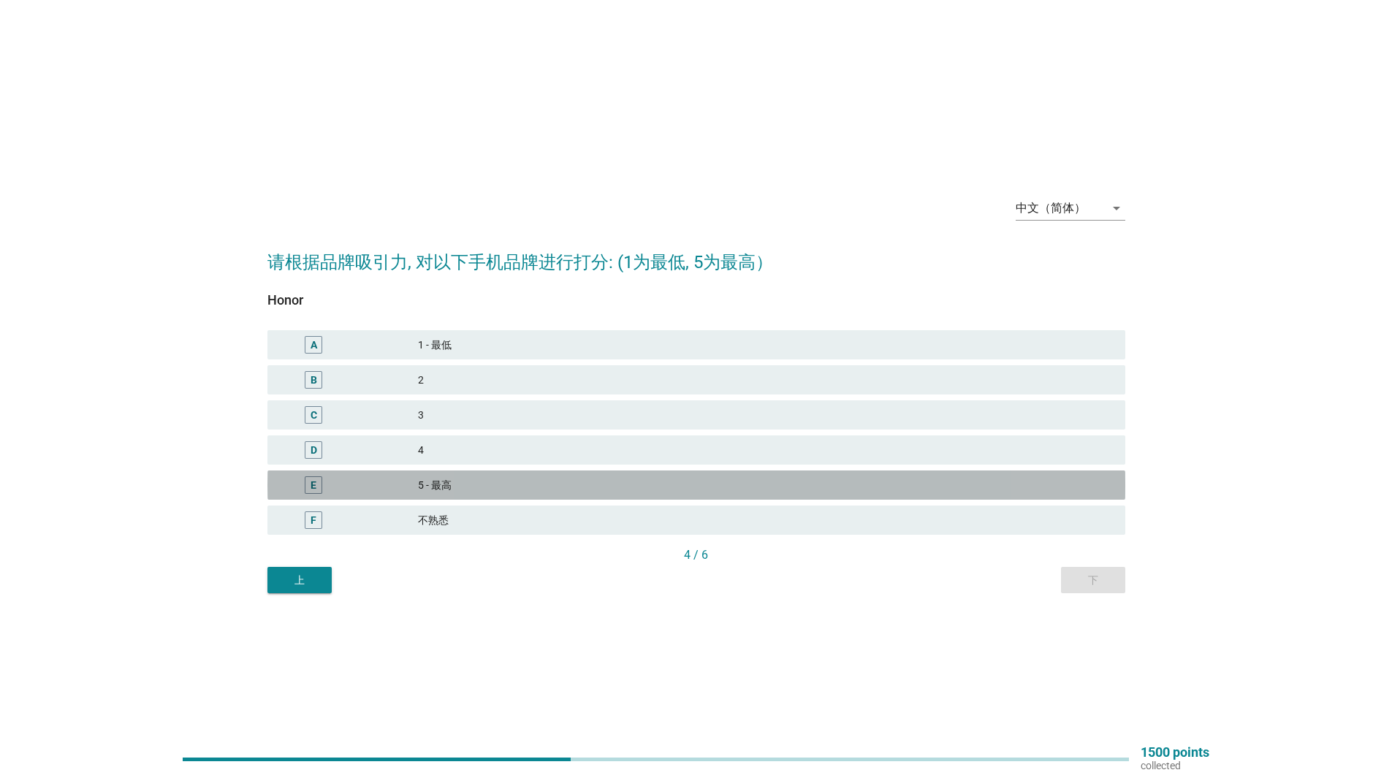
click at [983, 495] on div "E 5 - 最高" at bounding box center [696, 485] width 858 height 29
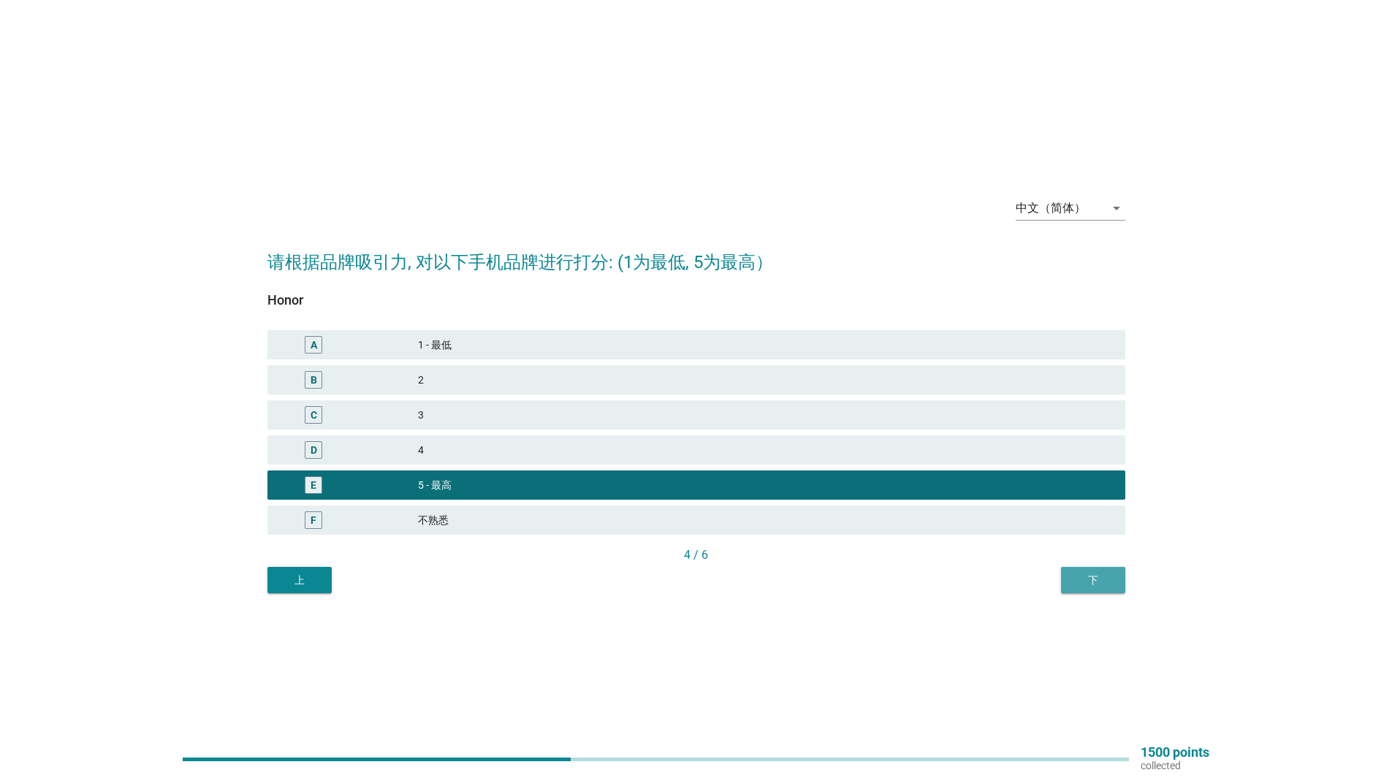
click at [1090, 581] on div "下" at bounding box center [1093, 580] width 41 height 15
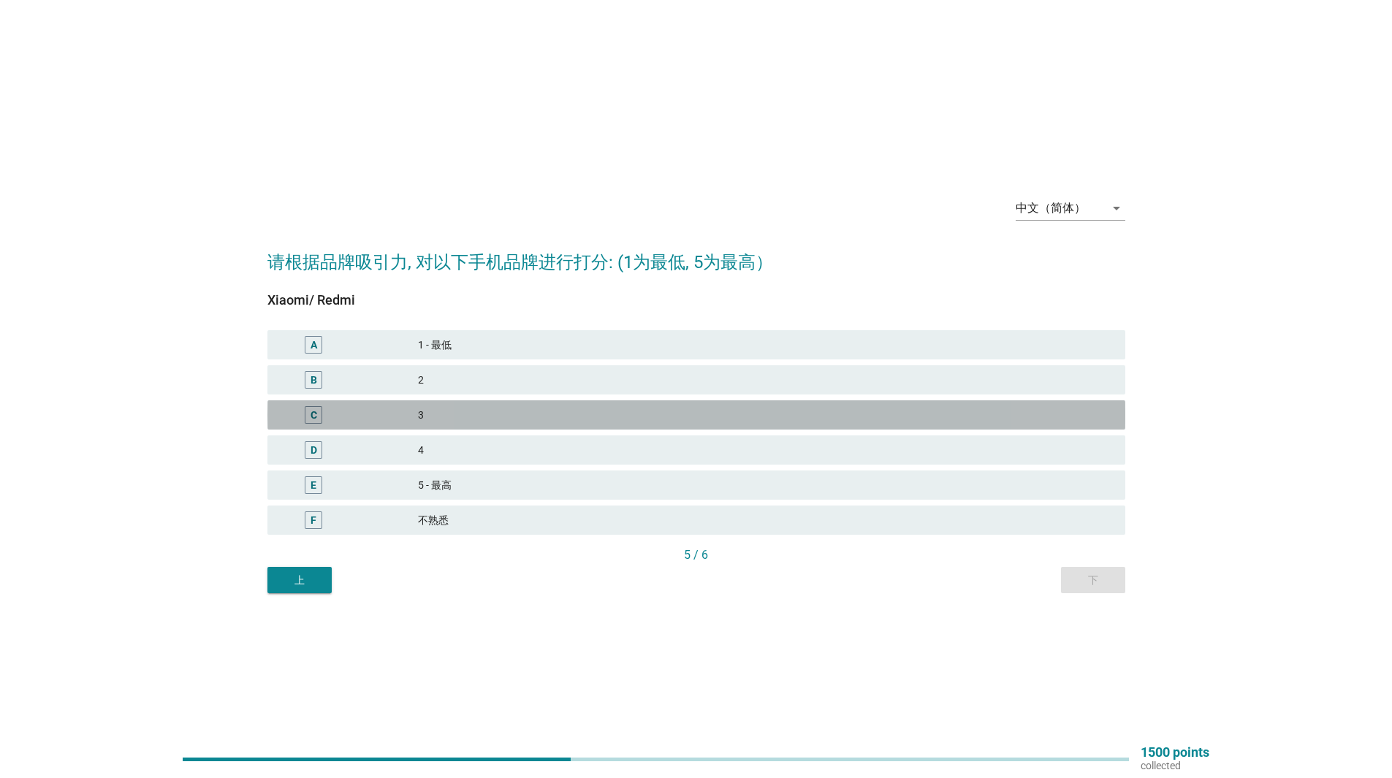
click at [972, 416] on div "3" at bounding box center [766, 415] width 696 height 18
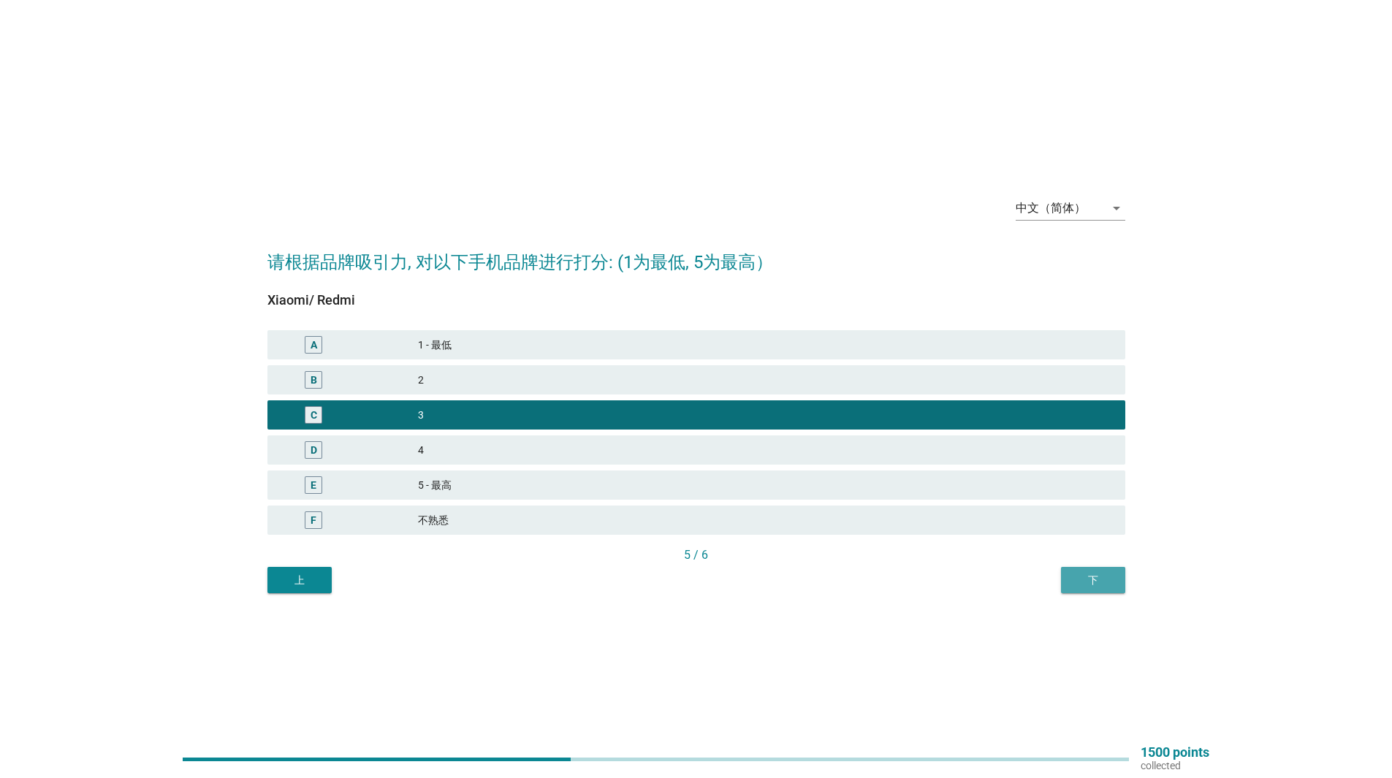
click at [1103, 585] on div "下" at bounding box center [1093, 580] width 41 height 15
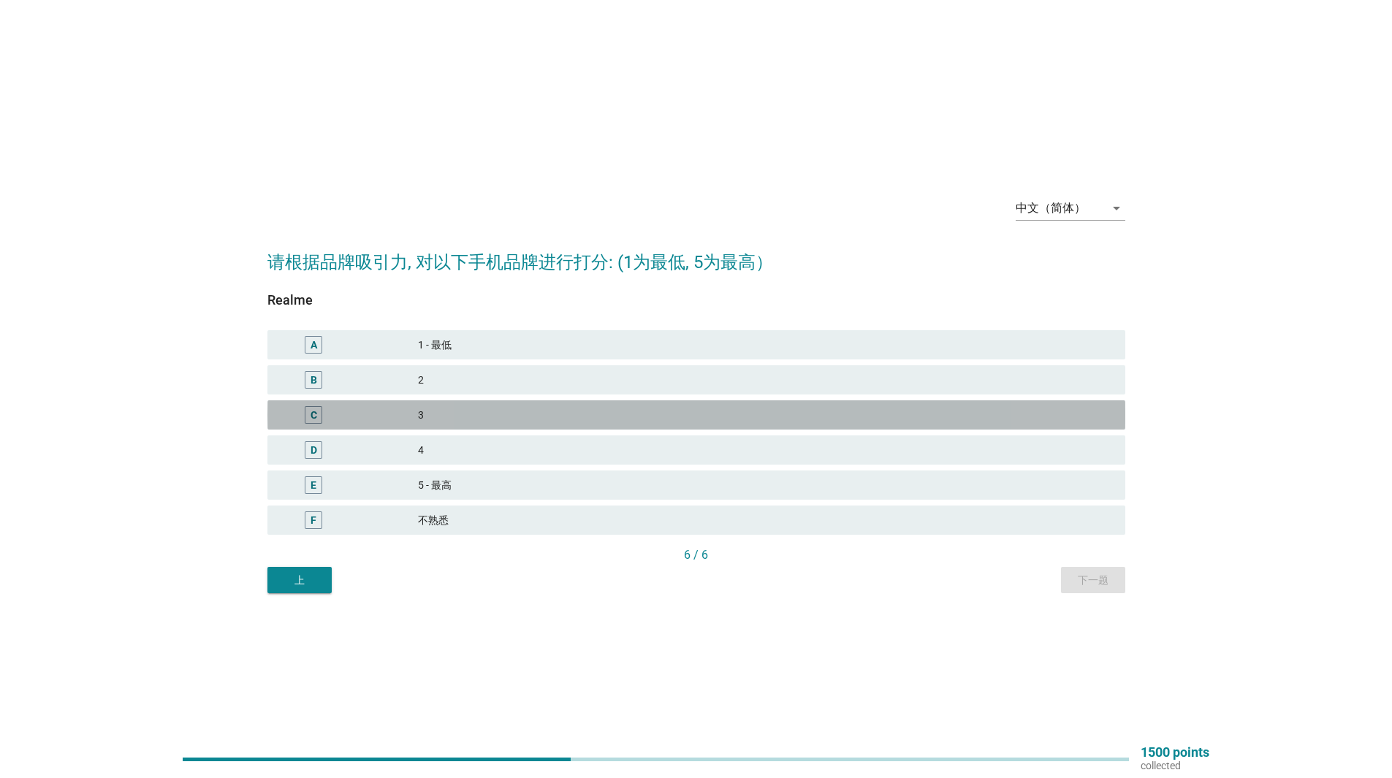
click at [808, 429] on div "C 3" at bounding box center [696, 414] width 858 height 29
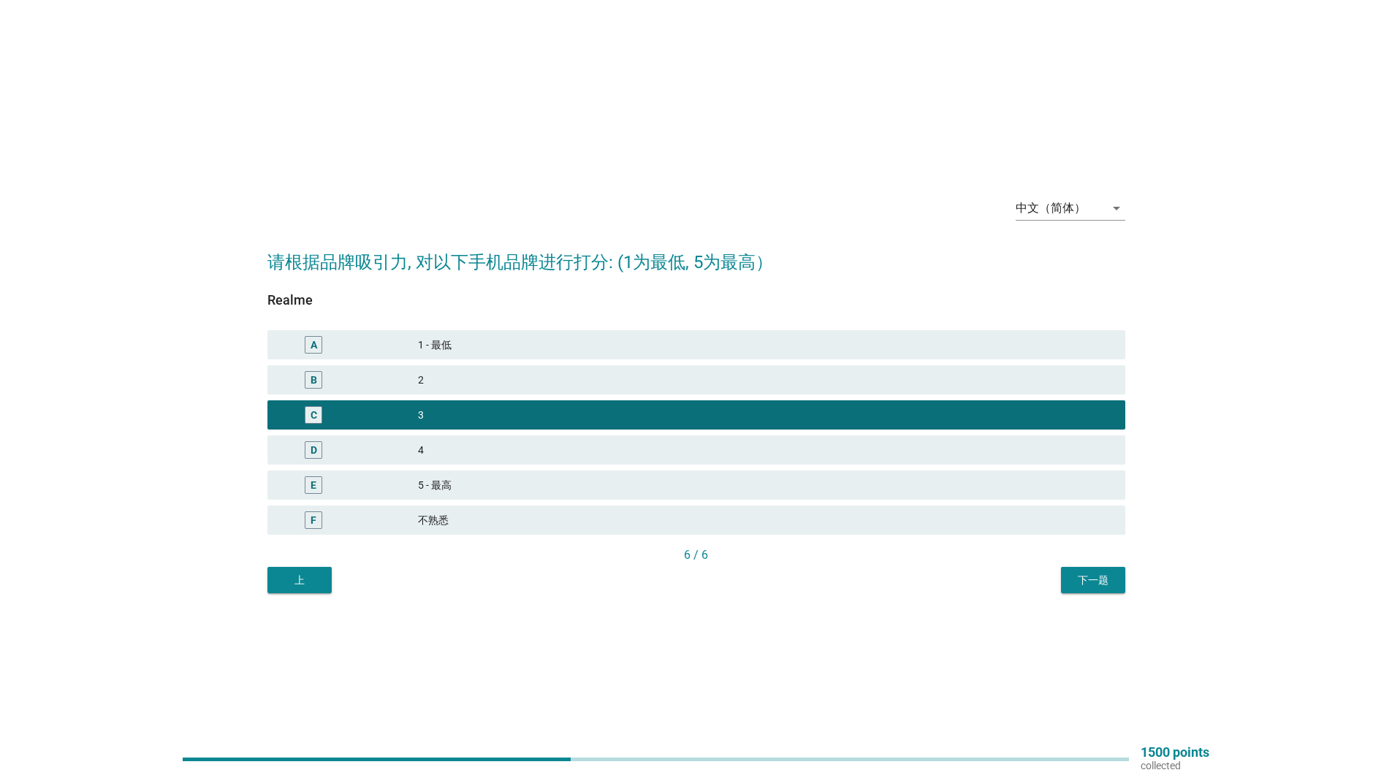
click at [1076, 595] on div "中文（简体） arrow_drop_down 请根据品牌吸引力, 对以下手机品牌进行打分: (1为最低, 5为最高） Realme A 1 - 最低 B 2 …" at bounding box center [696, 389] width 881 height 432
click at [1114, 569] on button "下一题" at bounding box center [1093, 580] width 64 height 26
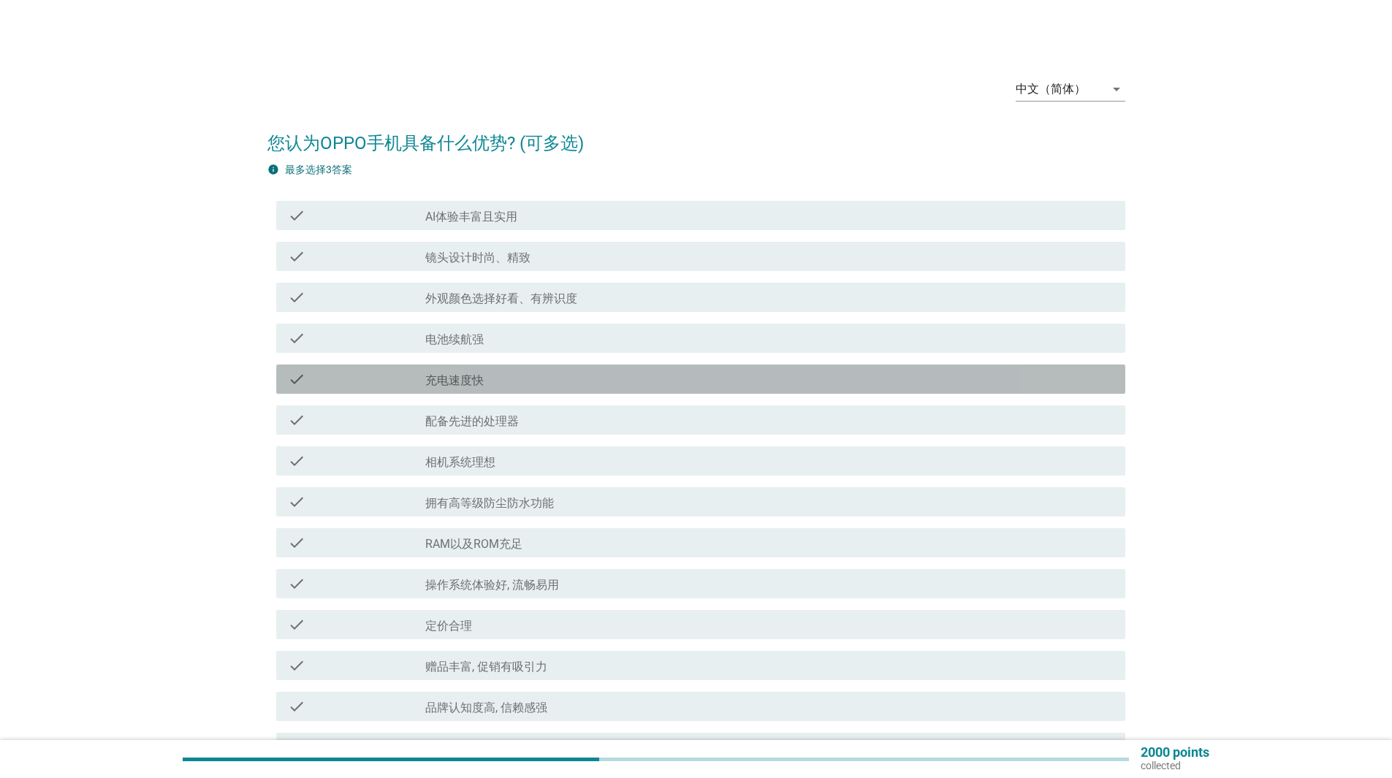
click at [722, 384] on div "check_box_outline_blank 充电速度快" at bounding box center [769, 379] width 688 height 18
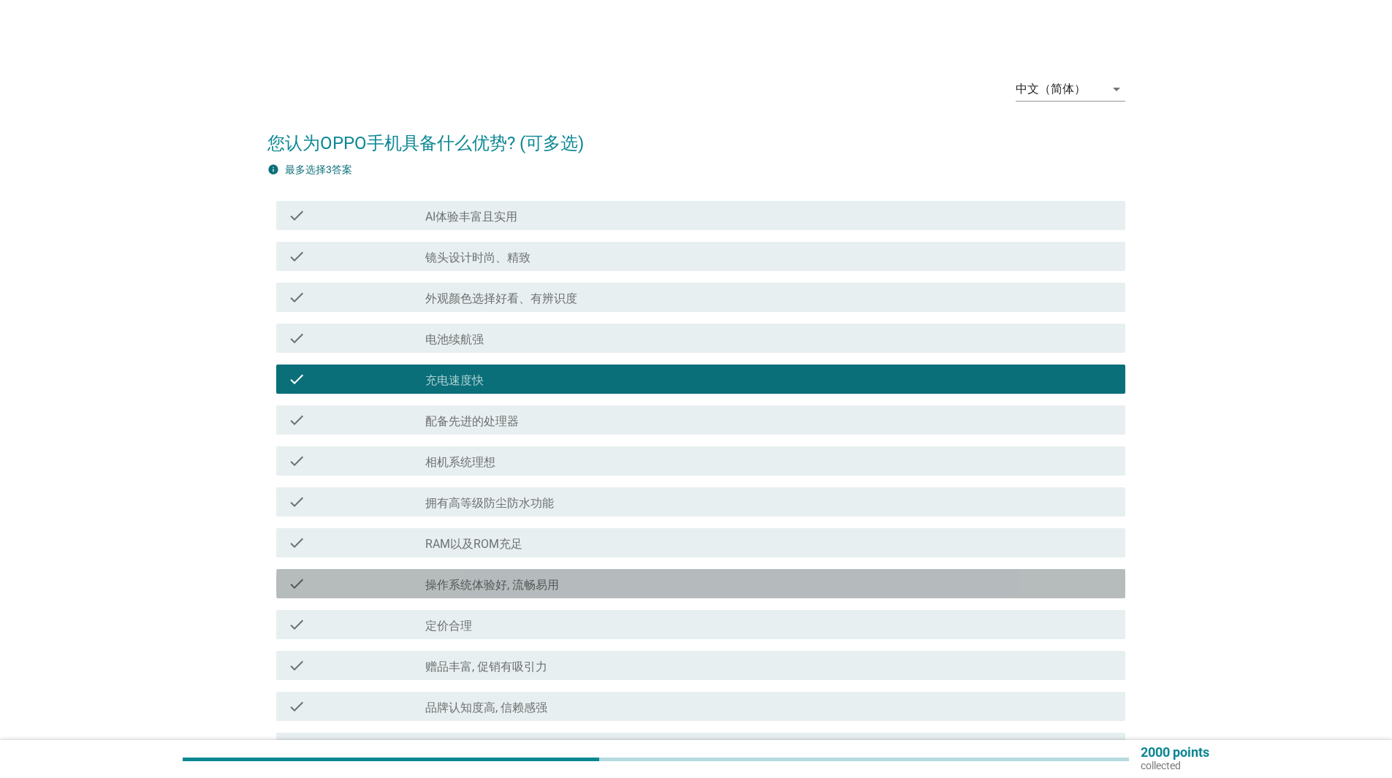
click at [677, 583] on div "check_box_outline_blank 操作系统体验好, 流畅易用" at bounding box center [769, 584] width 688 height 18
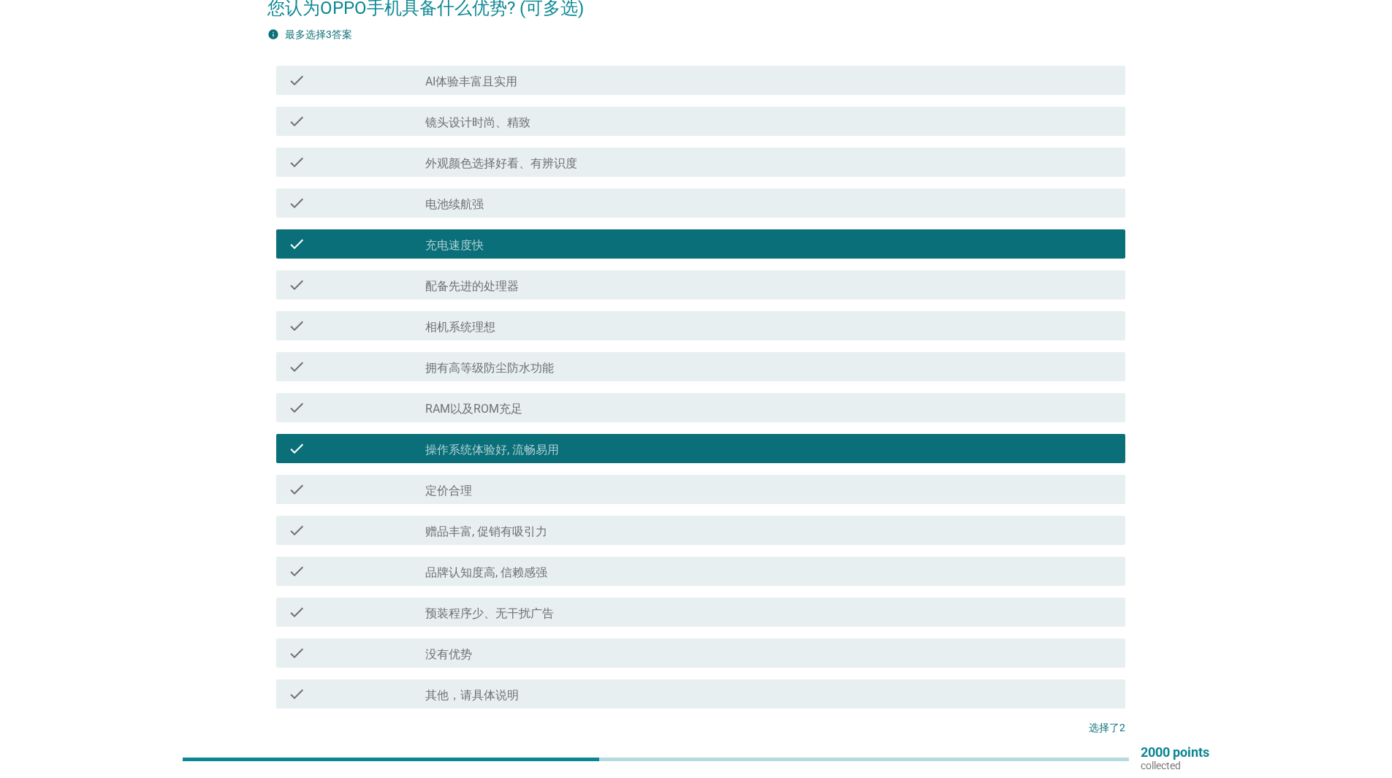
scroll to position [134, 0]
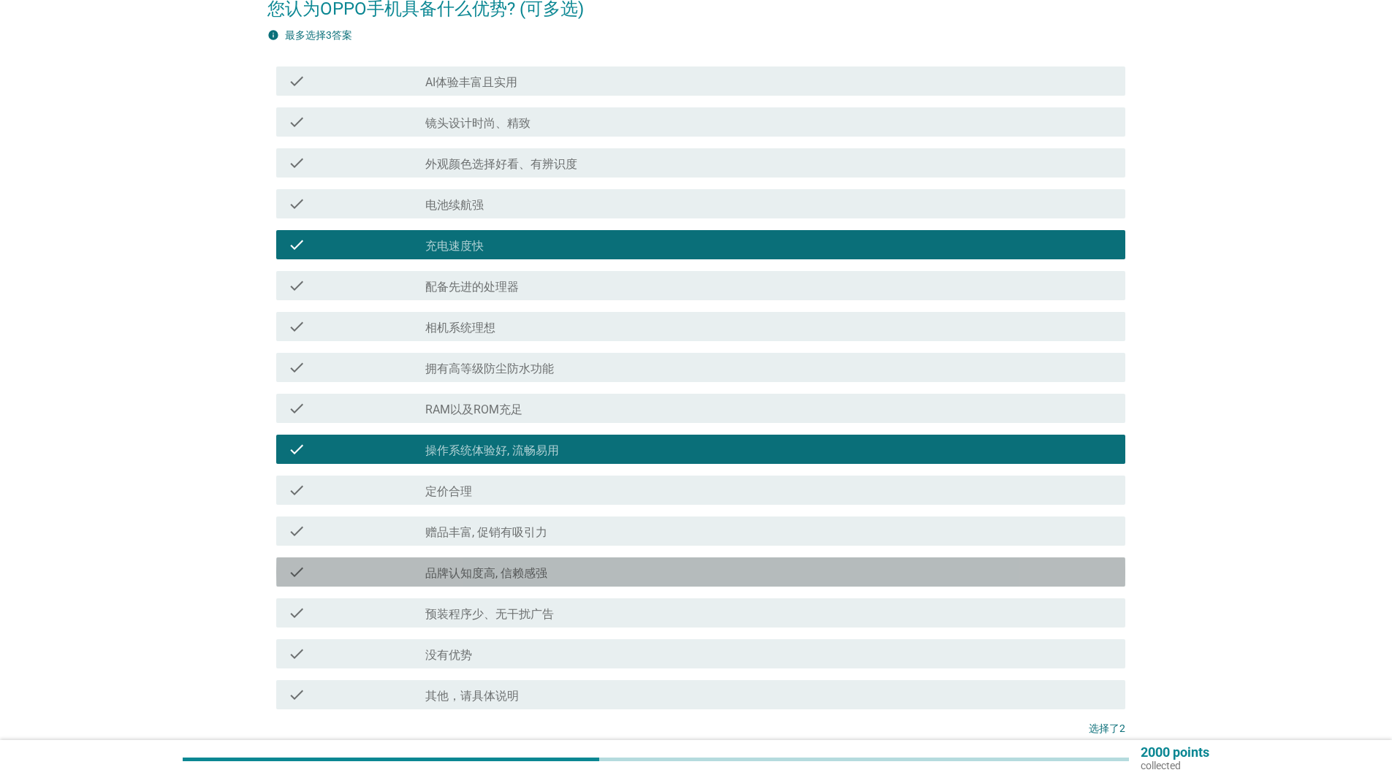
click at [712, 578] on div "check_box_outline_blank 品牌认知度高, 信赖感强" at bounding box center [769, 572] width 688 height 18
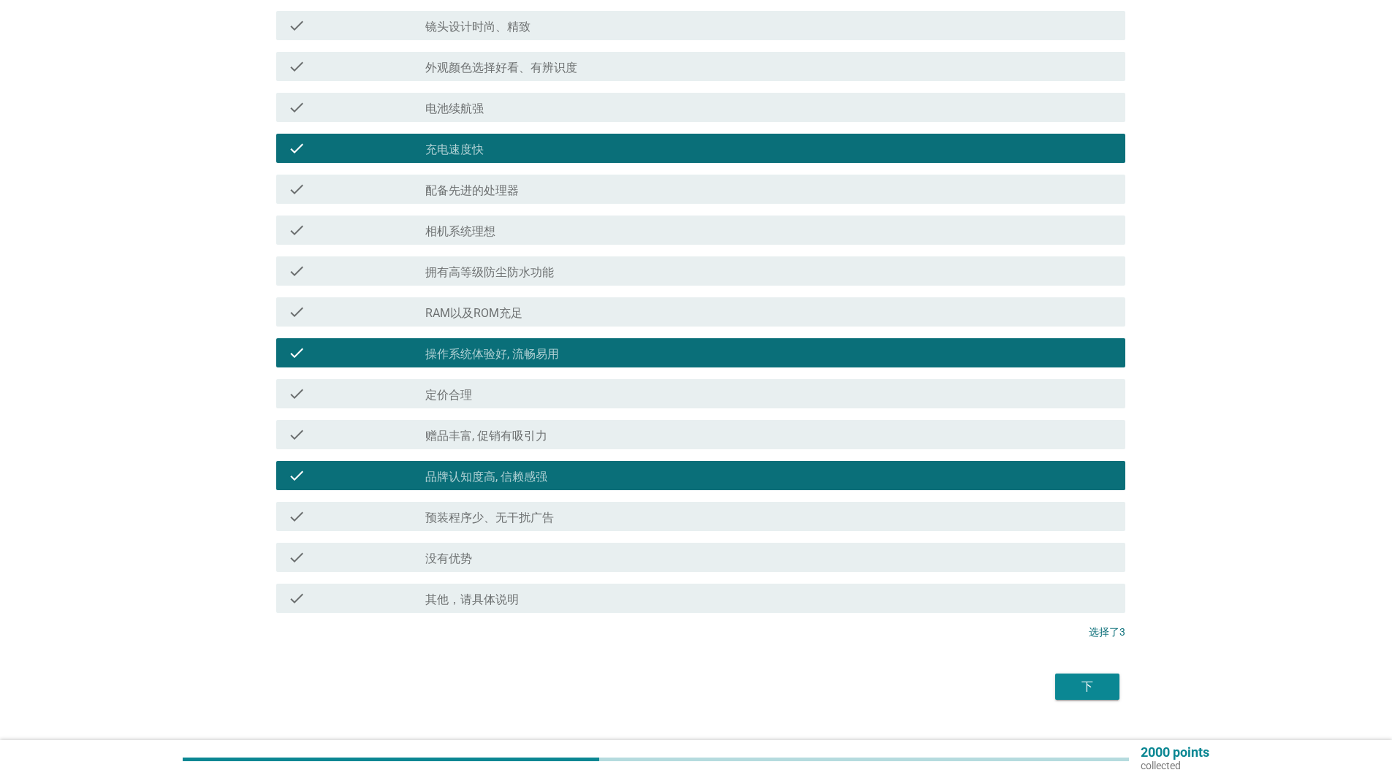
scroll to position [261, 0]
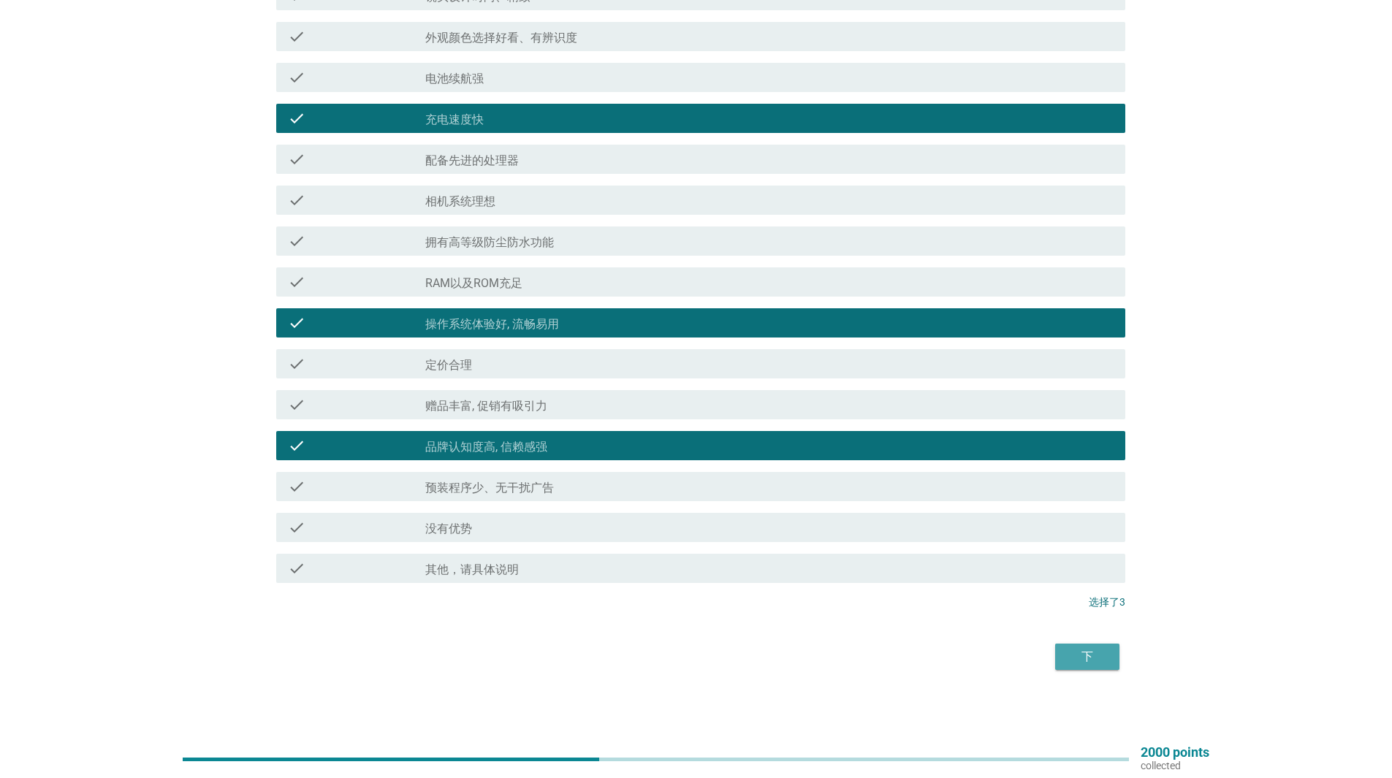
click at [1090, 648] on div "下" at bounding box center [1087, 657] width 41 height 18
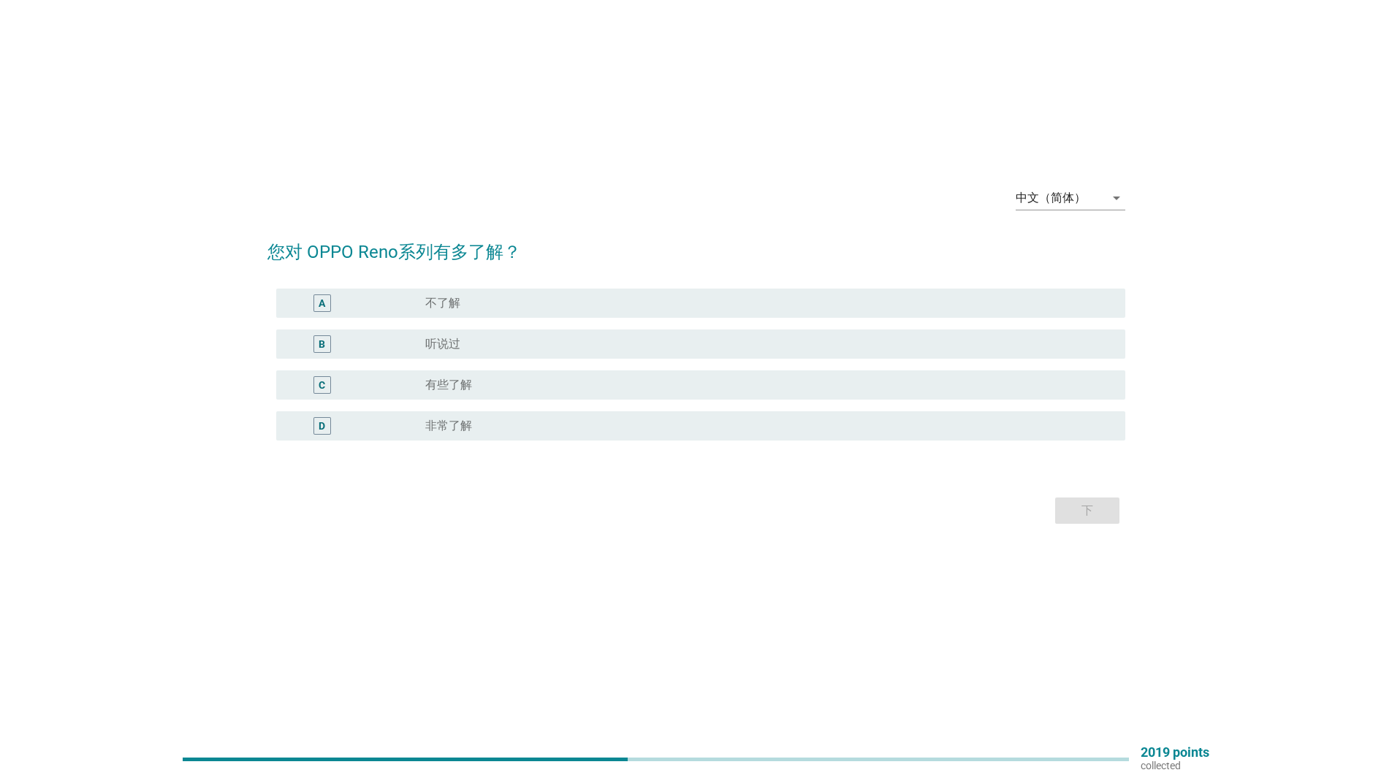
scroll to position [0, 0]
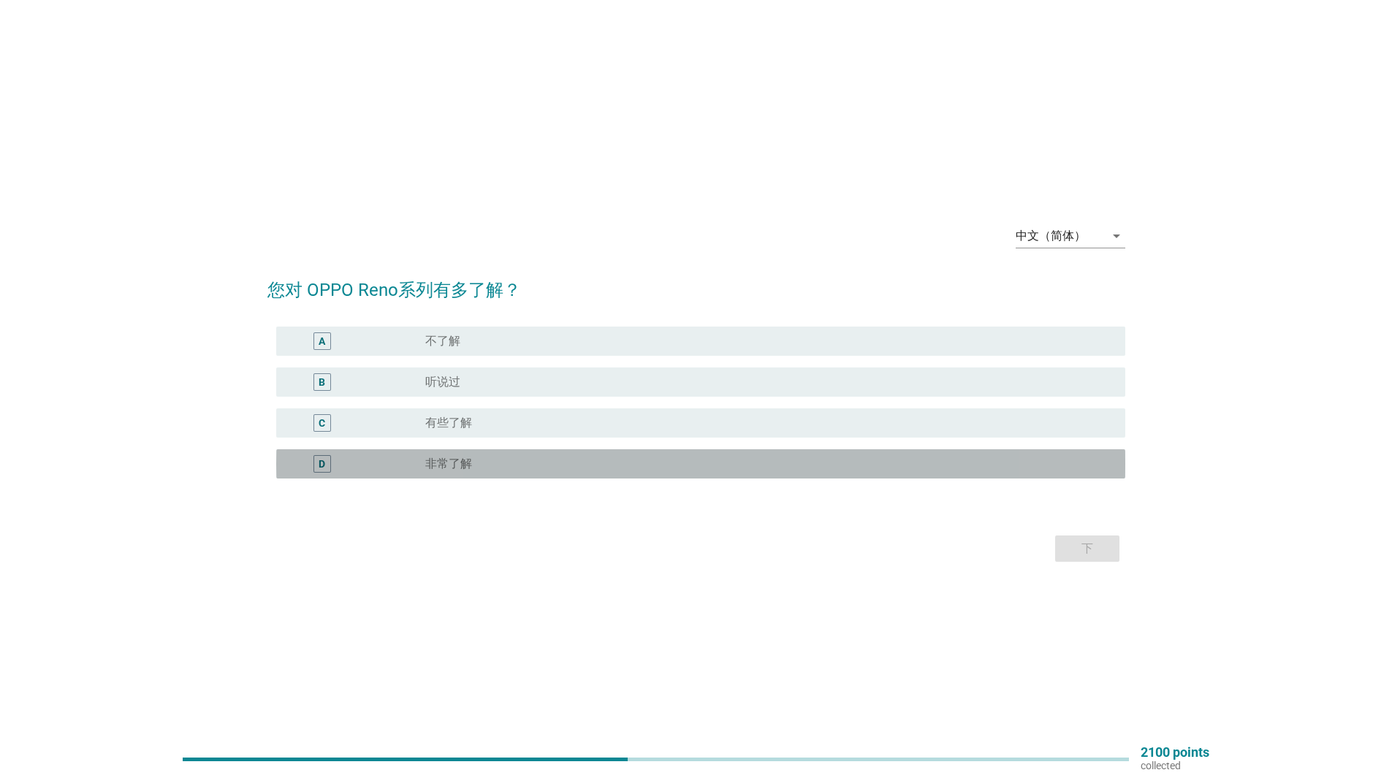
click at [495, 460] on div "radio_button_unchecked 非常了解" at bounding box center [763, 464] width 677 height 15
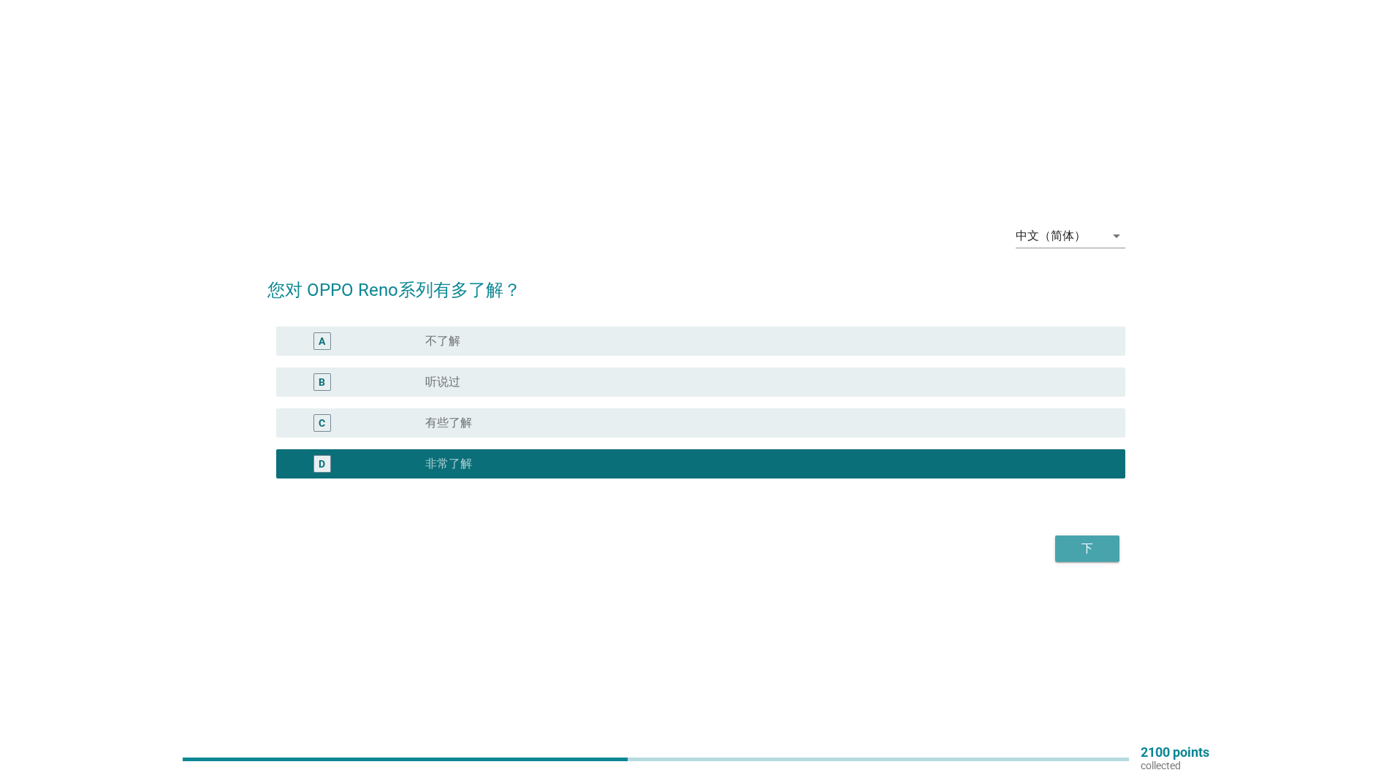
click at [1083, 555] on div "下" at bounding box center [1087, 549] width 41 height 18
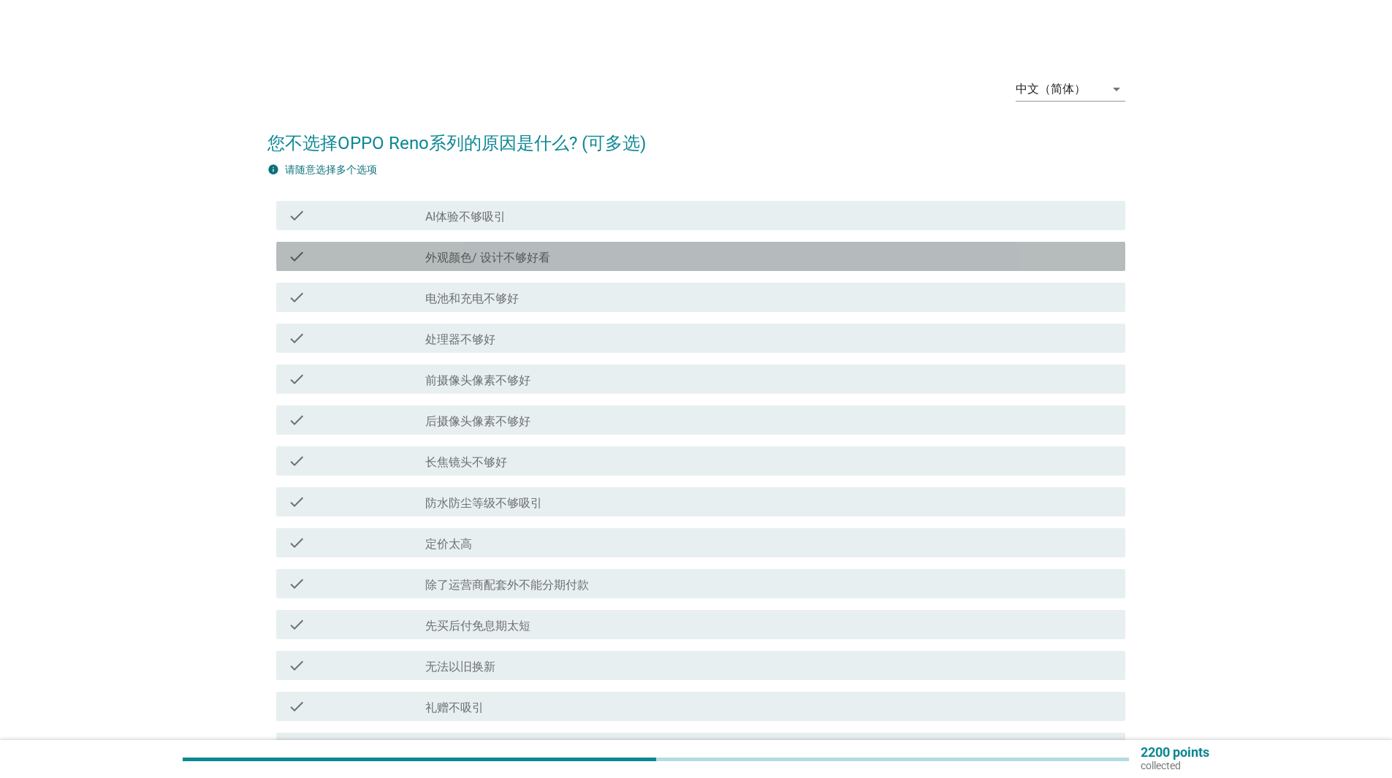
click at [580, 252] on div "check_box_outline_blank 外观颜色/ 设计不够好看" at bounding box center [769, 257] width 688 height 18
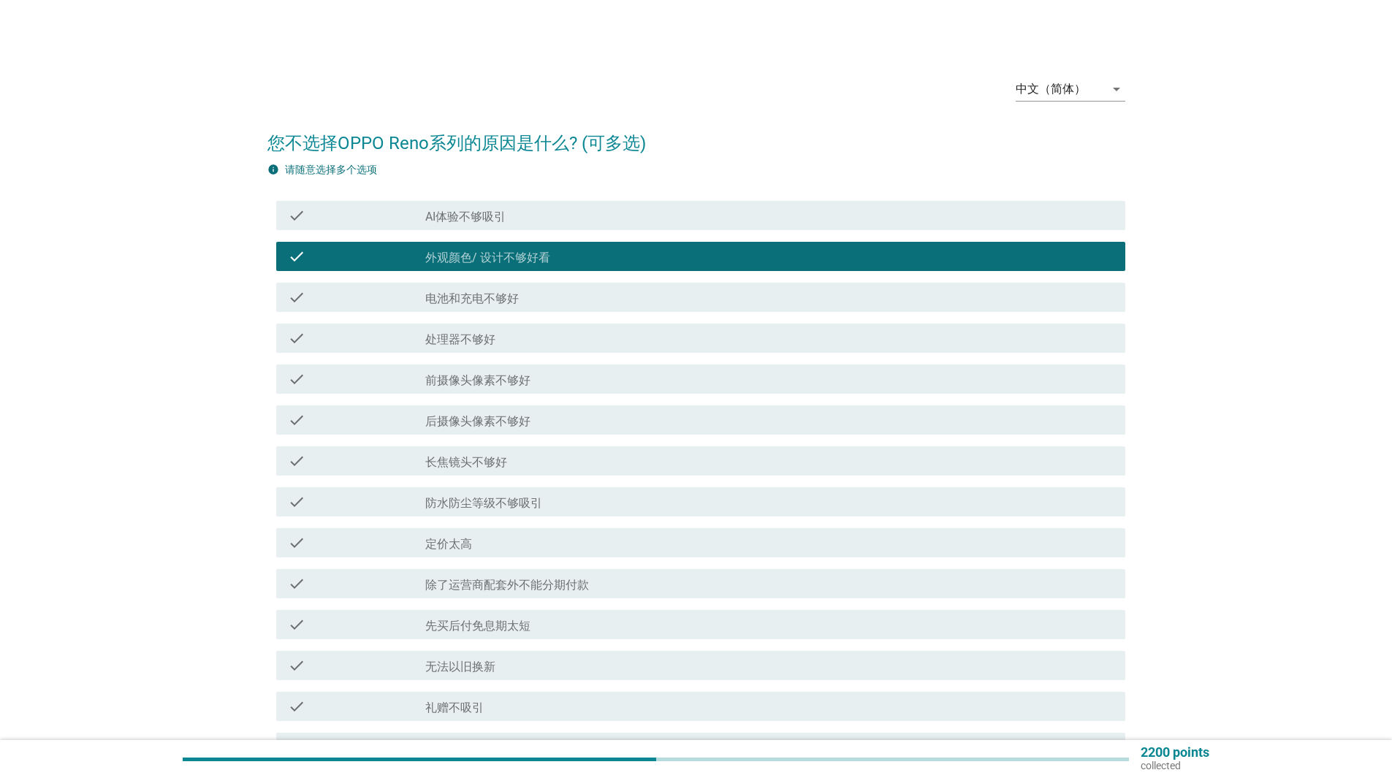
click at [575, 502] on div "check_box_outline_blank 防水防尘等级不够吸引" at bounding box center [769, 502] width 688 height 18
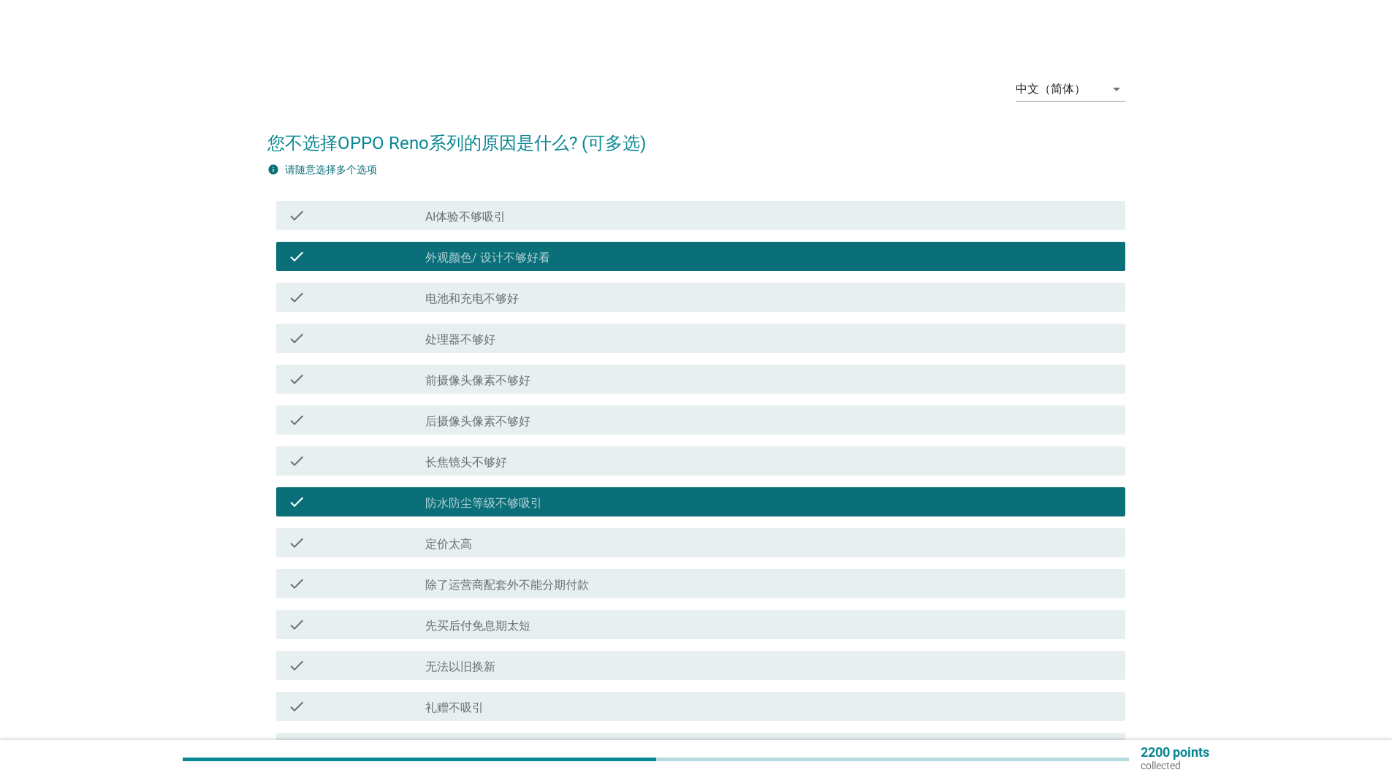
click at [575, 502] on div "check_box_outline_blank 防水防尘等级不够吸引" at bounding box center [769, 502] width 688 height 18
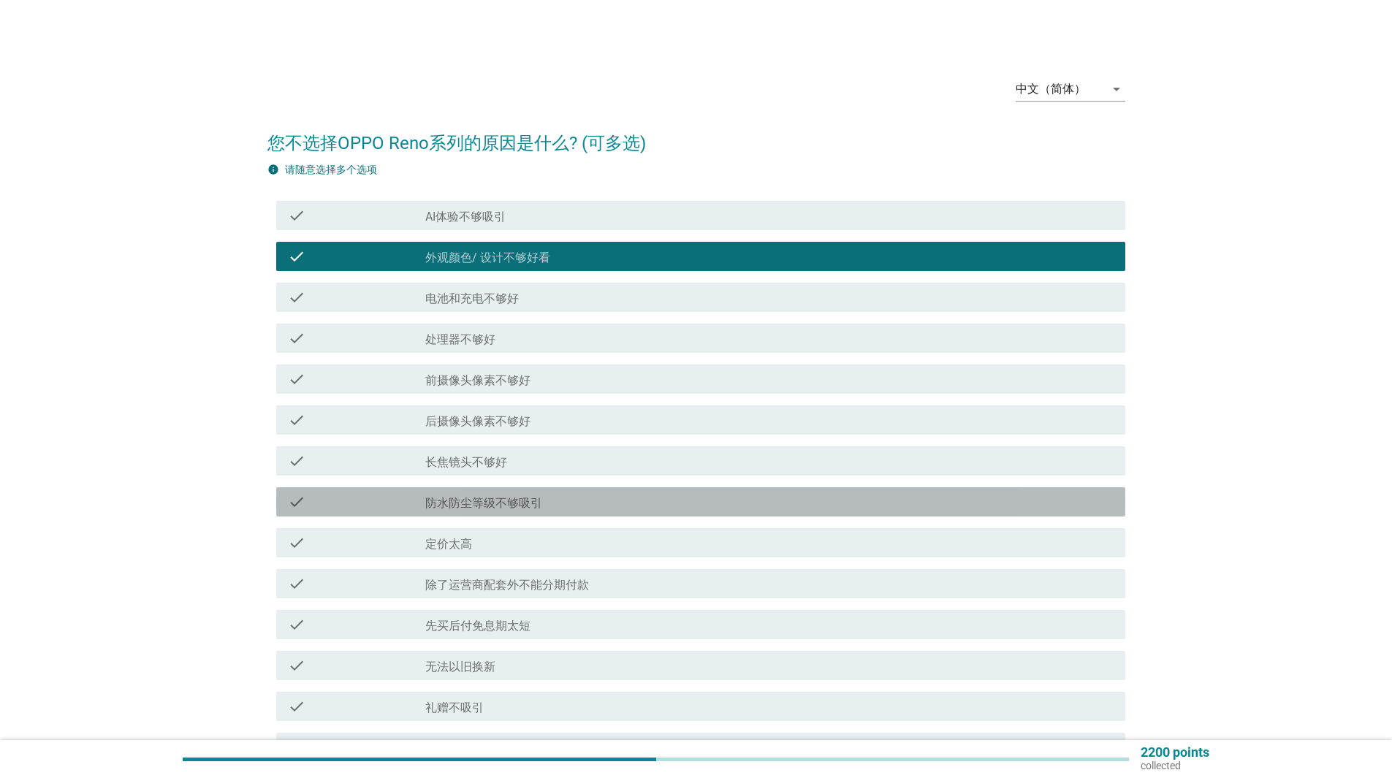
click at [614, 501] on div "check_box_outline_blank 防水防尘等级不够吸引" at bounding box center [769, 502] width 688 height 18
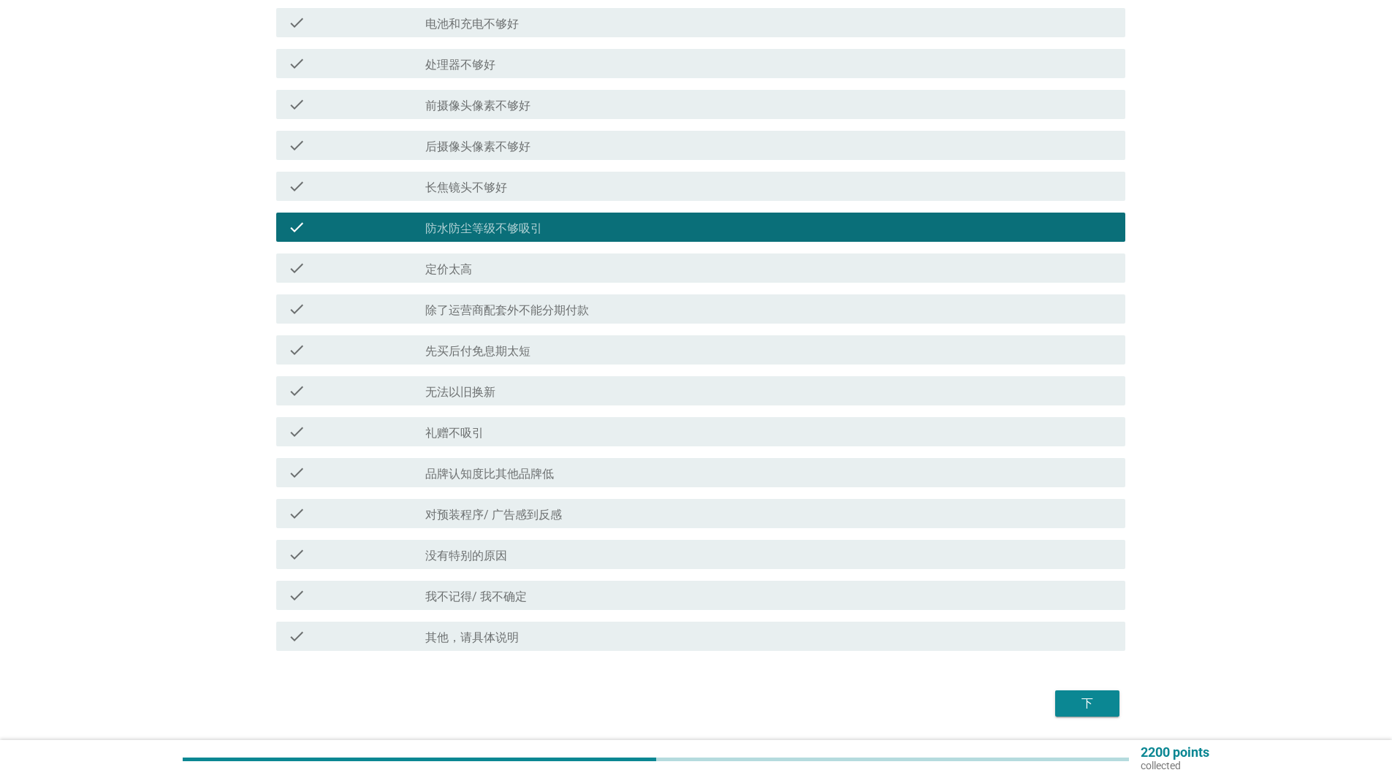
scroll to position [275, 0]
click at [1112, 699] on button "下" at bounding box center [1087, 703] width 64 height 26
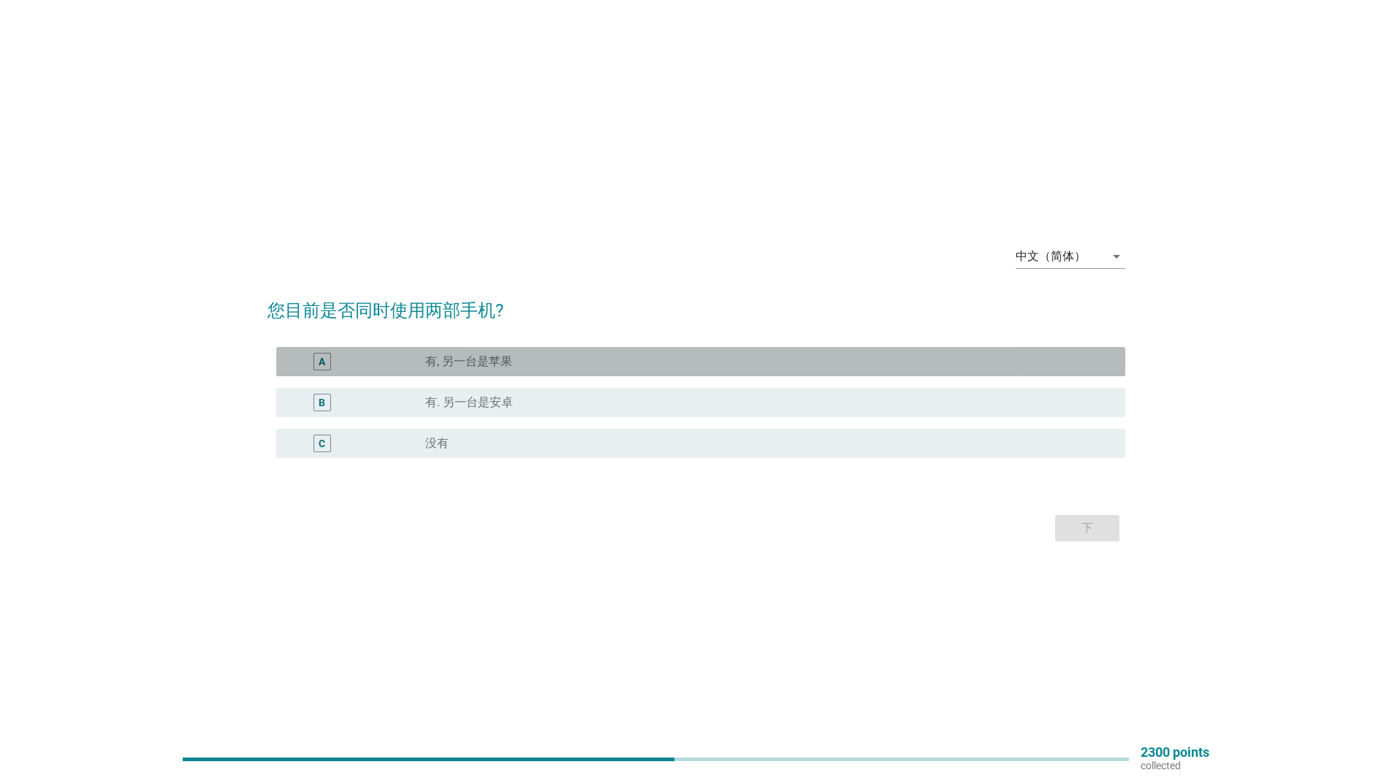
click at [577, 369] on div "radio_button_unchecked 有, 另一台是苹果" at bounding box center [769, 362] width 688 height 18
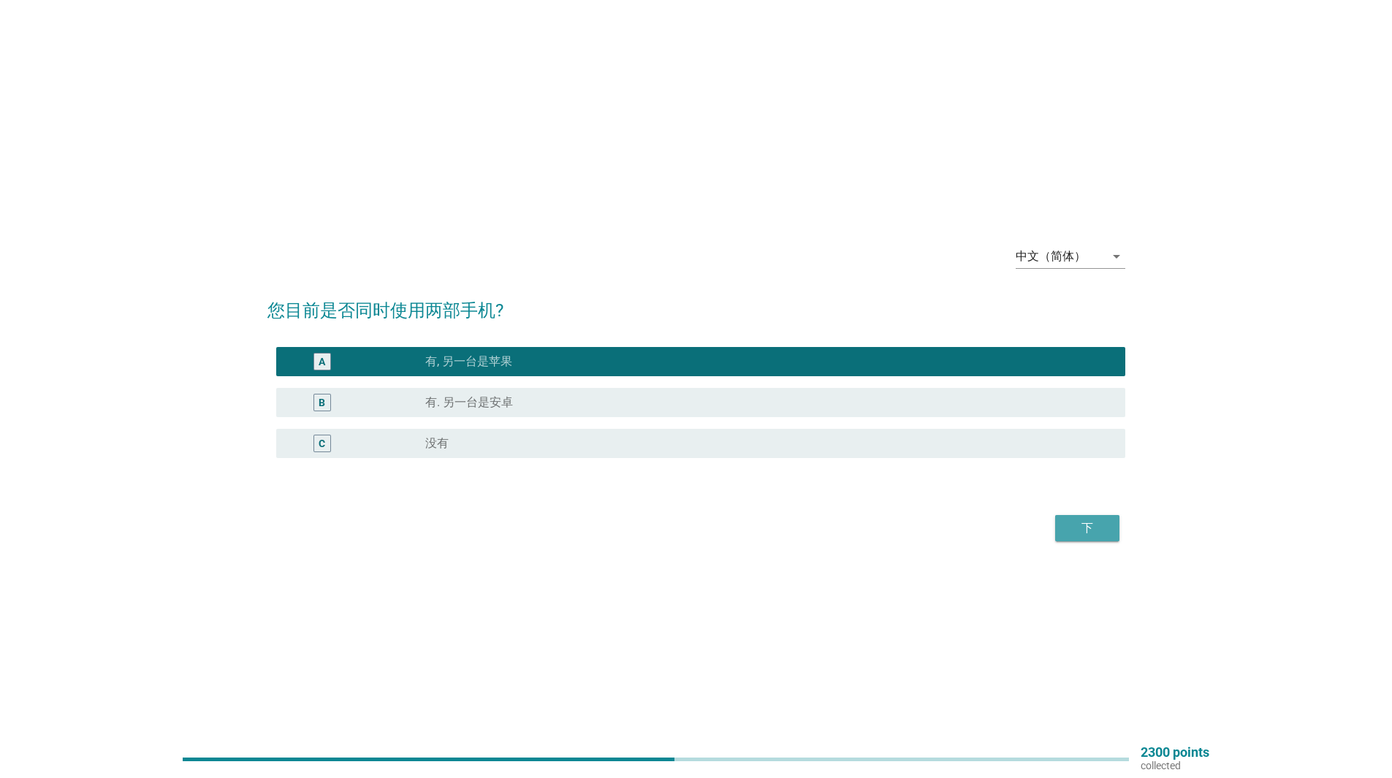
click at [1085, 535] on div "下" at bounding box center [1087, 529] width 41 height 18
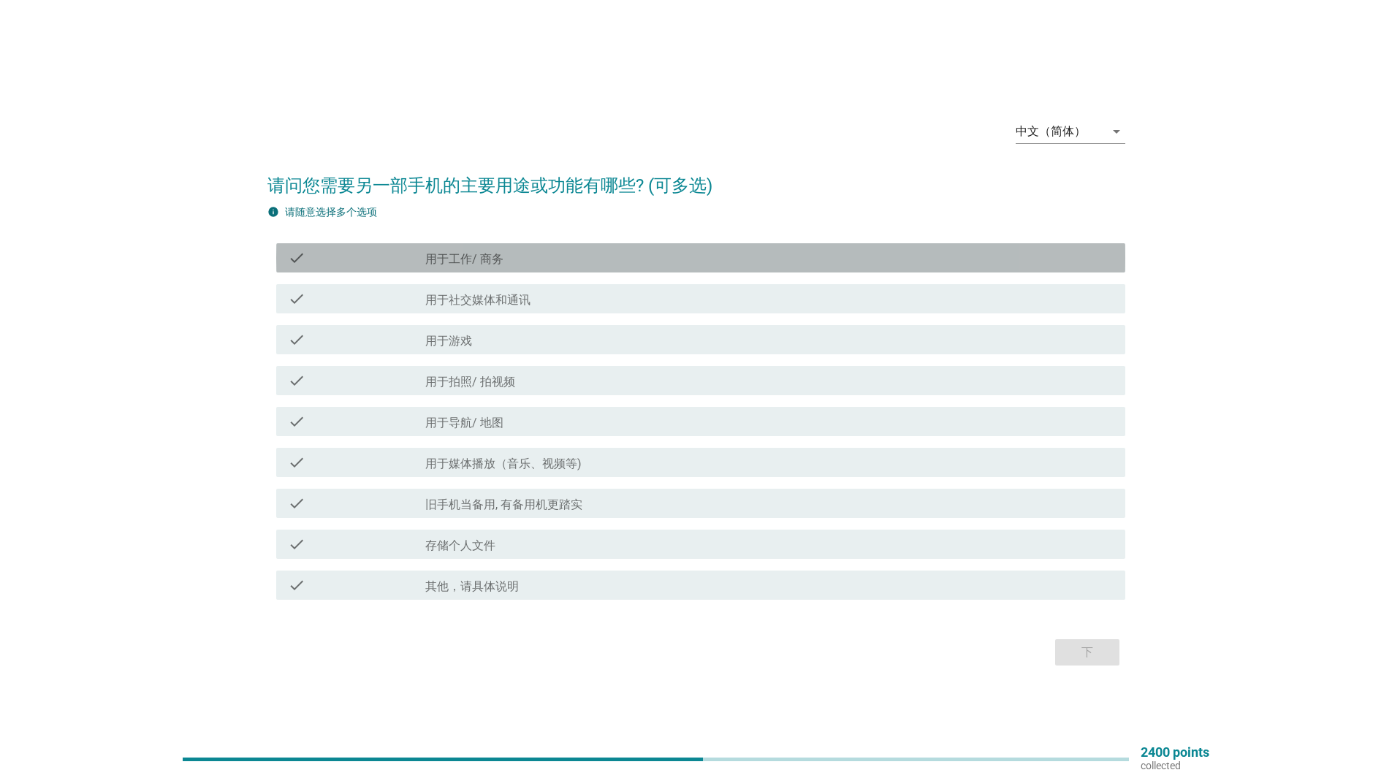
click at [535, 256] on div "check_box_outline_blank 用于工作/ 商务" at bounding box center [769, 258] width 688 height 18
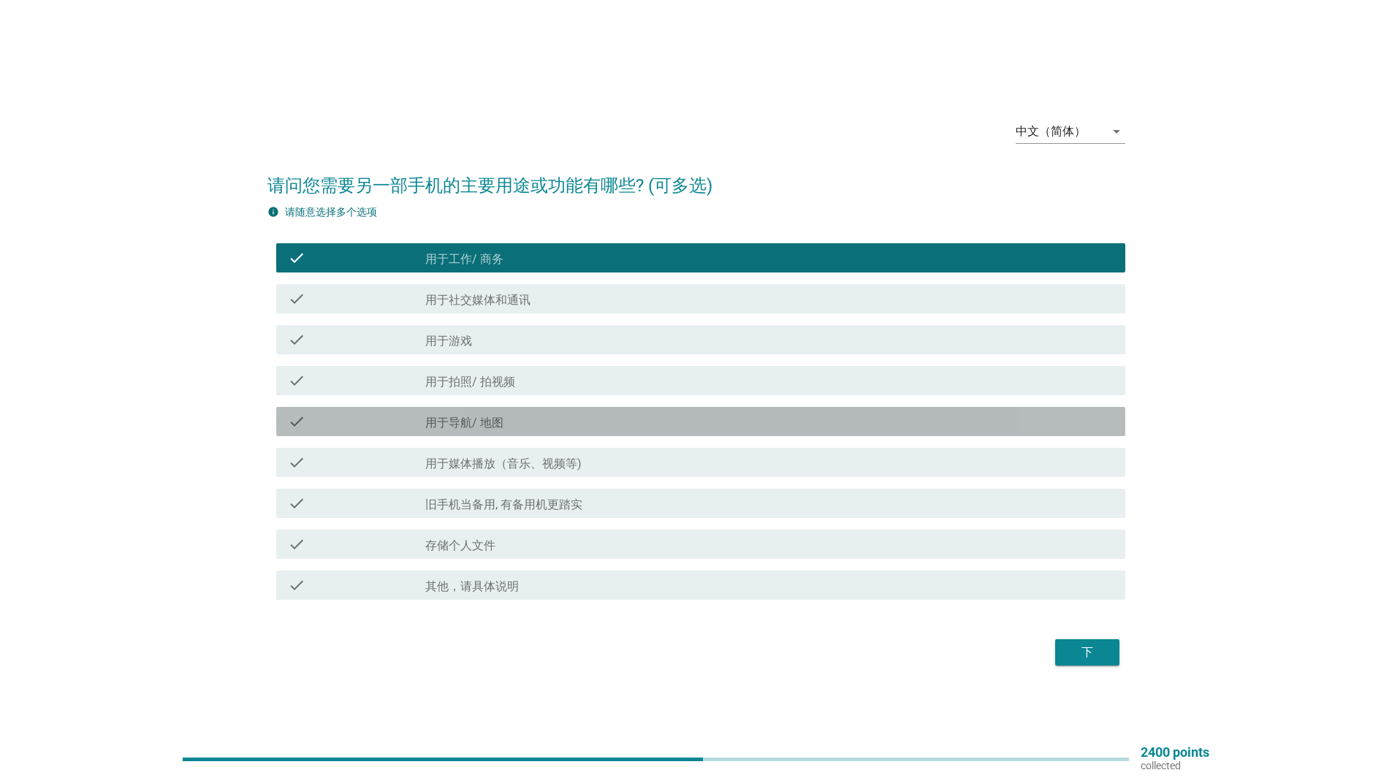
click at [549, 422] on div "check_box_outline_blank 用于导航/ 地图" at bounding box center [769, 422] width 688 height 18
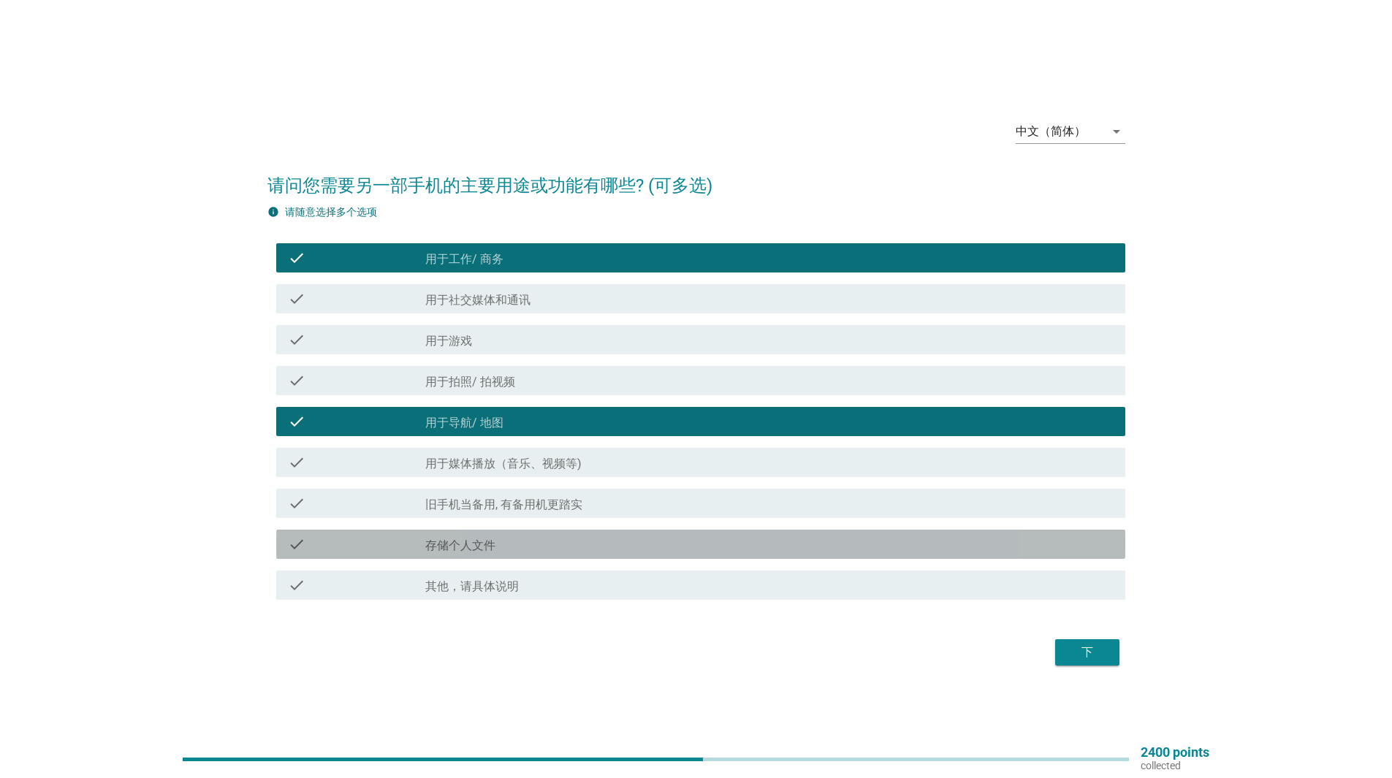
click at [634, 541] on div "check_box_outline_blank 存储个人文件" at bounding box center [769, 545] width 688 height 18
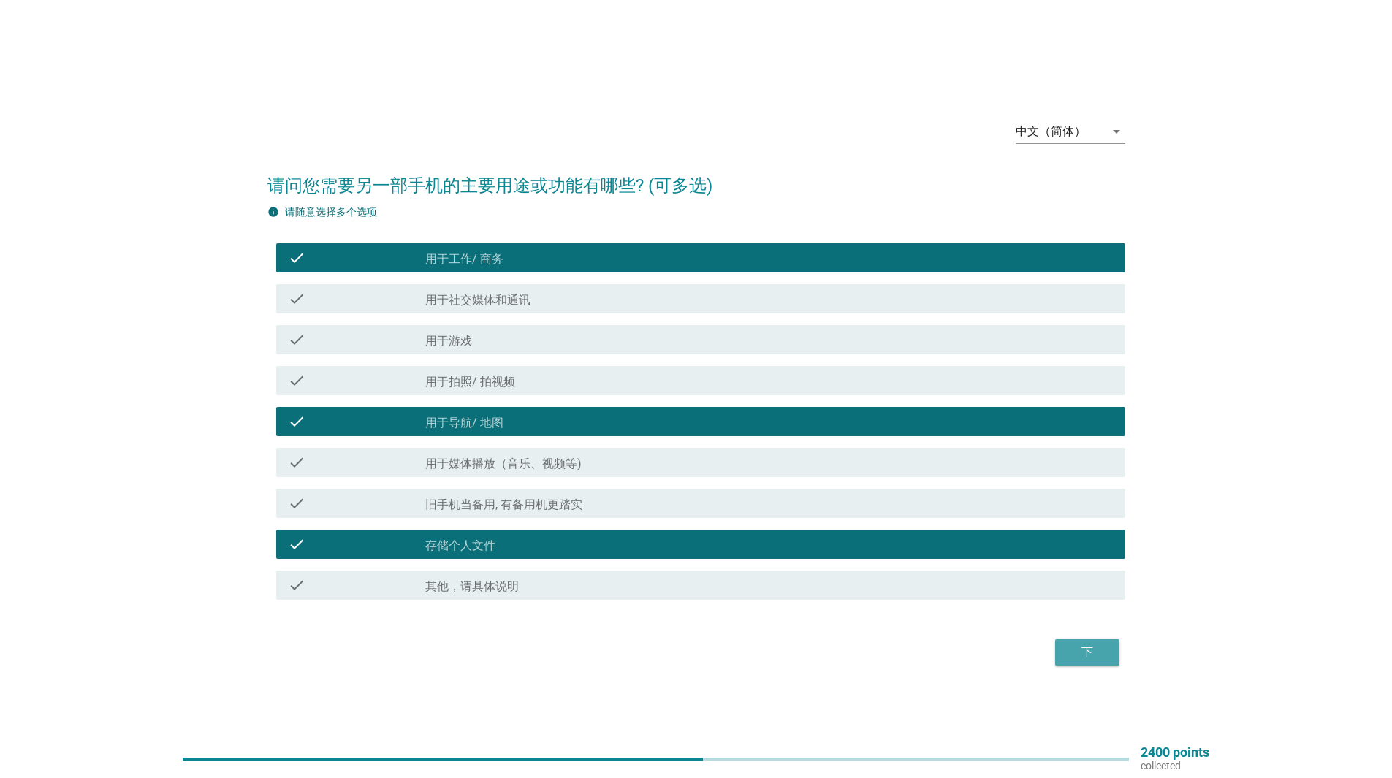
click at [1106, 642] on button "下" at bounding box center [1087, 652] width 64 height 26
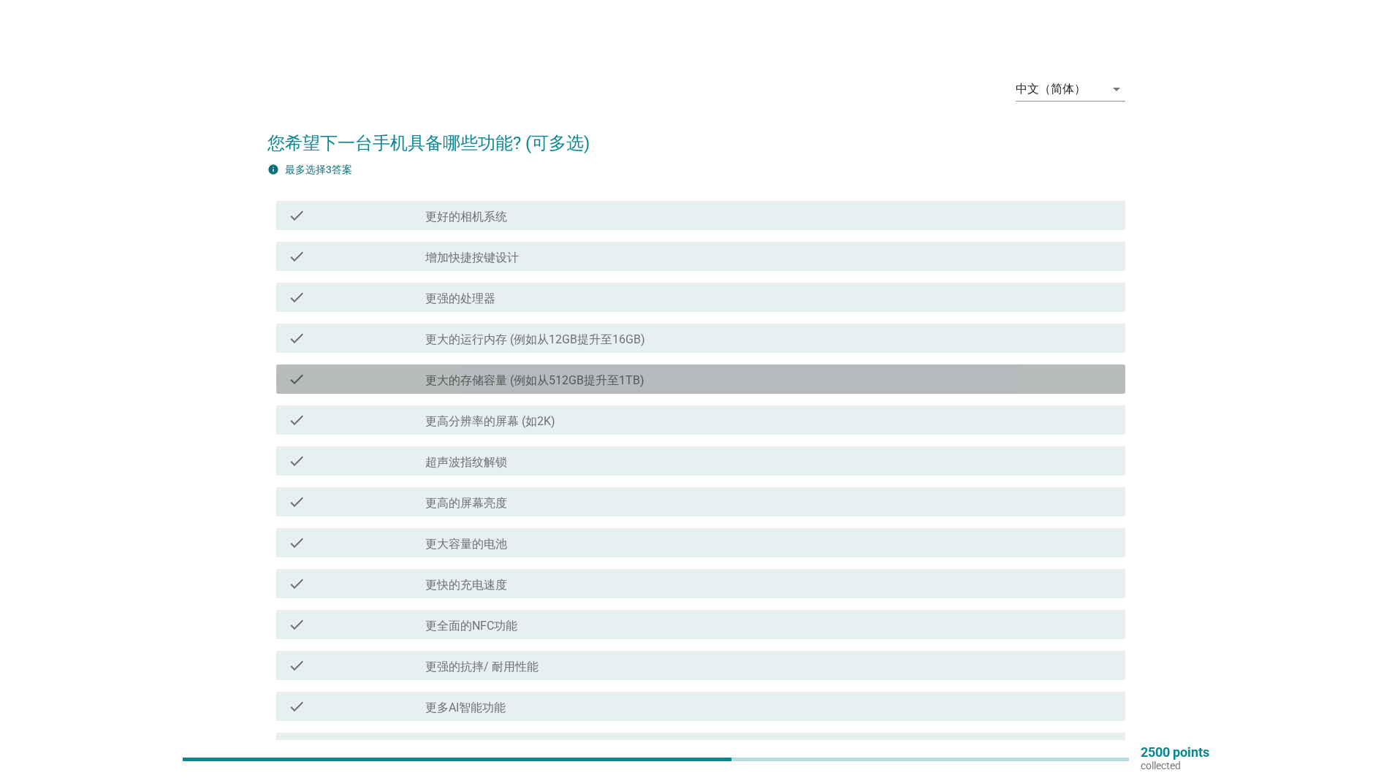
click at [565, 387] on label "更大的存储容量 (例如从512GB提升至1TB)" at bounding box center [534, 380] width 219 height 15
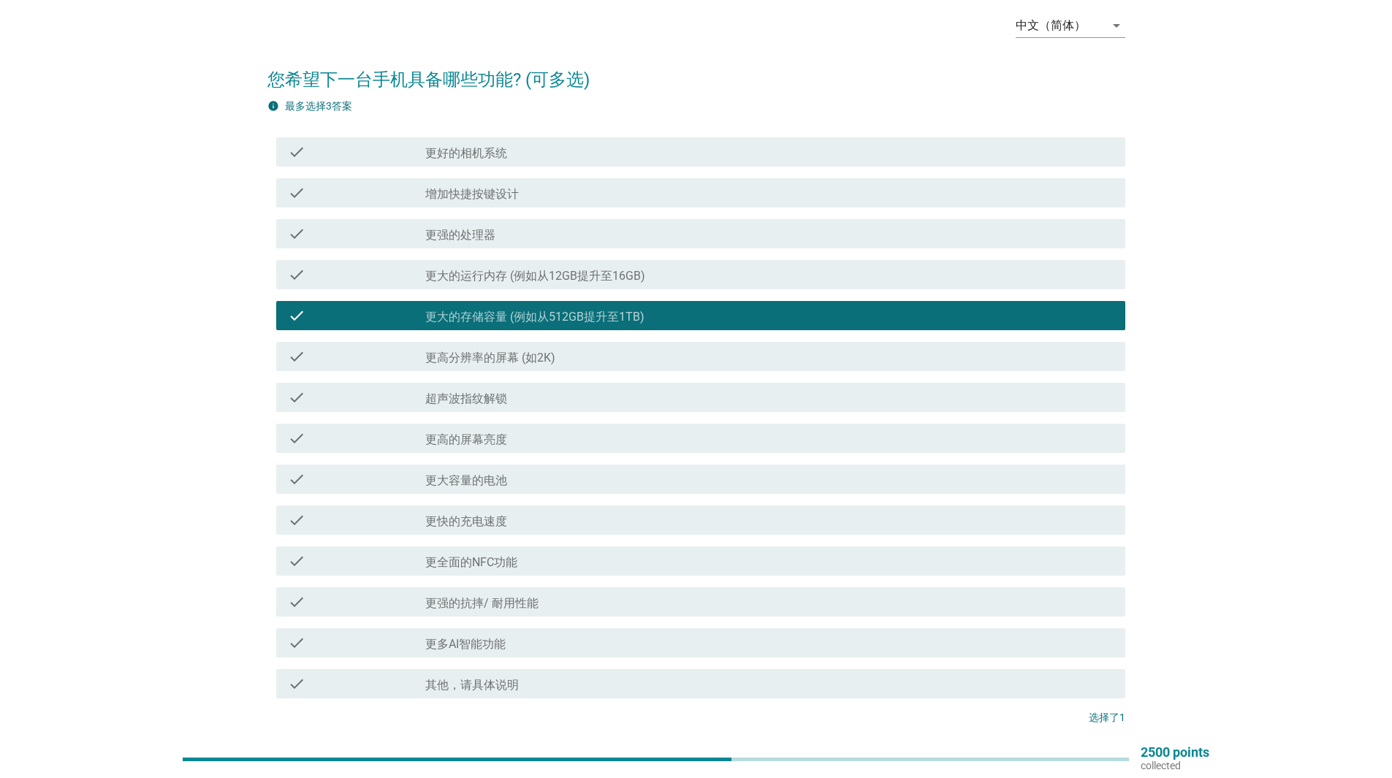
scroll to position [104, 0]
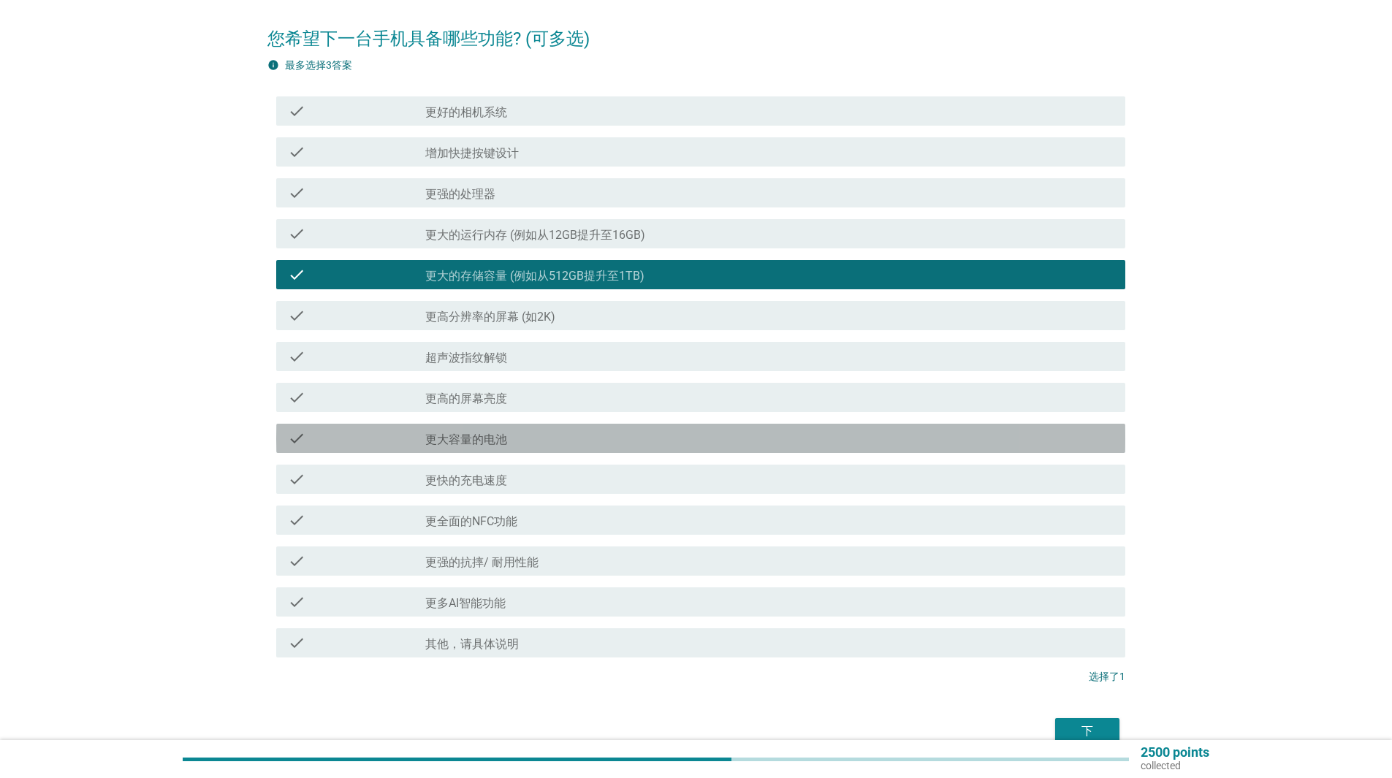
click at [848, 433] on div "check_box_outline_blank 更大容量的电池" at bounding box center [769, 439] width 688 height 18
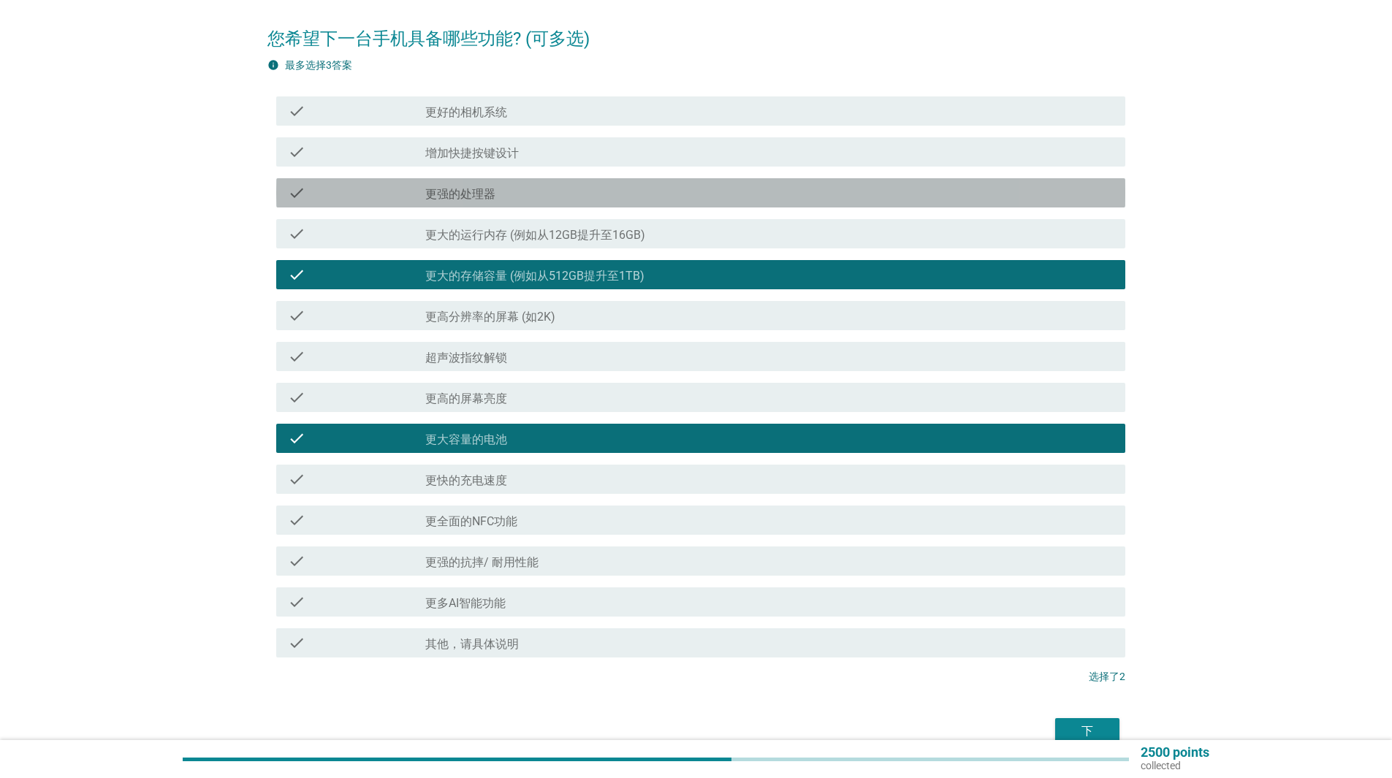
click at [723, 197] on div "check_box_outline_blank 更强的处理器" at bounding box center [769, 193] width 688 height 18
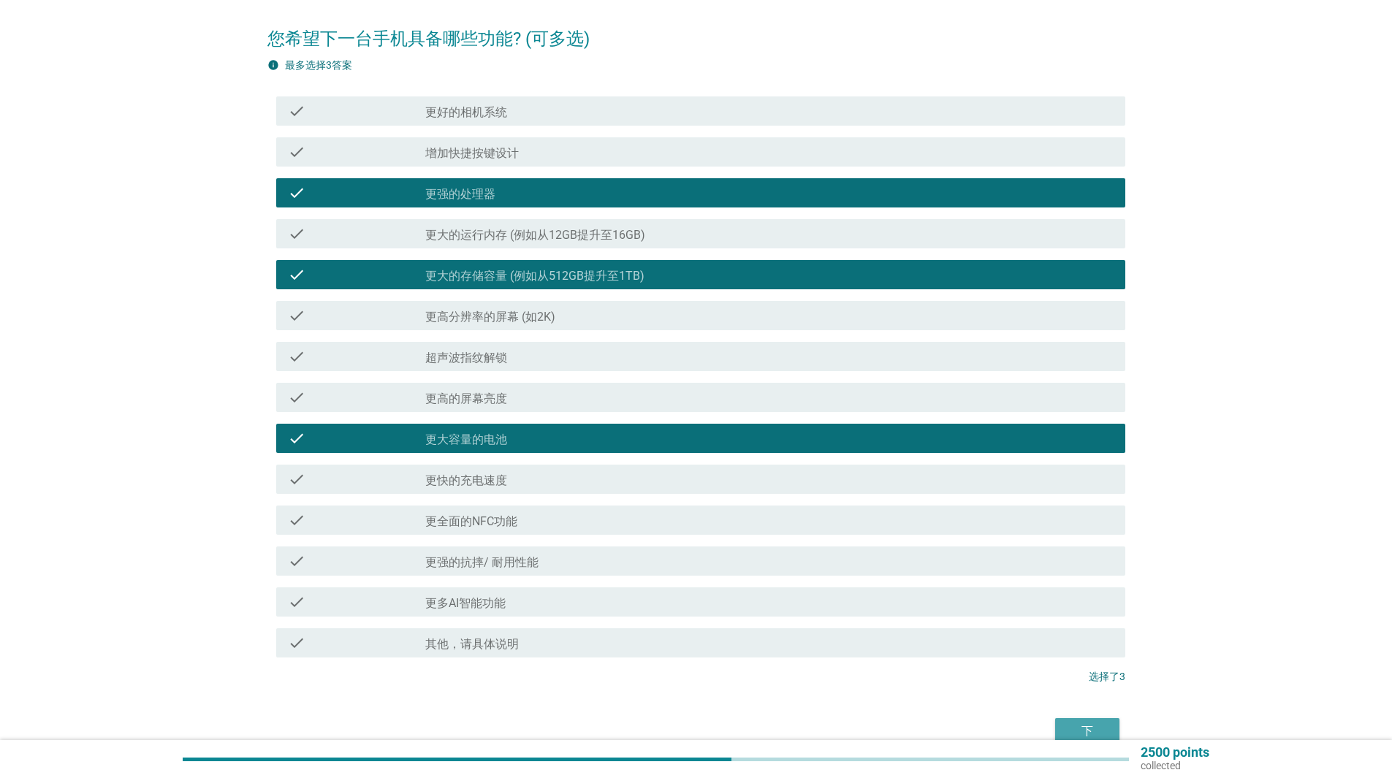
click at [1097, 724] on div "下" at bounding box center [1087, 732] width 41 height 18
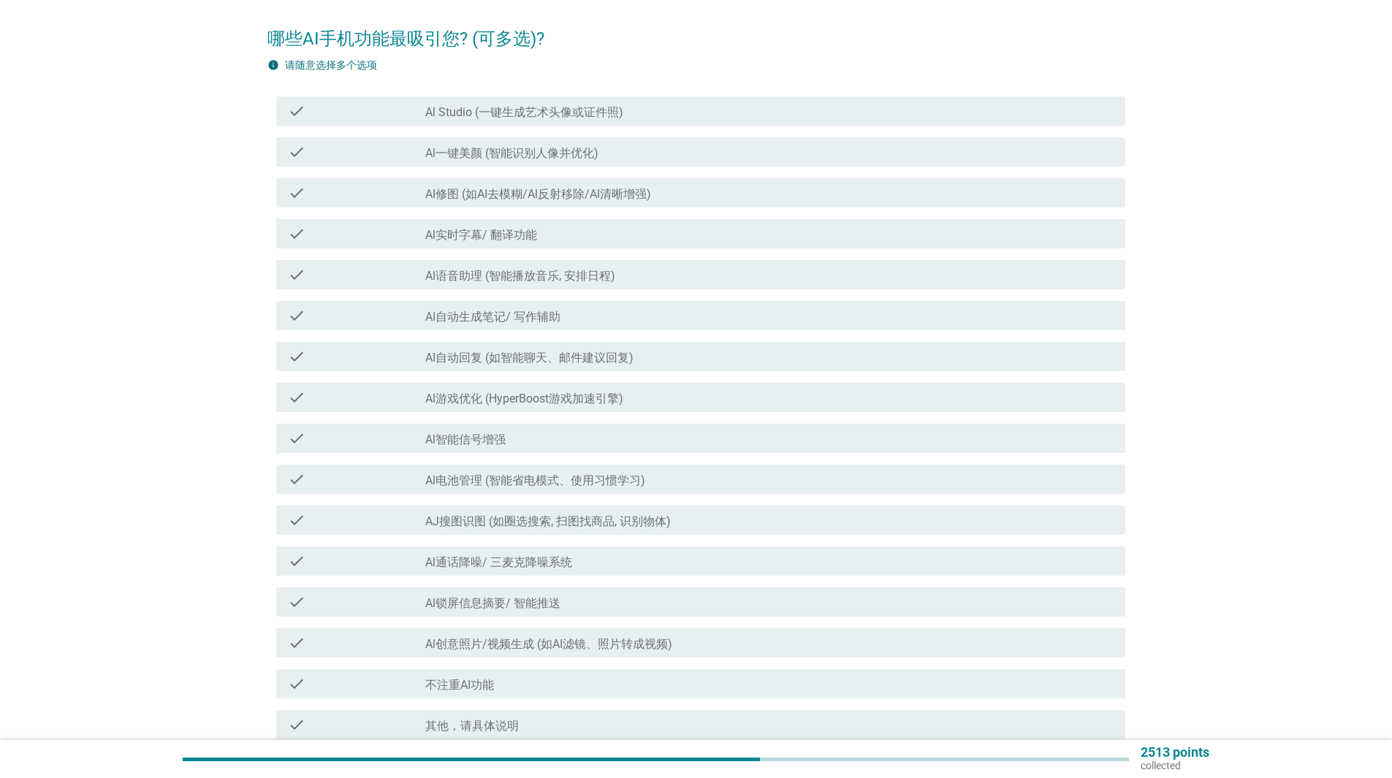
scroll to position [0, 0]
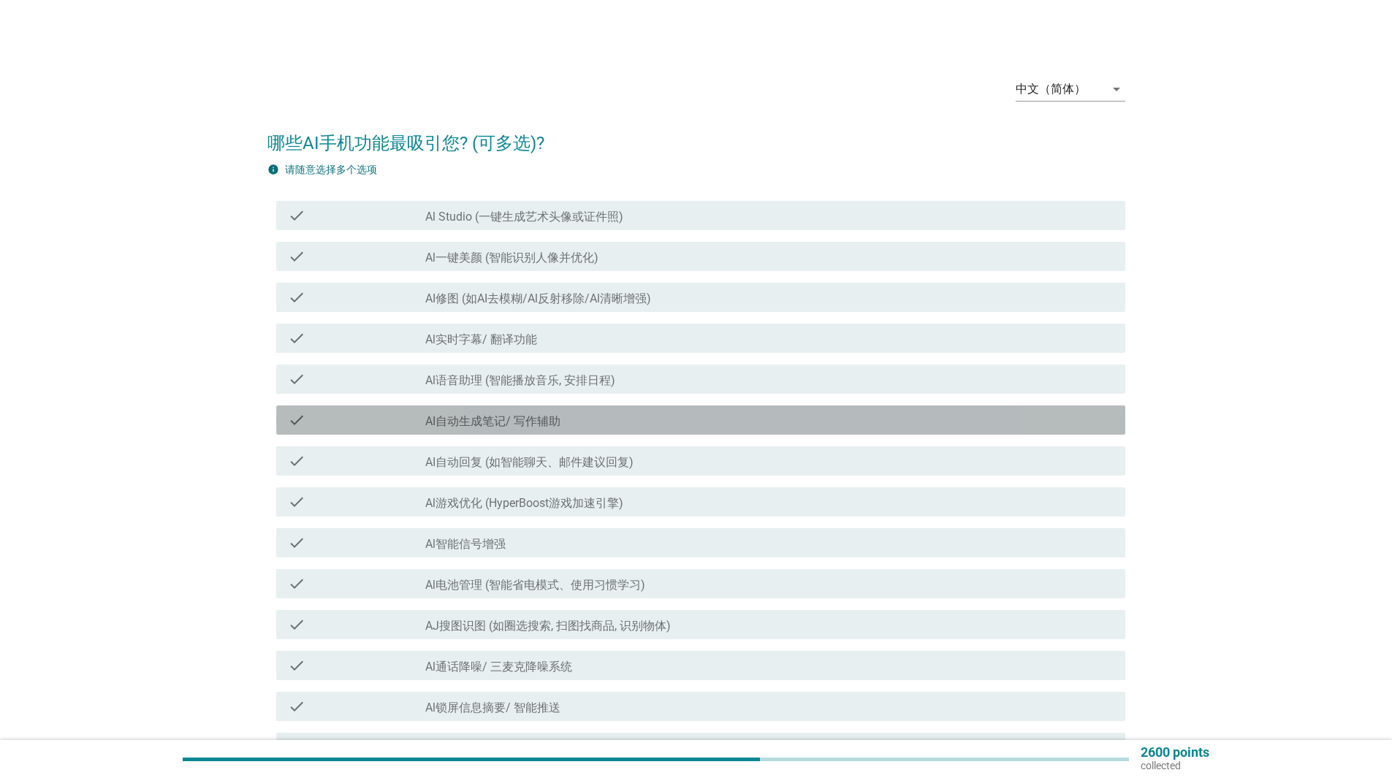
click at [492, 427] on label "AI自动生成笔记/ 写作辅助" at bounding box center [492, 421] width 135 height 15
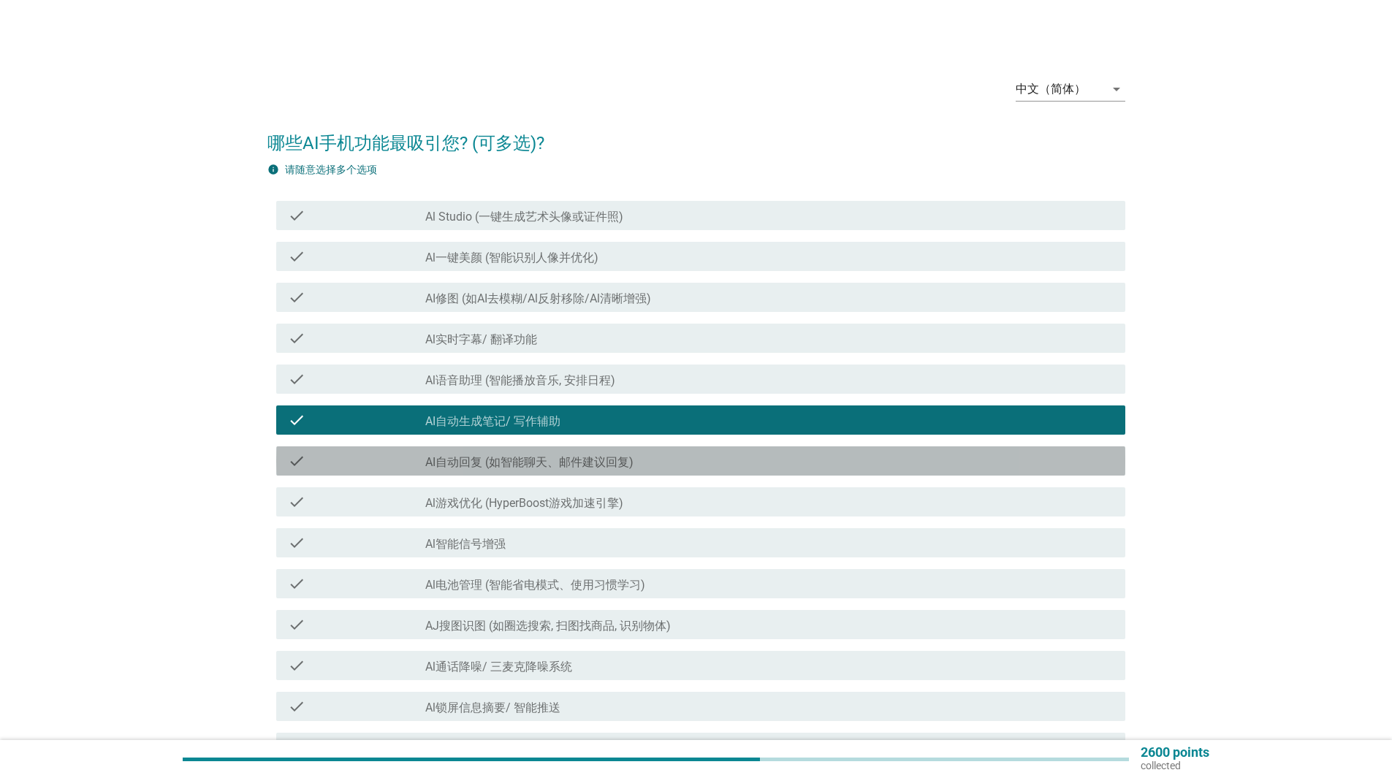
click at [506, 459] on label "AI自动回复 (如智能聊天、邮件建议回复)" at bounding box center [529, 462] width 208 height 15
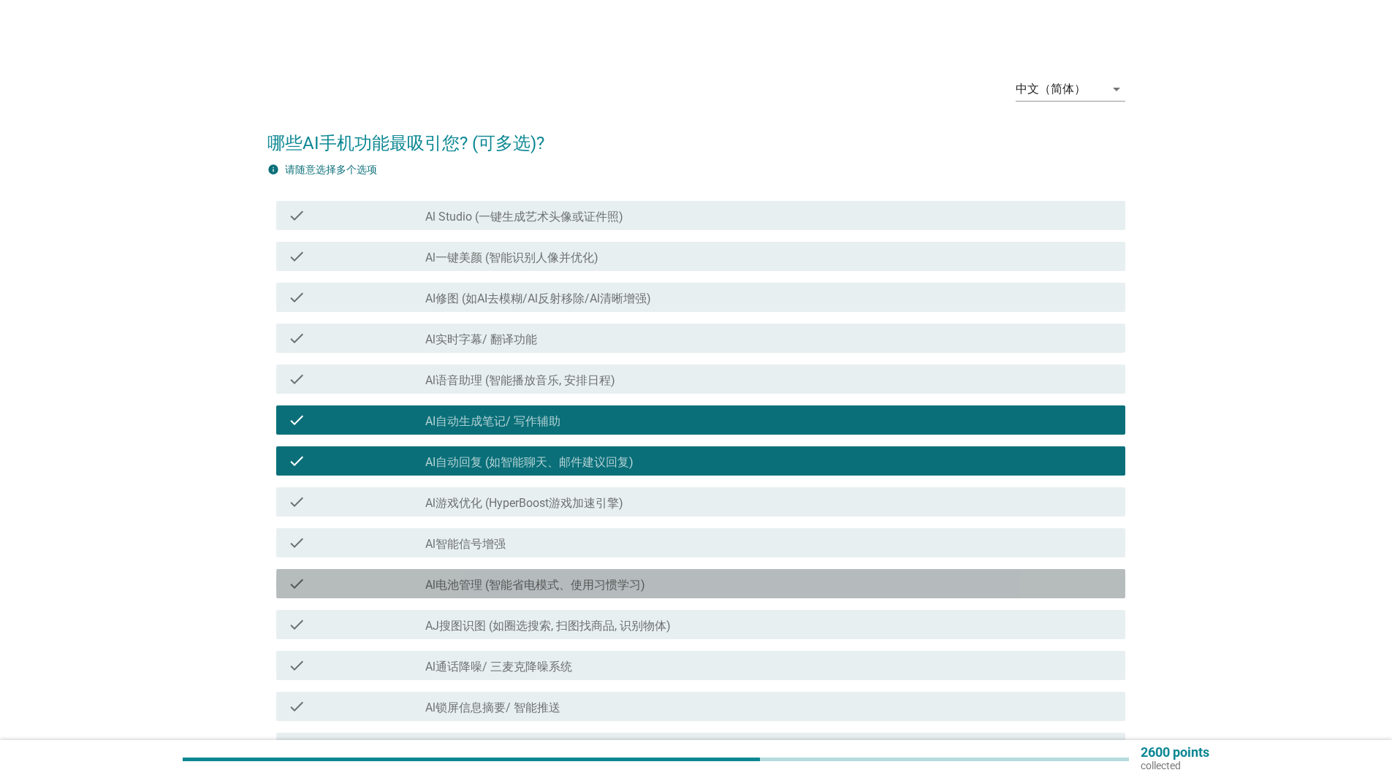
click at [587, 588] on label "Al电池管理 (智能省电模式、使用习惯学习)" at bounding box center [535, 585] width 220 height 15
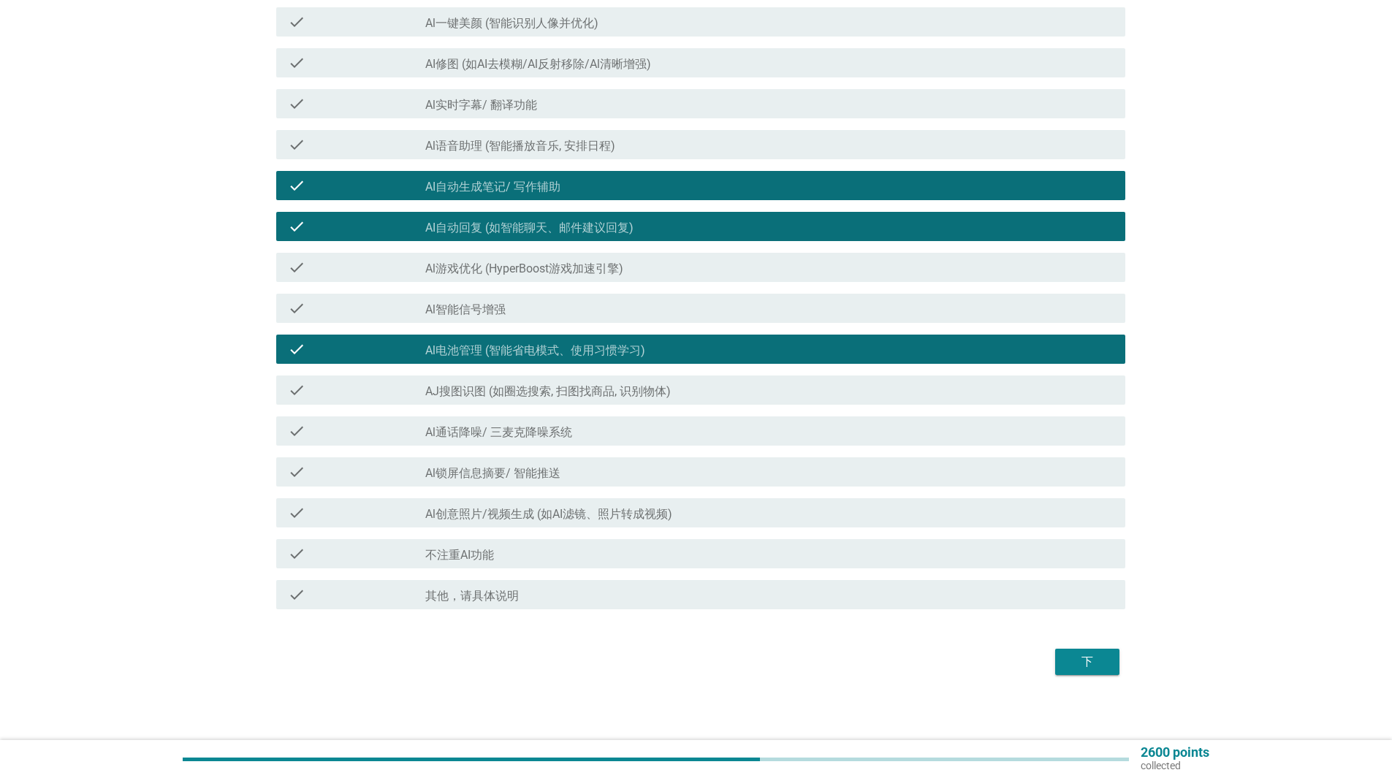
scroll to position [240, 0]
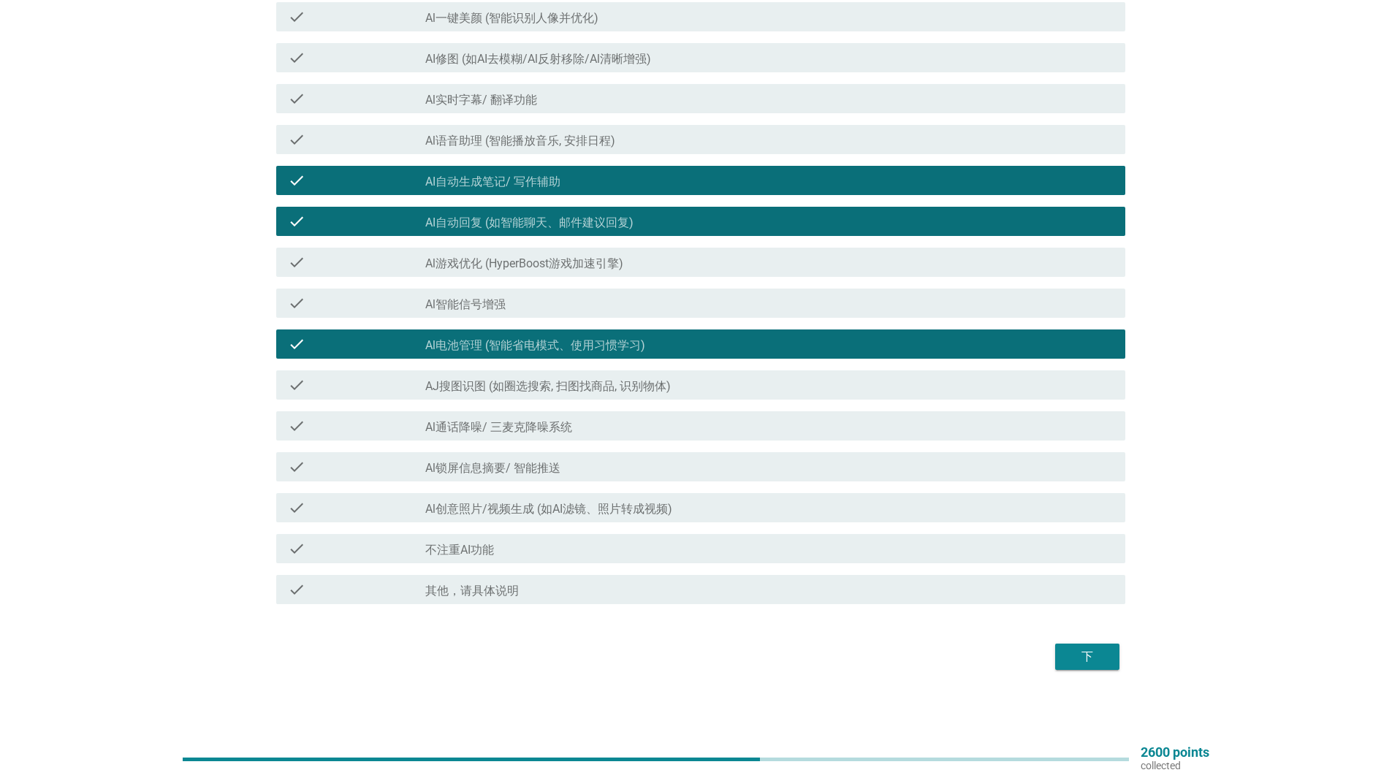
click at [1106, 660] on div "下" at bounding box center [1087, 657] width 41 height 18
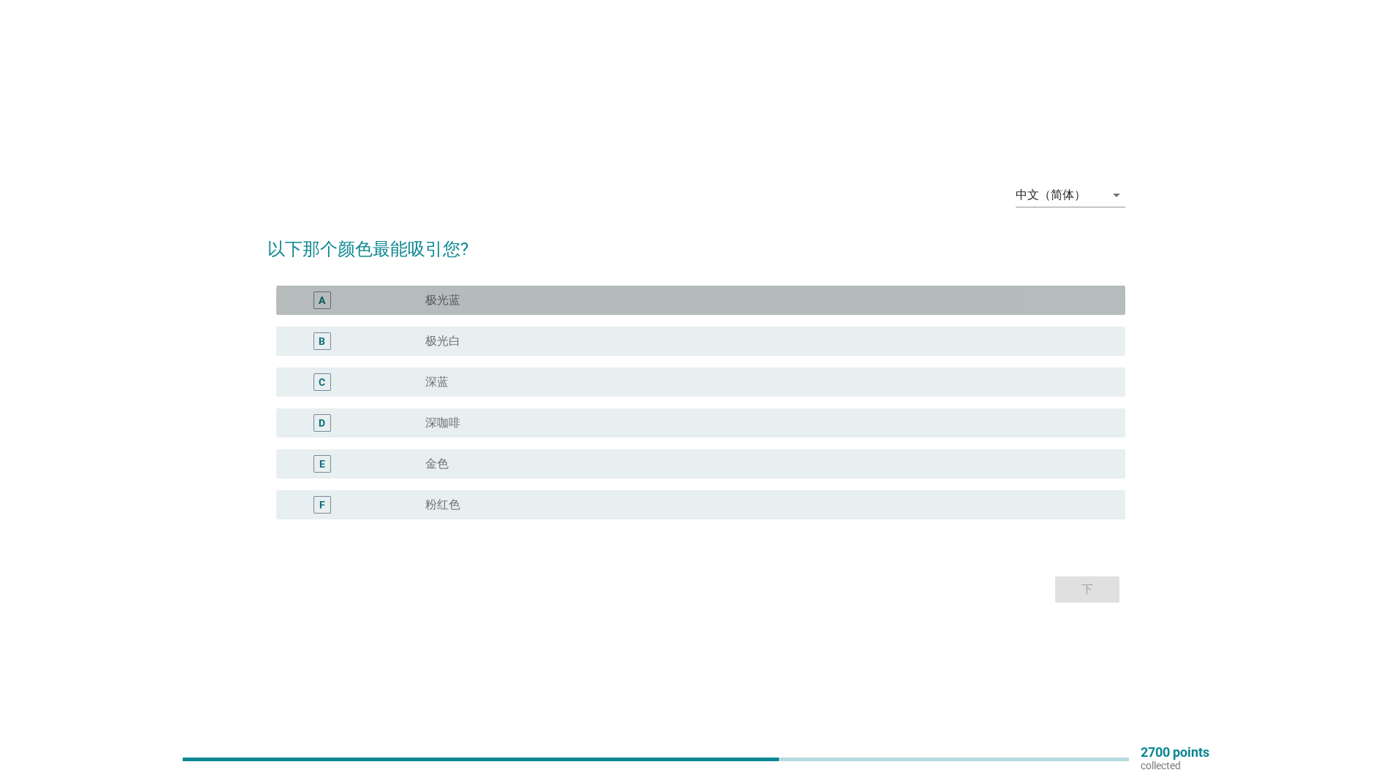
click at [465, 293] on div "radio_button_unchecked 极光蓝" at bounding box center [763, 300] width 677 height 15
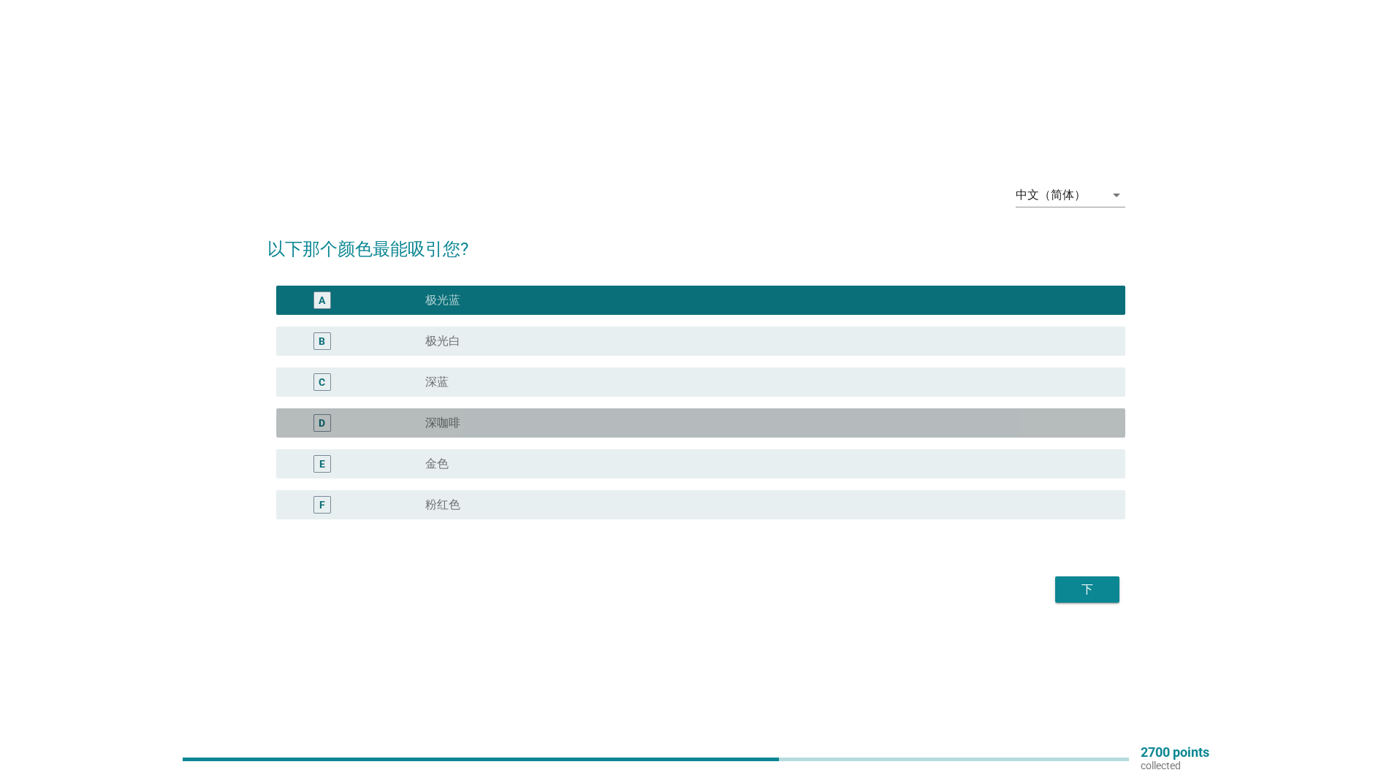
click at [520, 417] on div "radio_button_unchecked 深咖啡" at bounding box center [763, 423] width 677 height 15
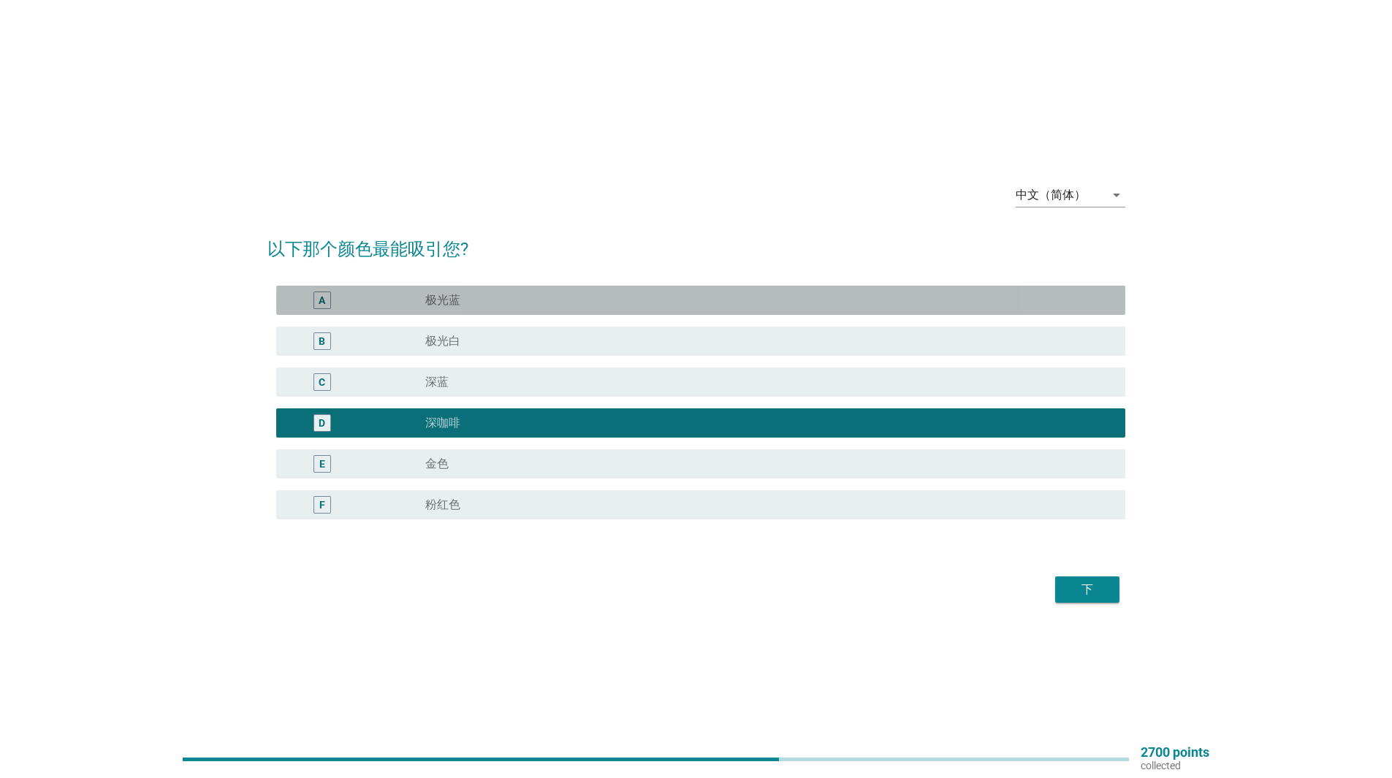
click at [861, 305] on div "radio_button_unchecked 极光蓝" at bounding box center [763, 300] width 677 height 15
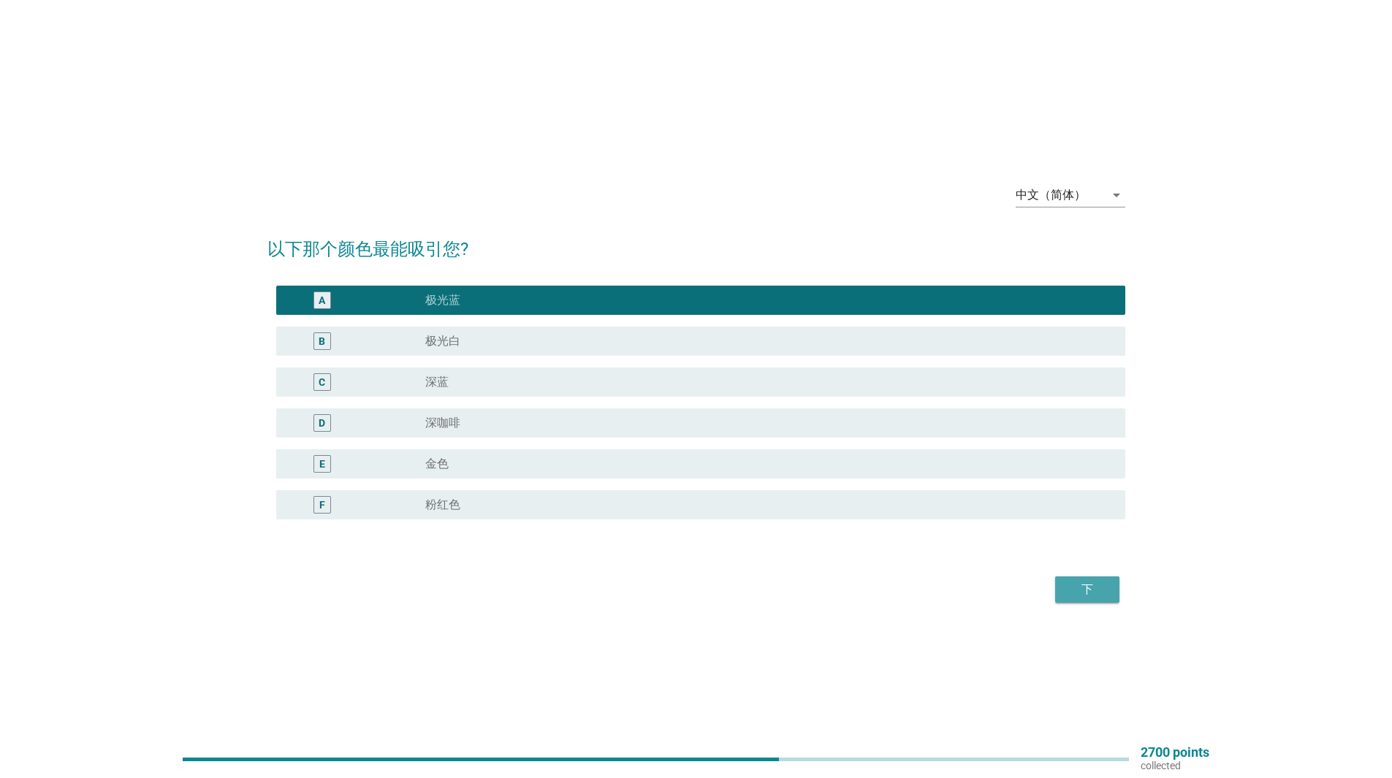
click at [1077, 581] on div "下" at bounding box center [1087, 590] width 41 height 18
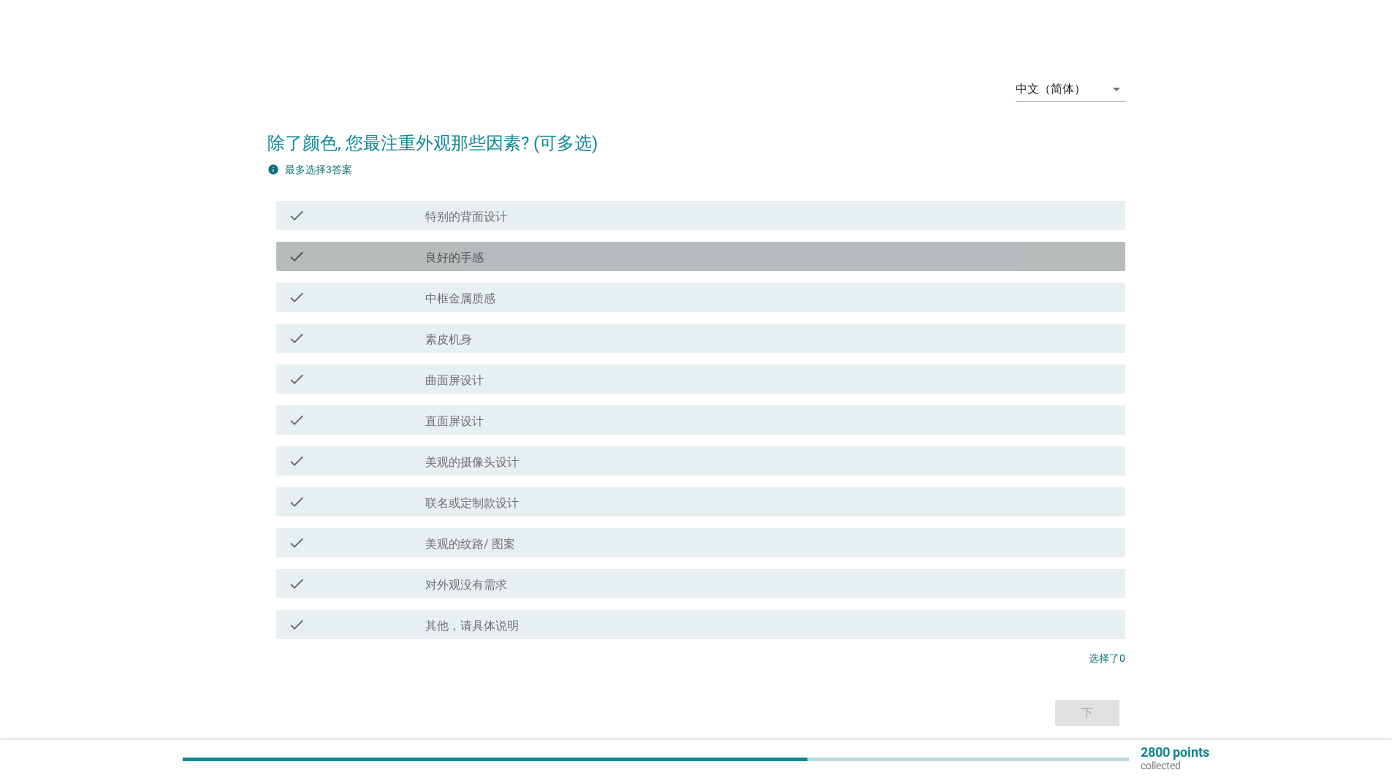
click at [466, 256] on label "良好的手感" at bounding box center [454, 258] width 58 height 15
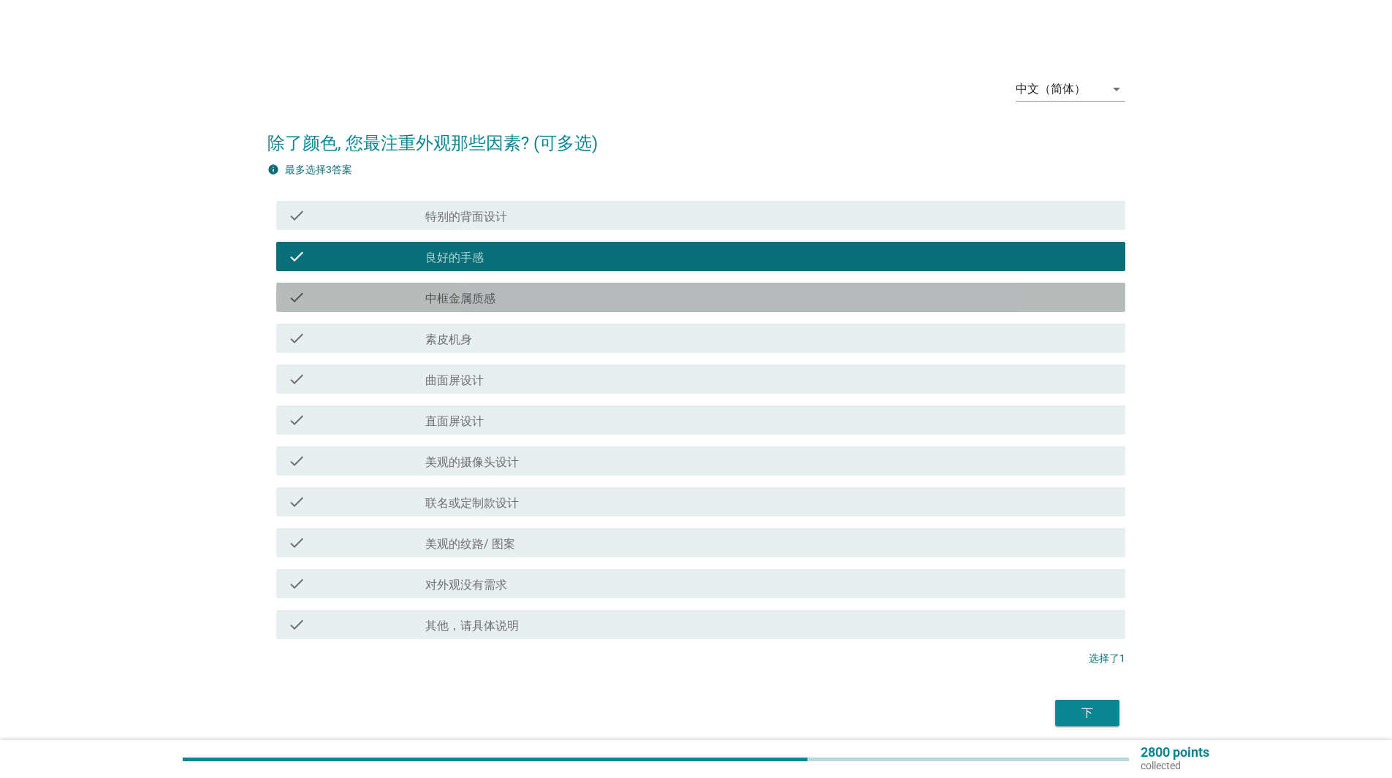
click at [563, 302] on div "check_box_outline_blank 中框金属质感" at bounding box center [769, 298] width 688 height 18
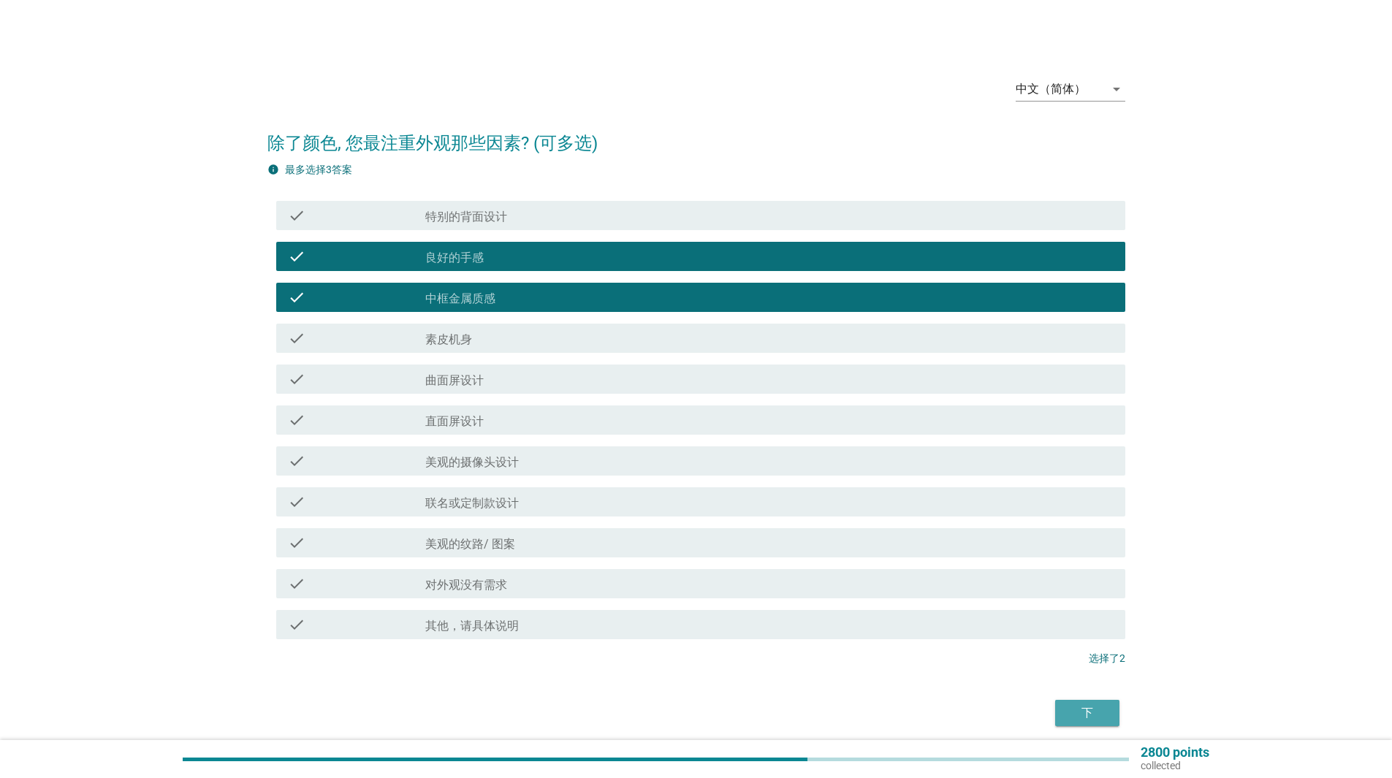
click at [1084, 717] on div "下" at bounding box center [1087, 713] width 41 height 18
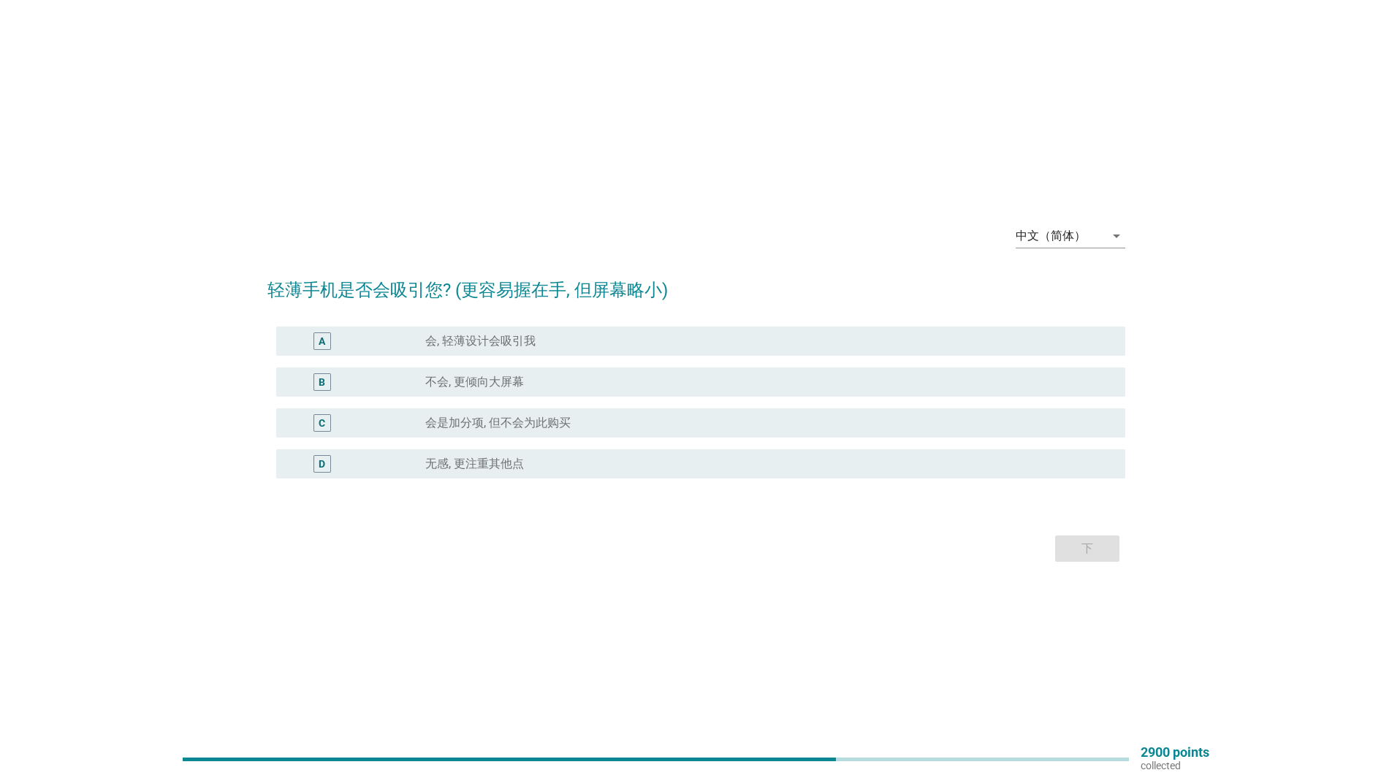
click at [614, 335] on div "radio_button_unchecked 会, 轻薄设计会吸引我" at bounding box center [763, 341] width 677 height 15
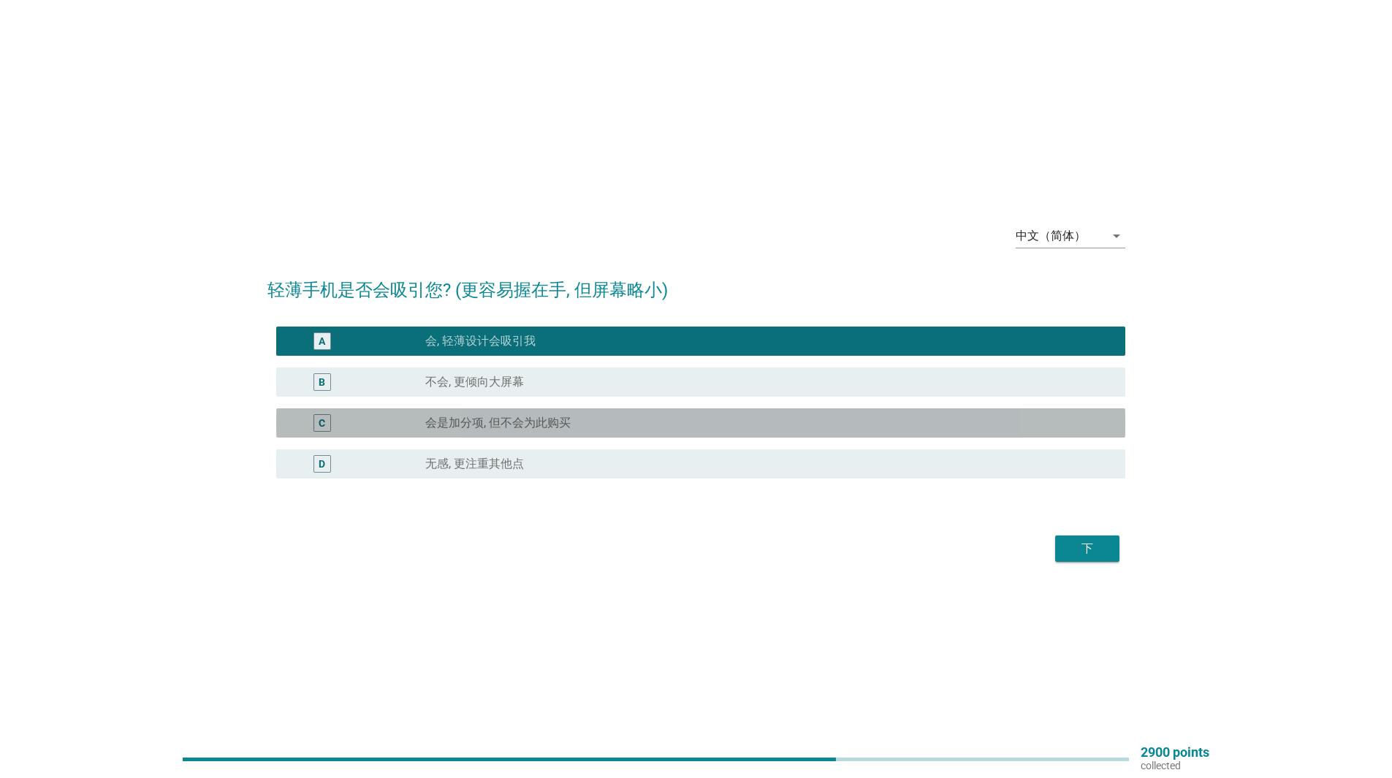
click at [867, 434] on div "C radio_button_unchecked 会是加分项, 但不会为此购买" at bounding box center [700, 422] width 849 height 29
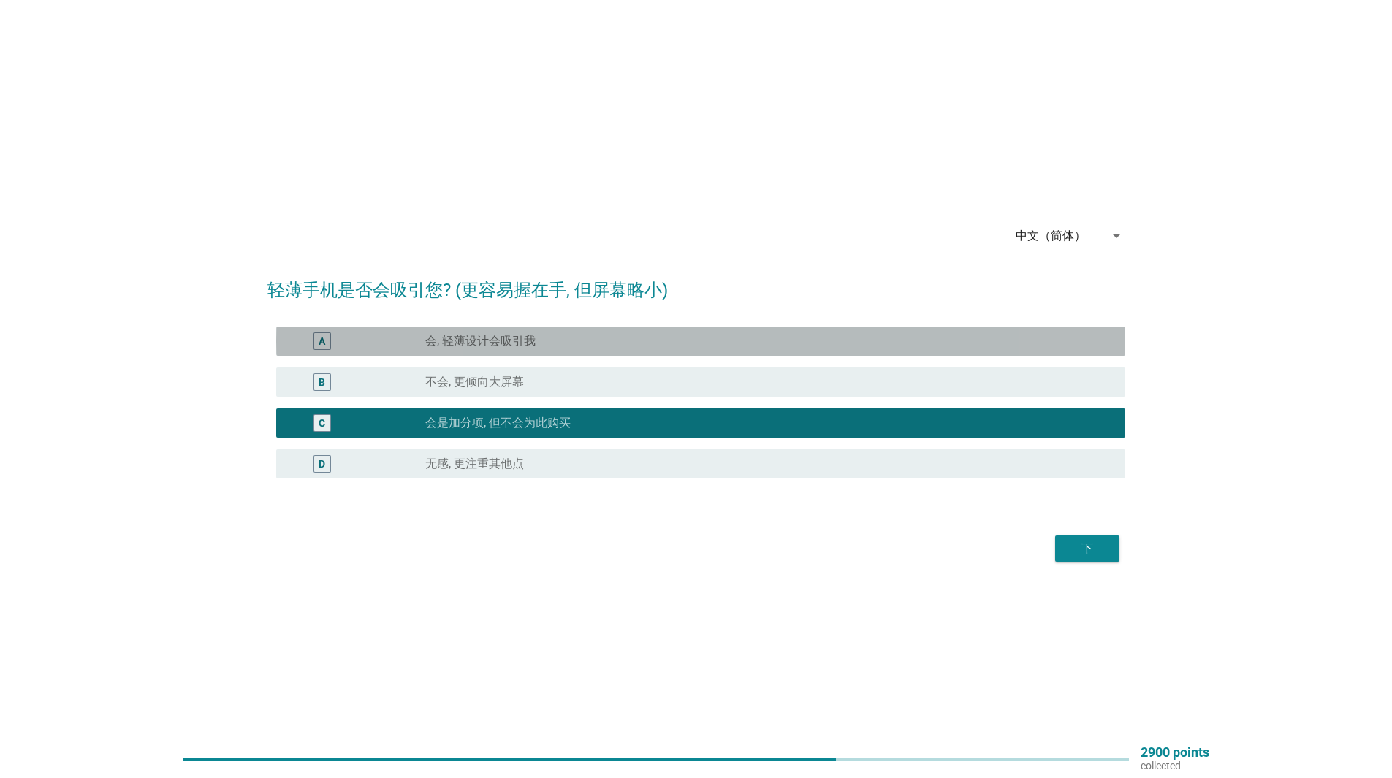
click at [861, 348] on div "radio_button_unchecked 会, 轻薄设计会吸引我" at bounding box center [763, 341] width 677 height 15
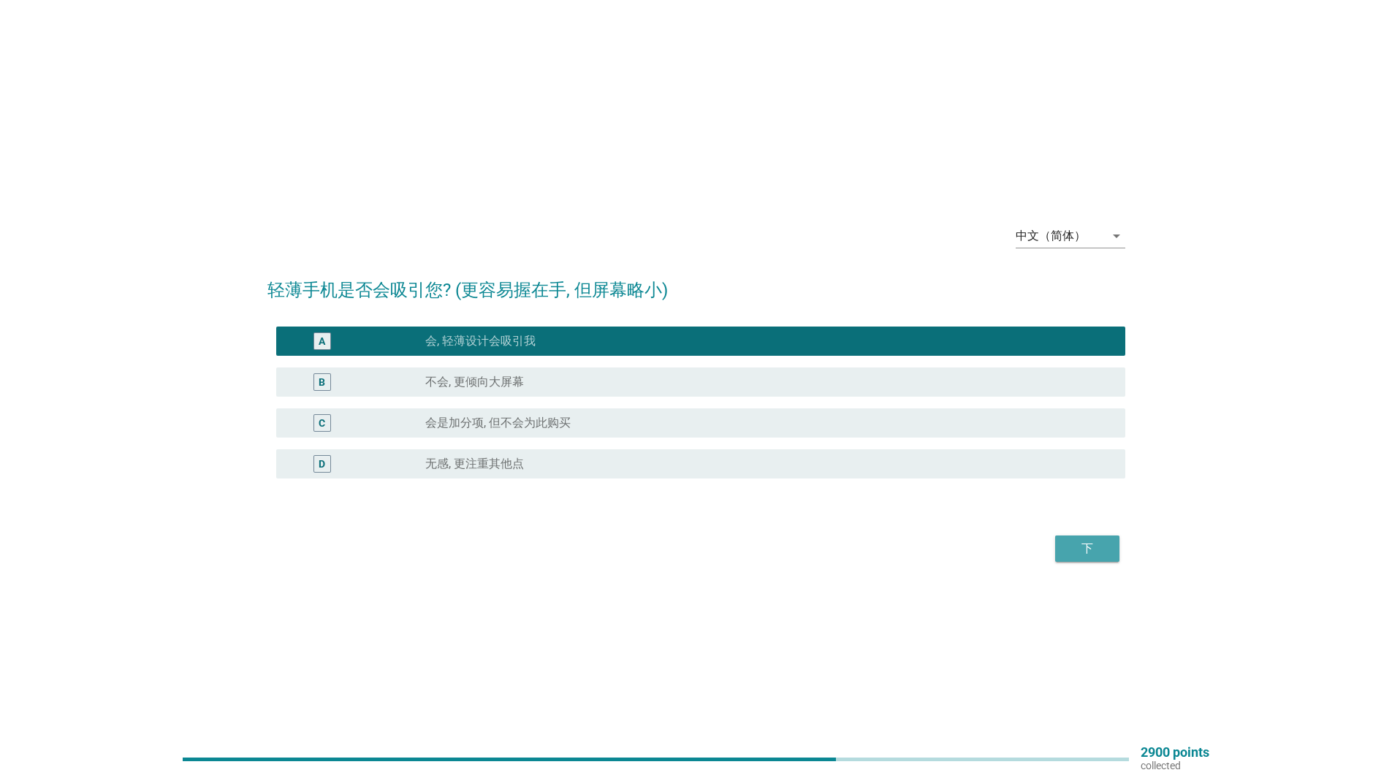
click at [1068, 544] on div "下" at bounding box center [1087, 549] width 41 height 18
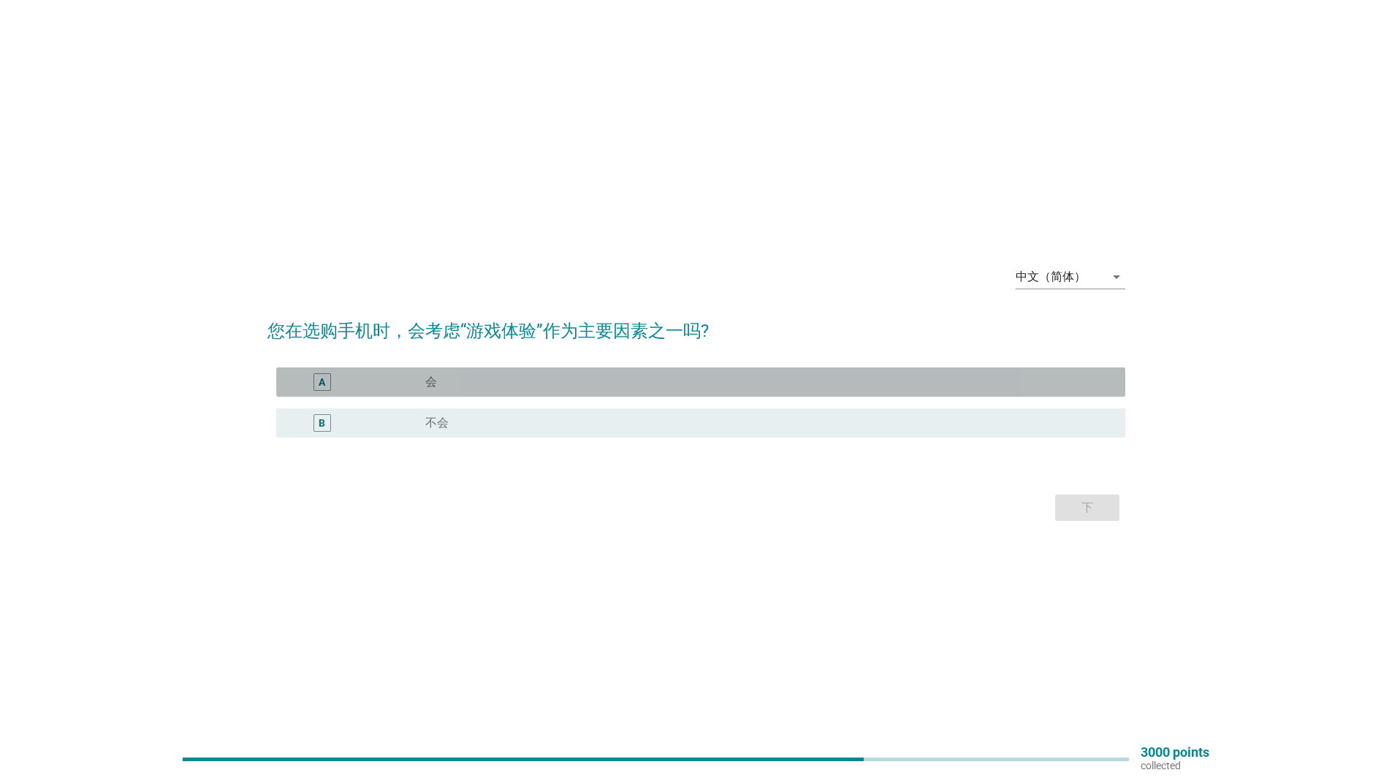
click at [740, 369] on div "A radio_button_unchecked 会" at bounding box center [700, 382] width 849 height 29
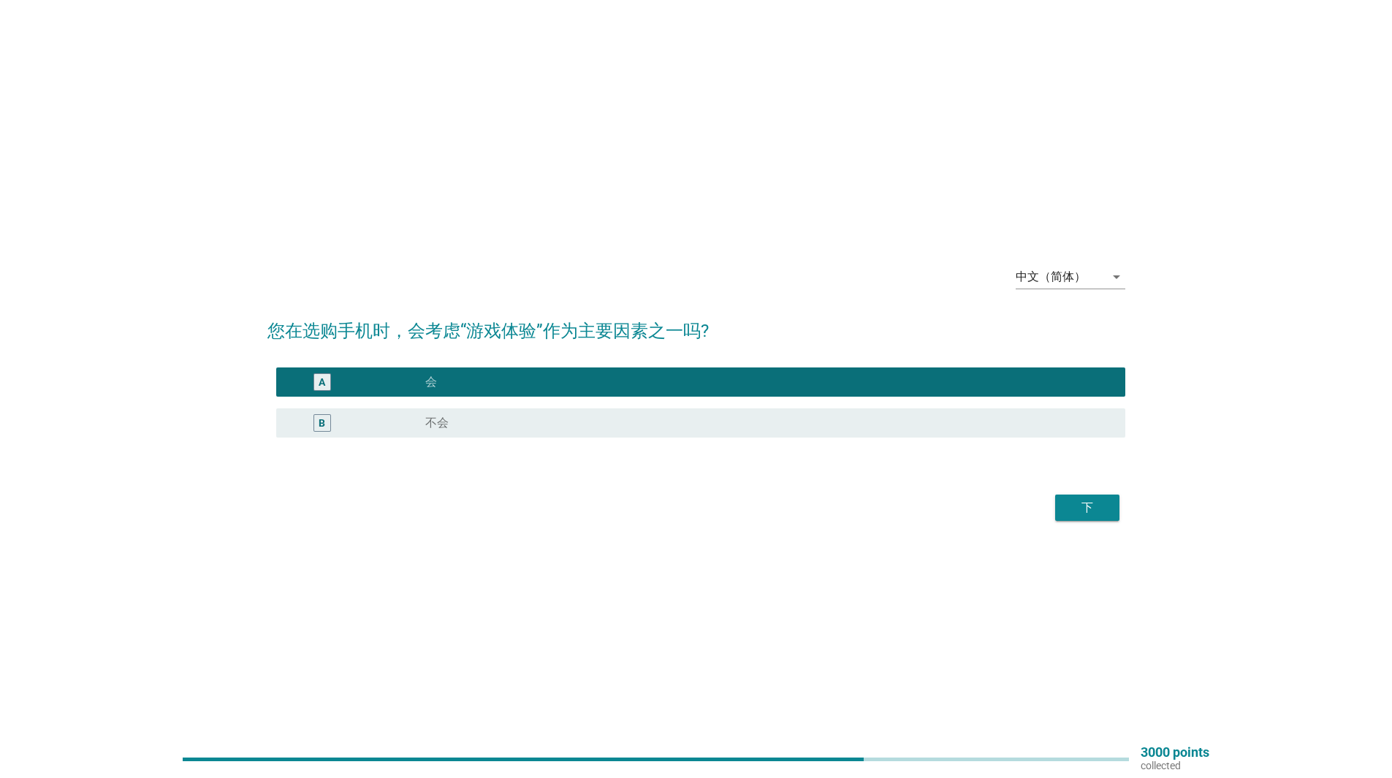
click at [1090, 506] on div "下" at bounding box center [1087, 508] width 41 height 18
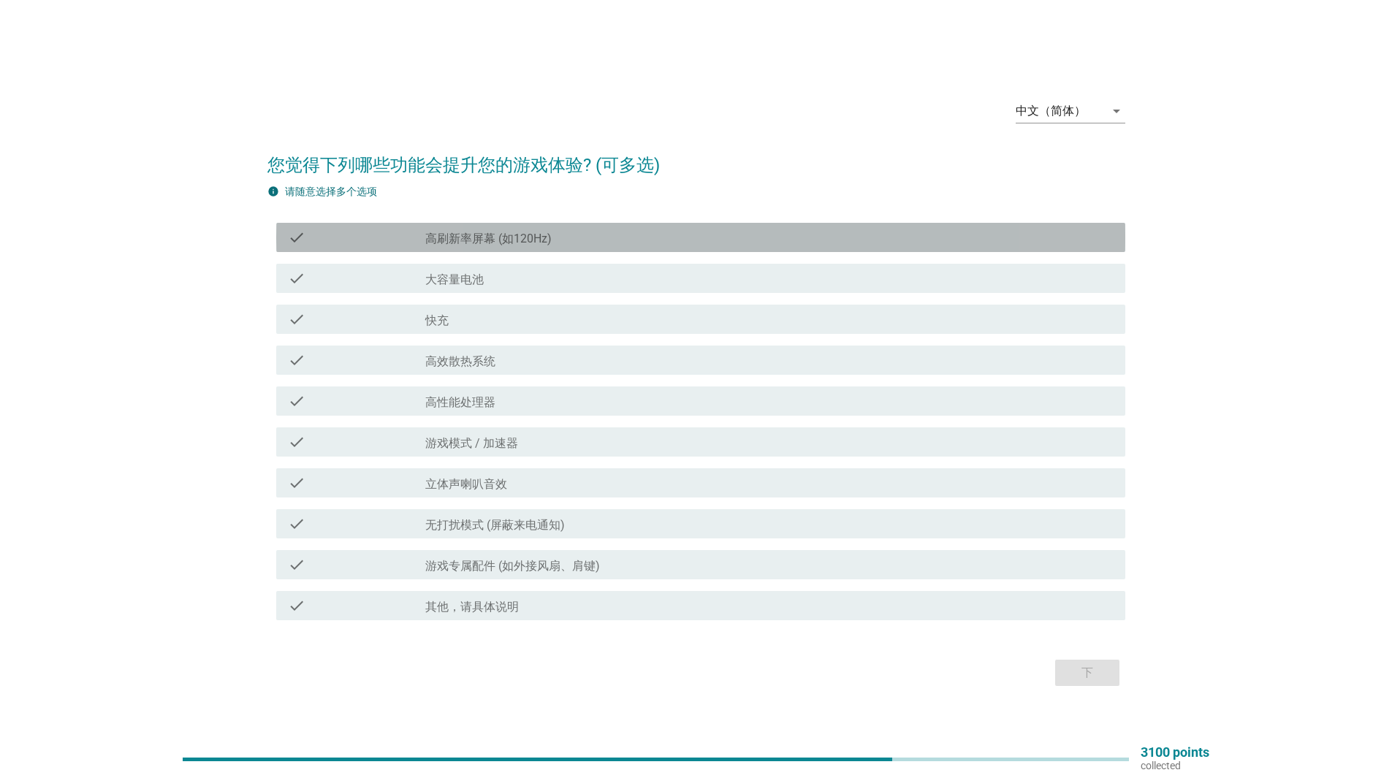
click at [451, 243] on label "高刷新率屏幕 (如120Hz)" at bounding box center [488, 239] width 126 height 15
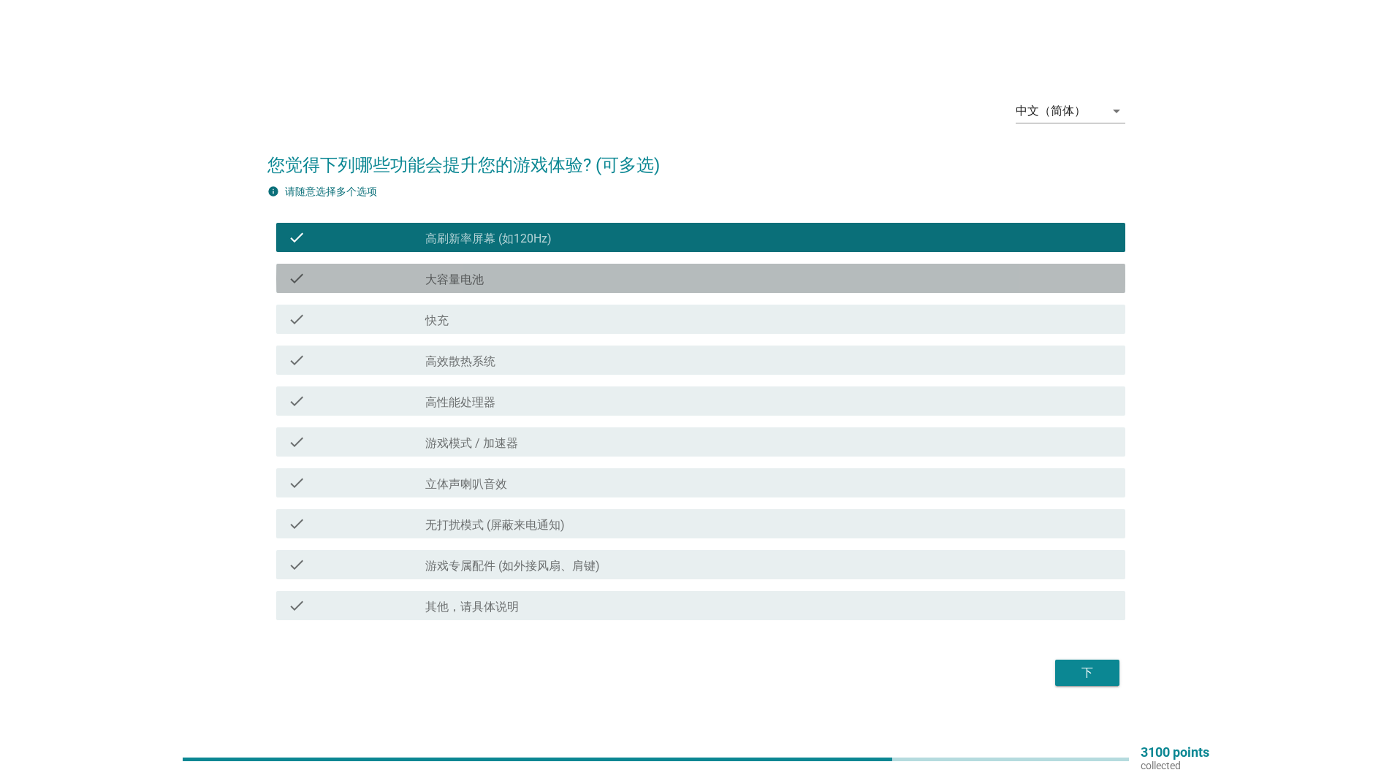
click at [464, 281] on label "大容量电池" at bounding box center [454, 280] width 58 height 15
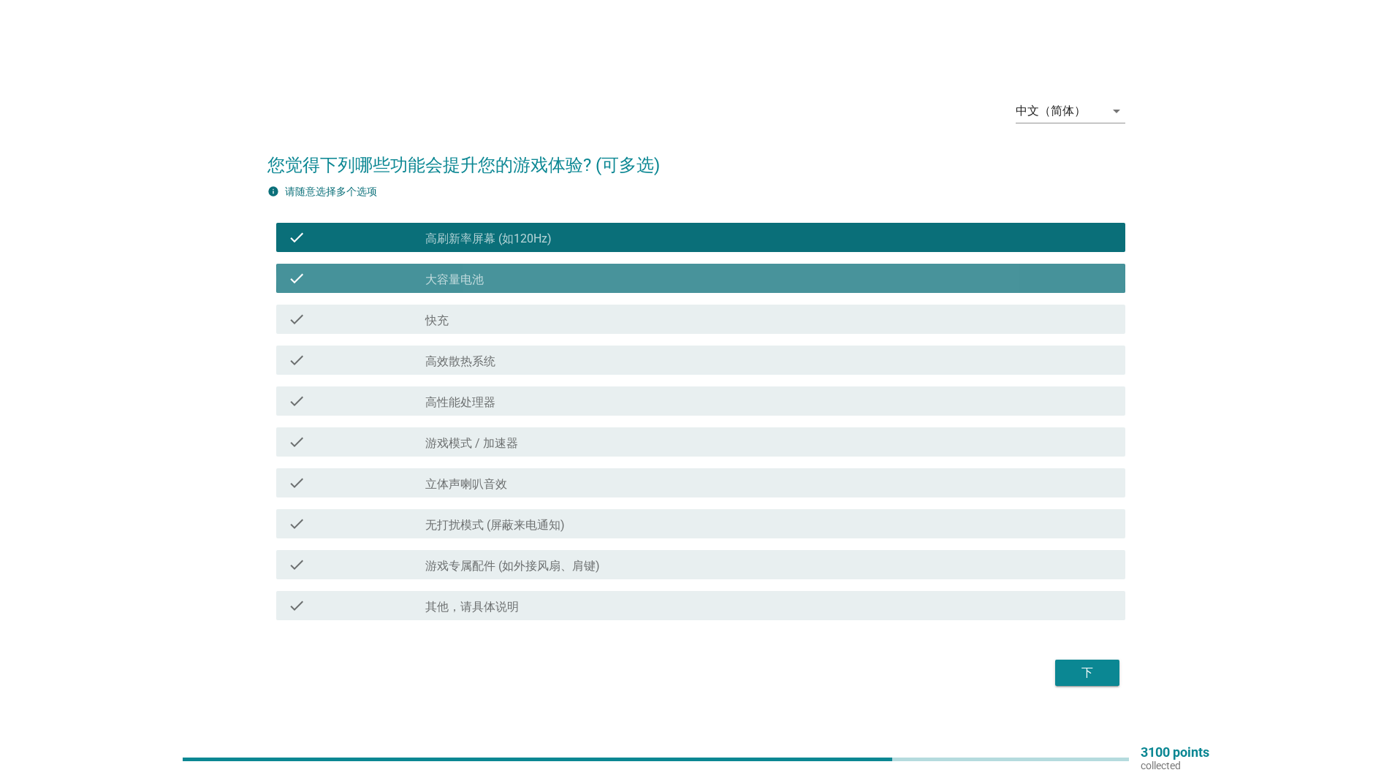
click at [464, 281] on label "大容量电池" at bounding box center [454, 280] width 58 height 15
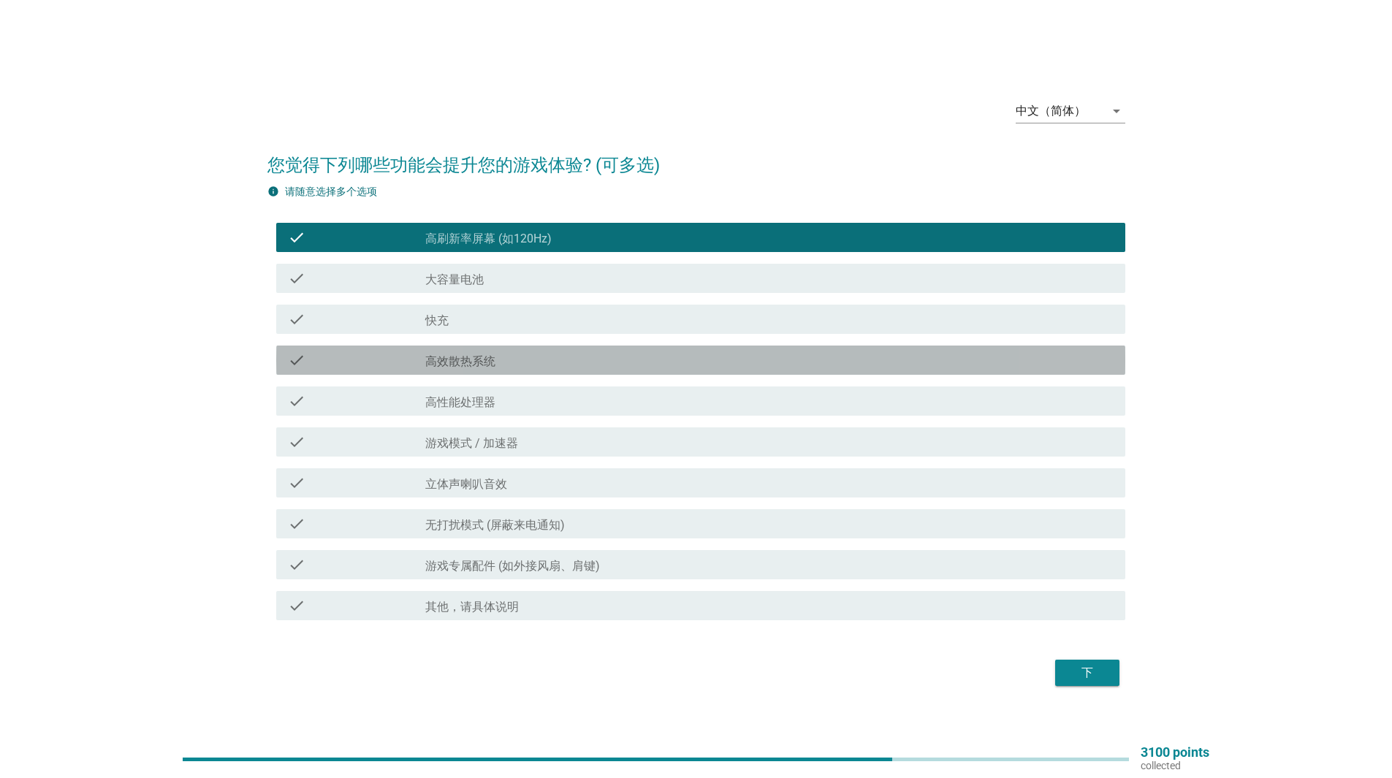
click at [506, 359] on div "check_box_outline_blank 高效散热系统" at bounding box center [769, 360] width 688 height 18
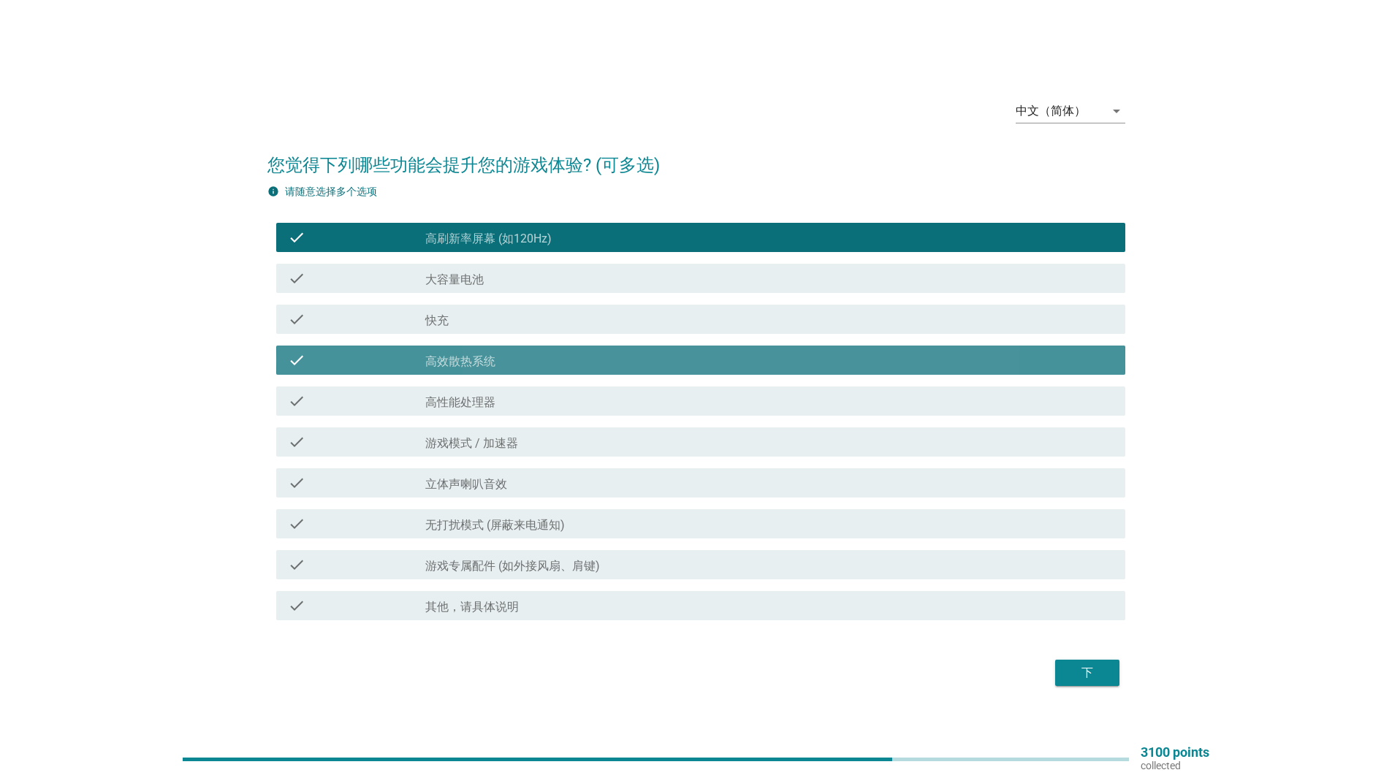
click at [506, 359] on div "check_box_outline_blank 高效散热系统" at bounding box center [769, 360] width 688 height 18
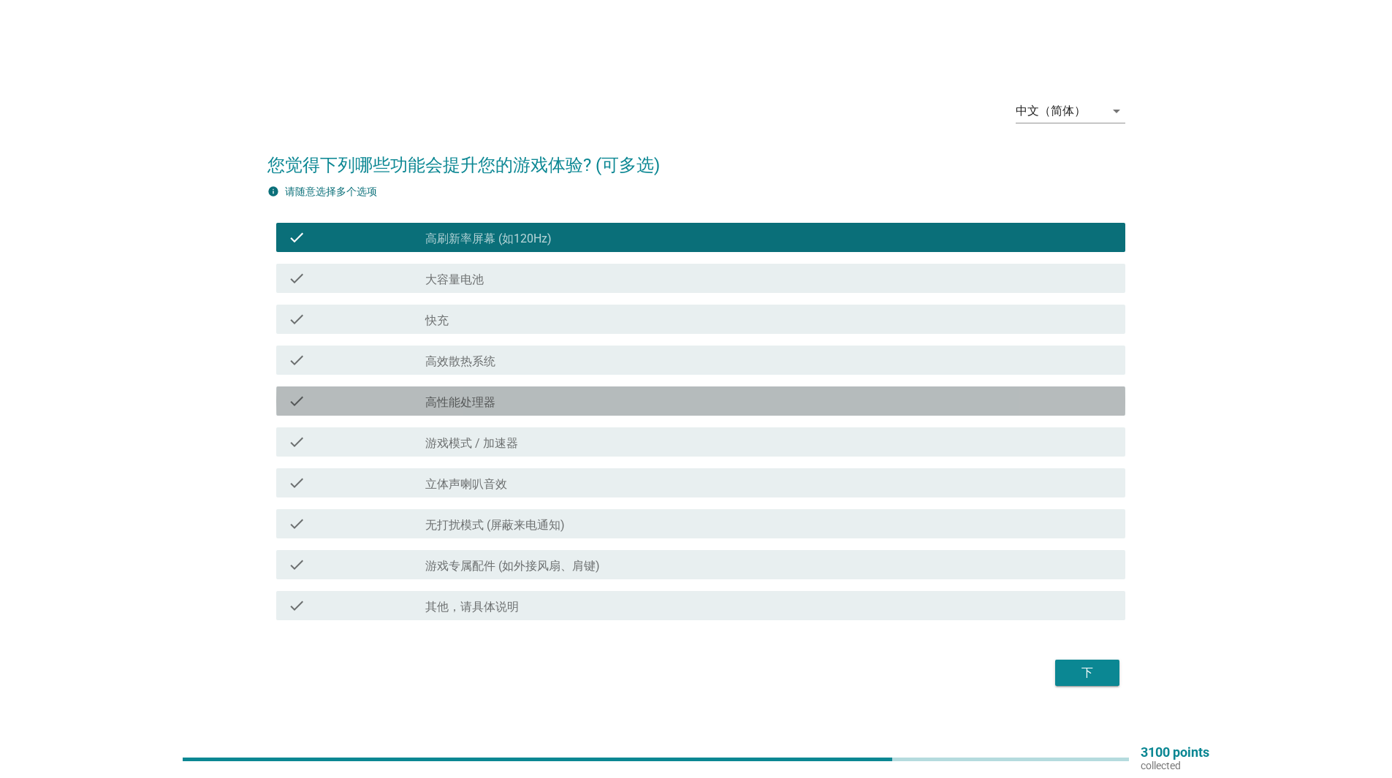
click at [522, 398] on div "check_box_outline_blank 高性能处理器" at bounding box center [769, 401] width 688 height 18
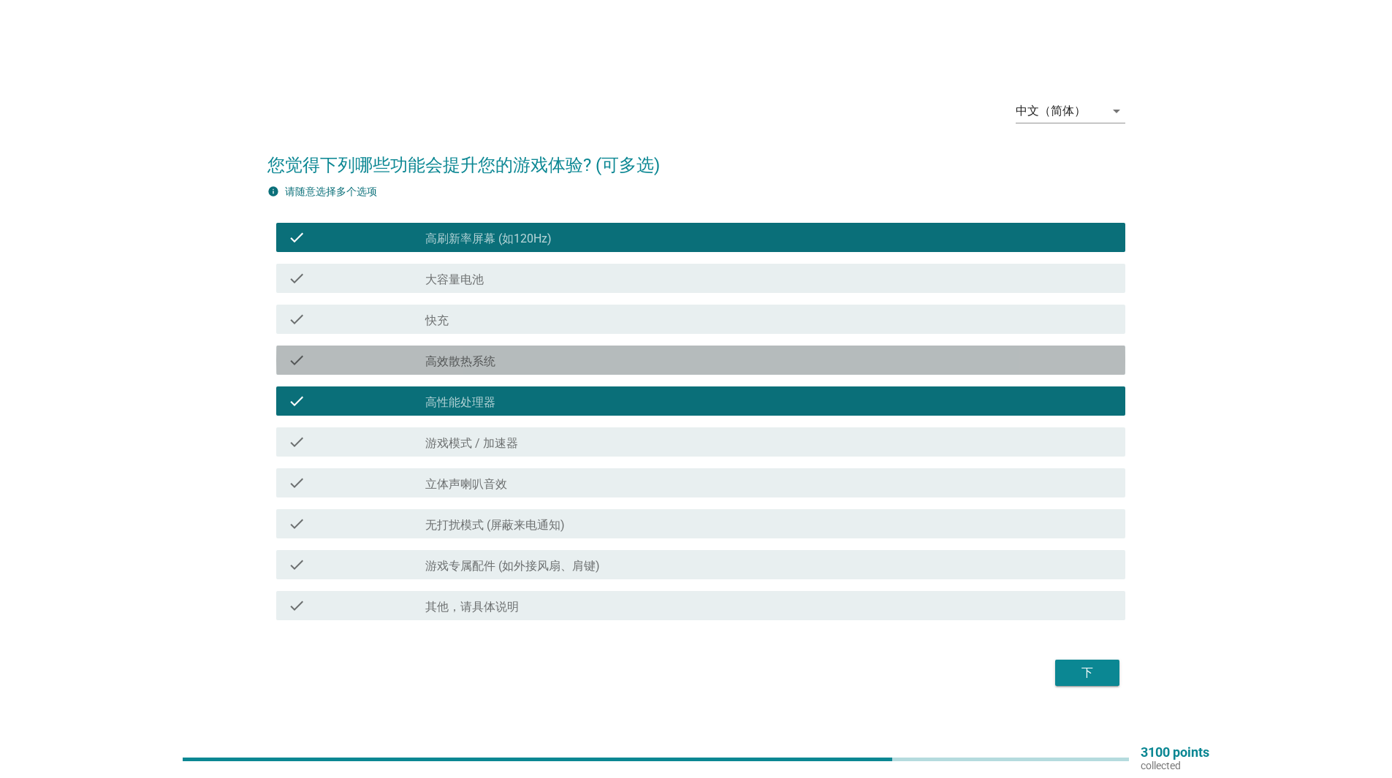
click at [552, 368] on div "check_box_outline_blank 高效散热系统" at bounding box center [769, 360] width 688 height 18
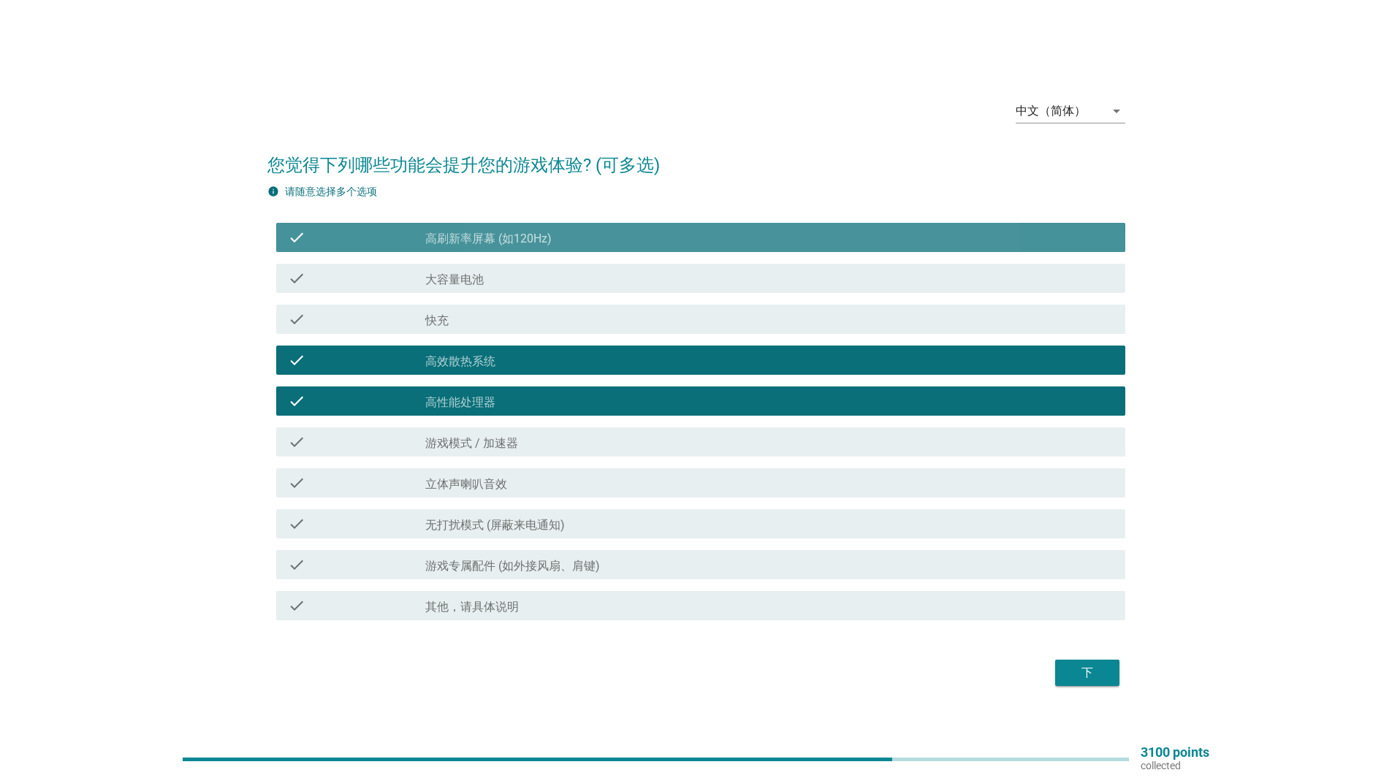
click at [607, 238] on div "check_box 高刷新率屏幕 (如120Hz)" at bounding box center [769, 238] width 688 height 18
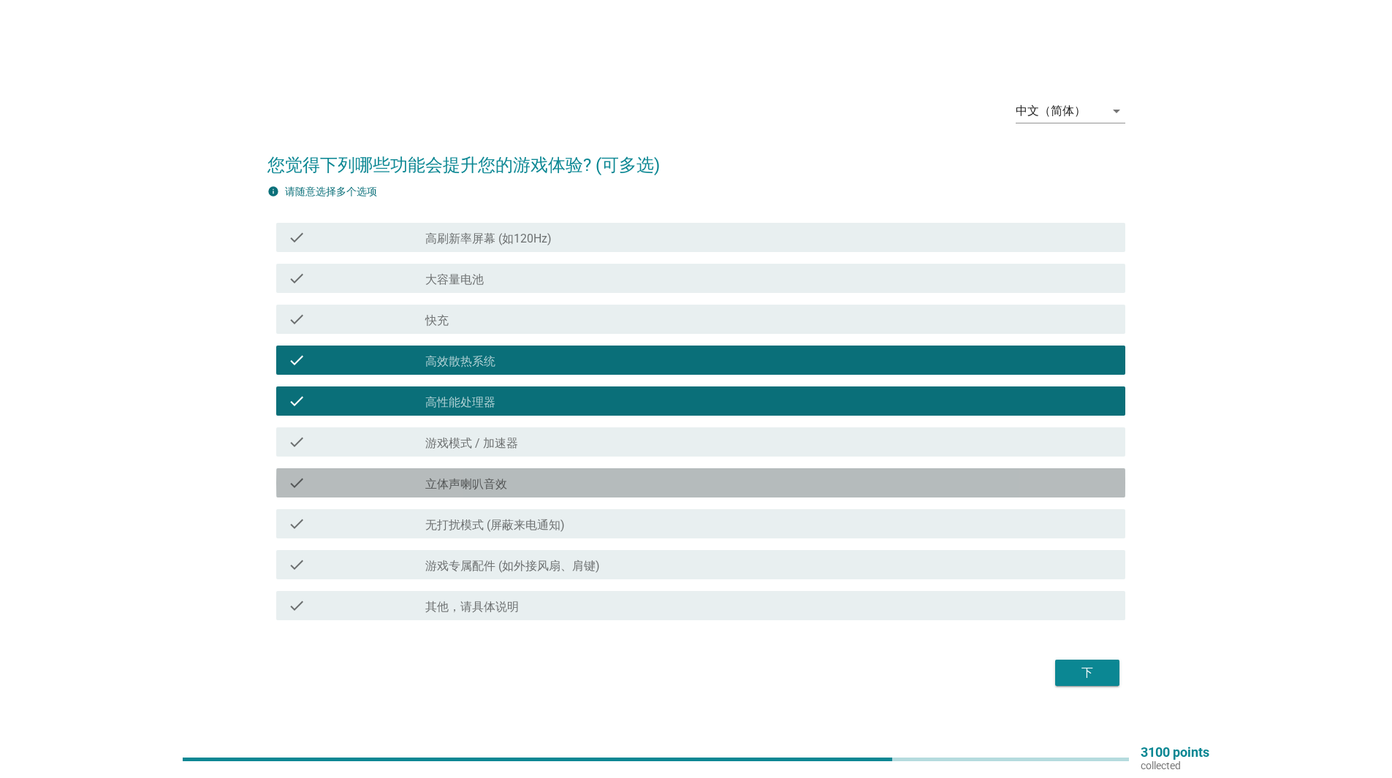
click at [563, 480] on div "check_box_outline_blank 立体声喇叭音效" at bounding box center [769, 483] width 688 height 18
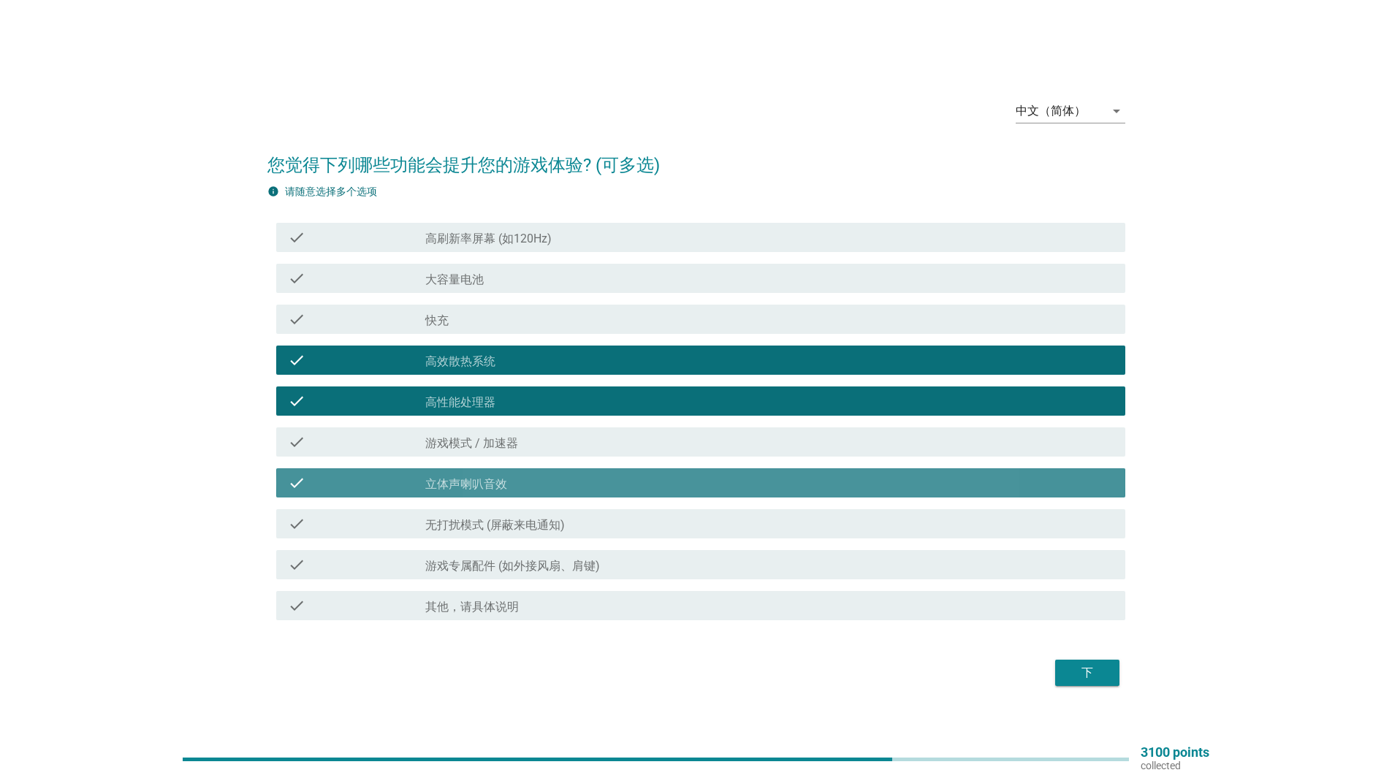
click at [563, 480] on div "check_box_outline_blank 立体声喇叭音效" at bounding box center [769, 483] width 688 height 18
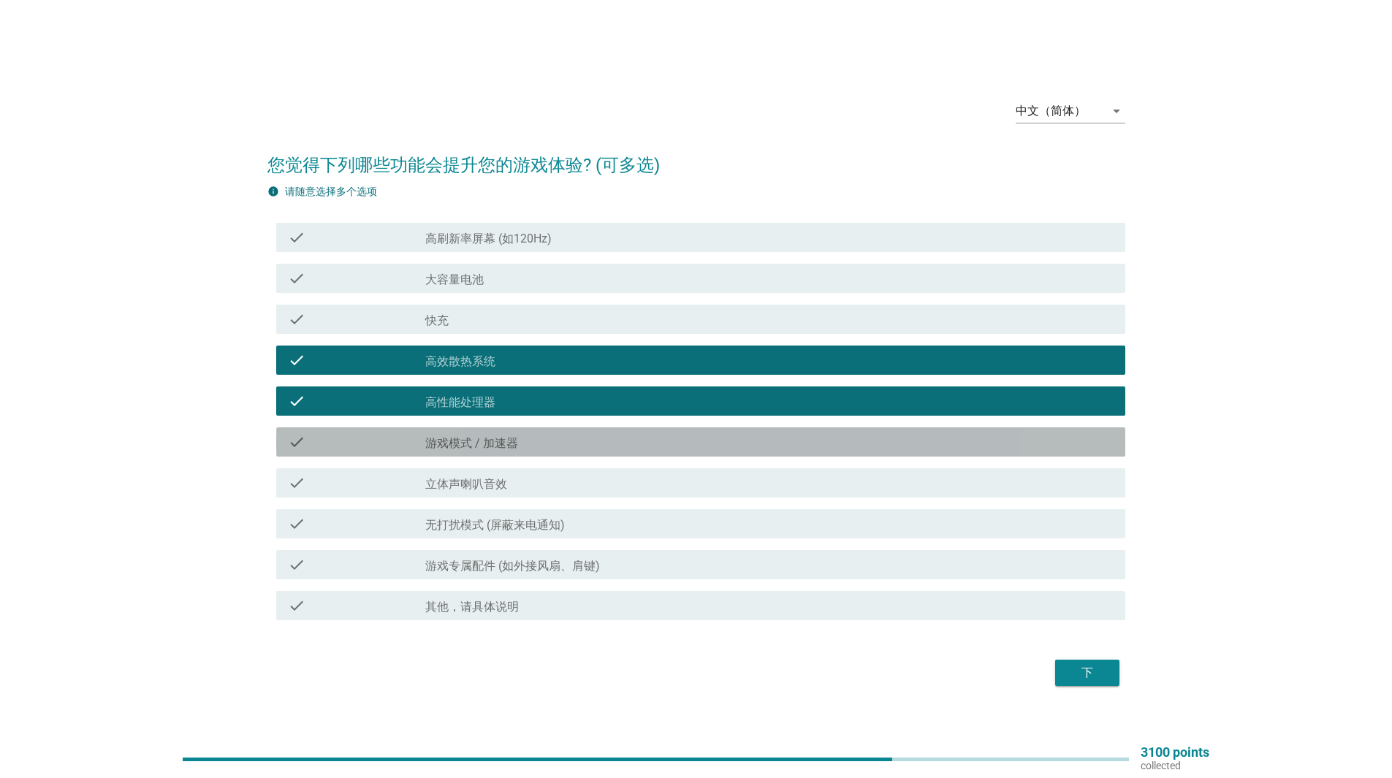
click at [586, 442] on div "check_box_outline_blank 游戏模式 / 加速器" at bounding box center [769, 442] width 688 height 18
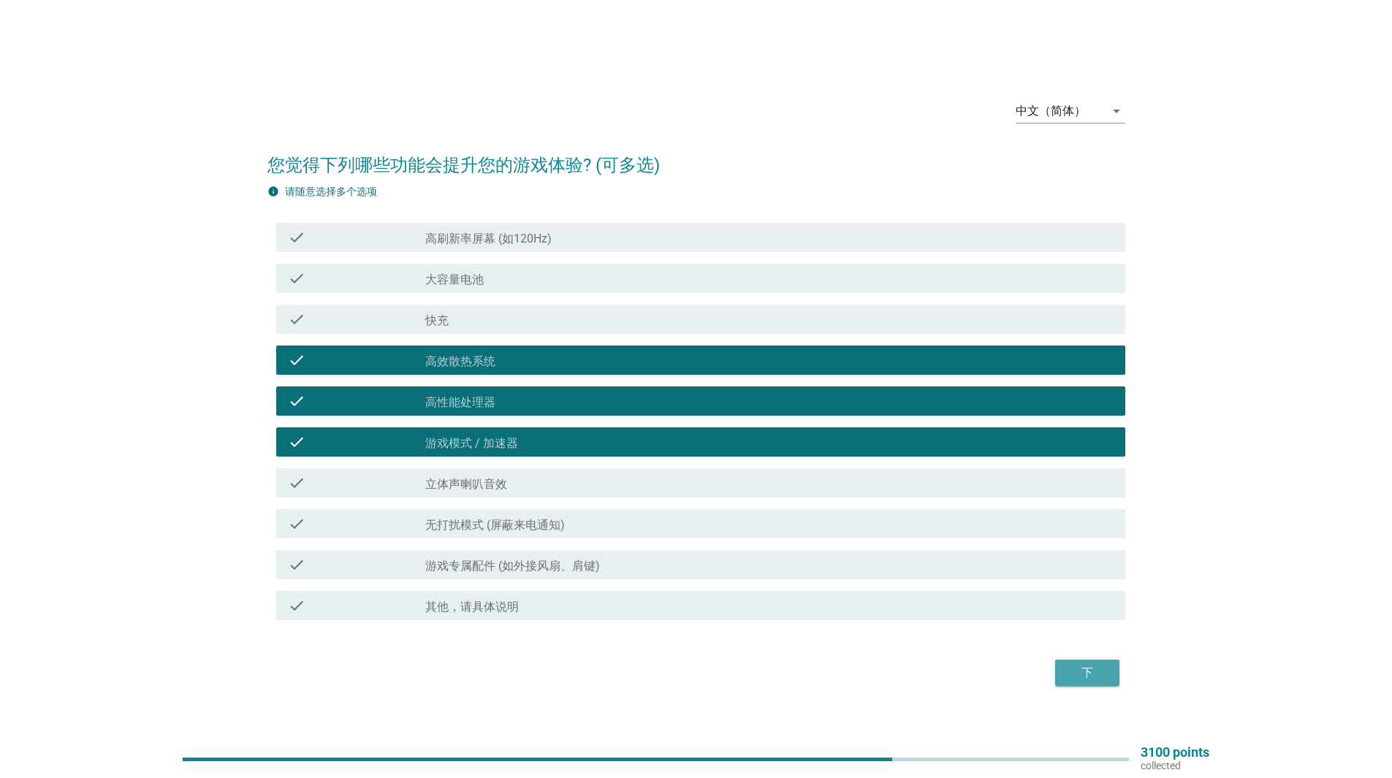
click at [1082, 678] on div "下" at bounding box center [1087, 673] width 41 height 18
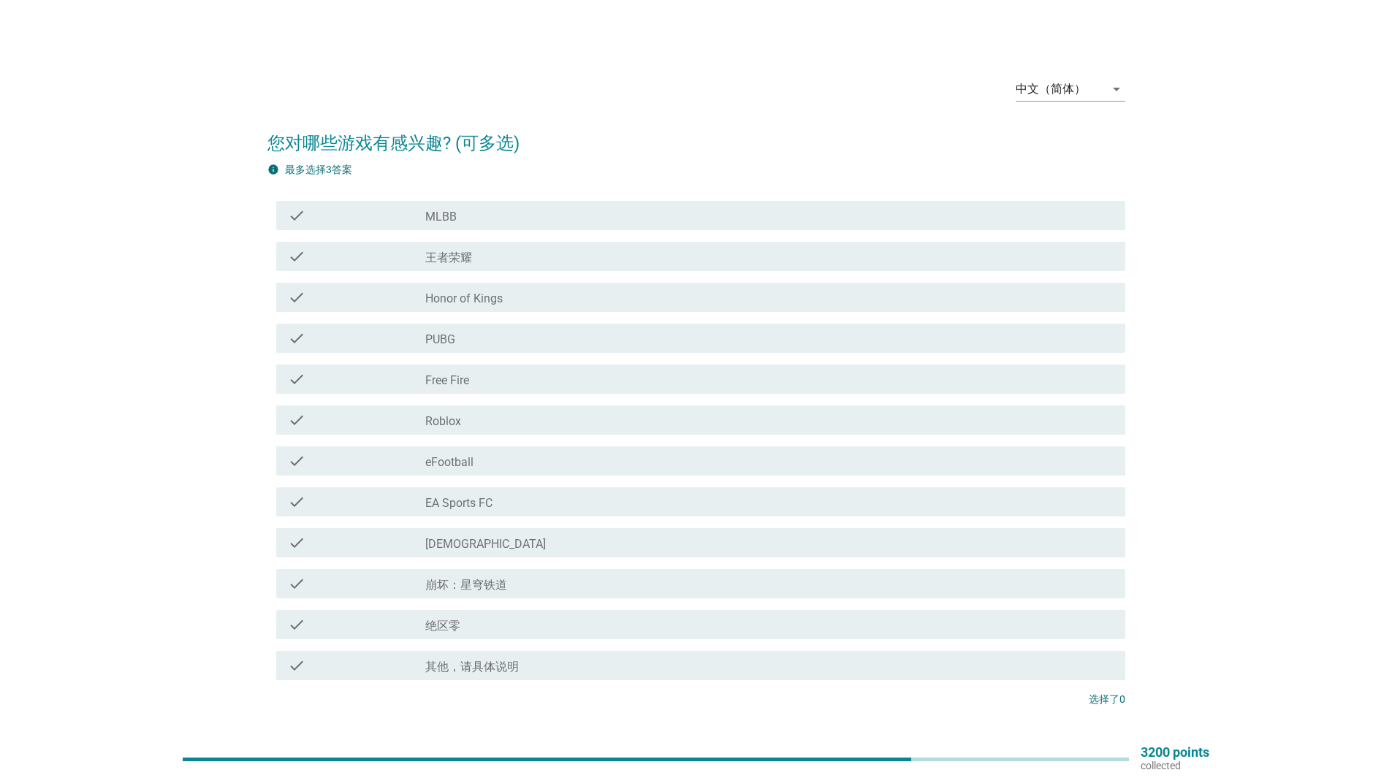
click at [576, 252] on div "check_box_outline_blank 王者荣耀" at bounding box center [769, 257] width 688 height 18
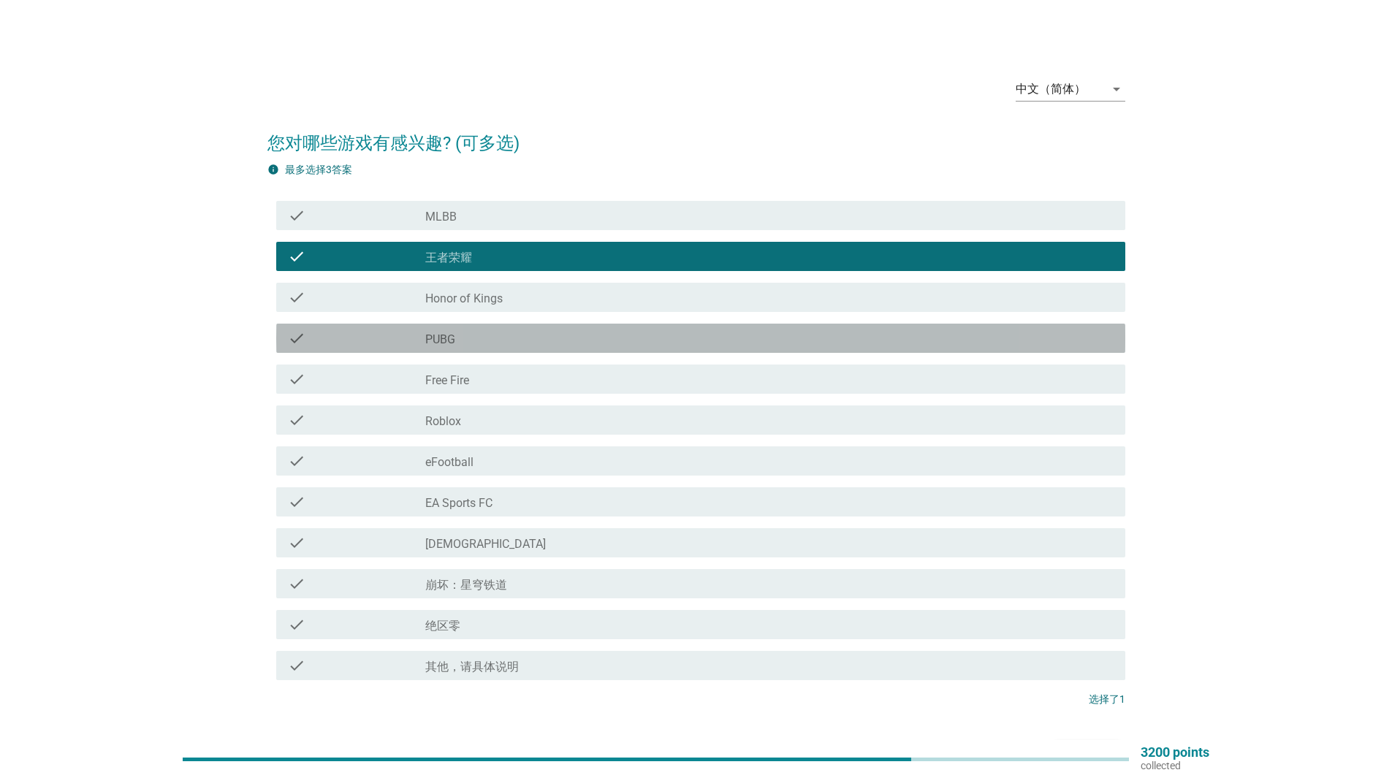
click at [663, 332] on div "check_box_outline_blank PUBG" at bounding box center [769, 339] width 688 height 18
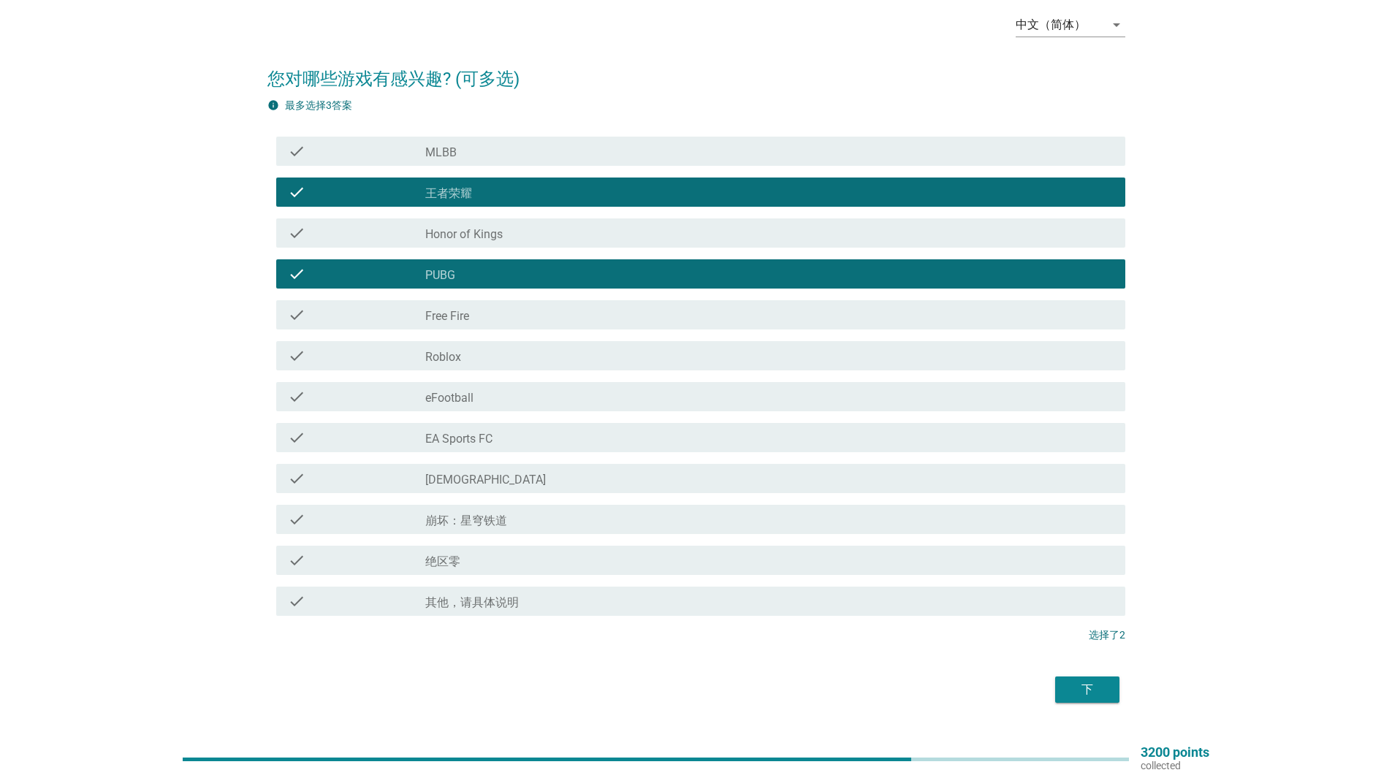
scroll to position [97, 0]
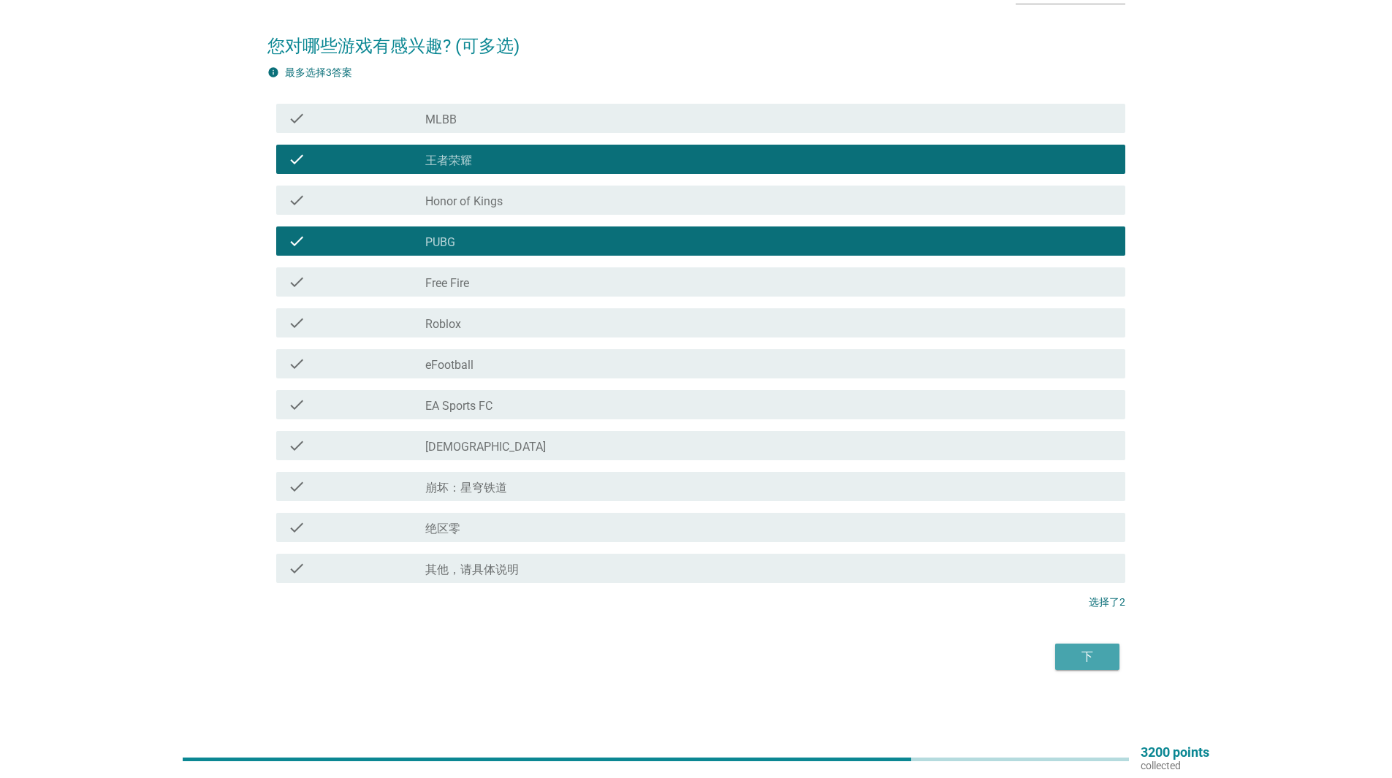
click at [1105, 650] on div "下" at bounding box center [1087, 657] width 41 height 18
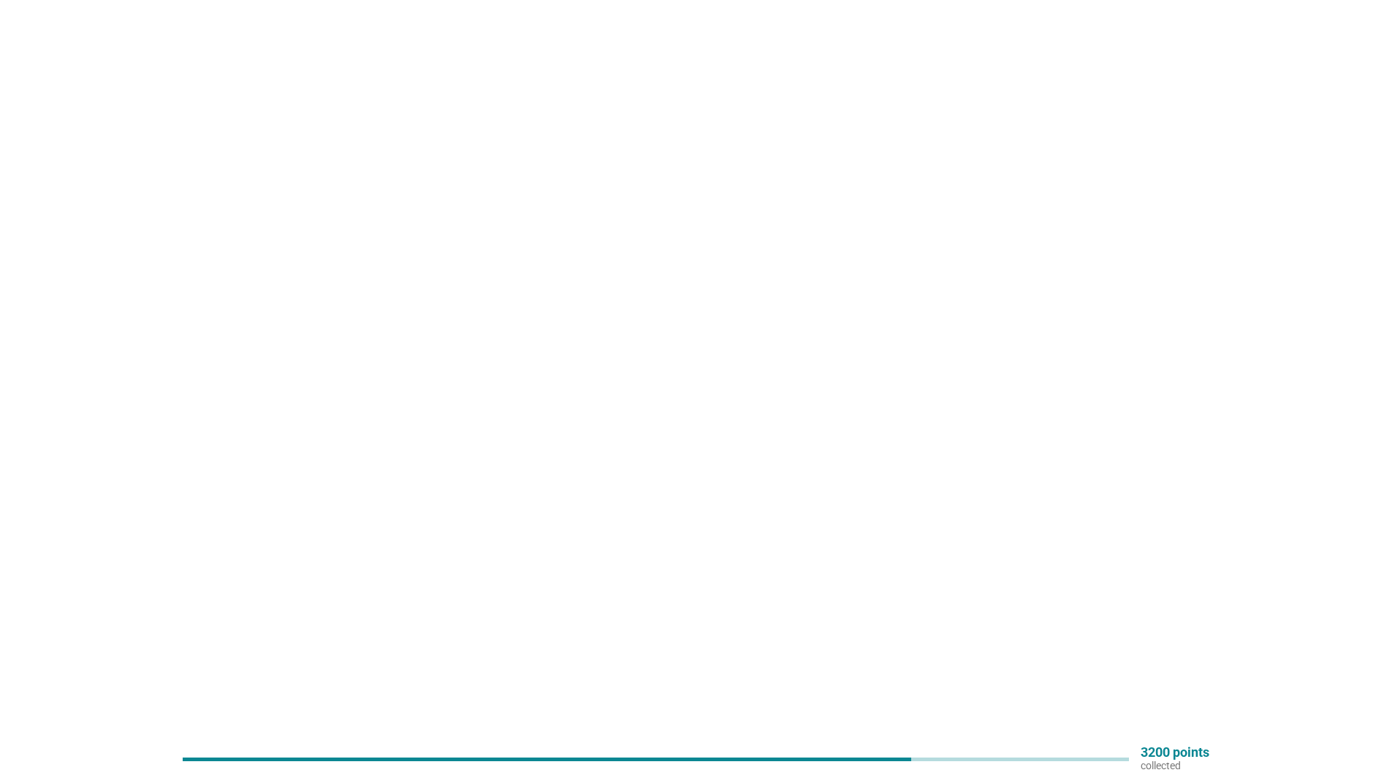
scroll to position [0, 0]
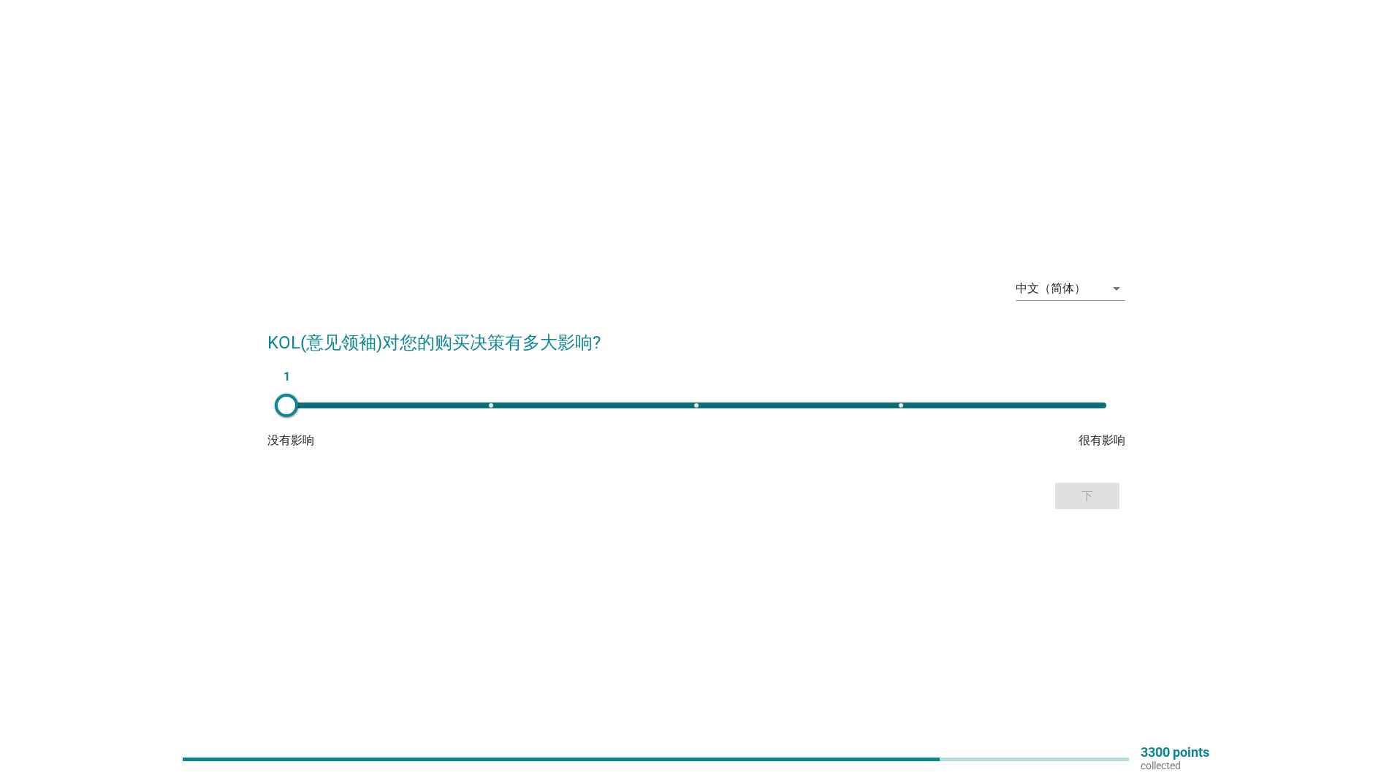
click at [1098, 403] on div "1" at bounding box center [696, 406] width 820 height 6
type input "5"
click at [1094, 490] on div "下" at bounding box center [1087, 496] width 41 height 18
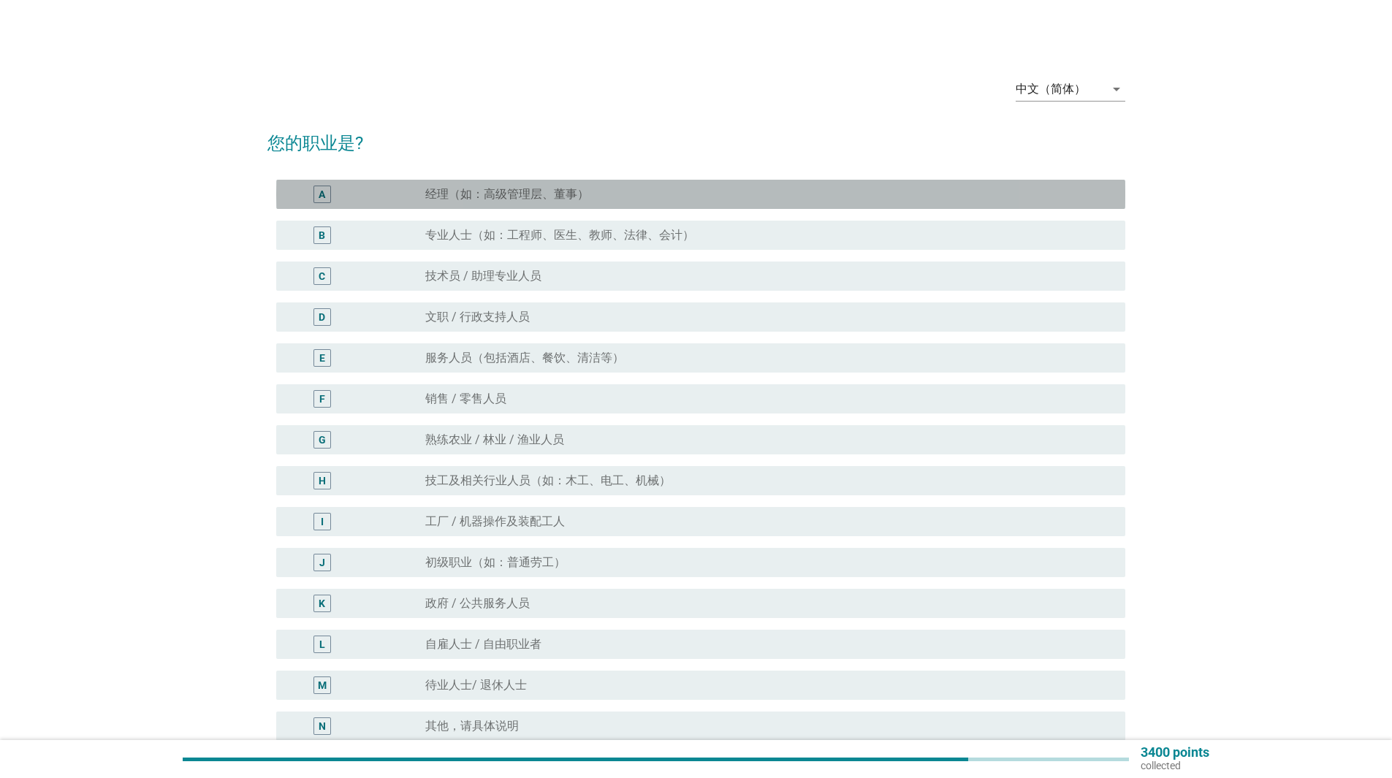
click at [583, 191] on label "经理（如：高级管理层、董事）" at bounding box center [507, 194] width 164 height 15
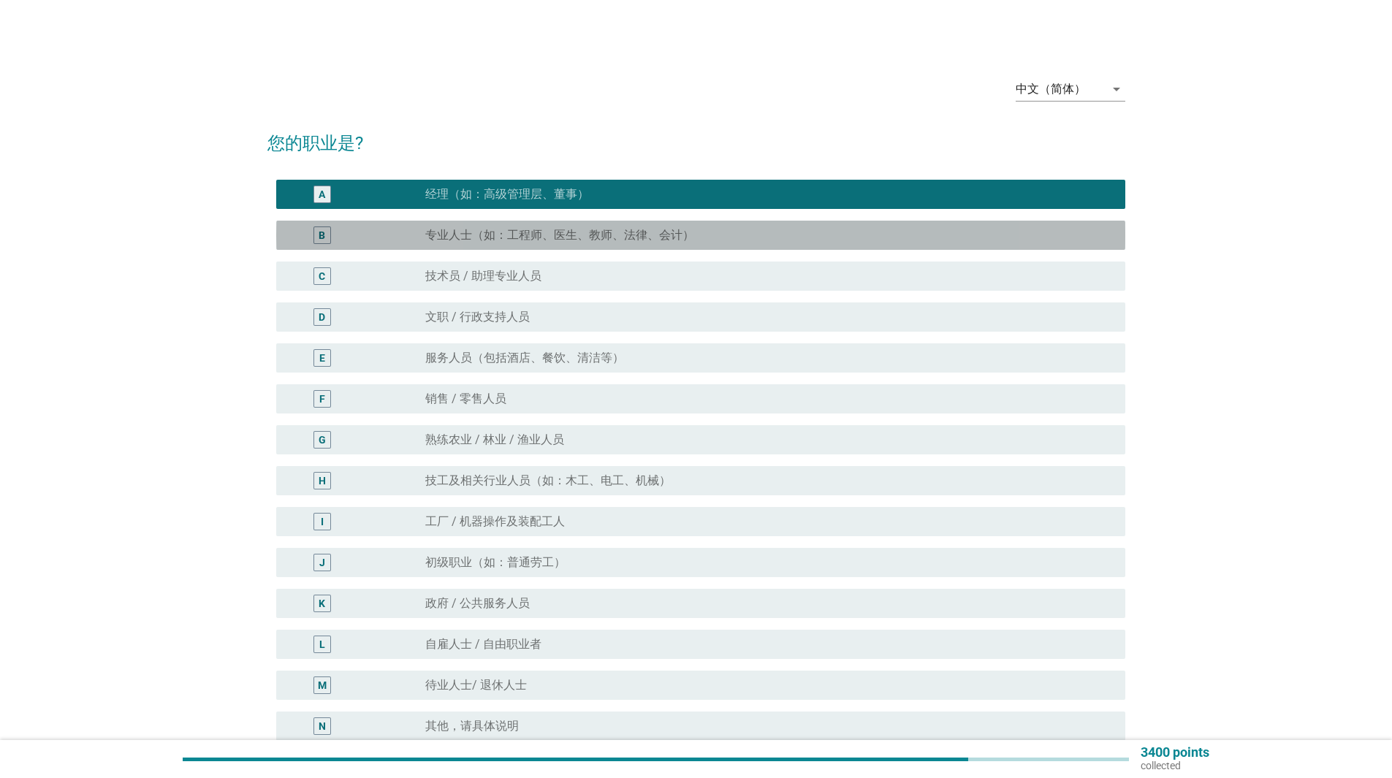
click at [595, 229] on label "专业人士（如：工程师、医生、教师、法律、会计）" at bounding box center [559, 235] width 269 height 15
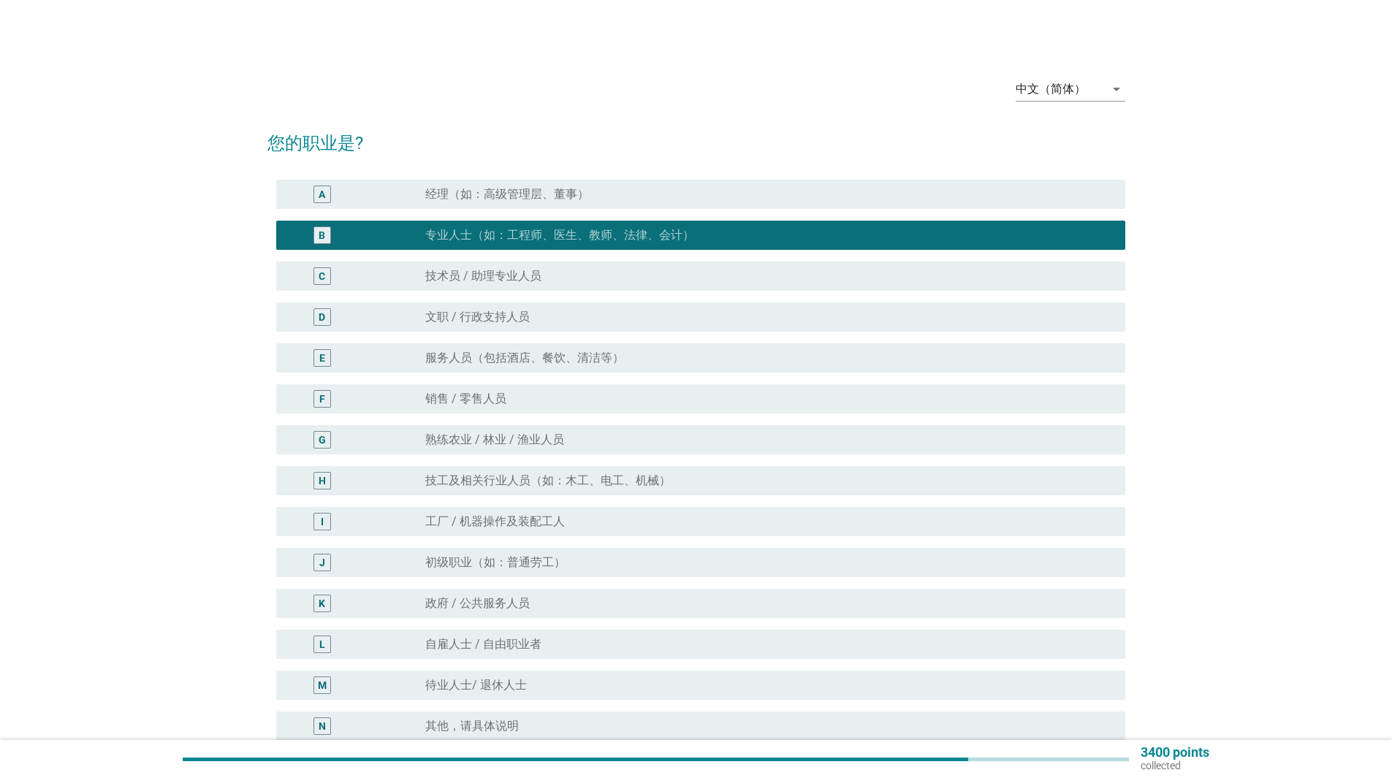
scroll to position [154, 0]
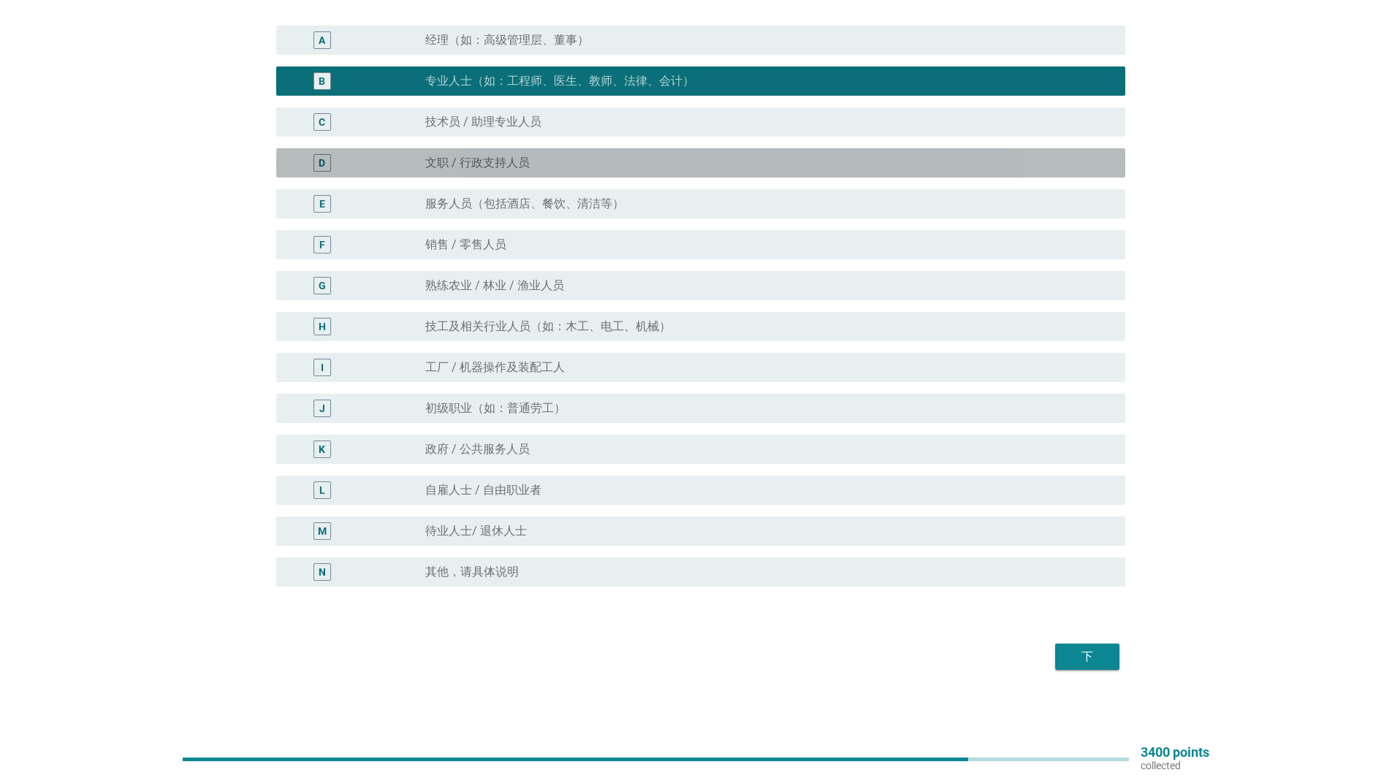
click at [715, 165] on div "radio_button_unchecked 文职 / 行政支持人员" at bounding box center [763, 163] width 677 height 15
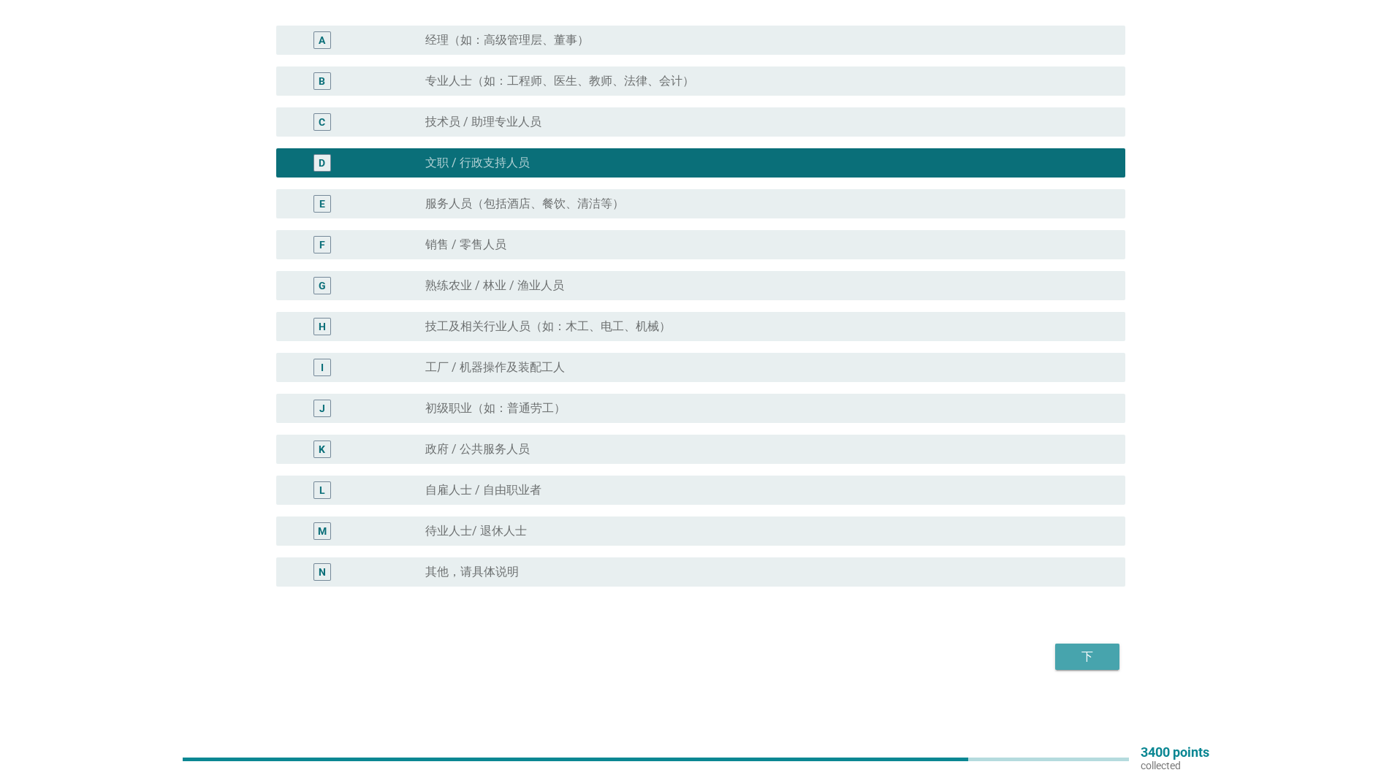
click at [1073, 655] on div "下" at bounding box center [1087, 657] width 41 height 18
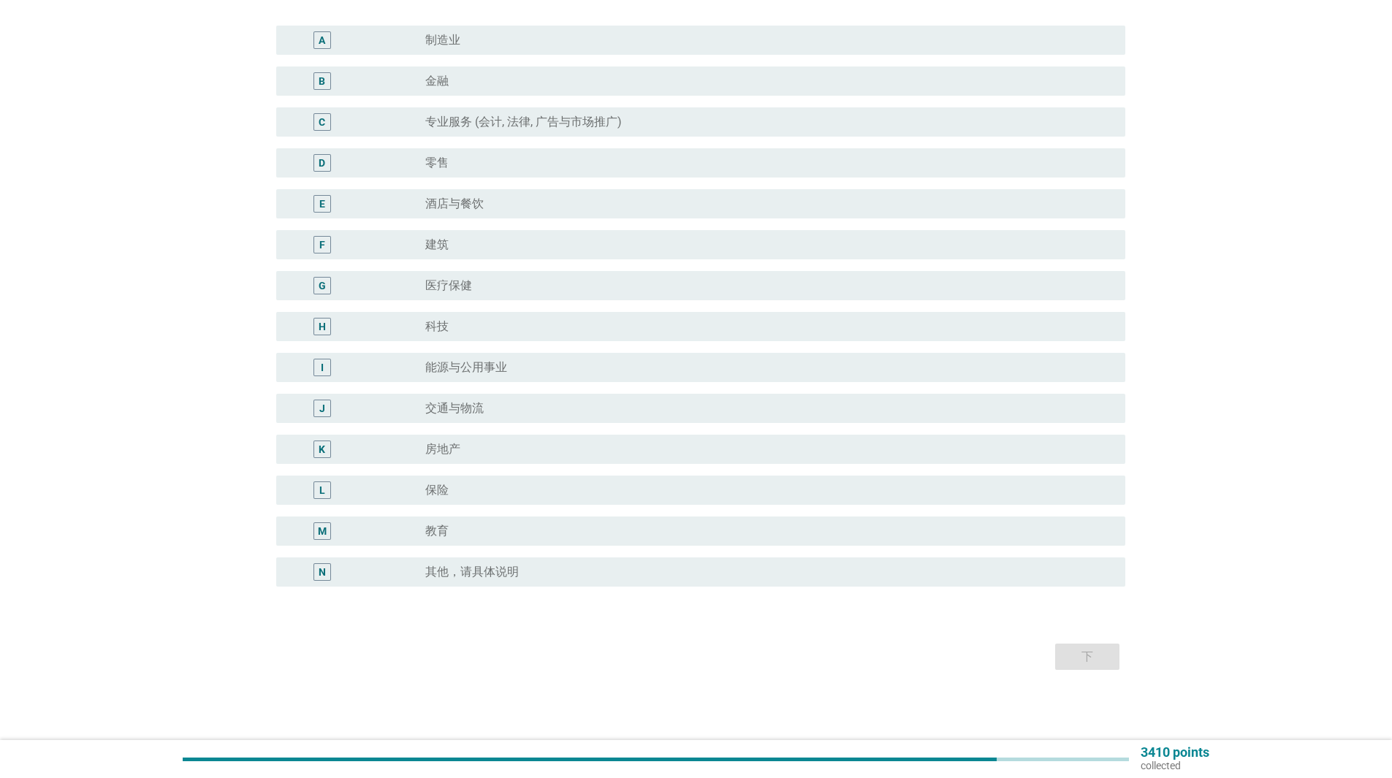
scroll to position [0, 0]
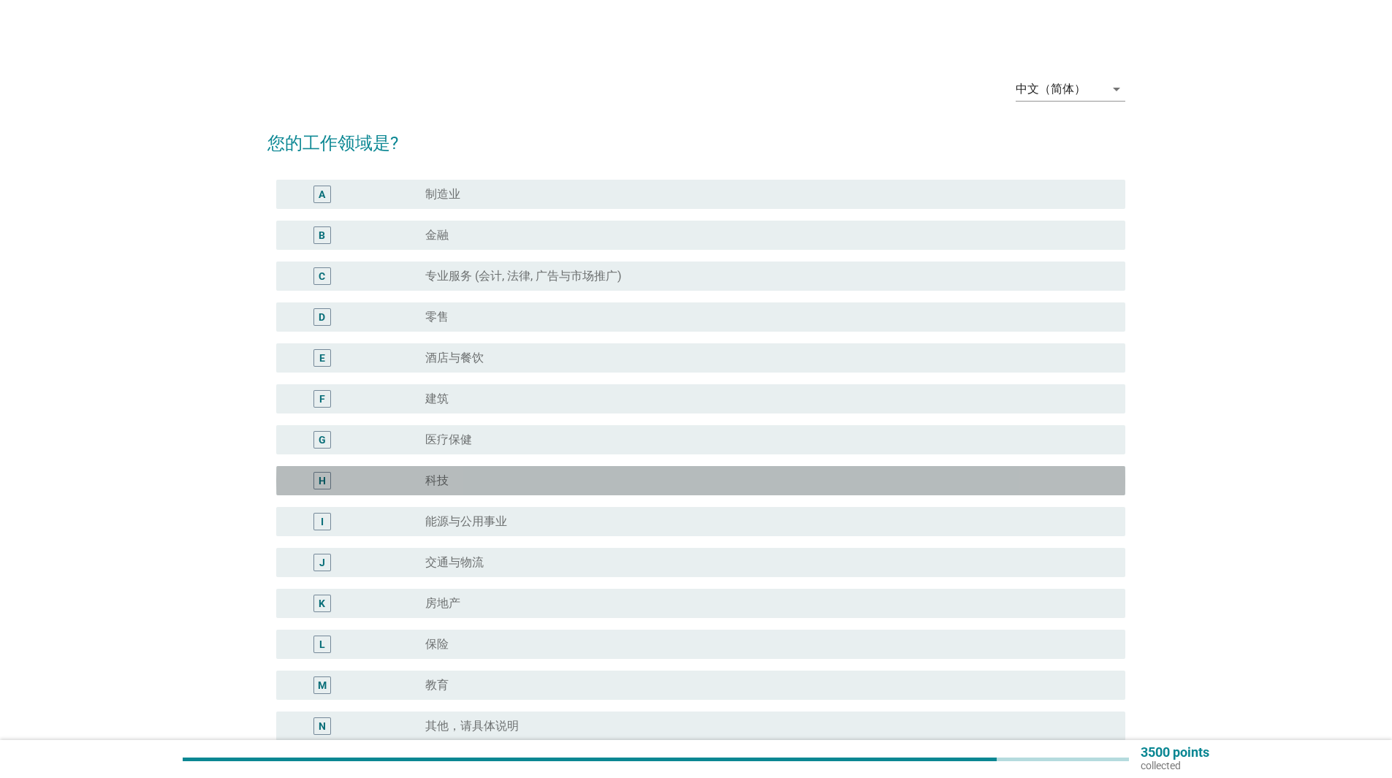
click at [598, 478] on div "radio_button_unchecked 科技" at bounding box center [763, 480] width 677 height 15
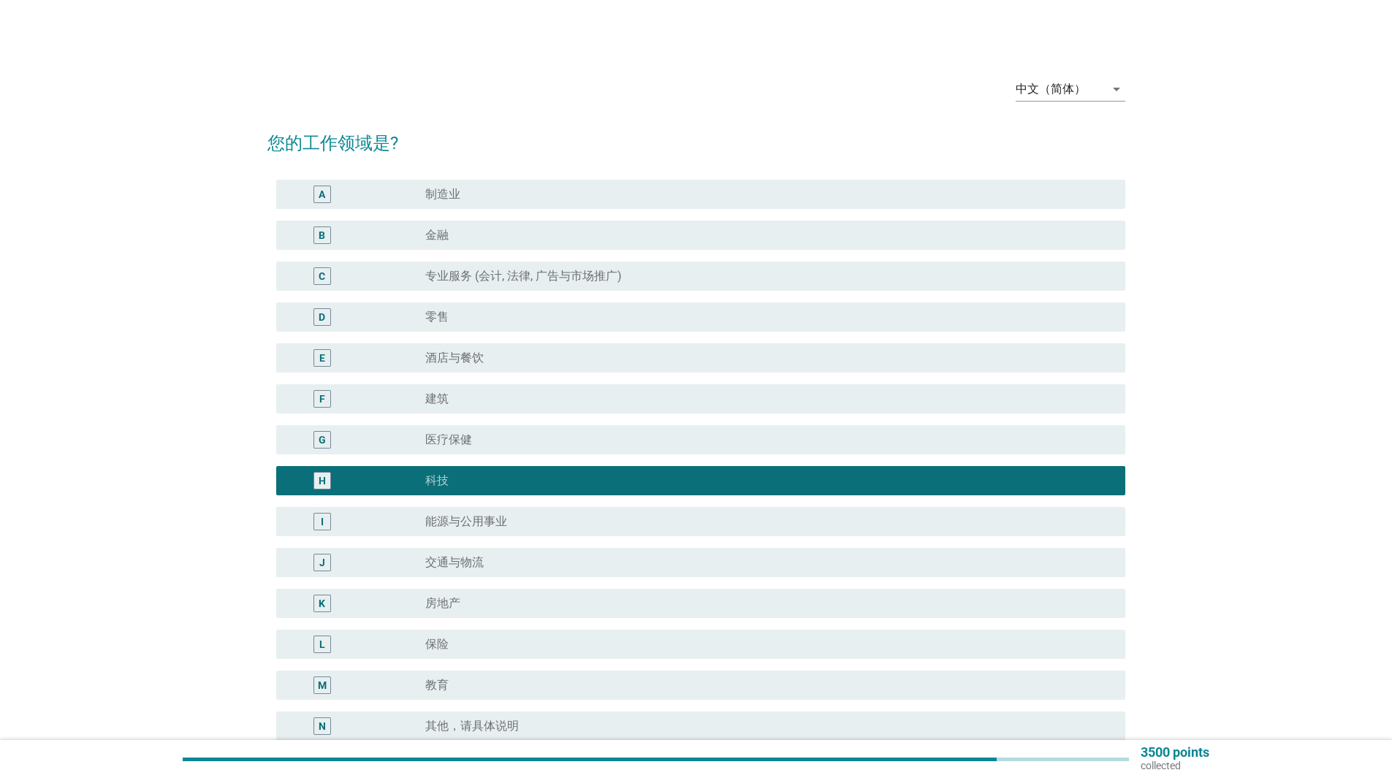
scroll to position [154, 0]
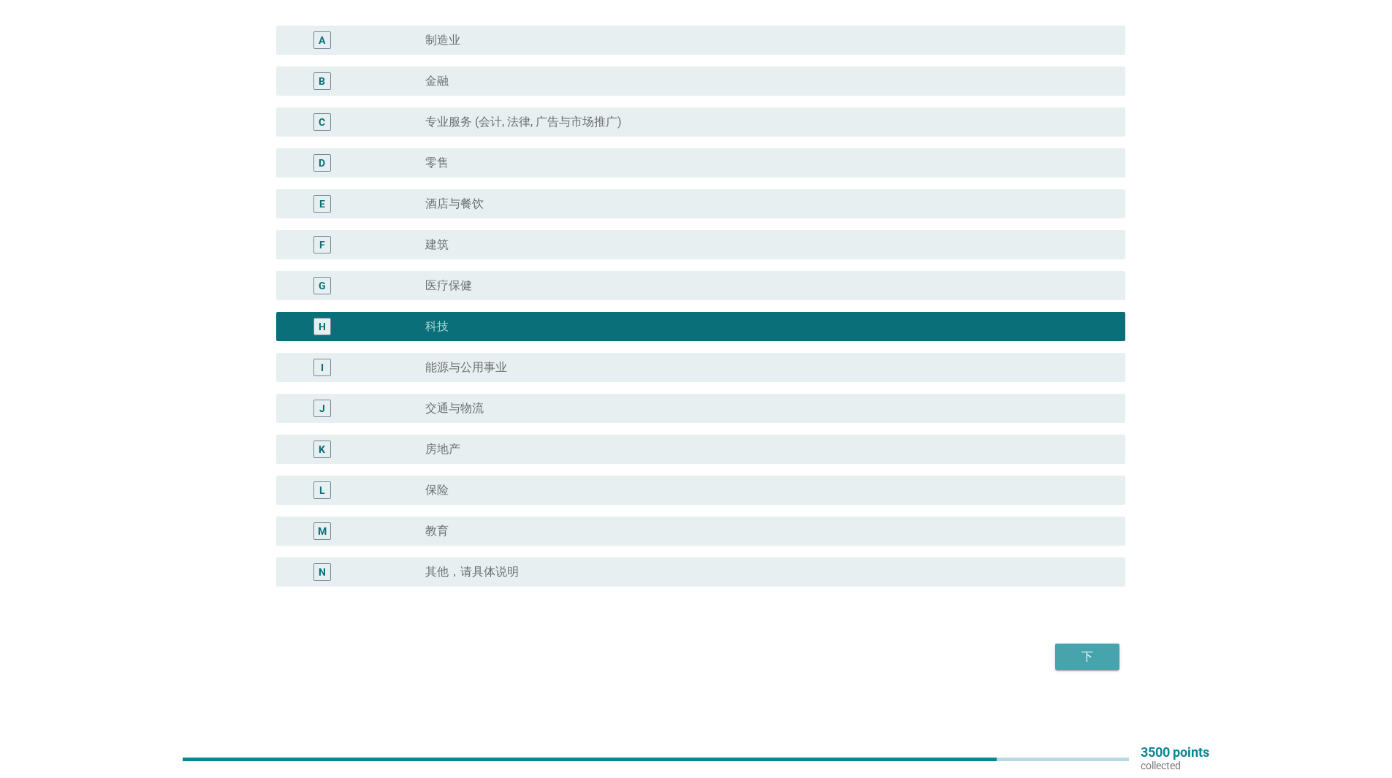
click at [1094, 648] on div "下" at bounding box center [1087, 657] width 41 height 18
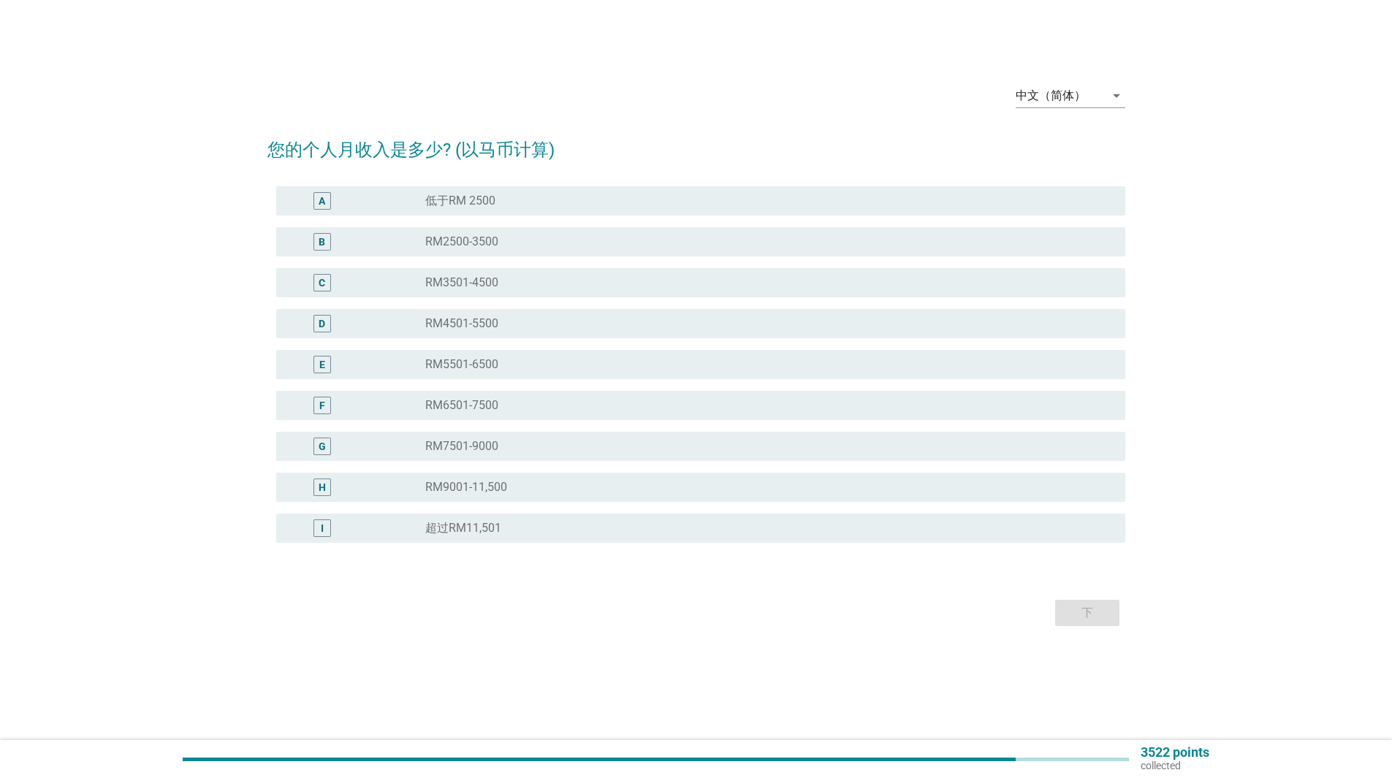
scroll to position [0, 0]
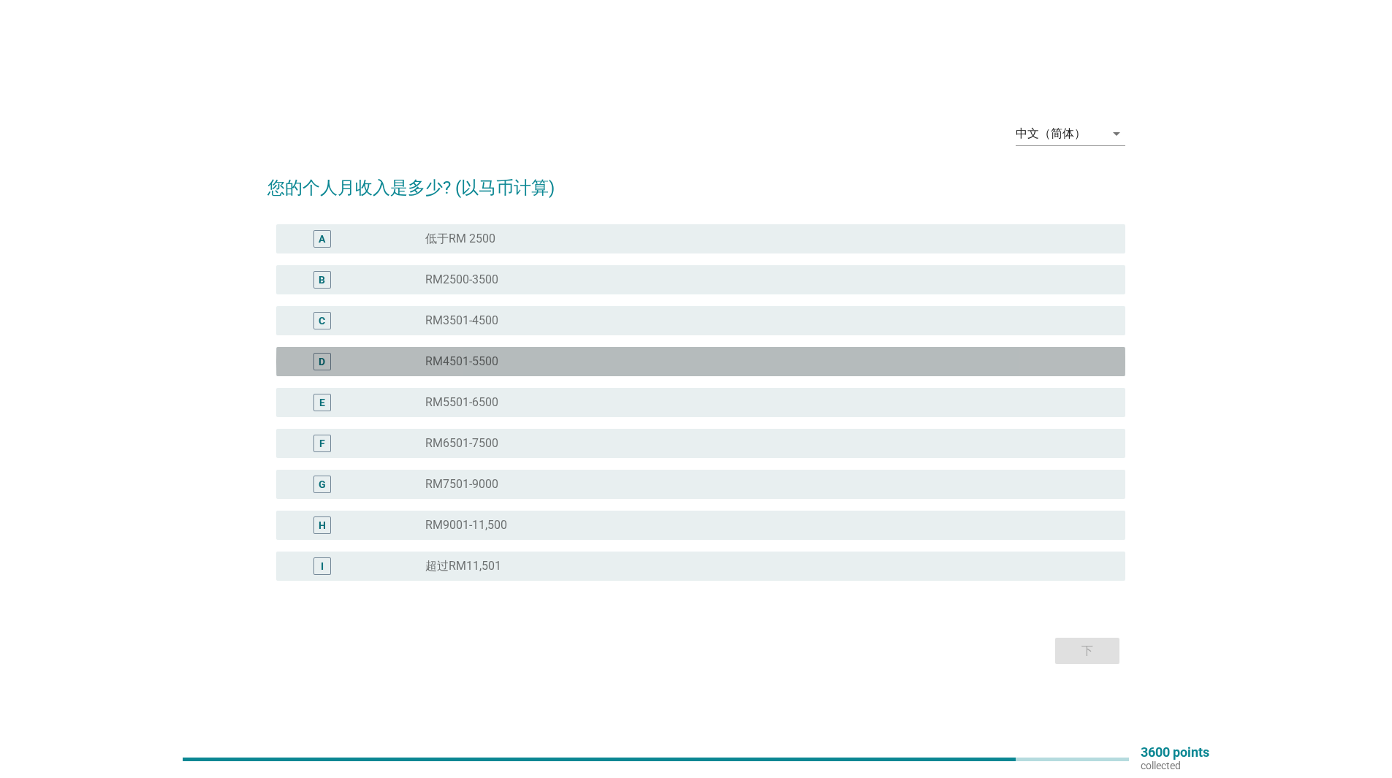
click at [673, 365] on div "radio_button_unchecked RM4501-5500" at bounding box center [763, 361] width 677 height 15
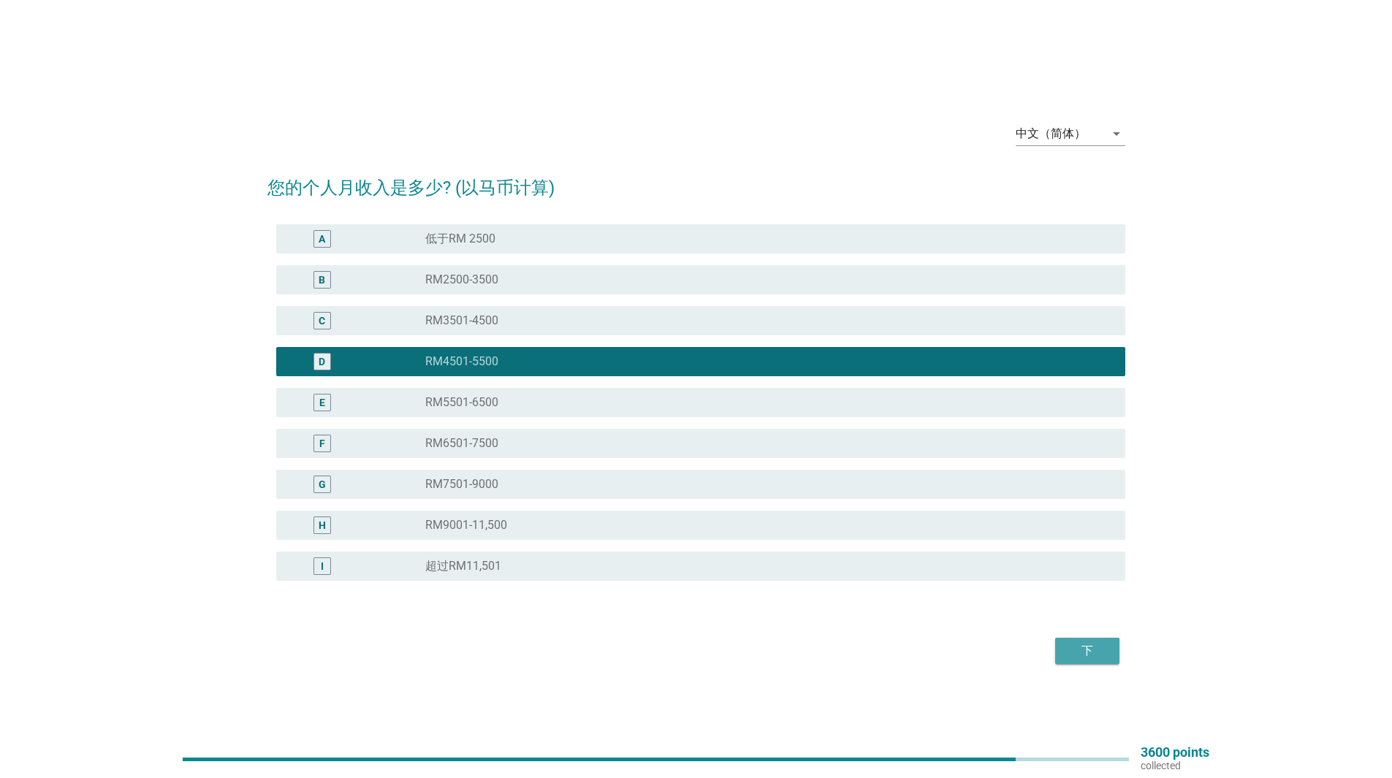
click at [1087, 645] on div "下" at bounding box center [1087, 651] width 41 height 18
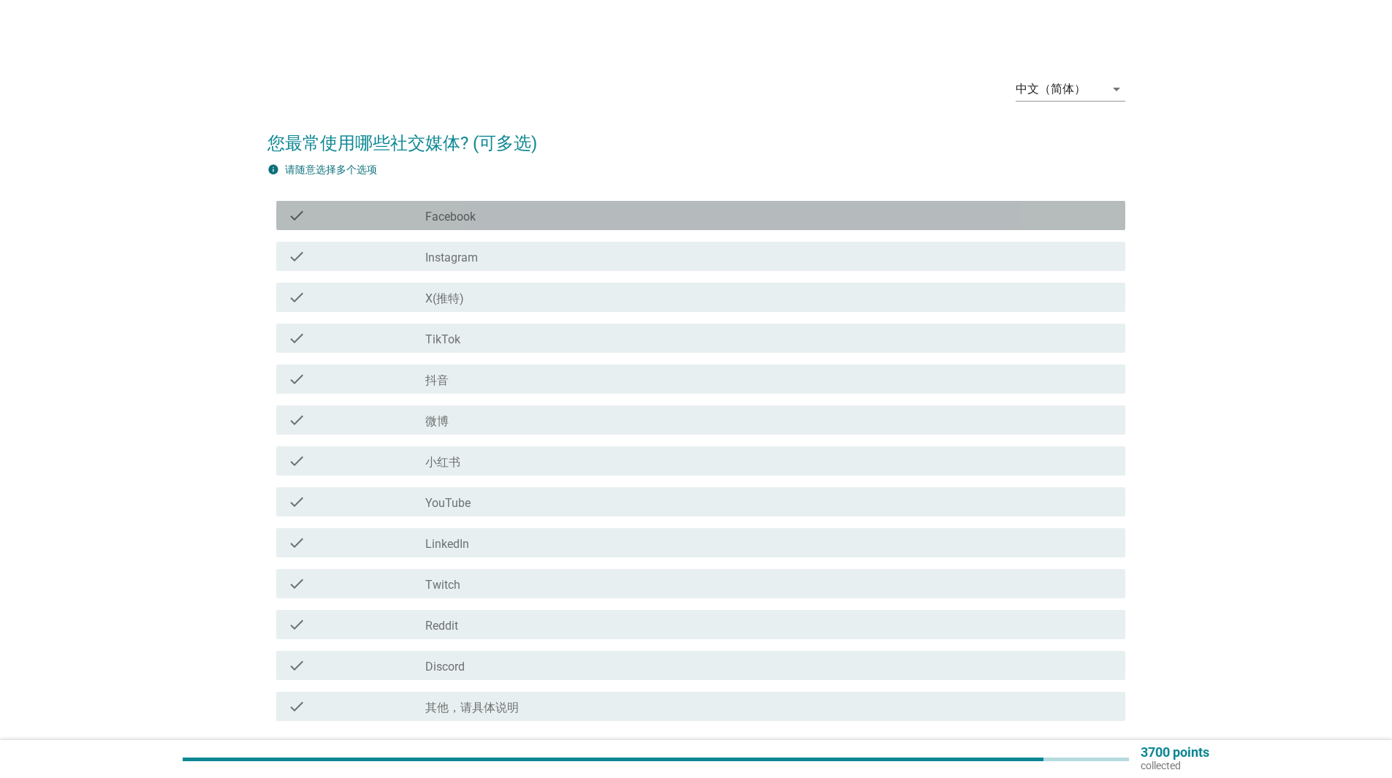
click at [672, 216] on div "check_box_outline_blank Facebook" at bounding box center [769, 216] width 688 height 18
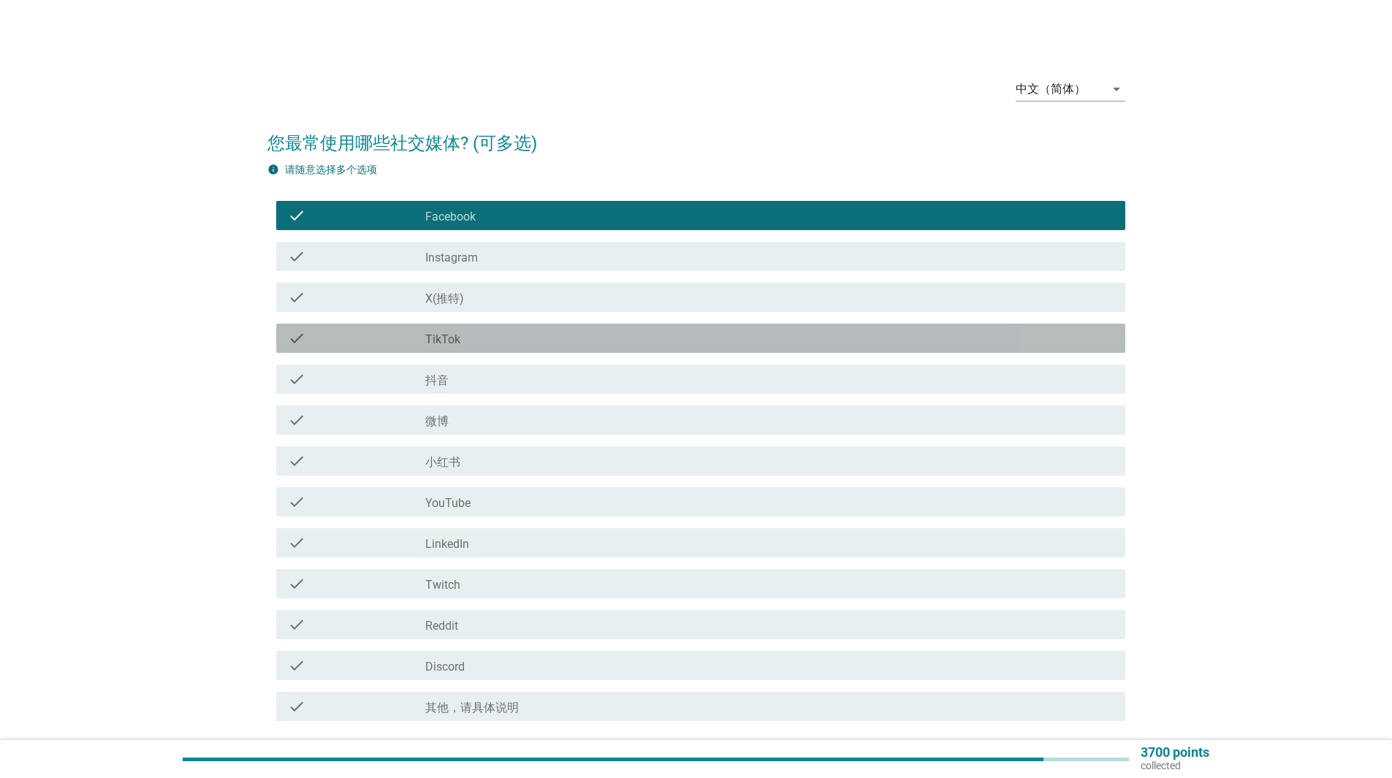
click at [656, 330] on div "check_box_outline_blank TikTok" at bounding box center [769, 339] width 688 height 18
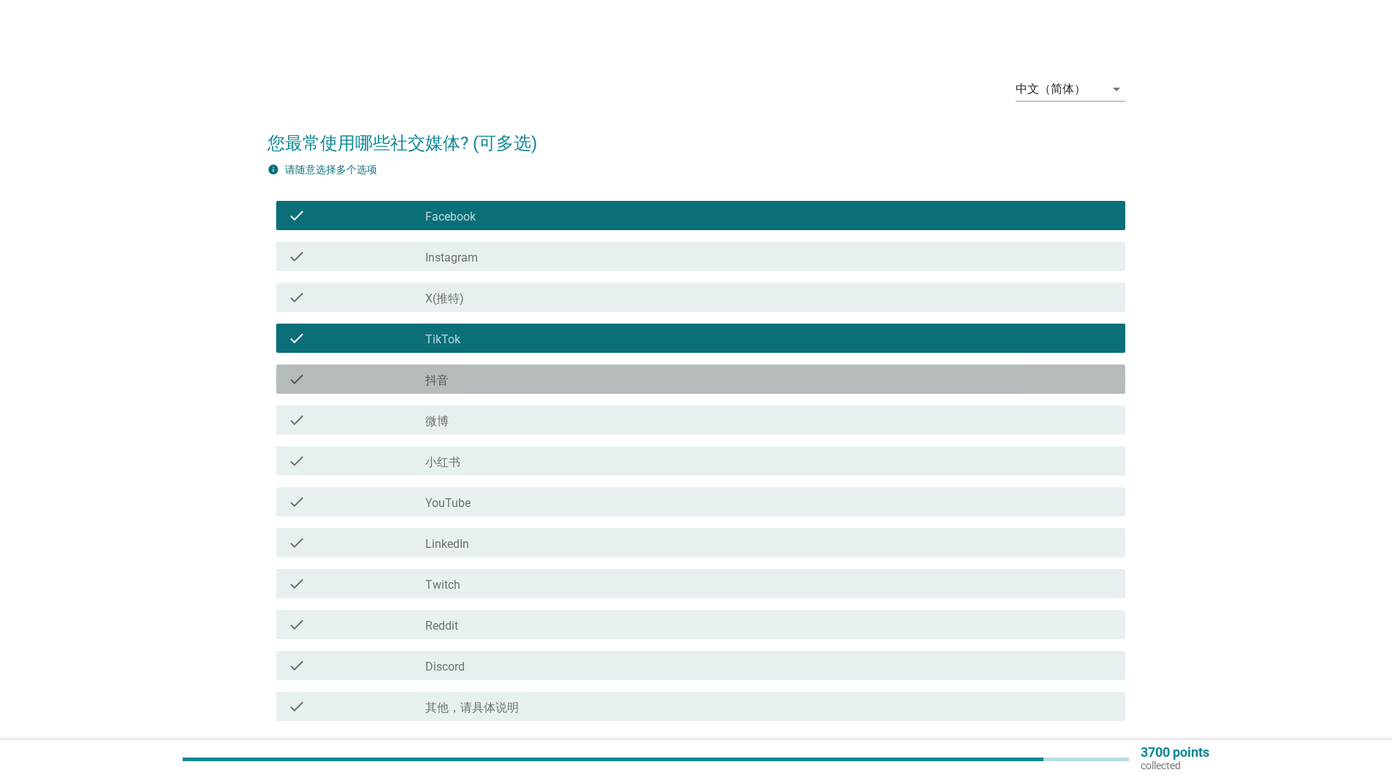
click at [670, 370] on div "check check_box_outline_blank 抖音" at bounding box center [700, 379] width 849 height 29
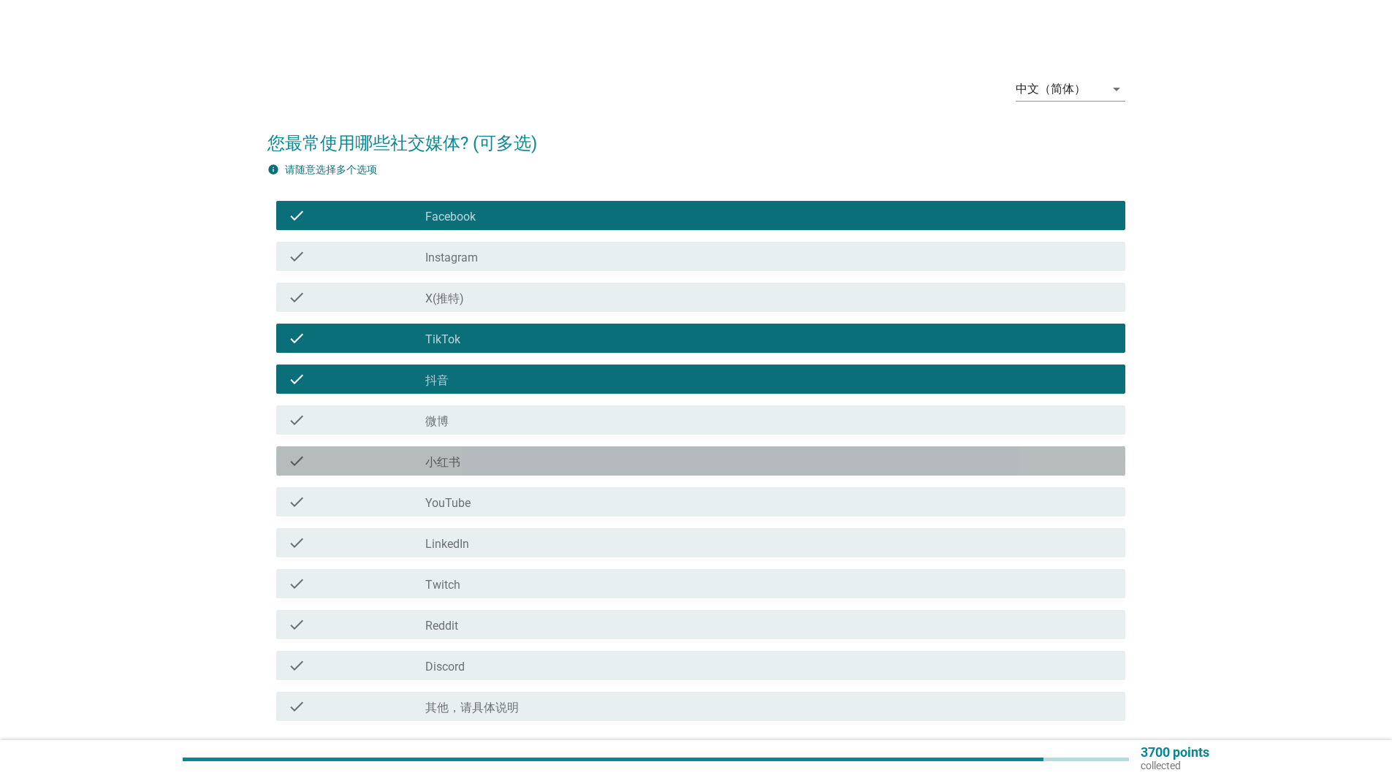
click at [663, 458] on div "check_box_outline_blank 小红书" at bounding box center [769, 461] width 688 height 18
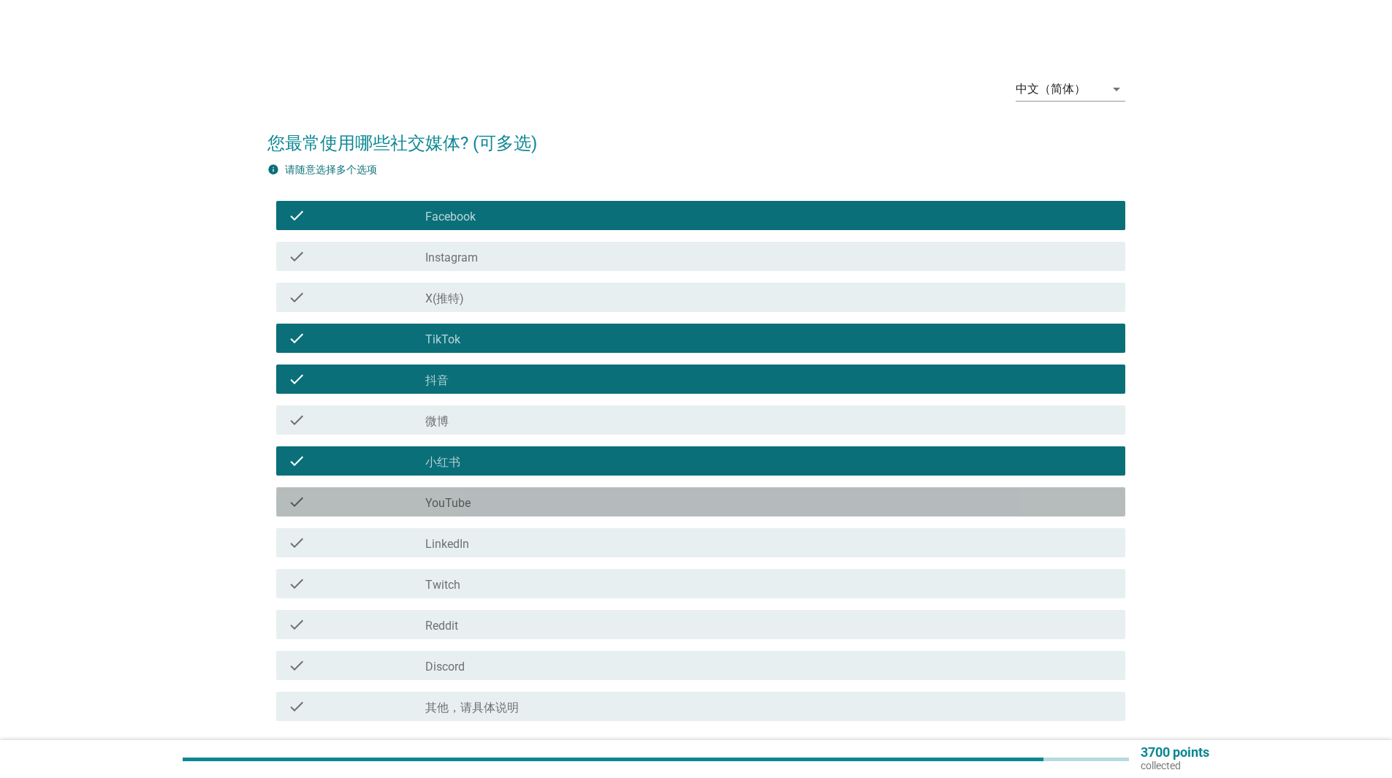
click at [679, 495] on div "check_box_outline_blank YouTube" at bounding box center [769, 502] width 688 height 18
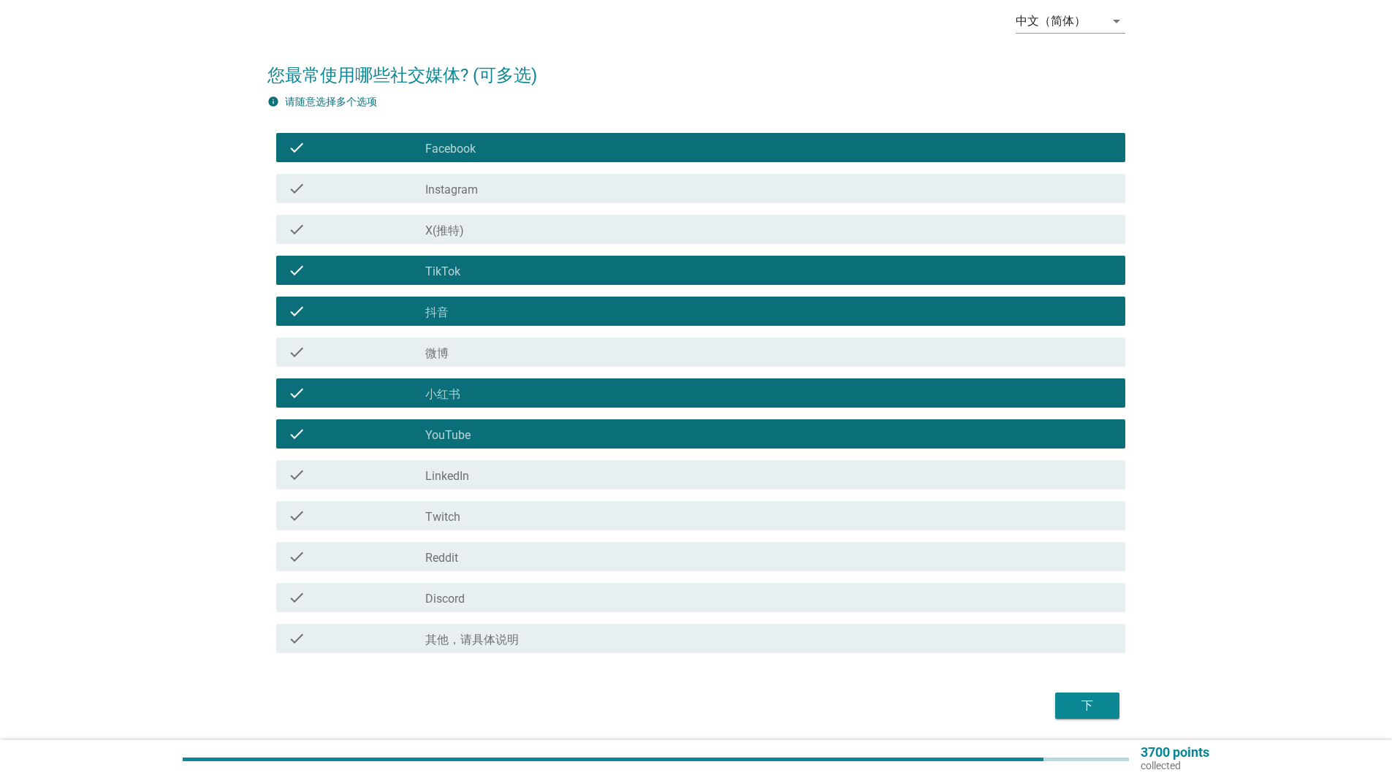
scroll to position [117, 0]
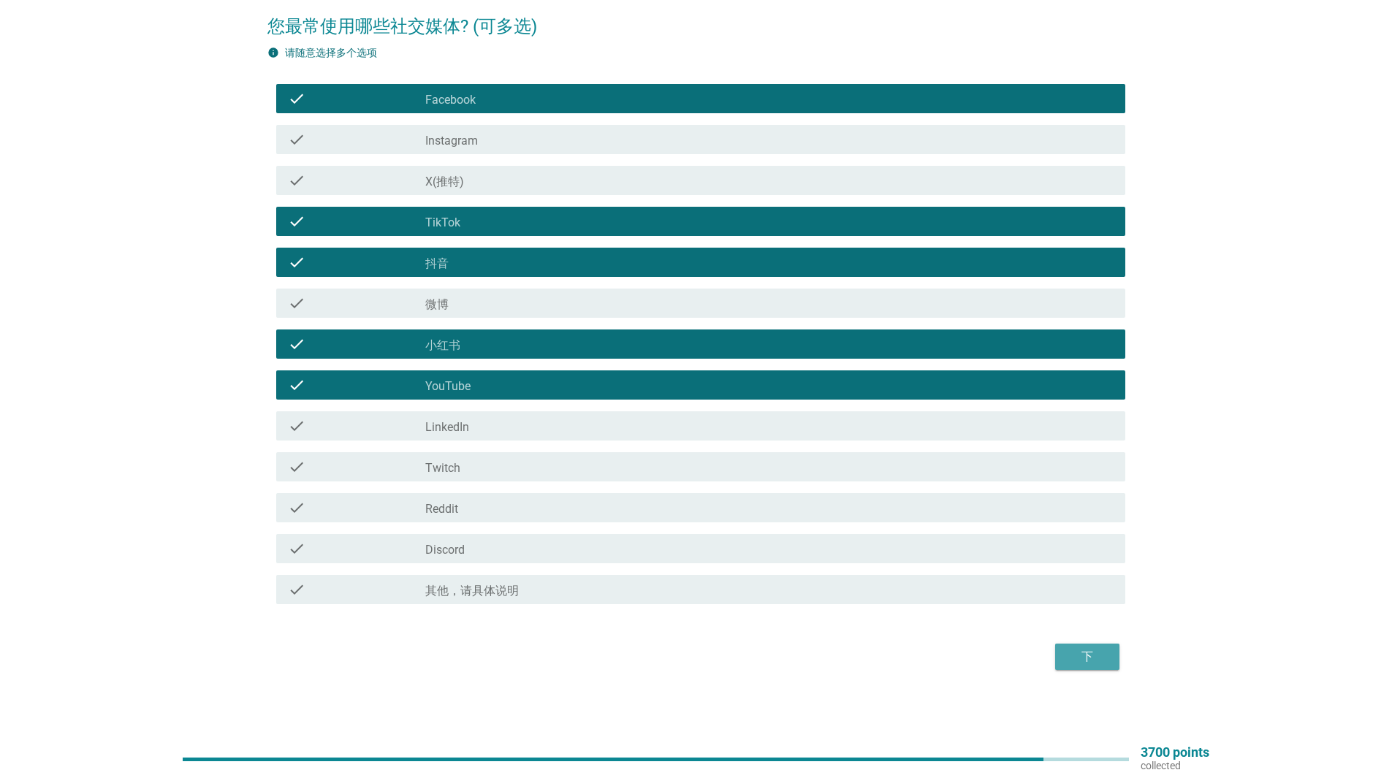
click at [1087, 649] on div "下" at bounding box center [1087, 657] width 41 height 18
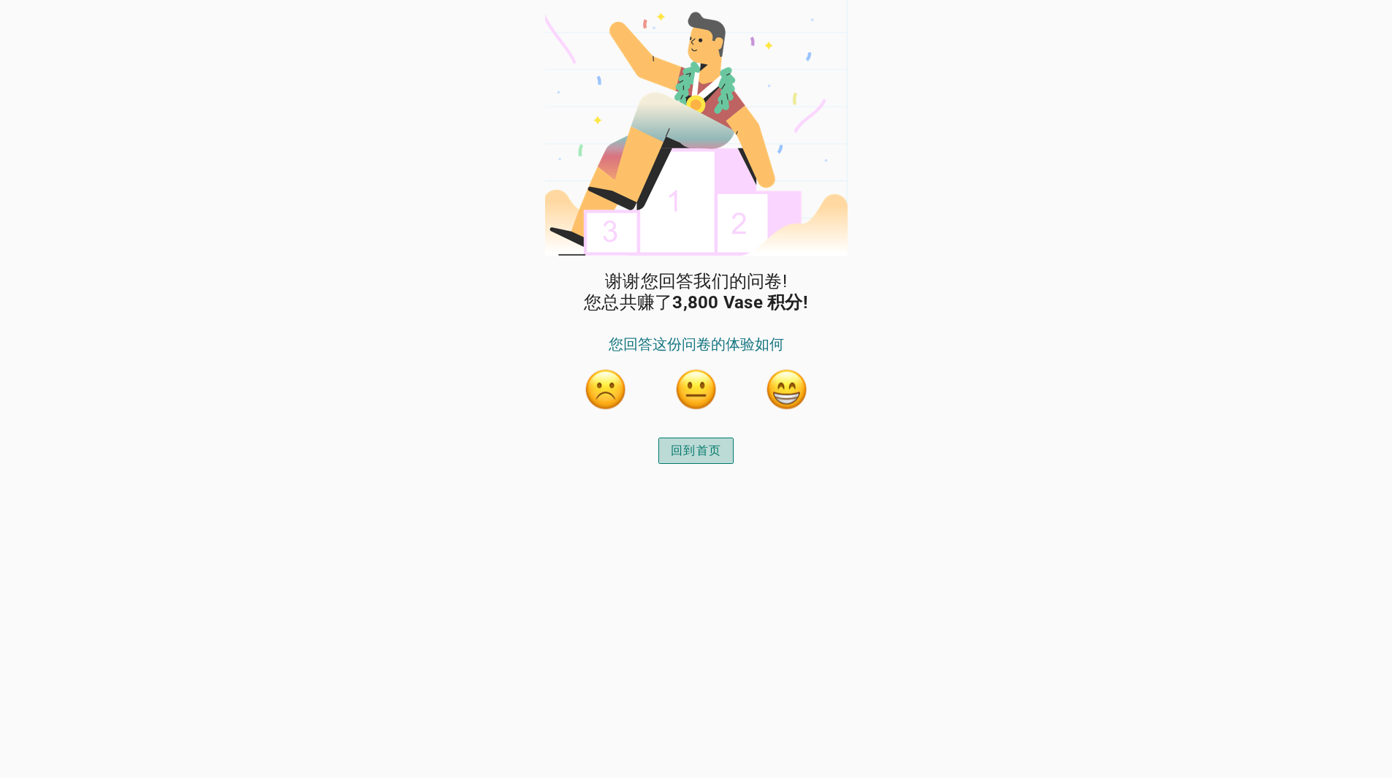
click at [690, 444] on div "回到首页" at bounding box center [696, 451] width 50 height 18
